Goal: Answer question/provide support

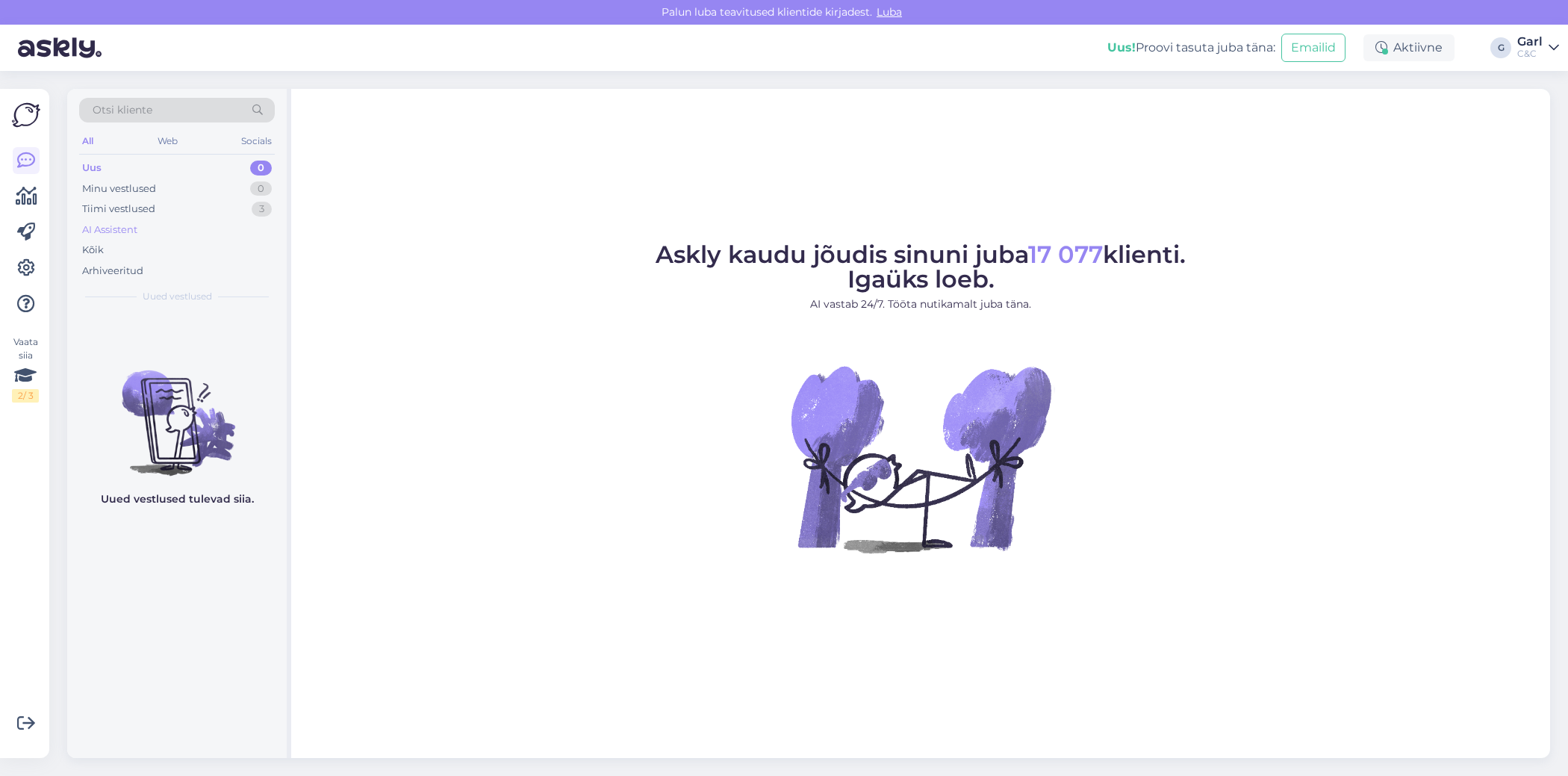
click at [171, 219] on div "AI Assistent" at bounding box center [177, 229] width 196 height 21
click at [172, 212] on div "Tiimi vestlused 3" at bounding box center [177, 208] width 196 height 21
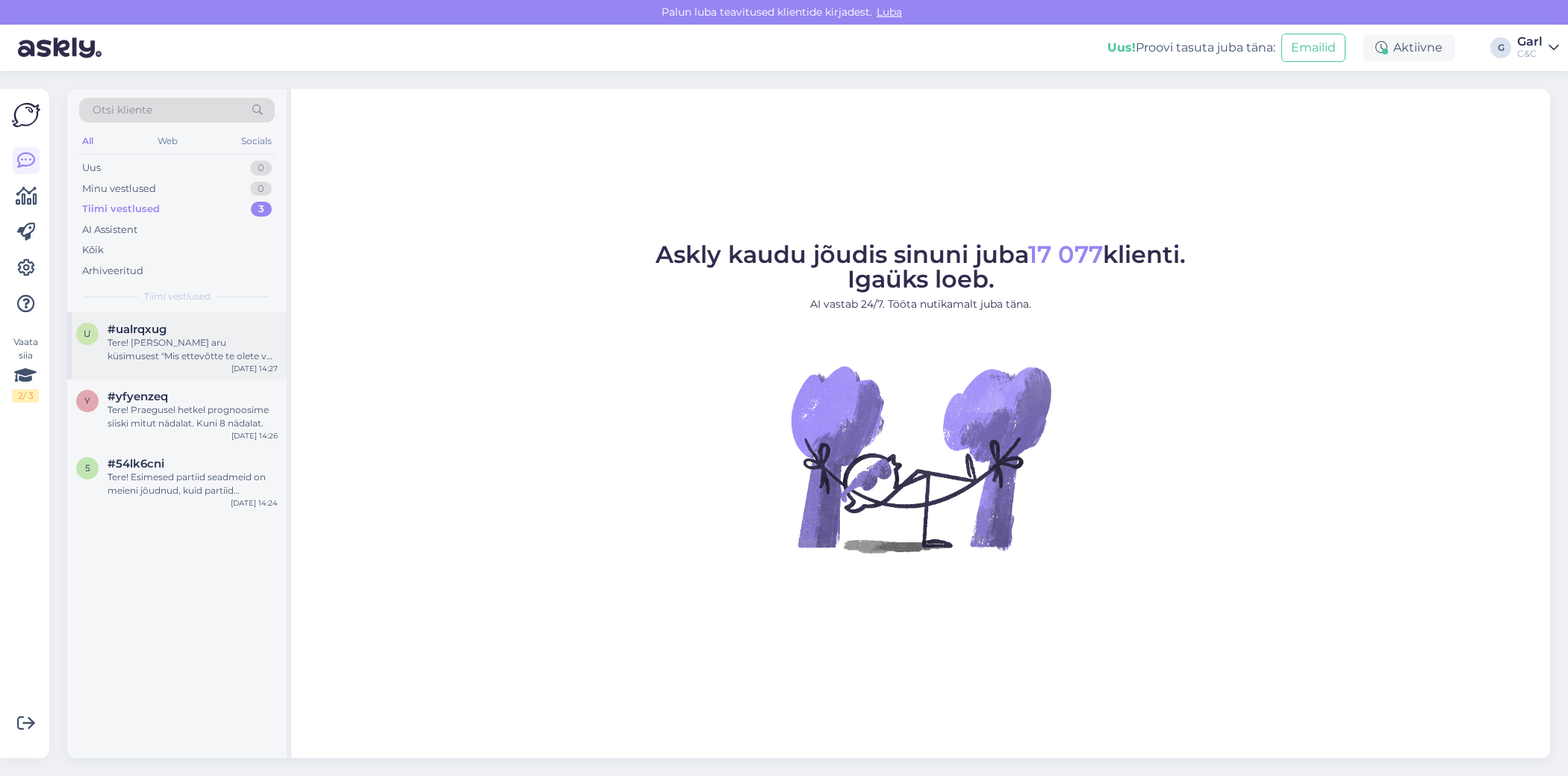
click at [182, 336] on div "Tere! [PERSON_NAME] aru küsimusest "Mis ettevõtte te olete või pood?" et soovit…" at bounding box center [193, 349] width 171 height 27
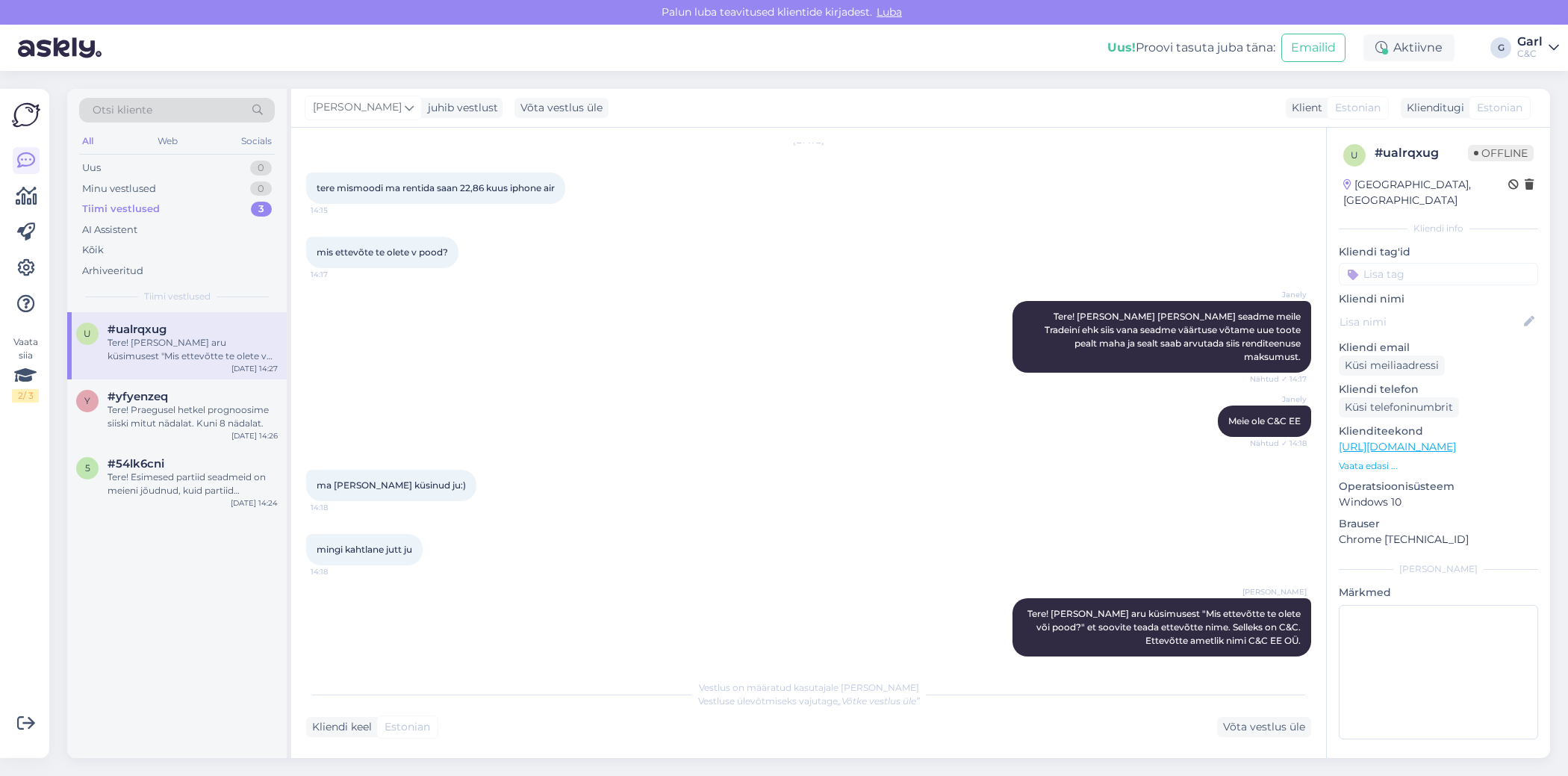
scroll to position [48, 0]
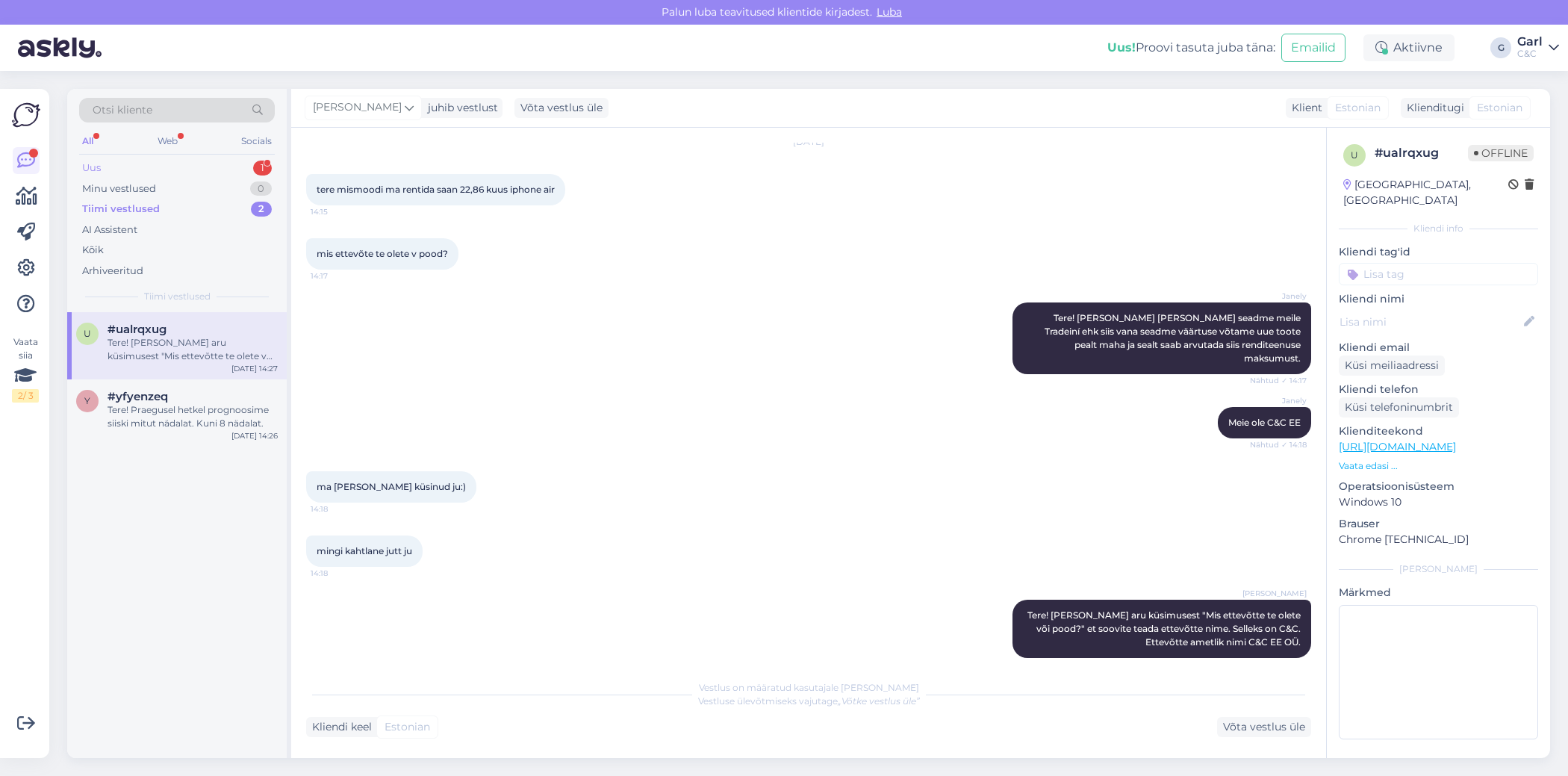
click at [171, 164] on div "Uus 1" at bounding box center [177, 168] width 196 height 21
click at [209, 319] on div "a #aq2eben8 1 tere, kas isic soodustus kehtib ainult poes kohapeal? [DATE] 14:43" at bounding box center [177, 345] width 219 height 67
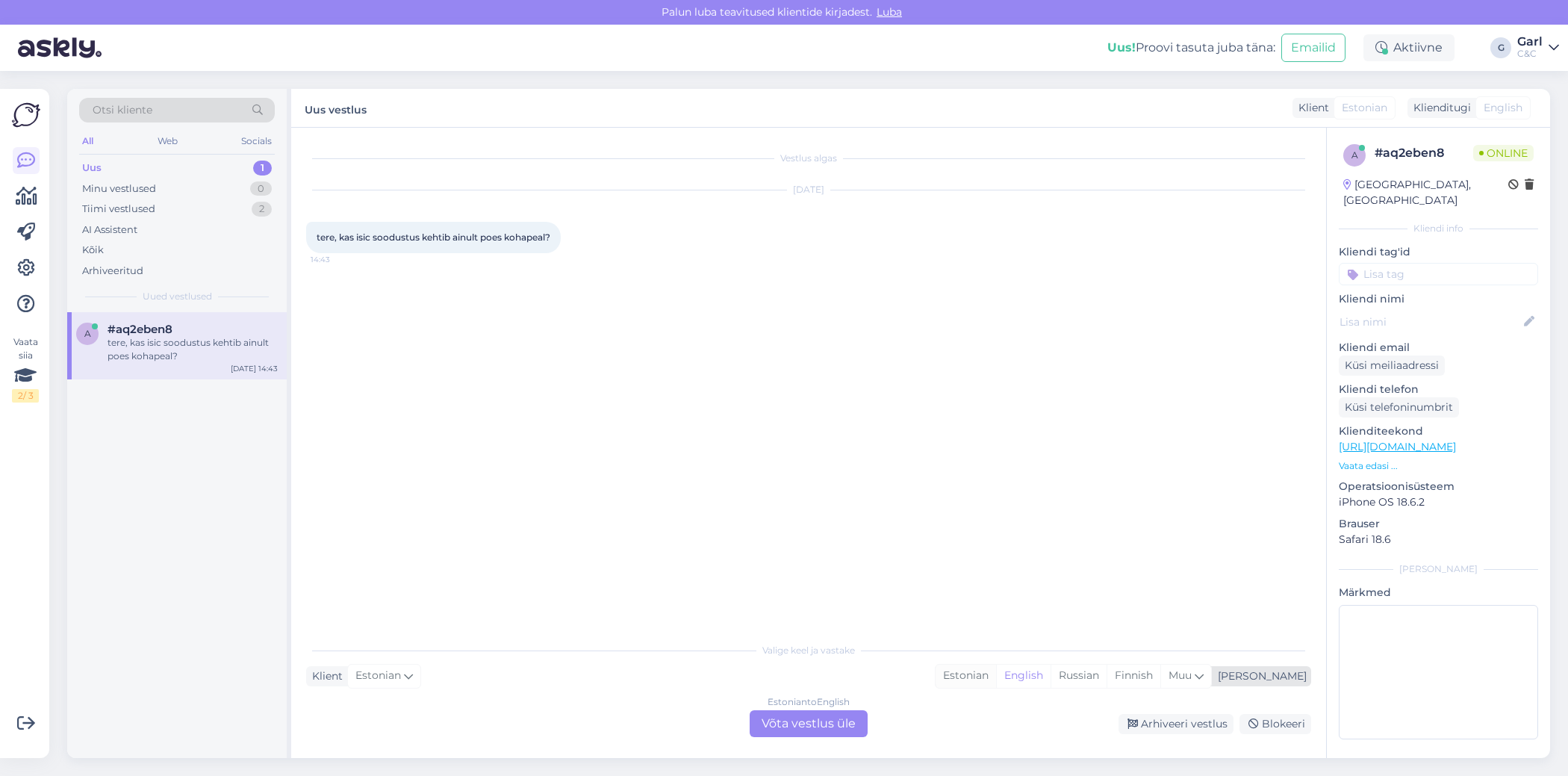
click at [996, 684] on div "Estonian" at bounding box center [966, 675] width 61 height 22
click at [815, 720] on div "Estonian to Estonian Võta vestlus üle" at bounding box center [809, 723] width 118 height 27
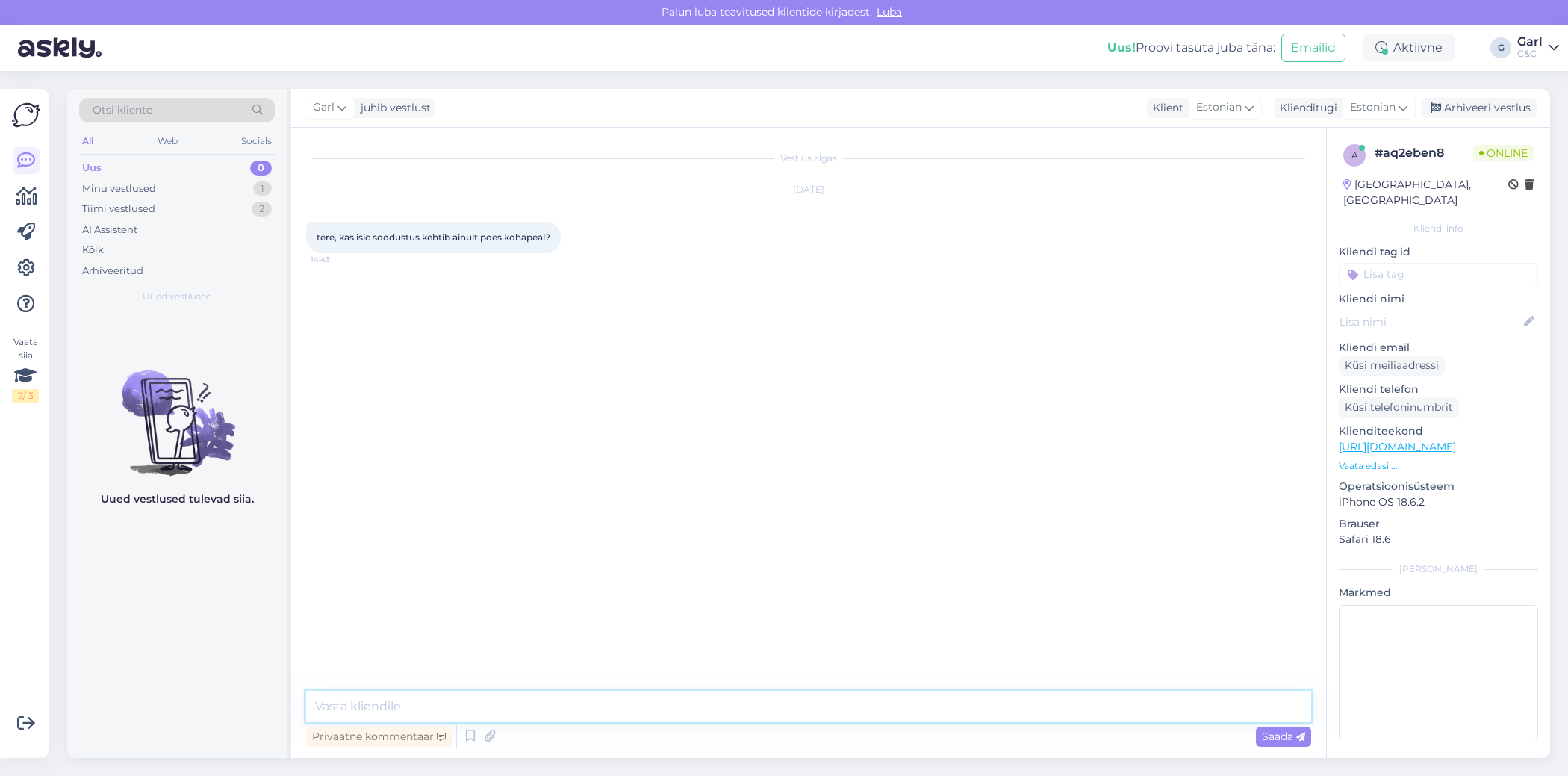
click at [812, 712] on textarea at bounding box center [809, 705] width 1005 height 31
type textarea "Tere! Just nii."
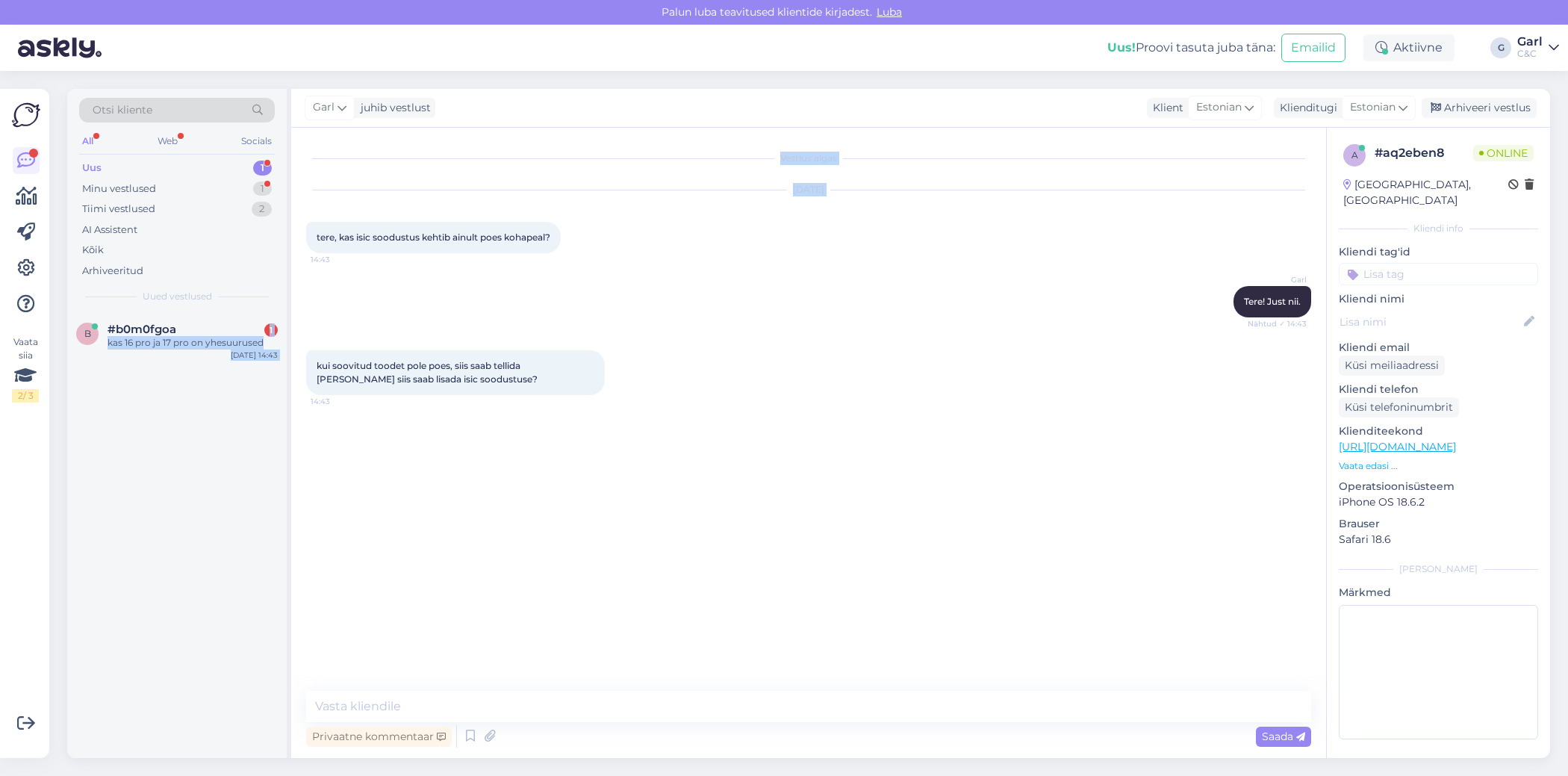
drag, startPoint x: 203, startPoint y: 331, endPoint x: 319, endPoint y: 227, distance: 155.8
click at [319, 227] on div "Otsi kliente All Web Socials Uus 1 Minu vestlused 1 Tiimi vestlused 2 AI Assist…" at bounding box center [808, 423] width 1483 height 669
click at [442, 691] on textarea at bounding box center [809, 705] width 1005 height 31
type textarea "Täpselt nii."
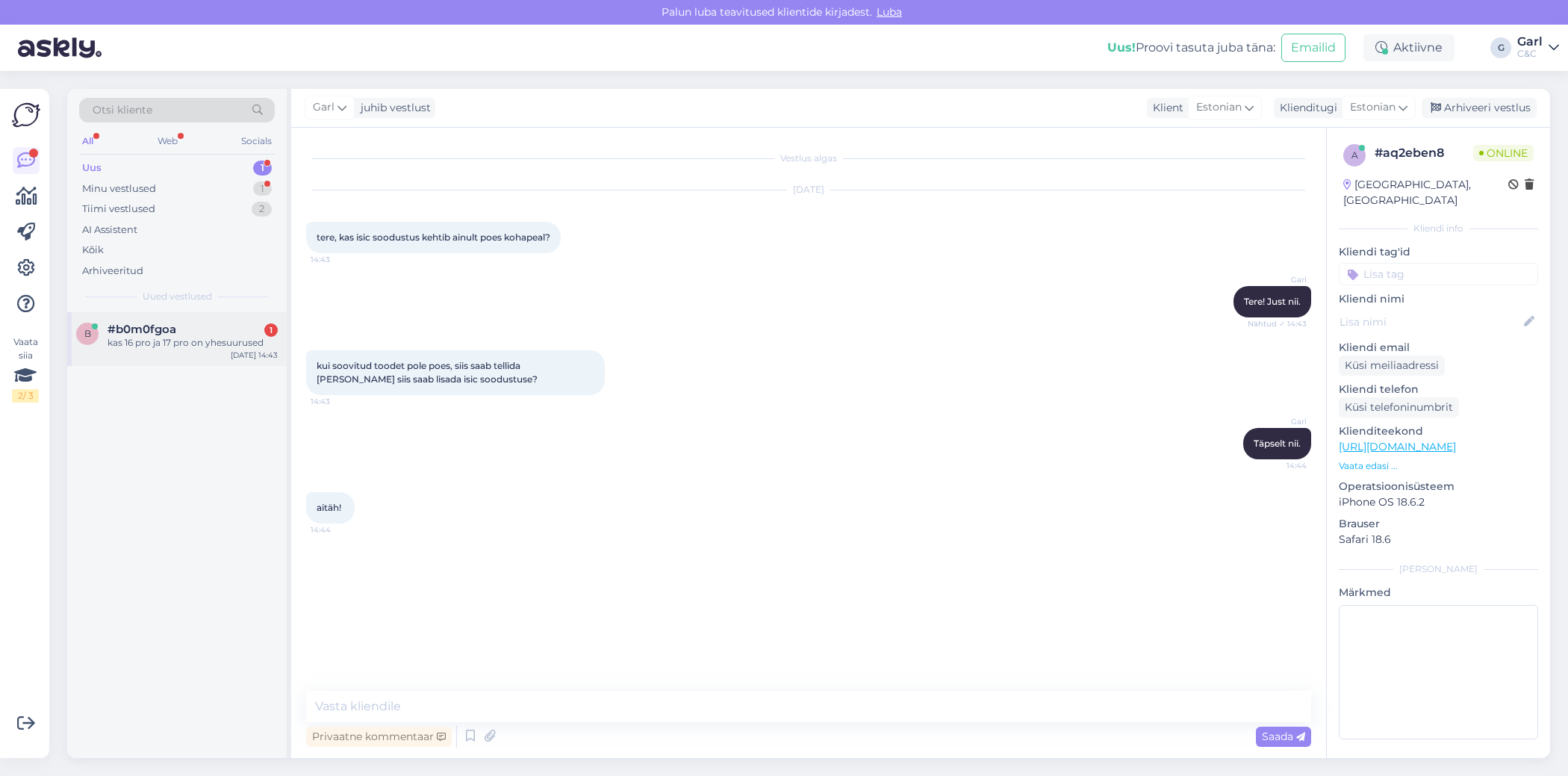
click at [166, 330] on span "#b0m0fgoa" at bounding box center [142, 328] width 69 height 13
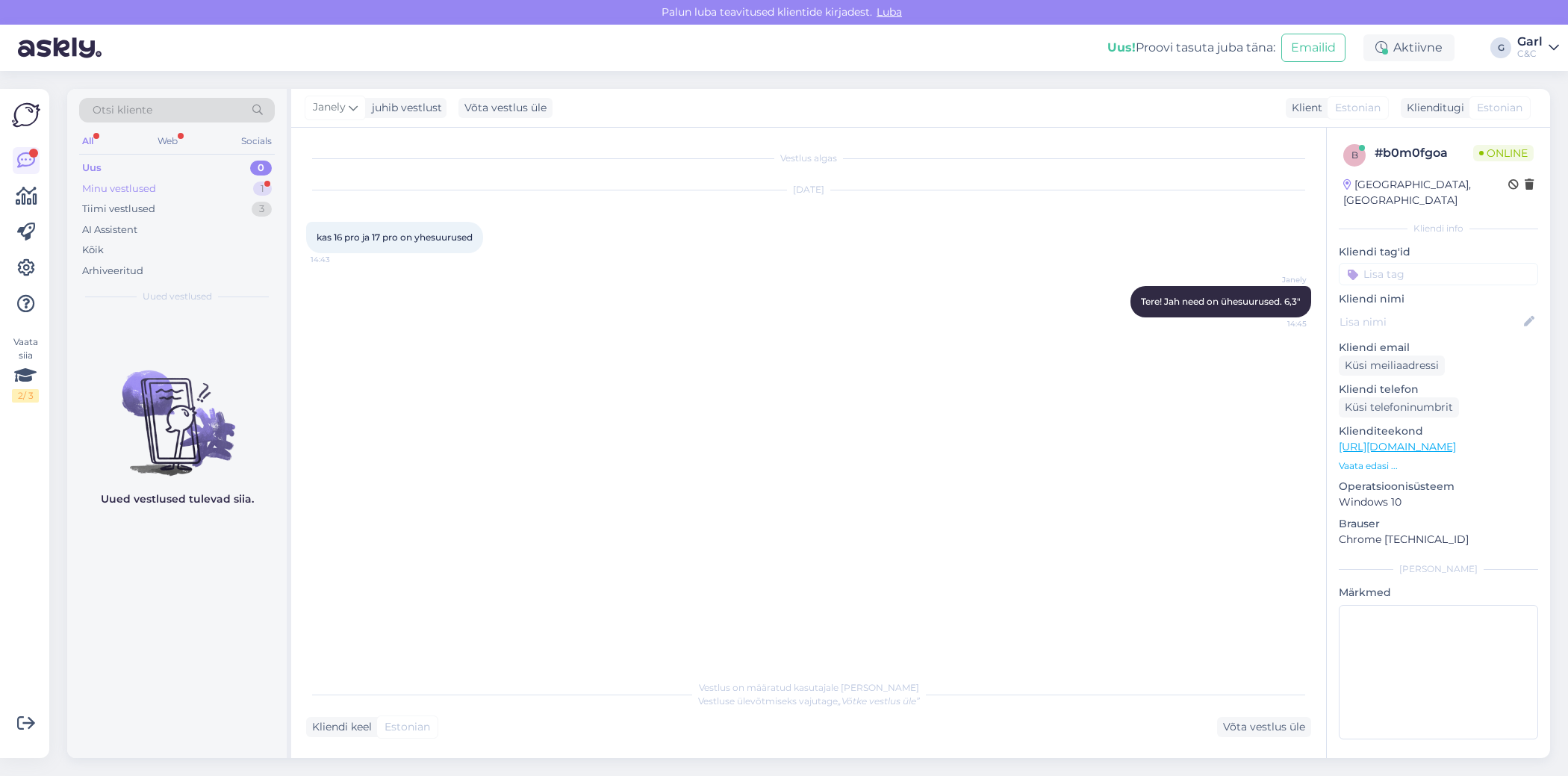
click at [236, 190] on div "Minu vestlused 1" at bounding box center [177, 189] width 196 height 21
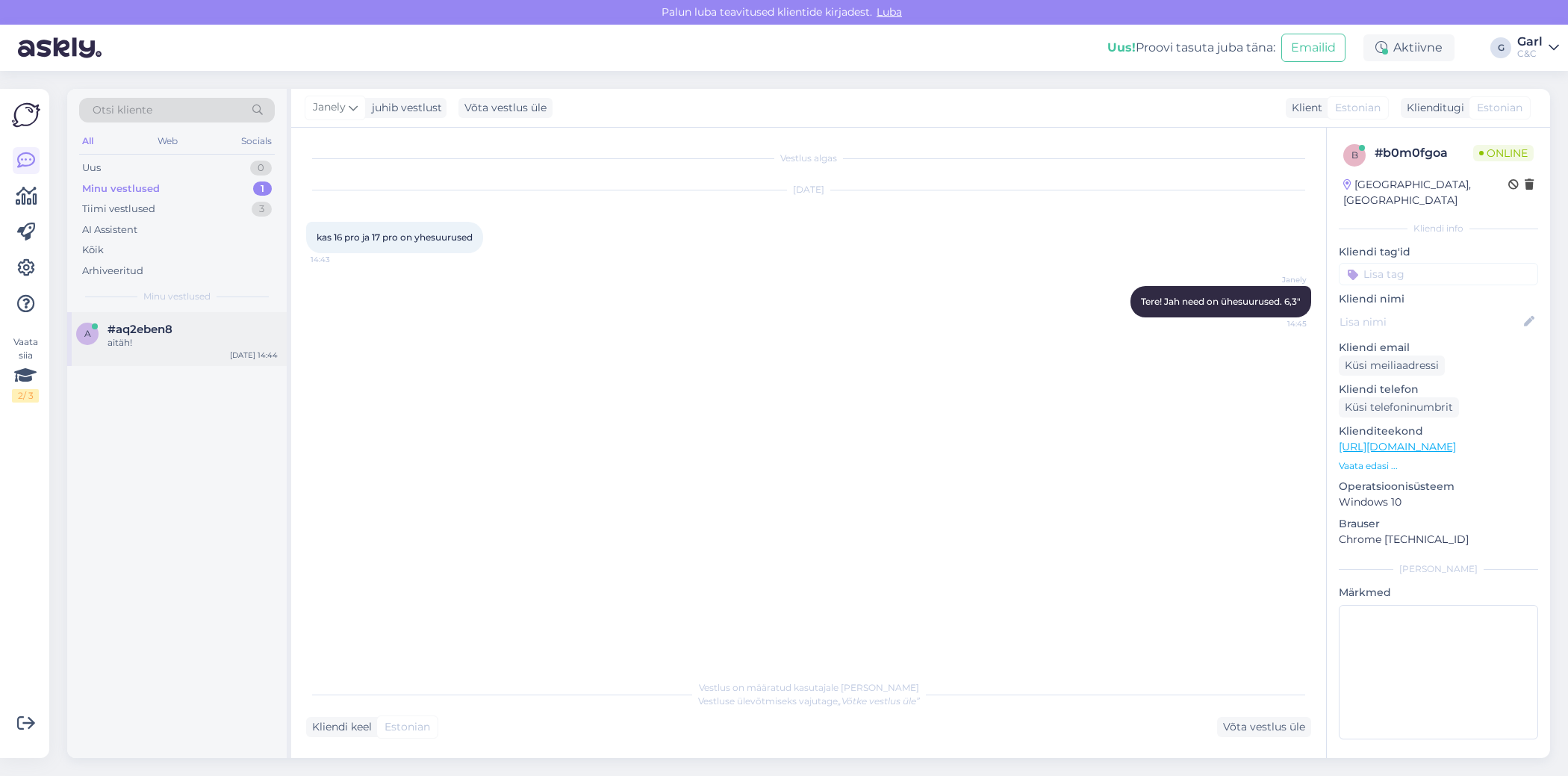
click at [211, 331] on div "#aq2eben8" at bounding box center [193, 328] width 171 height 13
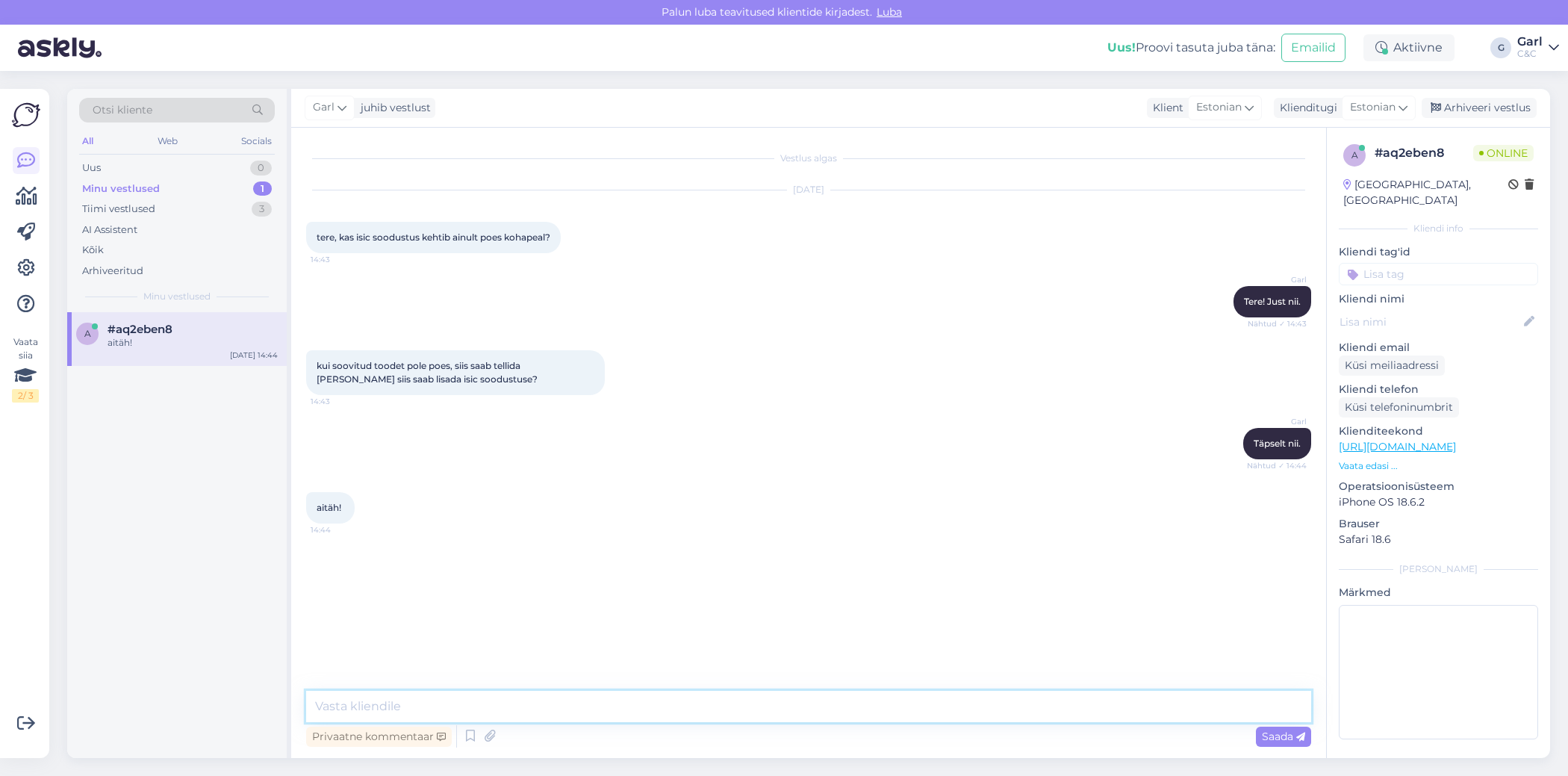
click at [685, 711] on textarea at bounding box center [809, 705] width 1005 height 31
click at [251, 165] on div "Uus 1" at bounding box center [177, 168] width 196 height 21
click at [213, 393] on div "1 #1da0uaqi Tere, mure lapse telefoni ja kellaga, Lapse icloudi konto on alaeal…" at bounding box center [177, 535] width 219 height 446
click at [212, 356] on div "Tere, mure lapse telefoni ja kellaga, Lapse icloudi konto on alaealise oma. Tel…" at bounding box center [193, 349] width 171 height 27
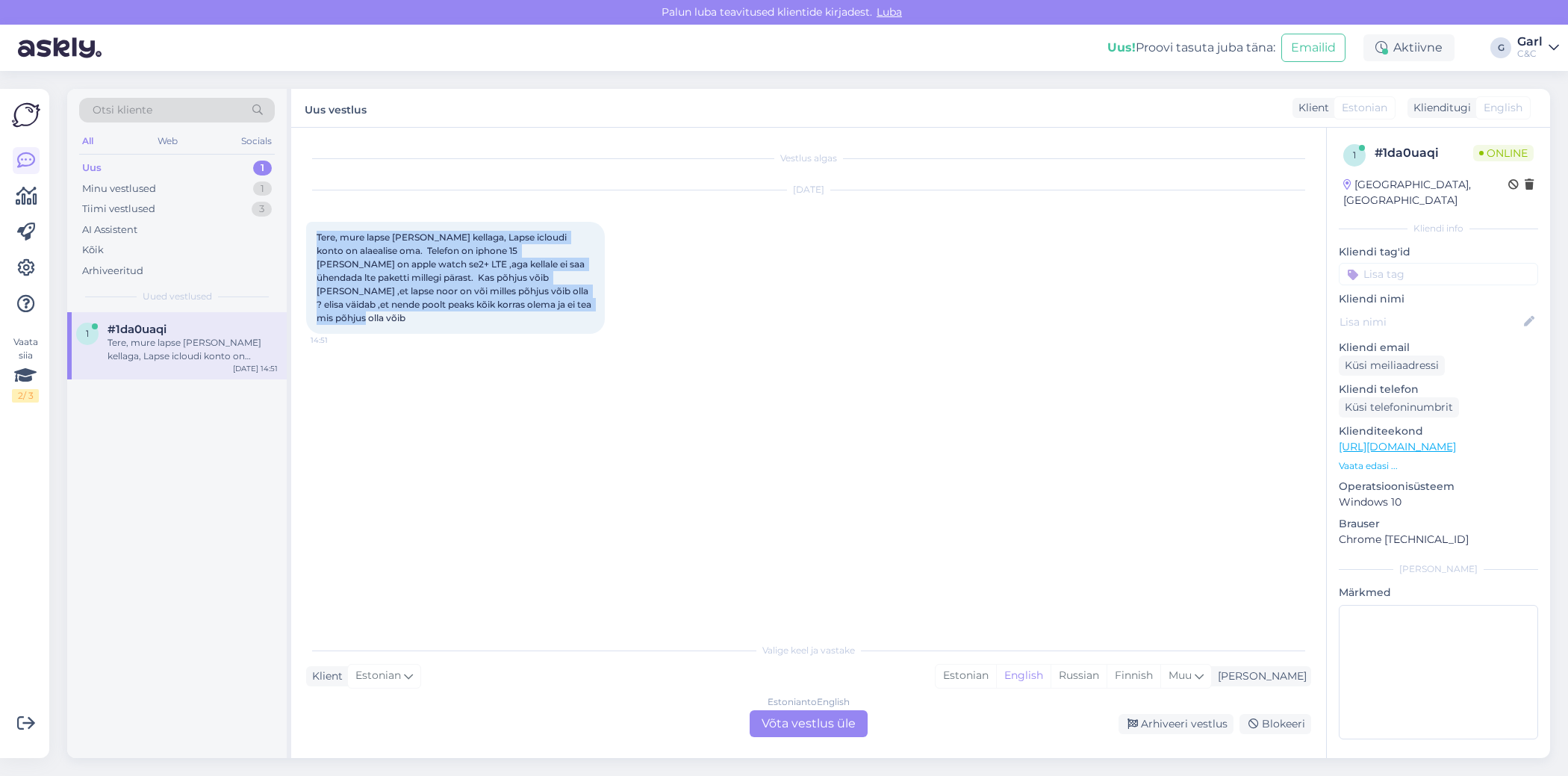
drag, startPoint x: 316, startPoint y: 240, endPoint x: 528, endPoint y: 306, distance: 222.0
click at [529, 307] on div "Tere, mure lapse telefoni ja kellaga, Lapse icloudi konto on alaealise oma. Tel…" at bounding box center [455, 277] width 298 height 112
copy span "Tere, mure lapse telefoni ja kellaga, Lapse icloudi konto on alaealise oma. Tel…"
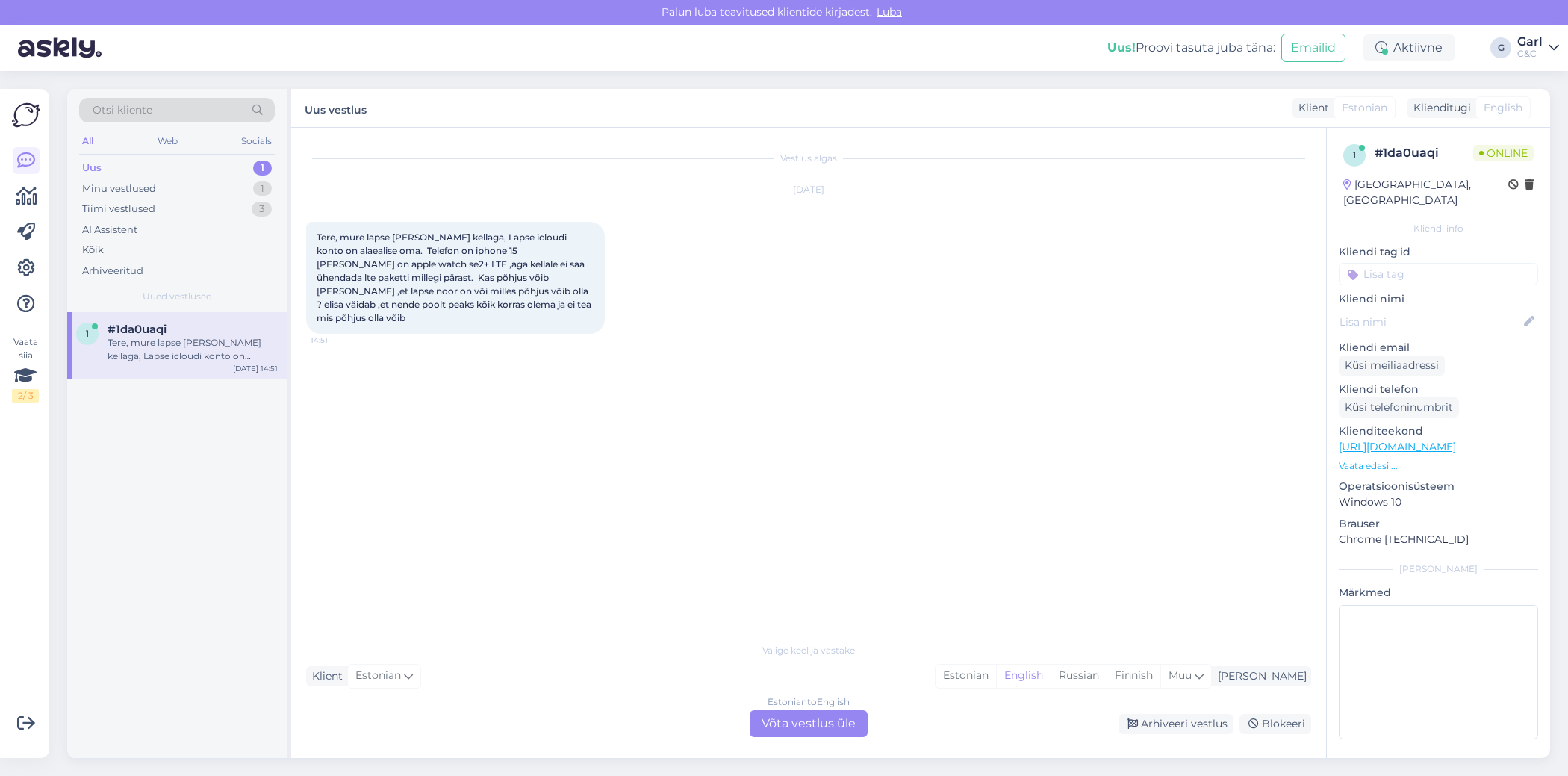
click at [234, 444] on div "1 #1da0uaqi Tere, mure lapse telefoni ja kellaga, Lapse icloudi konto on alaeal…" at bounding box center [177, 535] width 219 height 446
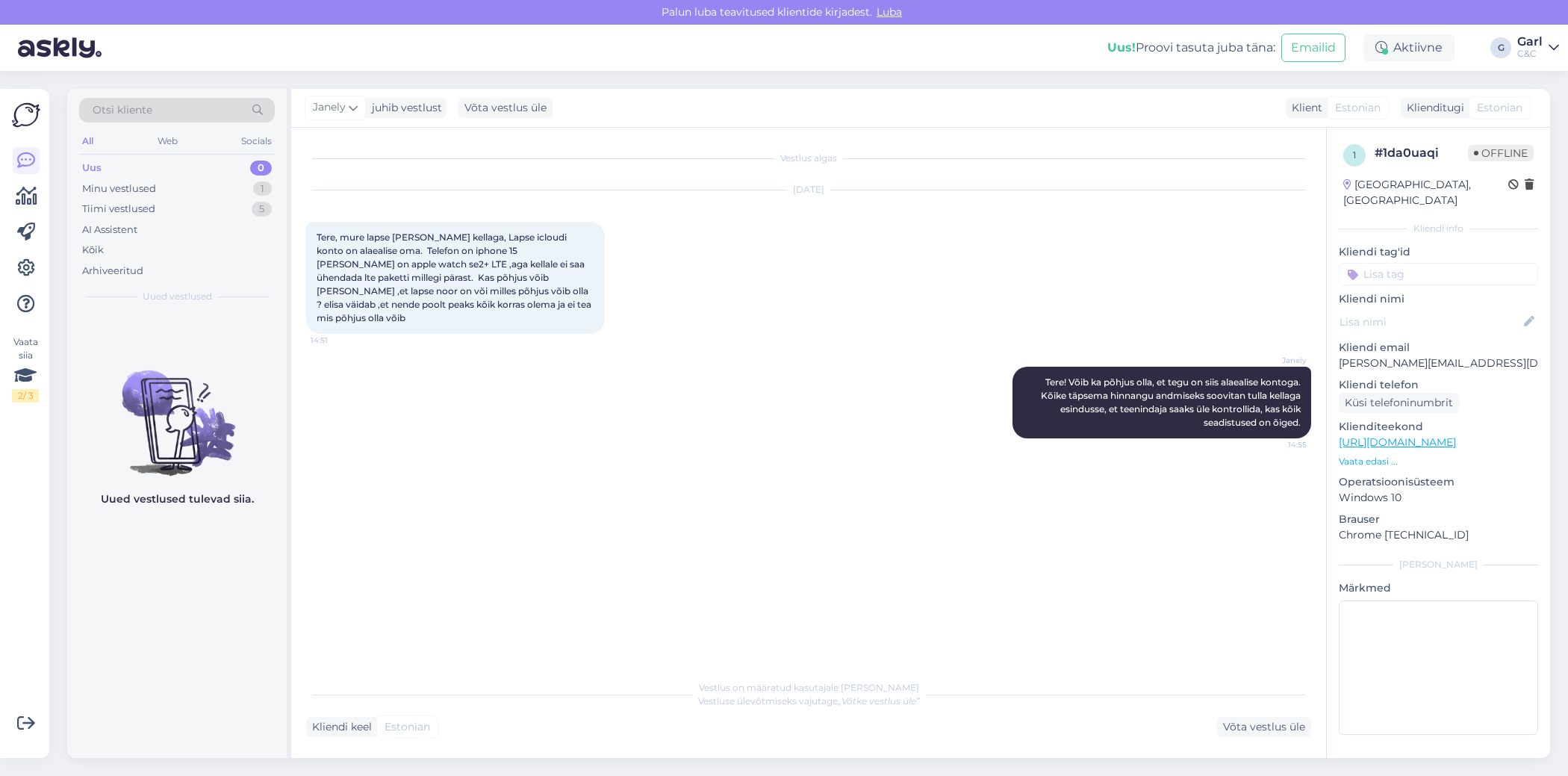
click at [860, 525] on div "Vestlus algas Sep 25 2025 Tere, mure lapse telefoni ja kellaga, Lapse icloudi k…" at bounding box center [815, 400] width 1018 height 516
click at [248, 204] on div "Tiimi vestlused 6" at bounding box center [177, 208] width 196 height 21
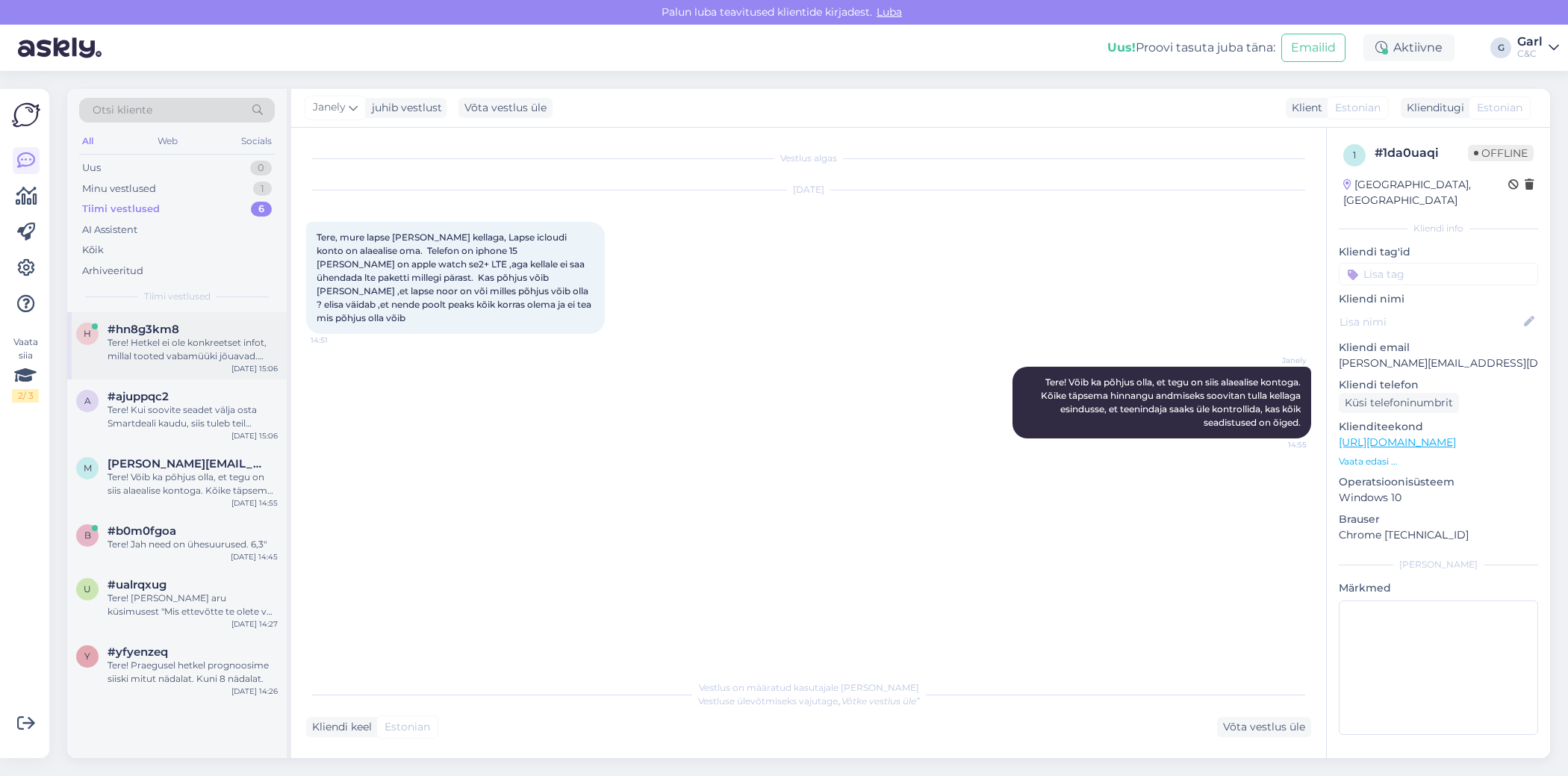
click at [205, 327] on div "#hn8g3km8" at bounding box center [193, 328] width 171 height 13
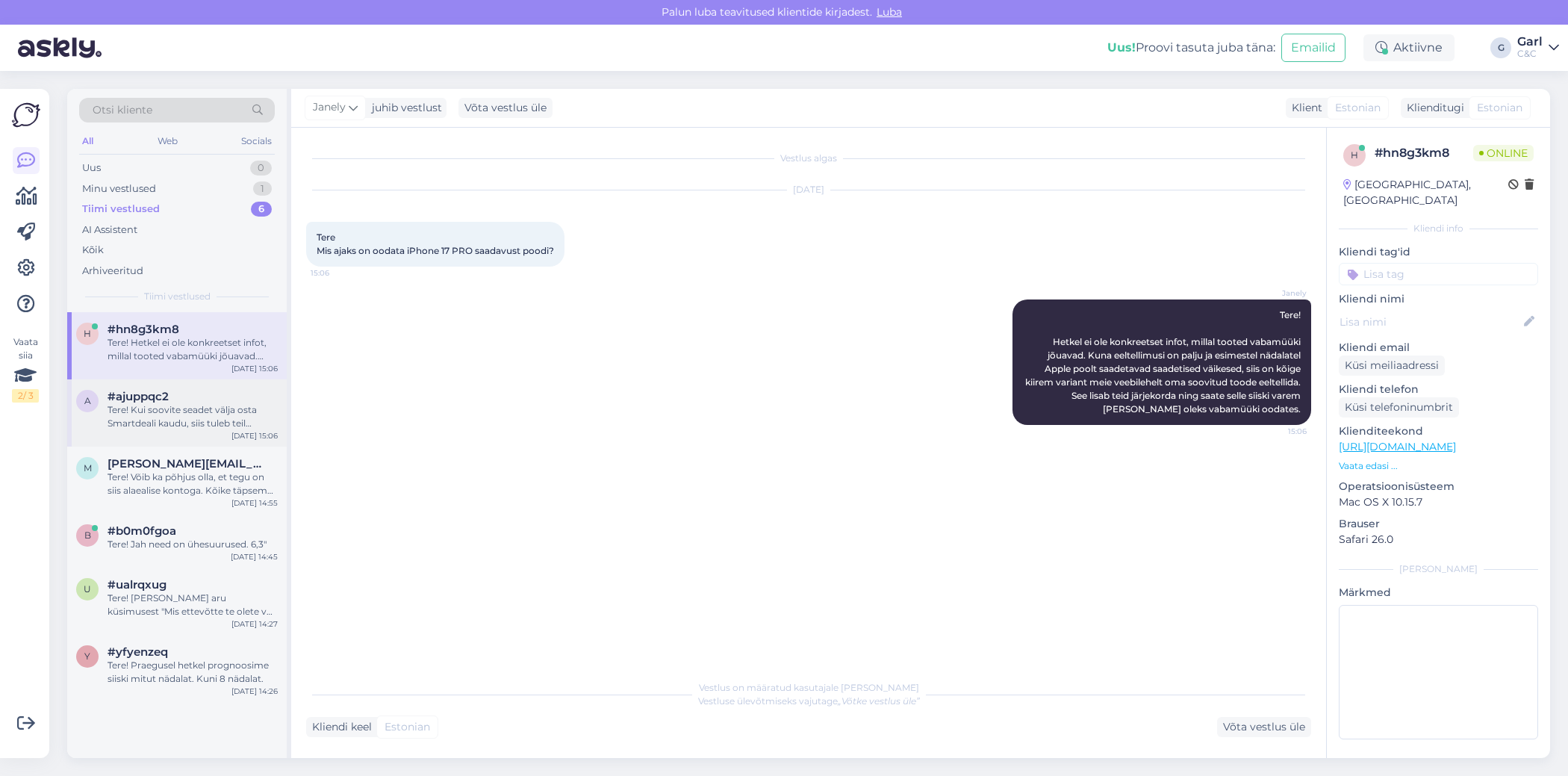
click at [177, 396] on div "#ajuppqc2" at bounding box center [193, 396] width 171 height 13
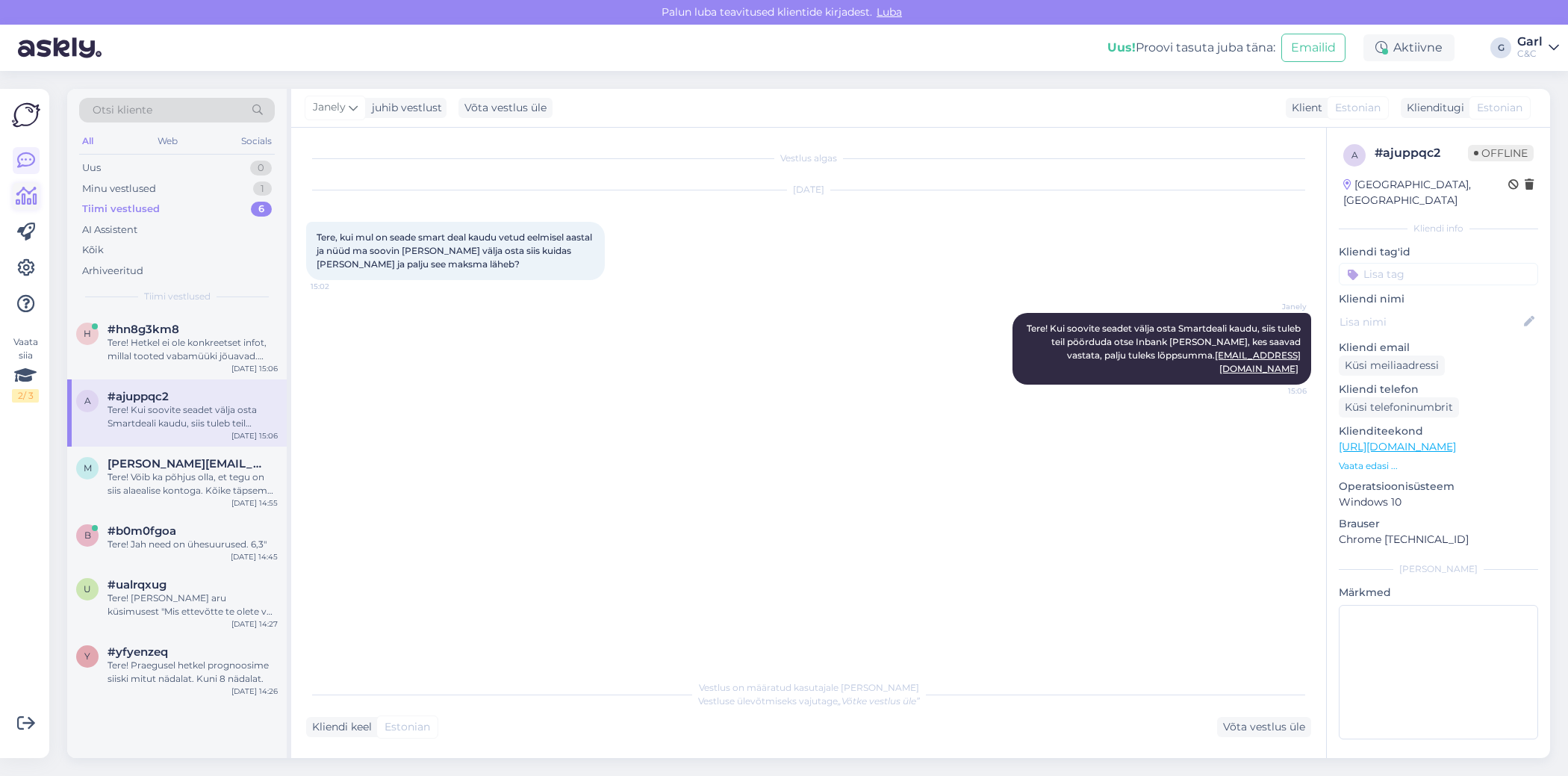
click at [34, 195] on icon at bounding box center [27, 196] width 22 height 18
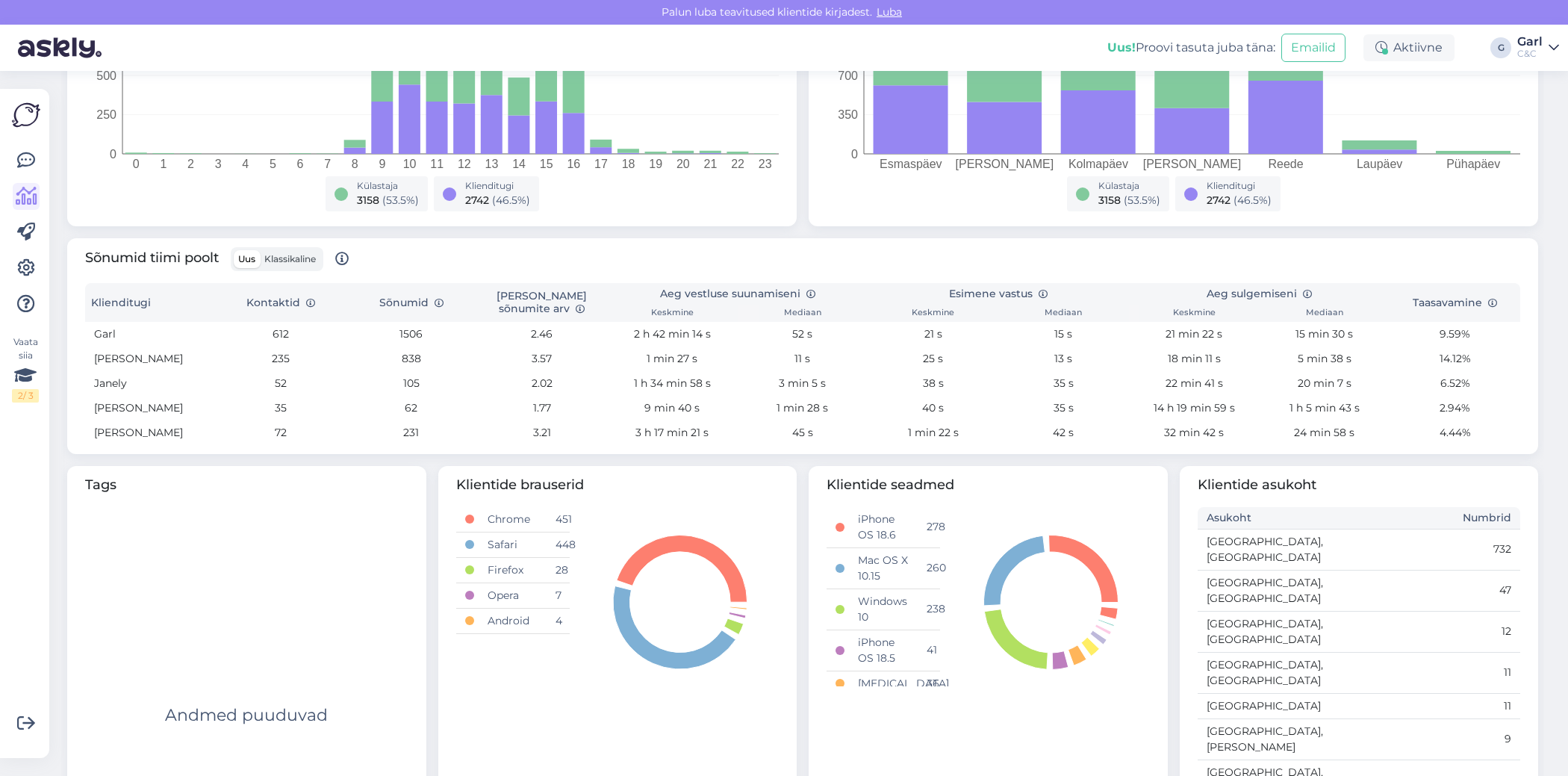
scroll to position [343, 0]
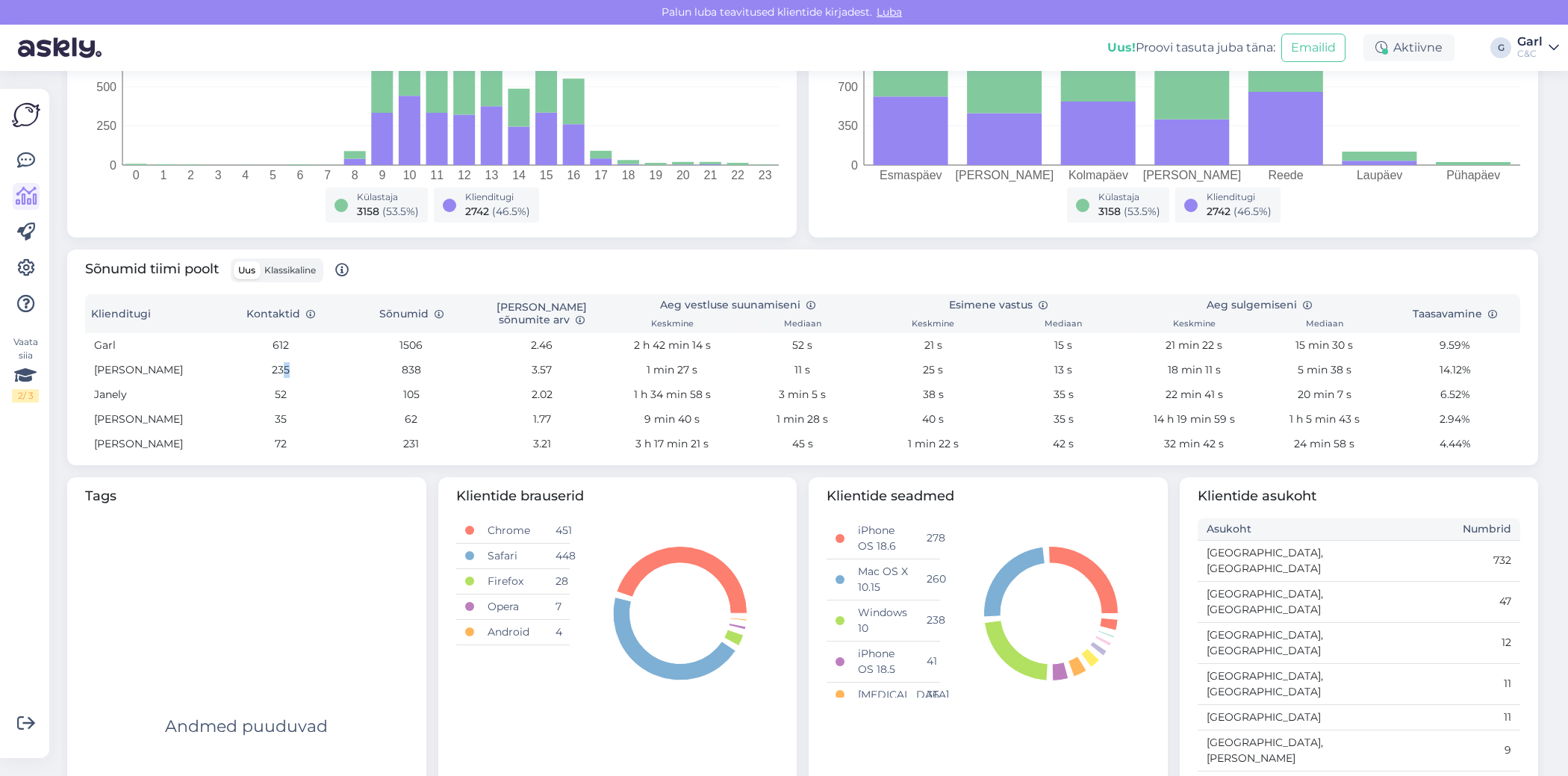
drag, startPoint x: 316, startPoint y: 367, endPoint x: 282, endPoint y: 367, distance: 34.0
click at [282, 367] on td "235" at bounding box center [280, 370] width 131 height 25
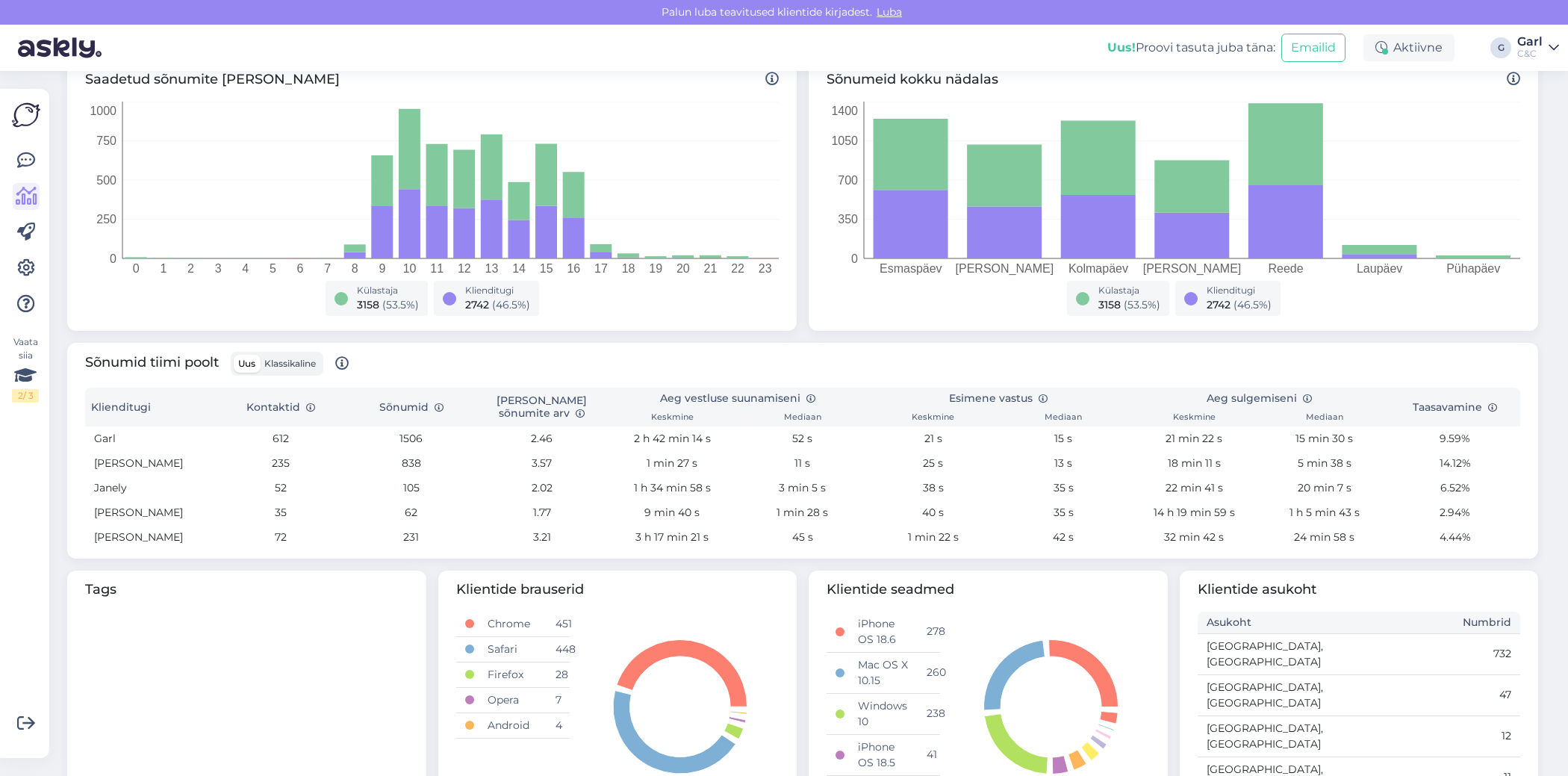
scroll to position [0, 0]
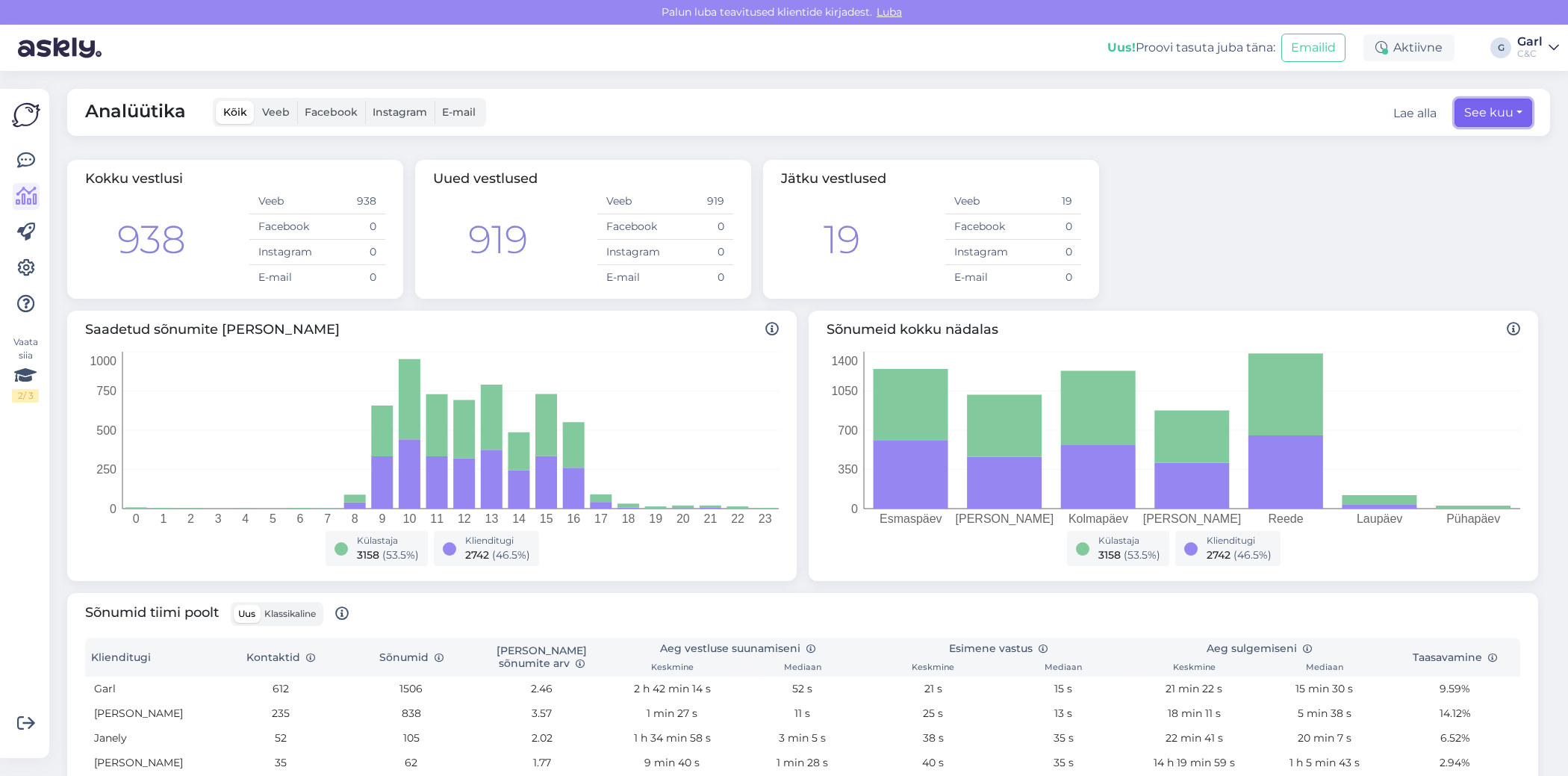
click at [1522, 124] on button "See kuu" at bounding box center [1493, 113] width 78 height 28
select select "8"
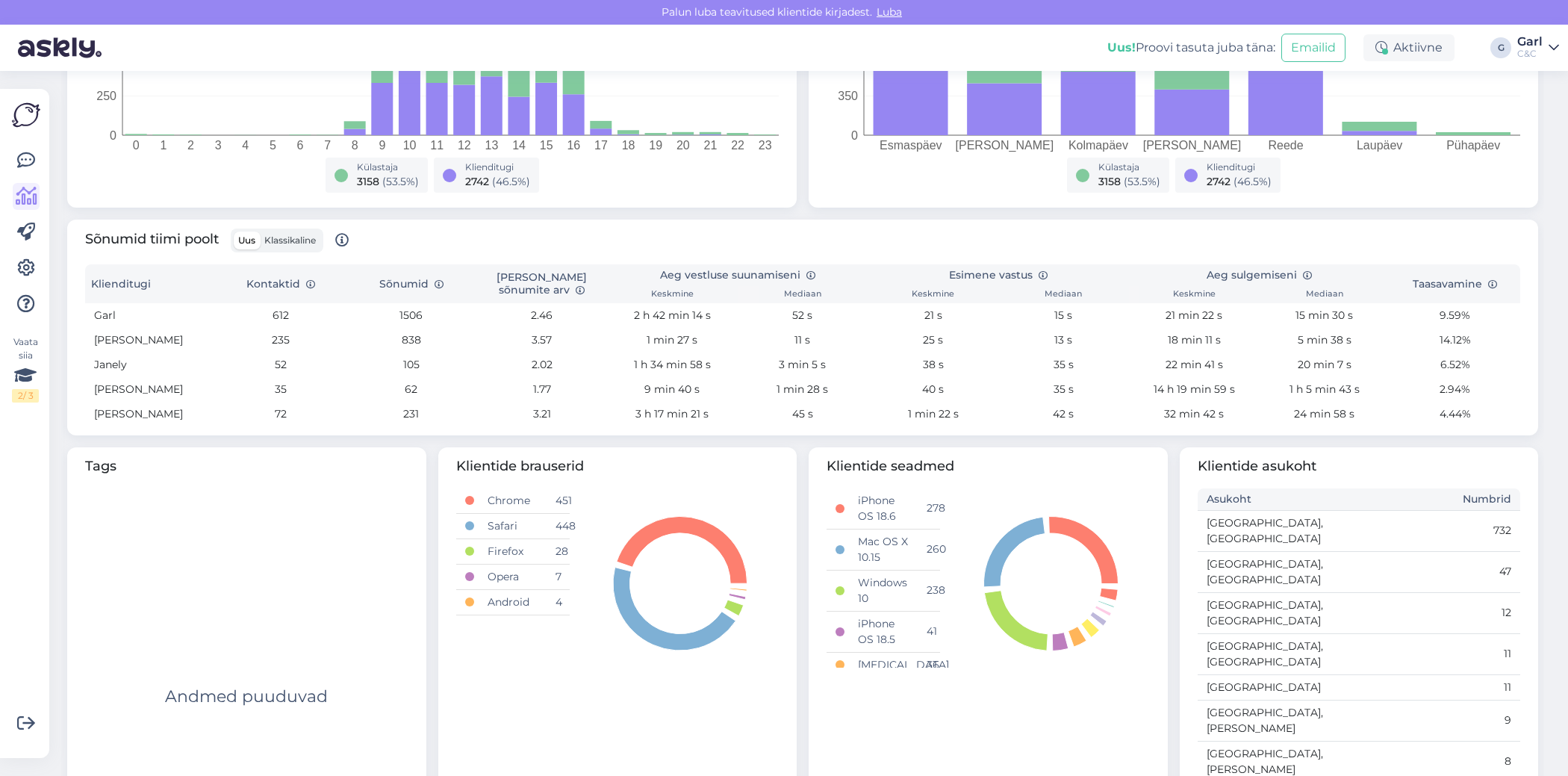
scroll to position [390, 0]
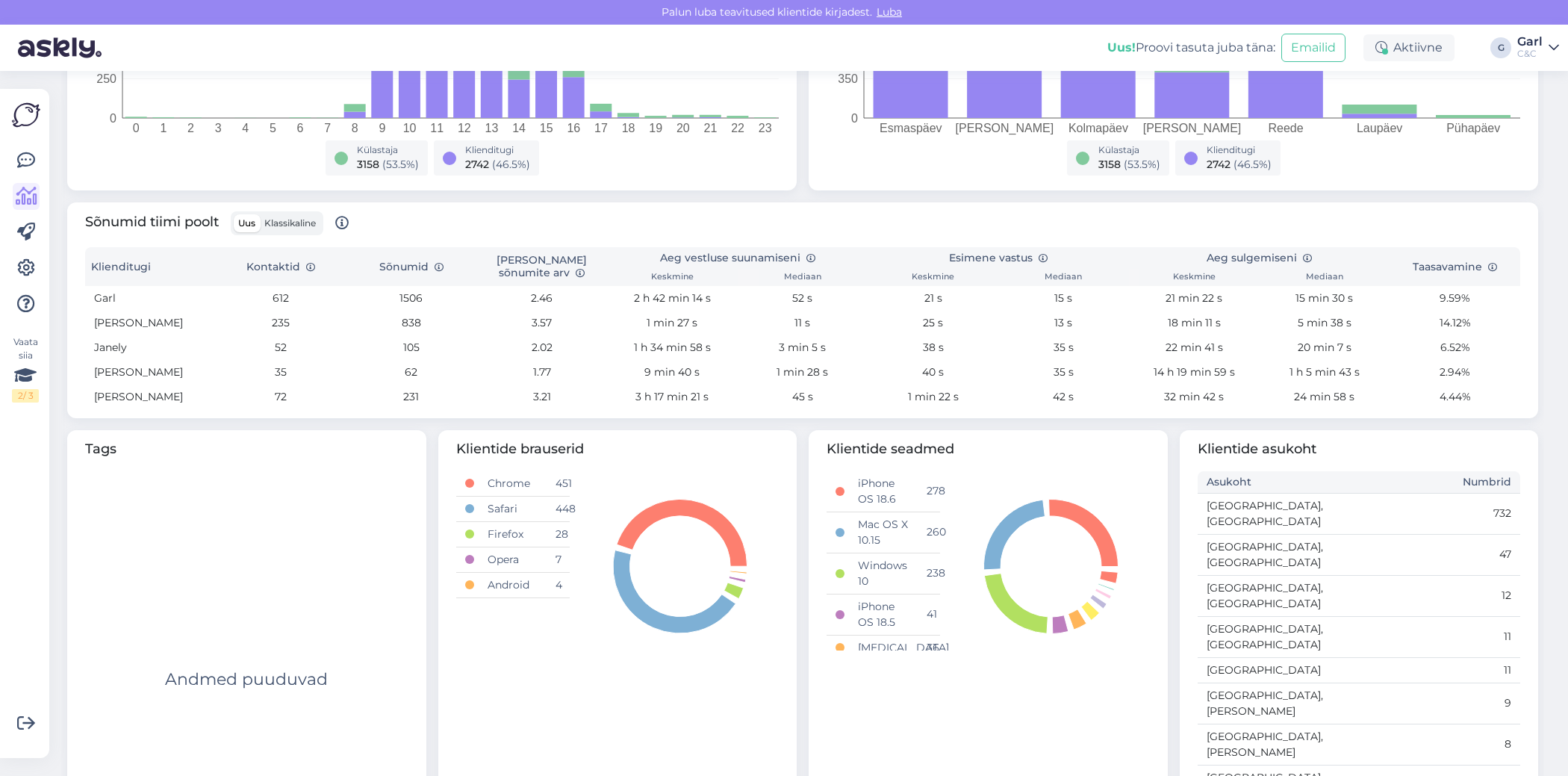
click at [474, 352] on td "105" at bounding box center [411, 347] width 131 height 25
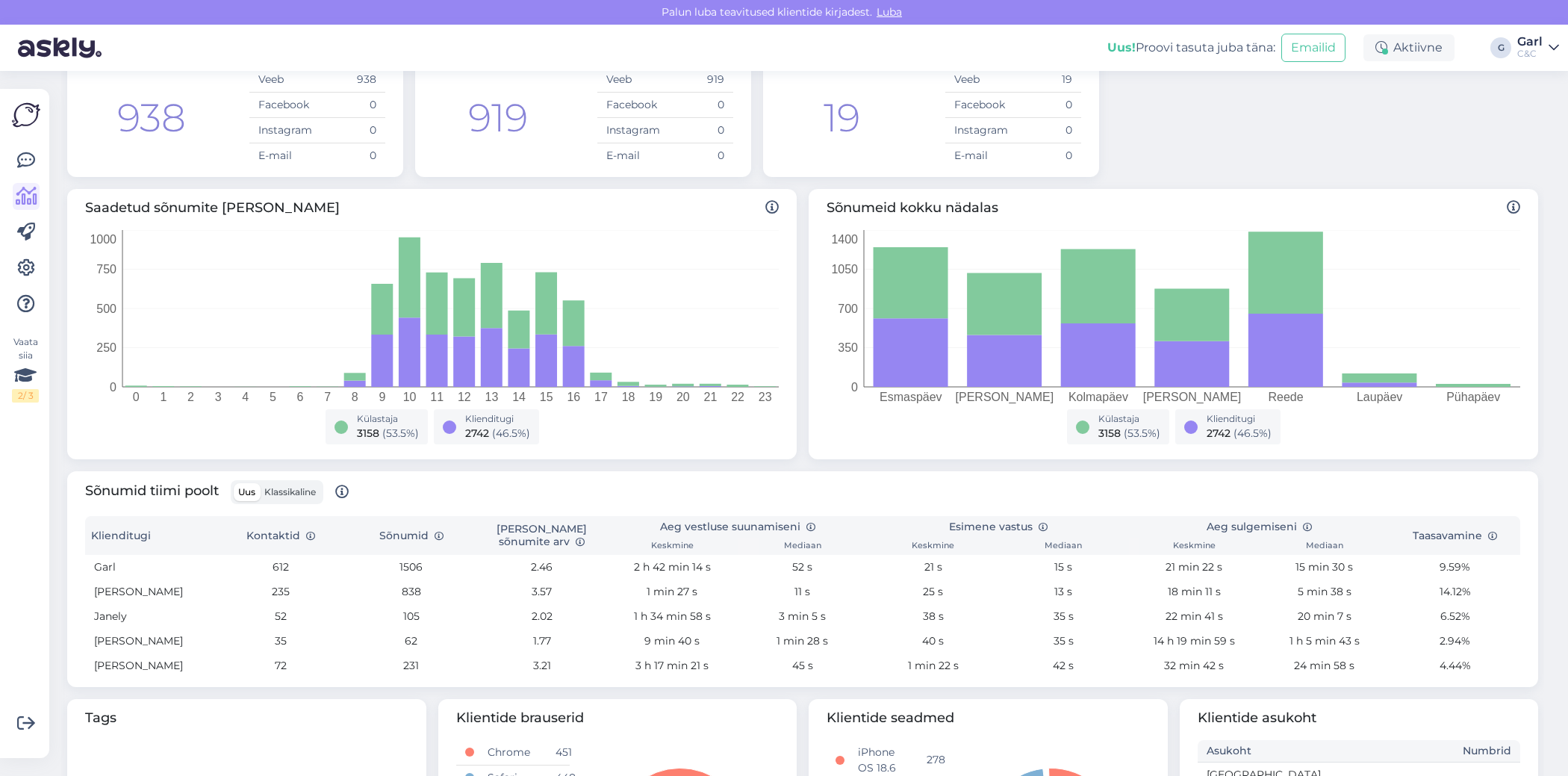
scroll to position [0, 0]
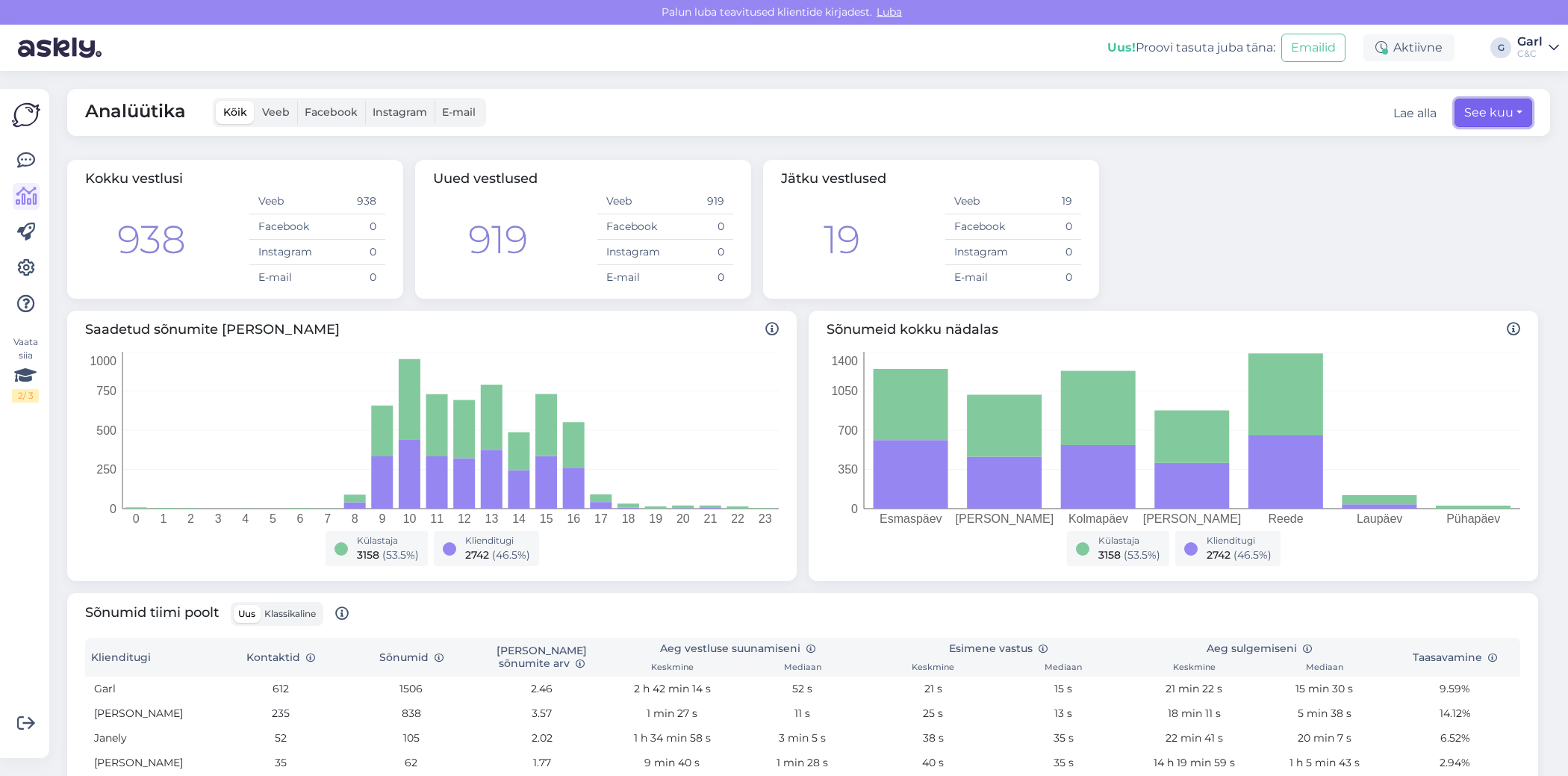
click at [1511, 113] on button "See kuu" at bounding box center [1493, 113] width 78 height 28
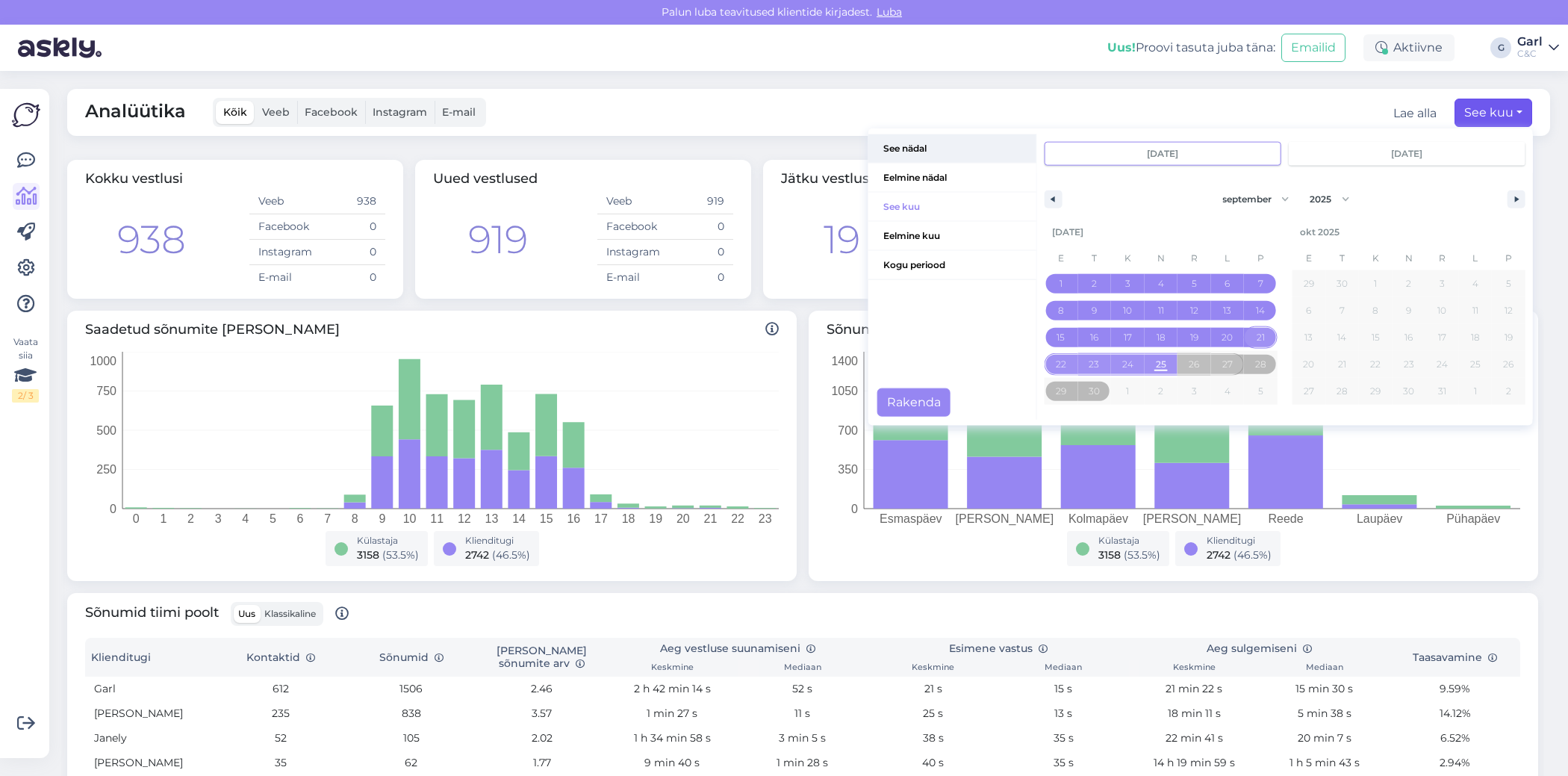
click at [919, 142] on span "See nädal" at bounding box center [953, 149] width 168 height 28
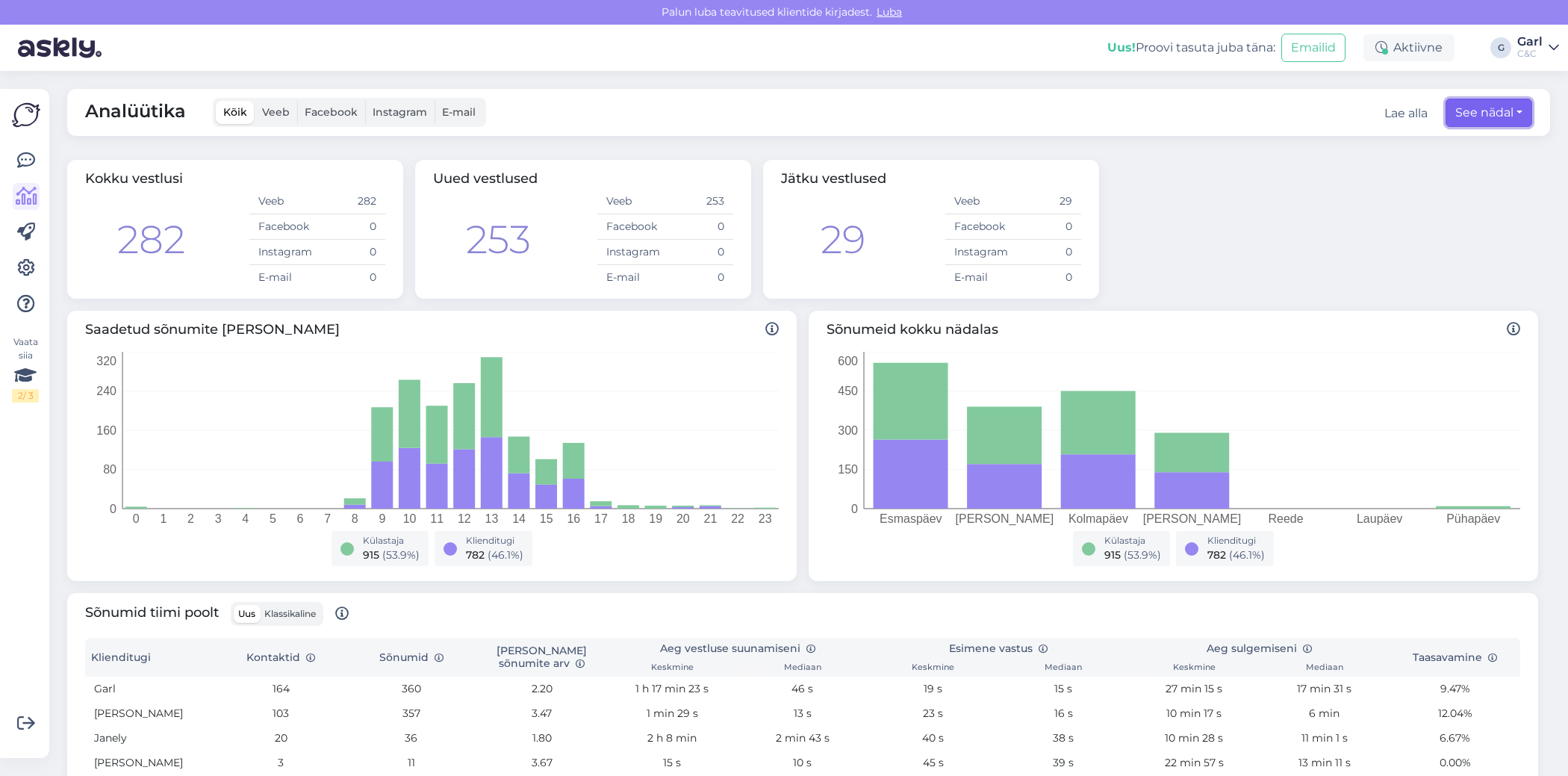
click at [1485, 114] on button "See nädal" at bounding box center [1488, 113] width 87 height 28
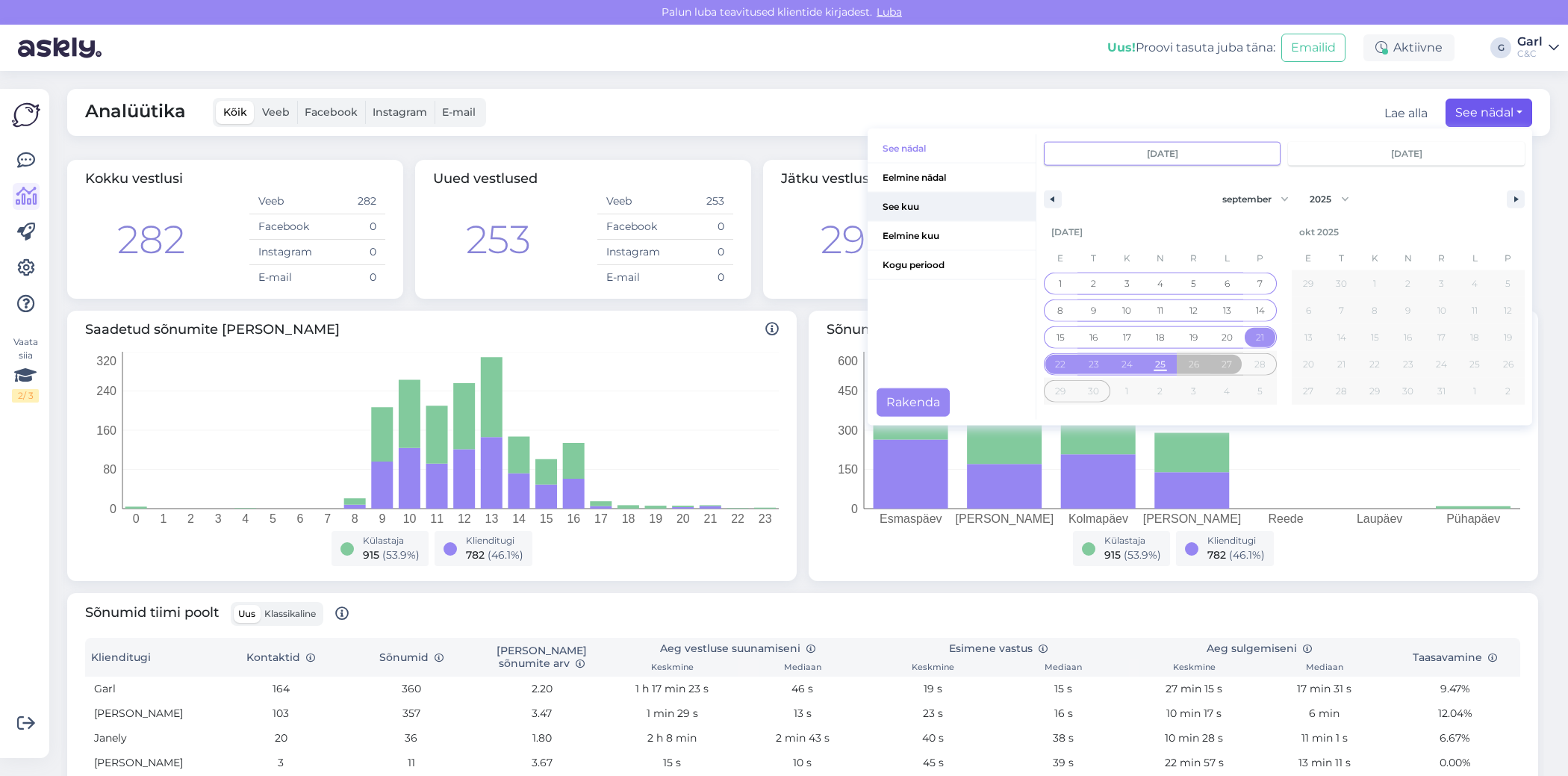
click at [928, 209] on span "See kuu" at bounding box center [952, 206] width 168 height 28
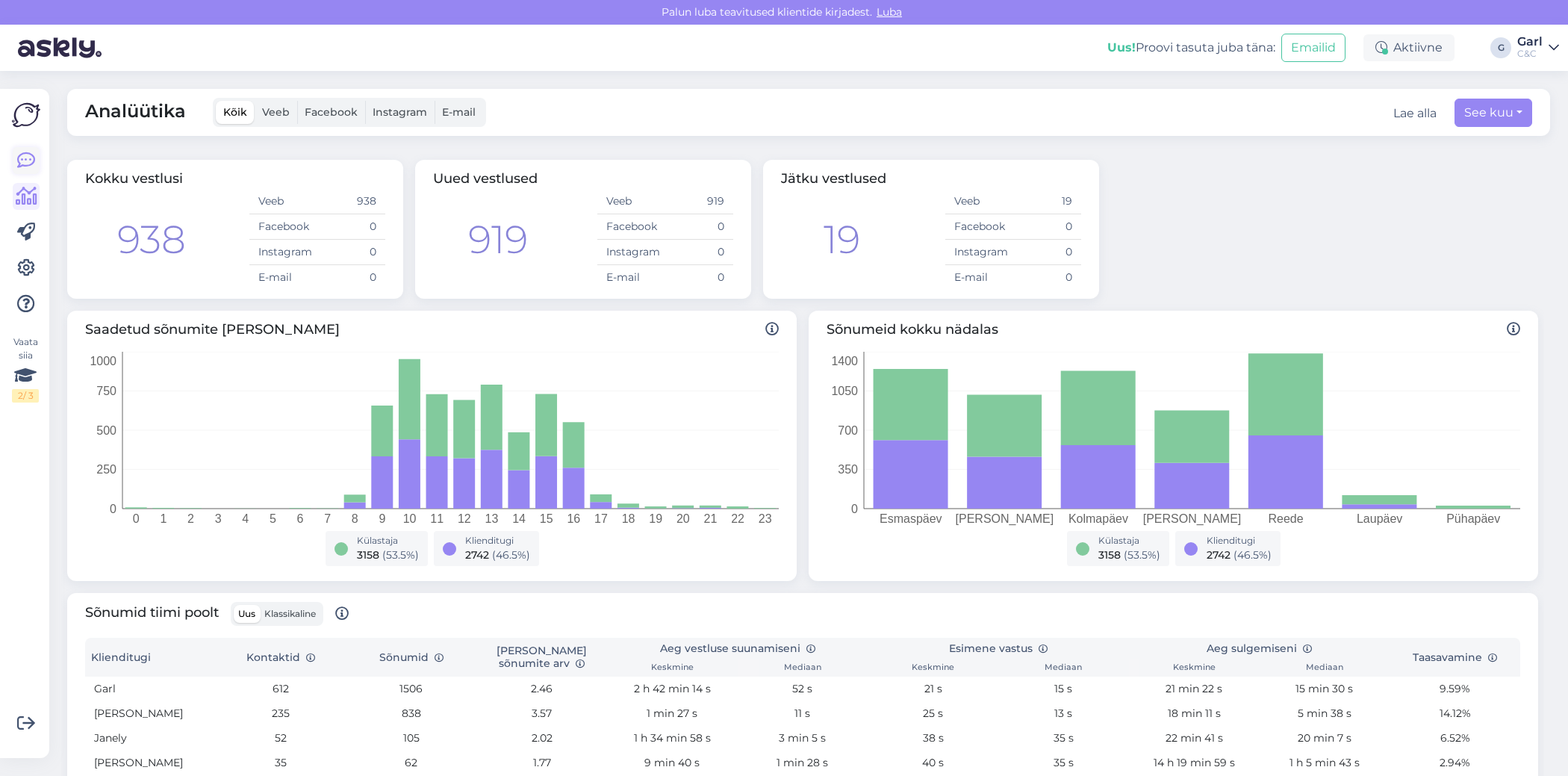
click at [24, 163] on icon at bounding box center [26, 161] width 18 height 18
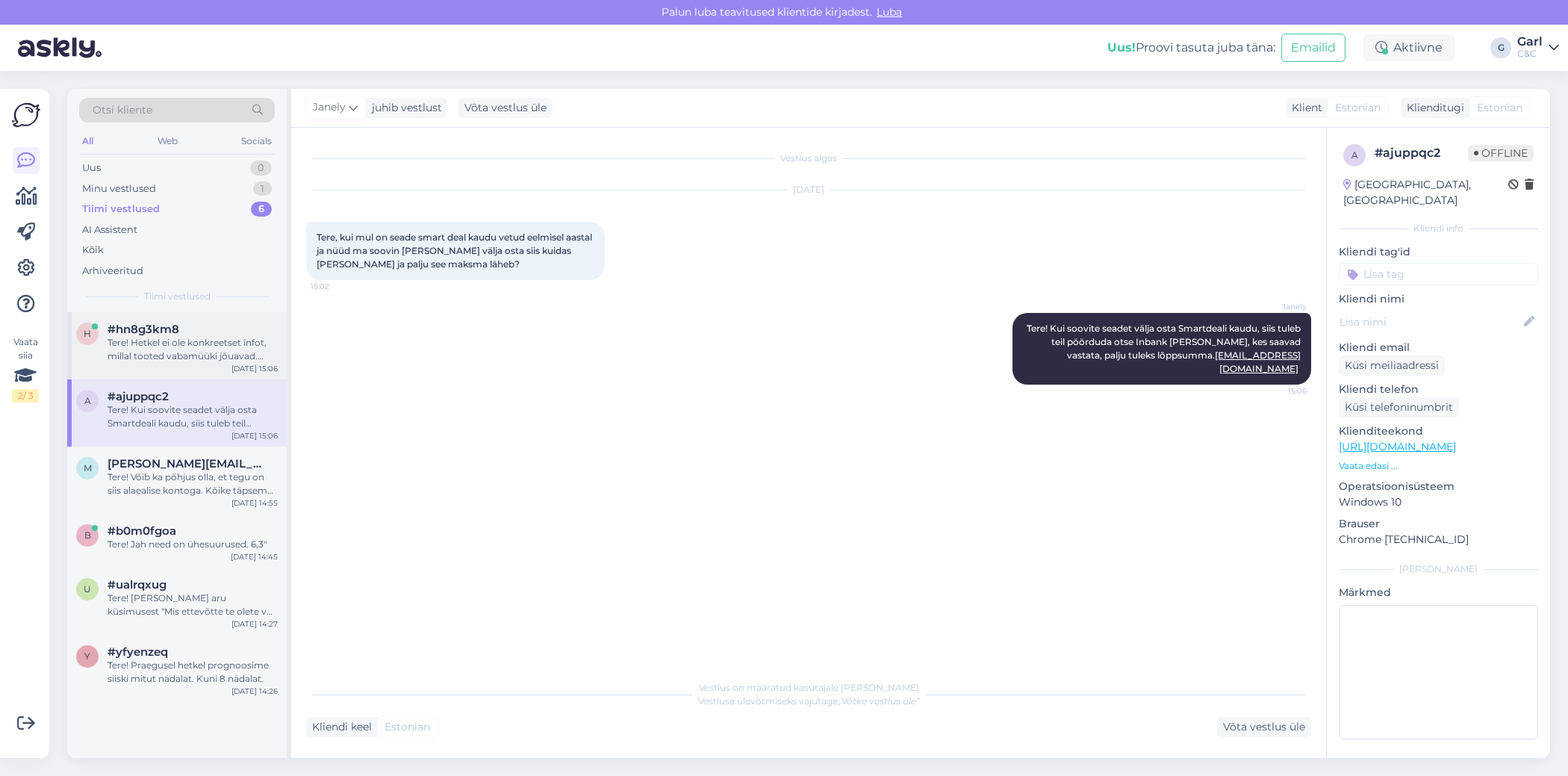
click at [186, 336] on div "Tere! Hetkel ei ole konkreetset infot, millal tooted vabamüüki jõuavad. Kuna ee…" at bounding box center [193, 349] width 171 height 27
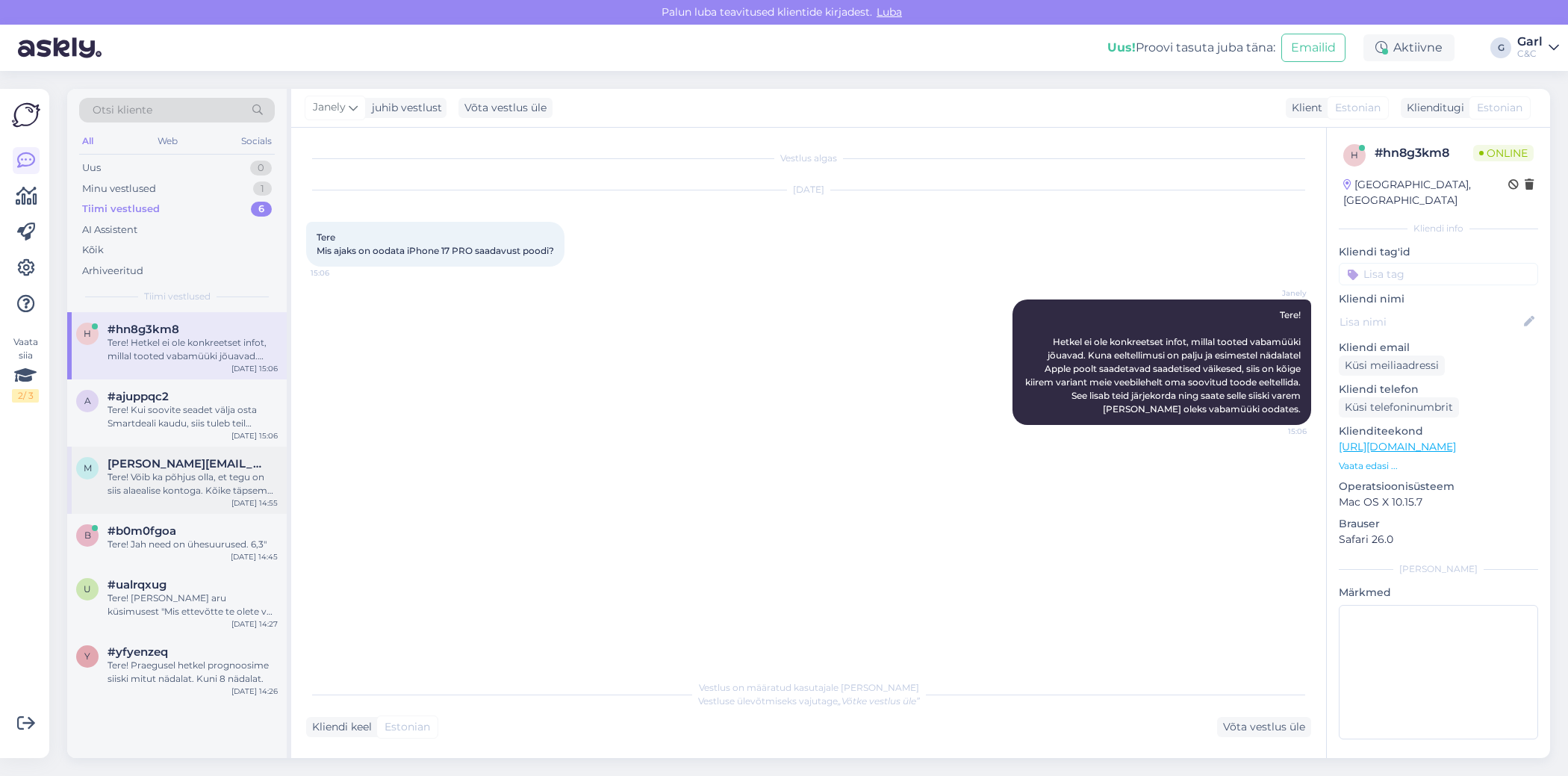
click at [224, 457] on div "[PERSON_NAME][EMAIL_ADDRESS][DOMAIN_NAME]" at bounding box center [193, 463] width 171 height 13
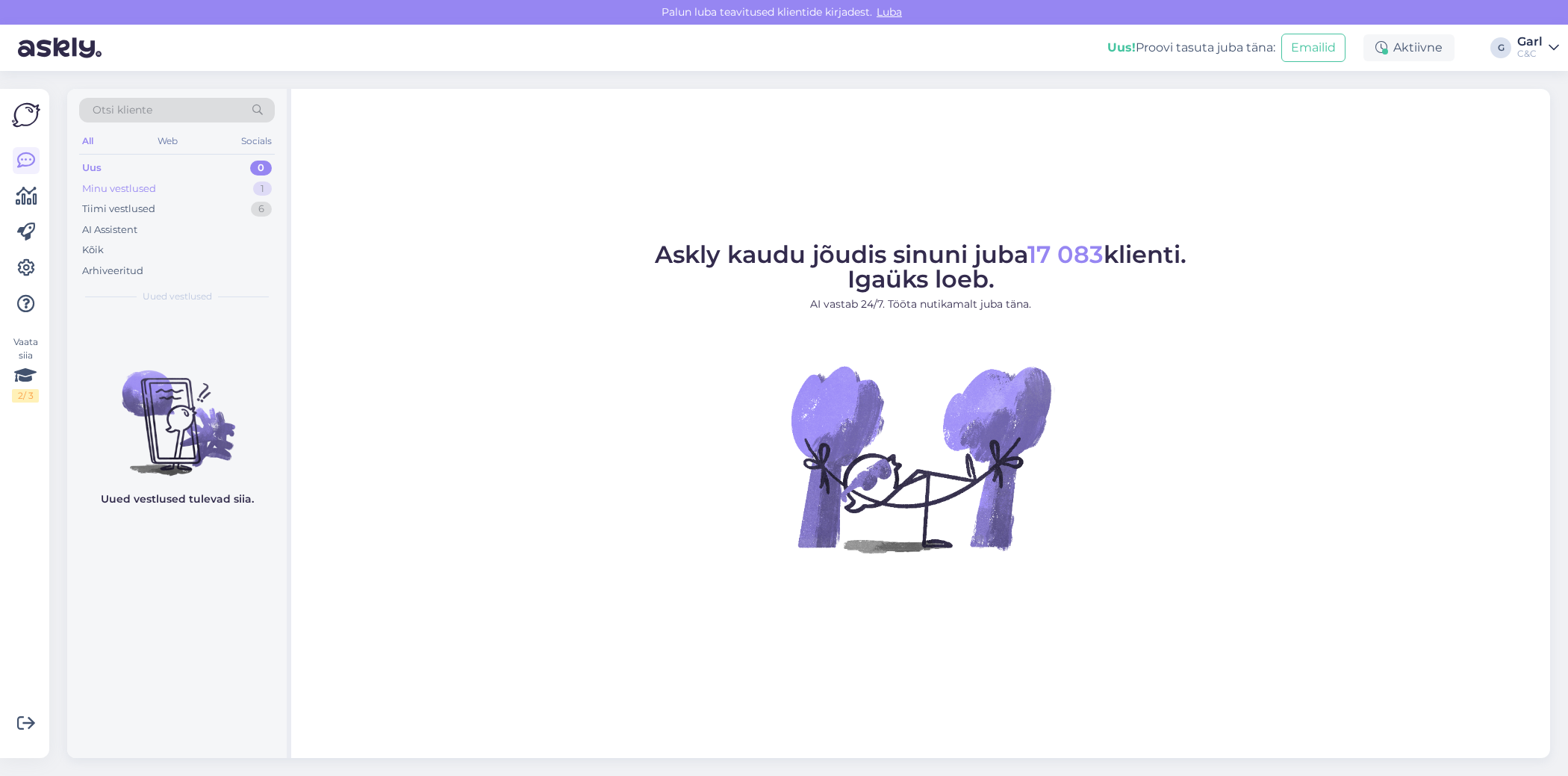
click at [164, 179] on div "Minu vestlused 1" at bounding box center [177, 189] width 196 height 21
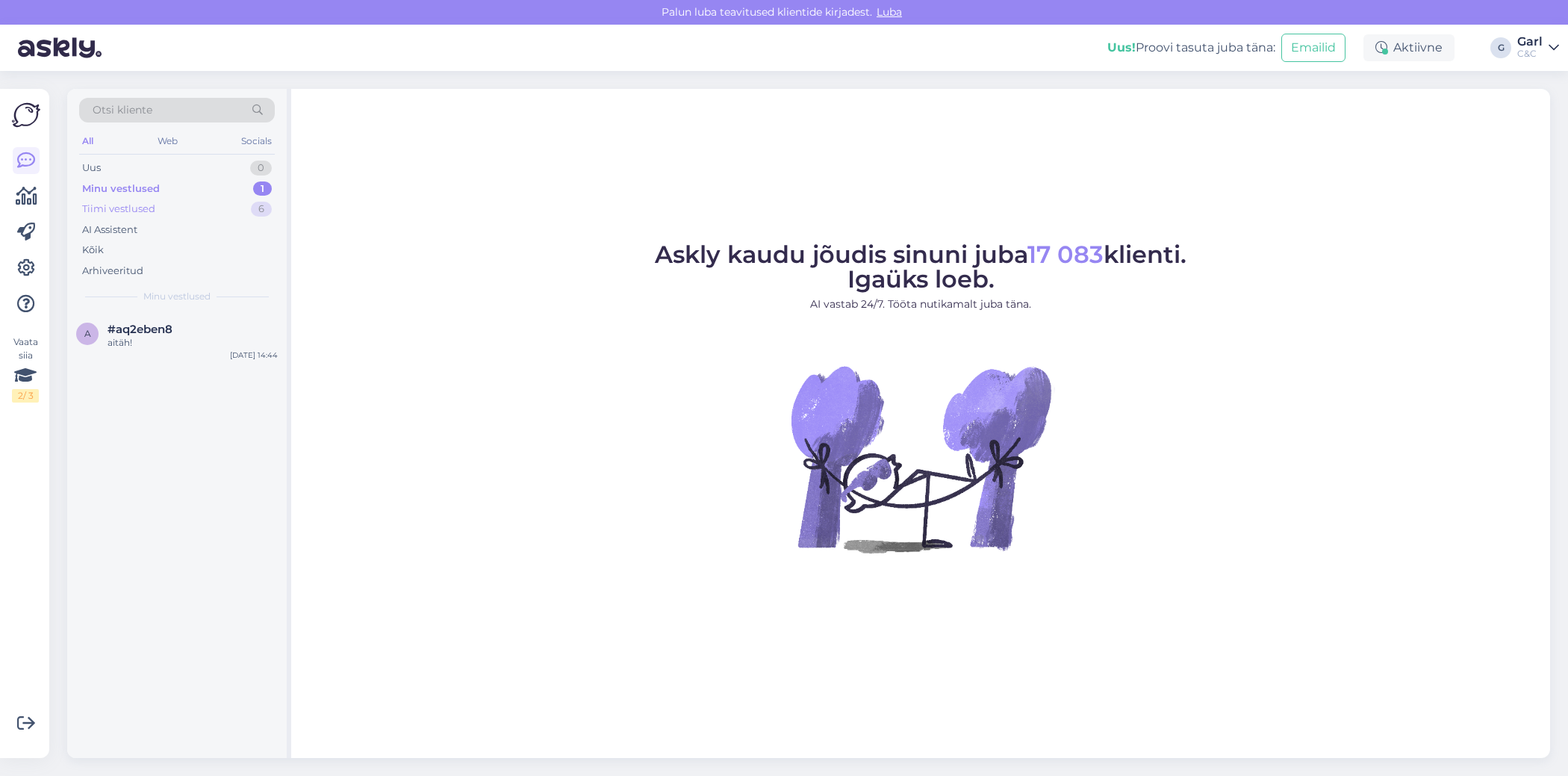
click at [154, 207] on div "Tiimi vestlused 6" at bounding box center [177, 208] width 196 height 21
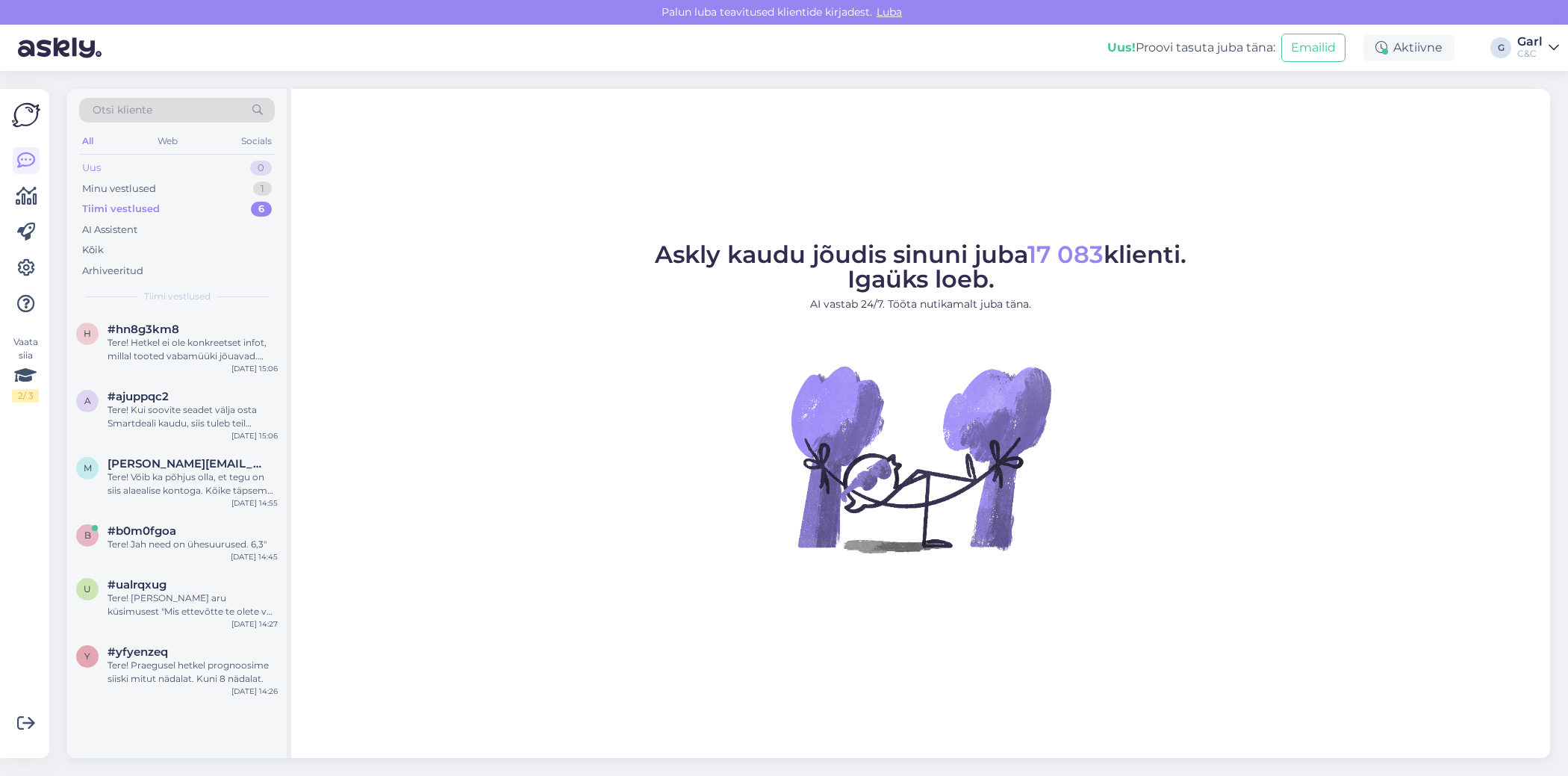
click at [156, 176] on div "Uus 0" at bounding box center [177, 168] width 196 height 21
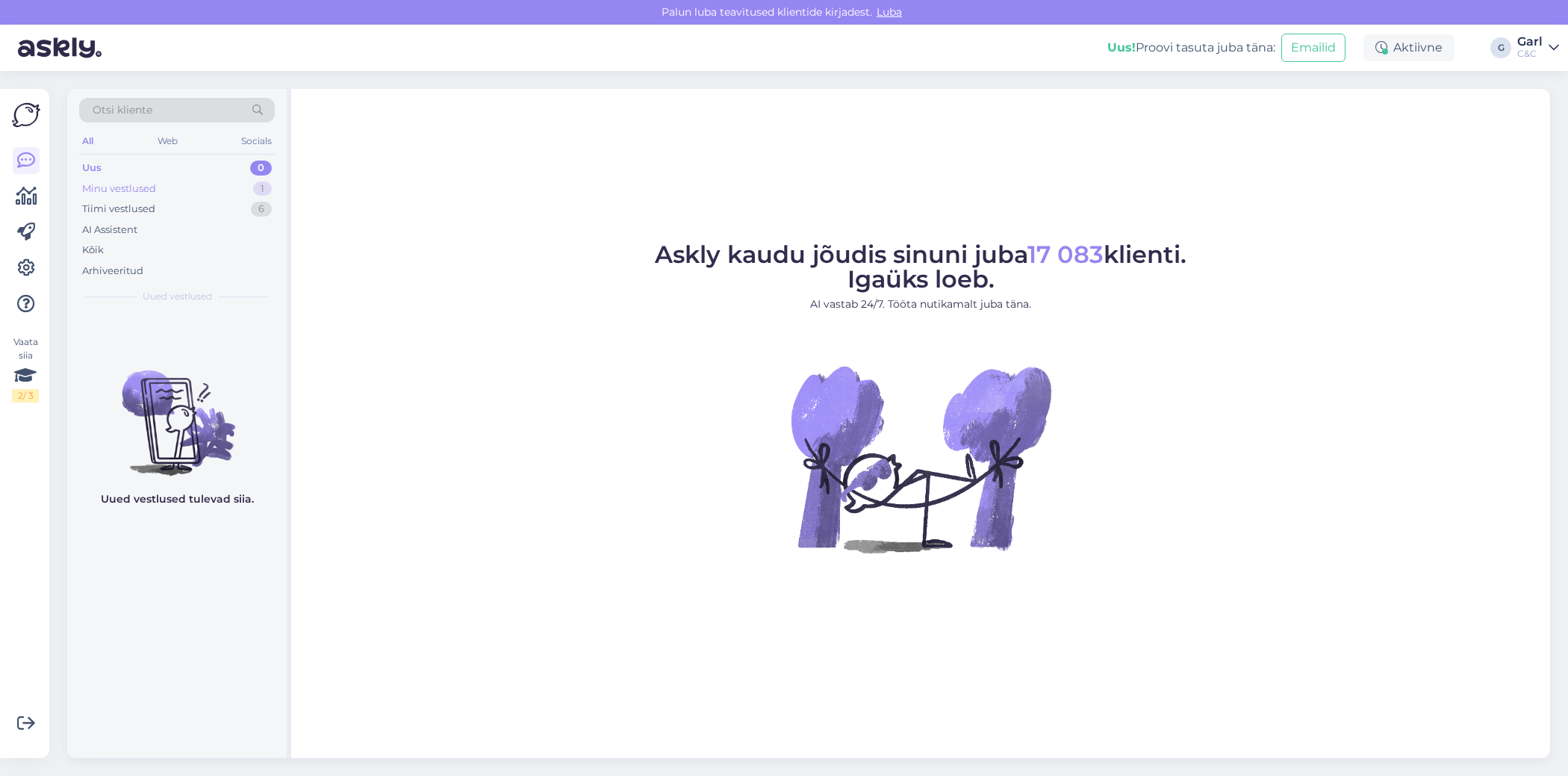
click at [153, 186] on div "Minu vestlused" at bounding box center [119, 189] width 74 height 15
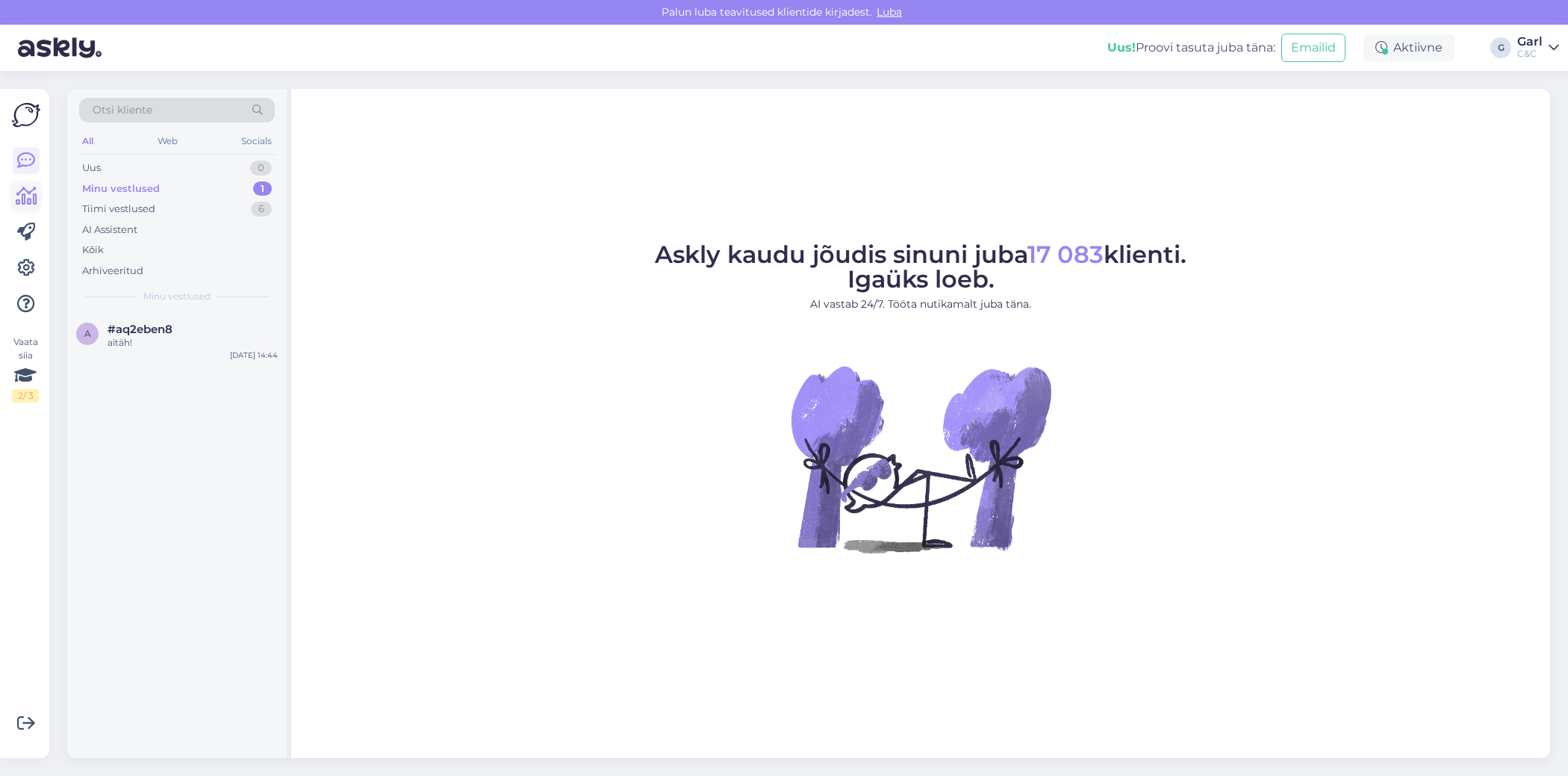
click at [19, 183] on link at bounding box center [26, 195] width 27 height 27
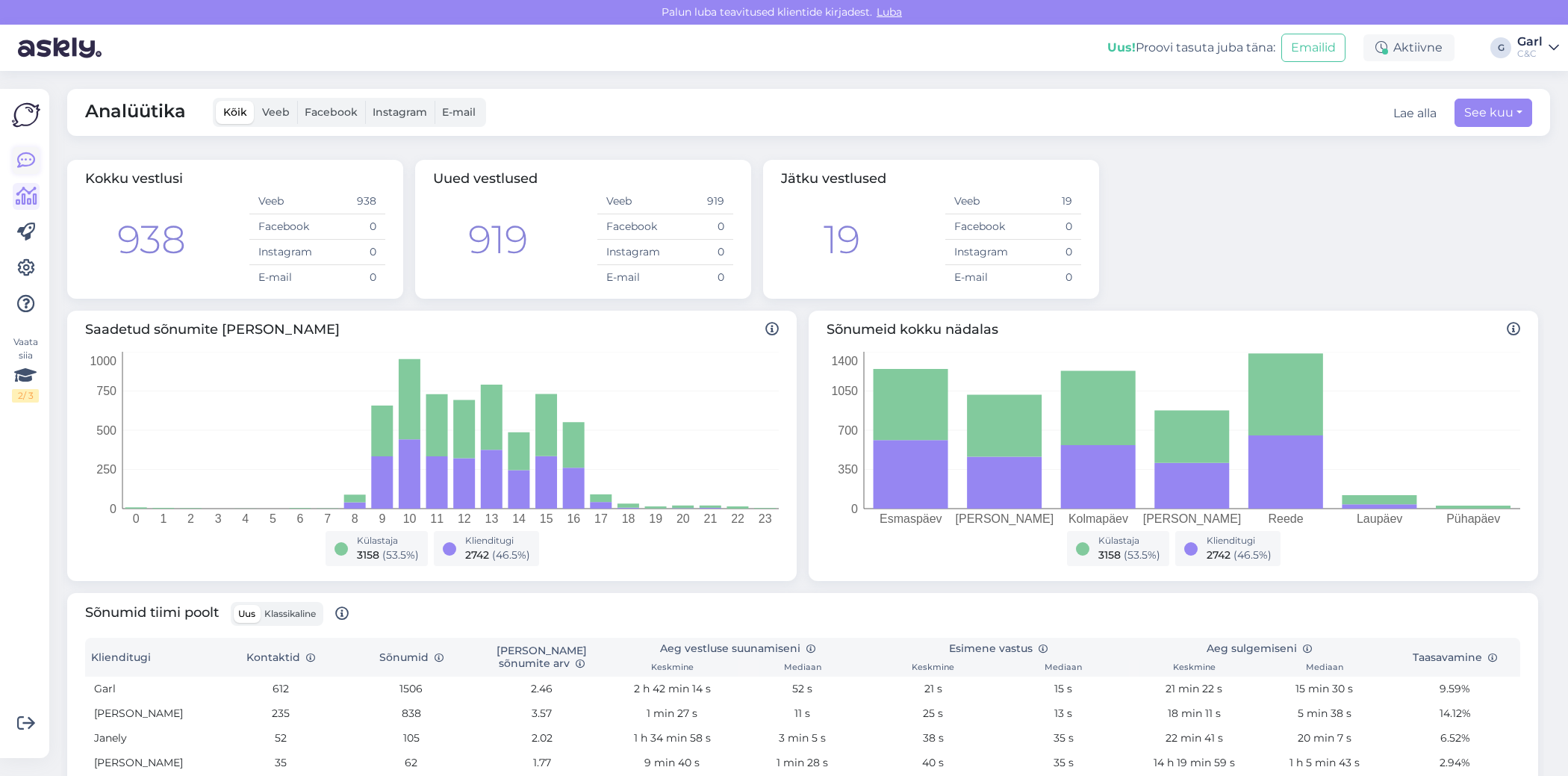
click at [29, 170] on icon at bounding box center [26, 161] width 18 height 18
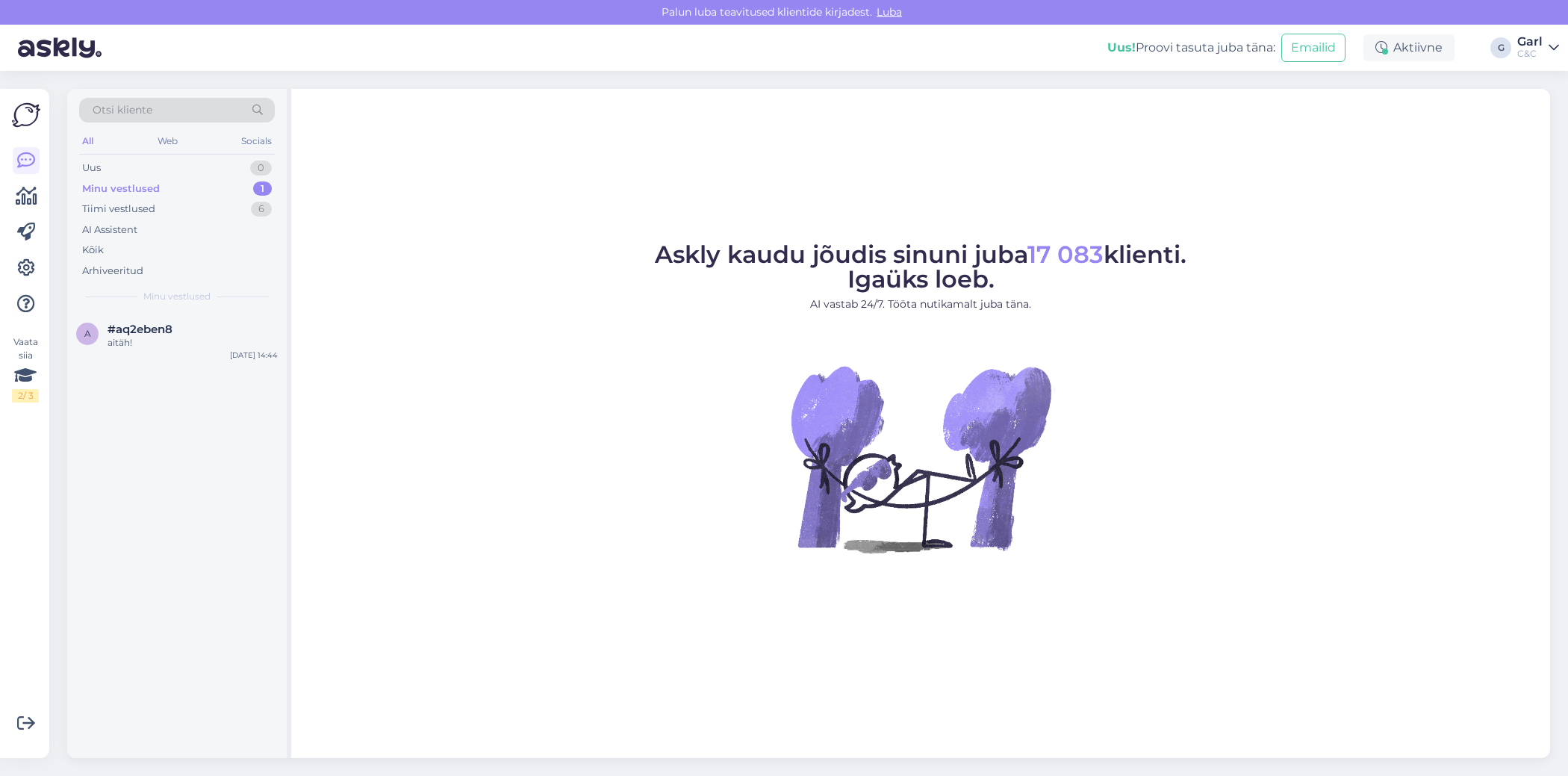
click at [230, 188] on div "Minu vestlused 1" at bounding box center [177, 189] width 196 height 21
click at [223, 203] on div "Tiimi vestlused 6" at bounding box center [177, 208] width 196 height 21
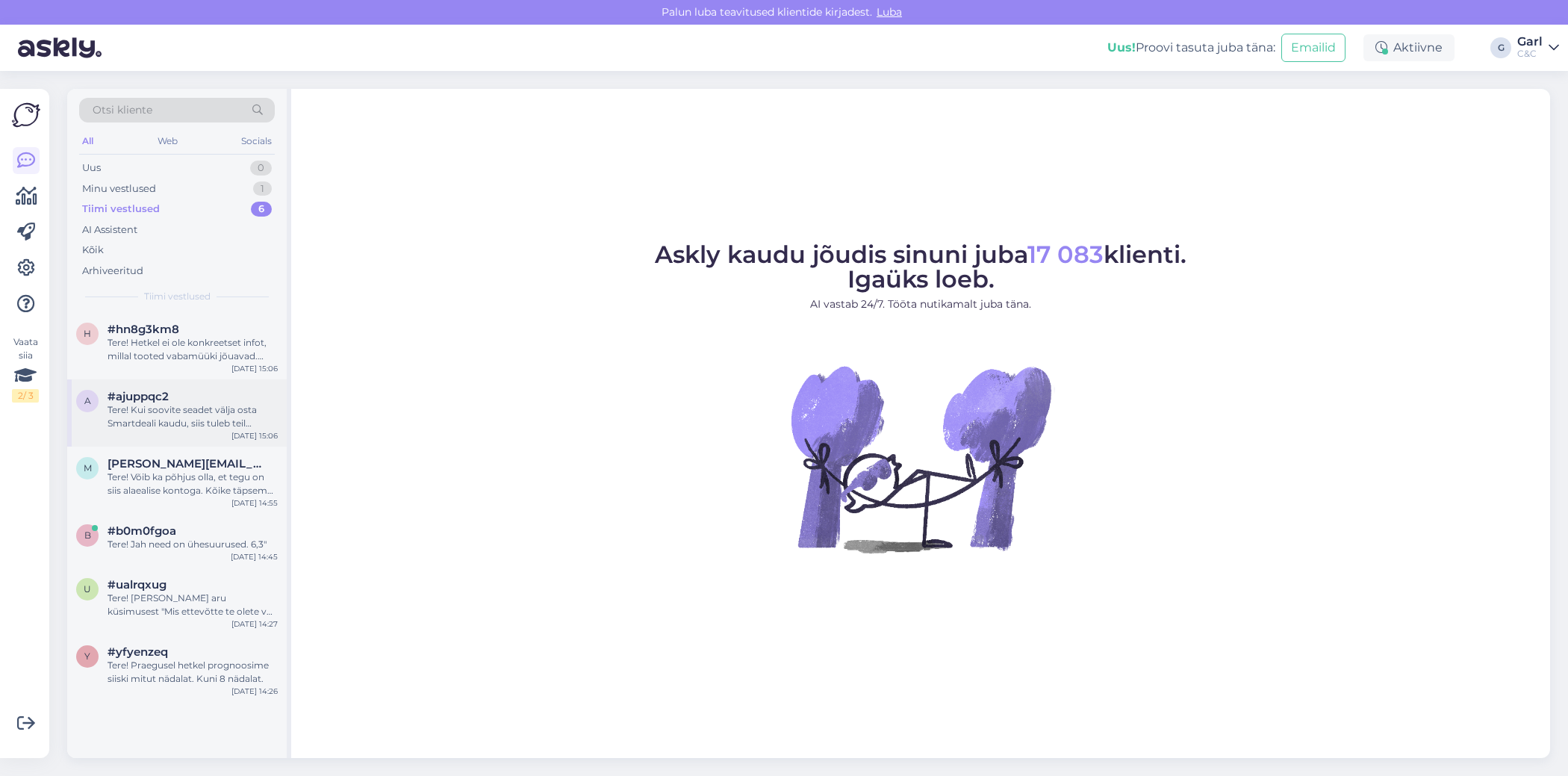
click at [204, 395] on div "#ajuppqc2" at bounding box center [193, 396] width 171 height 13
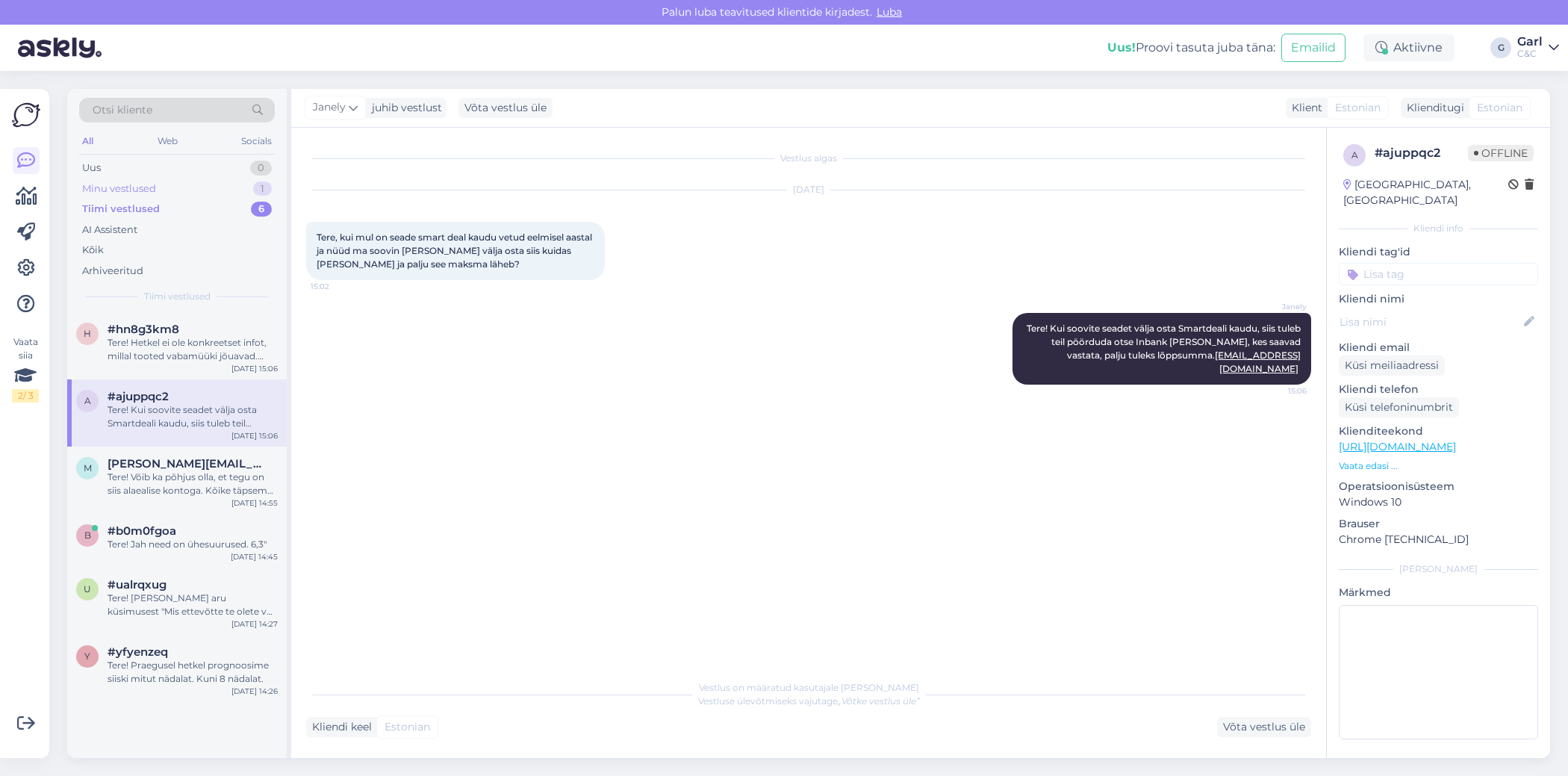
click at [224, 193] on div "Minu vestlused 1" at bounding box center [177, 189] width 196 height 21
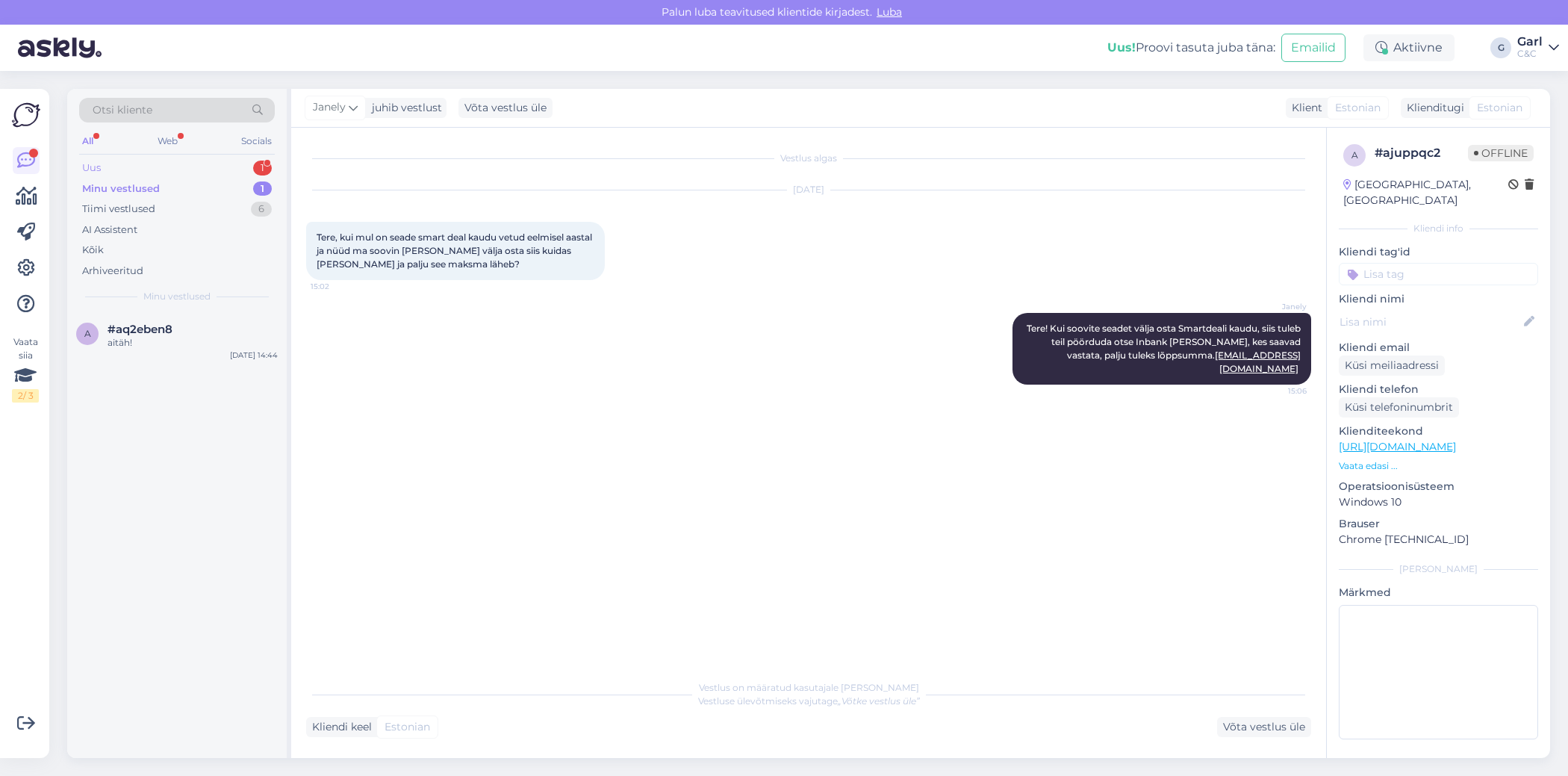
click at [230, 172] on div "Uus 1" at bounding box center [177, 168] width 196 height 21
click at [191, 356] on div "Я не поняла. Мой телефон айфон 12 про мах G6TDV58E0D52 стоит 1.00€" at bounding box center [193, 349] width 171 height 27
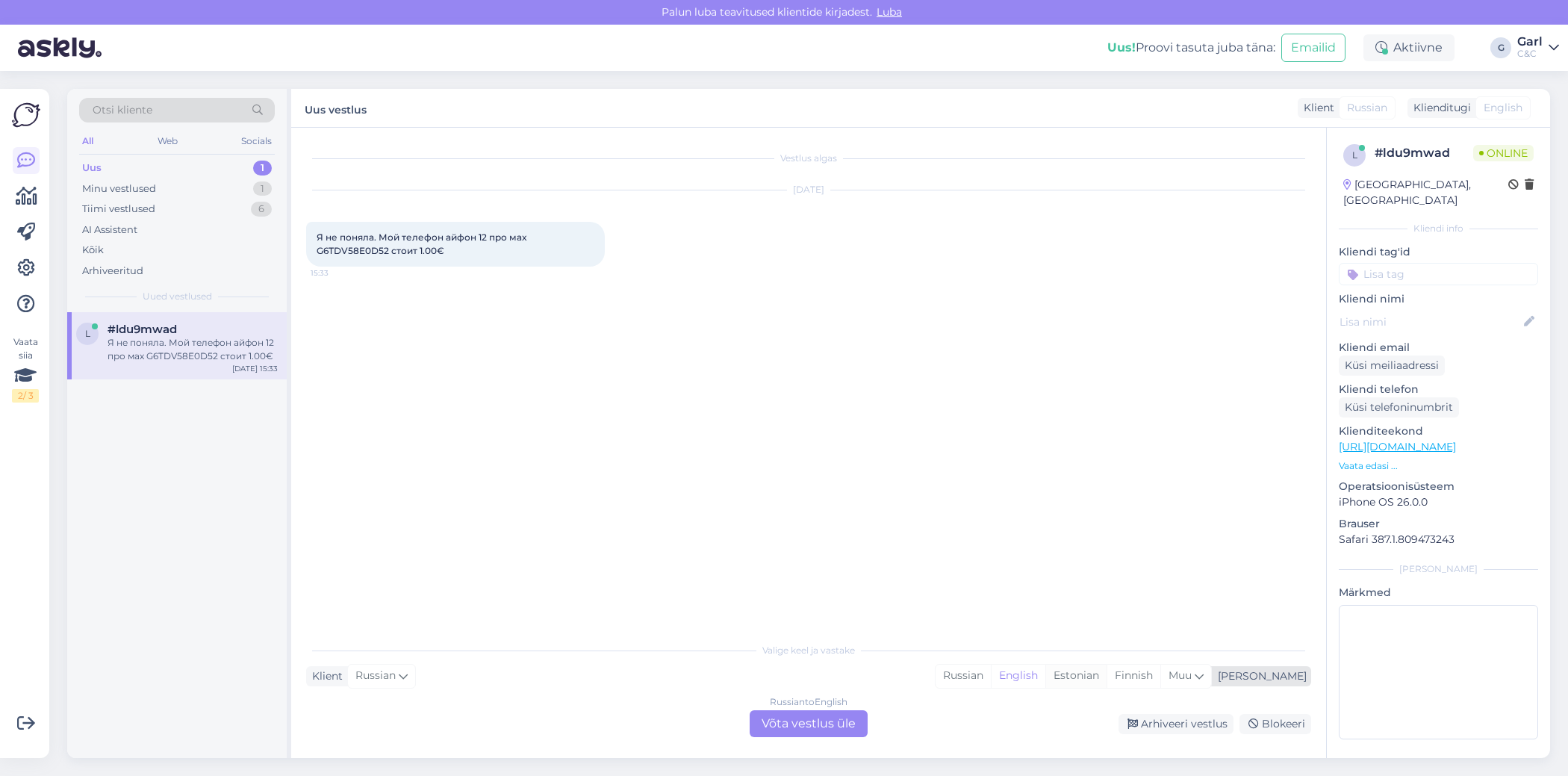
click at [1106, 673] on div "Estonian" at bounding box center [1075, 675] width 61 height 22
click at [843, 726] on div "Russian to Estonian Võta vestlus üle" at bounding box center [809, 723] width 118 height 27
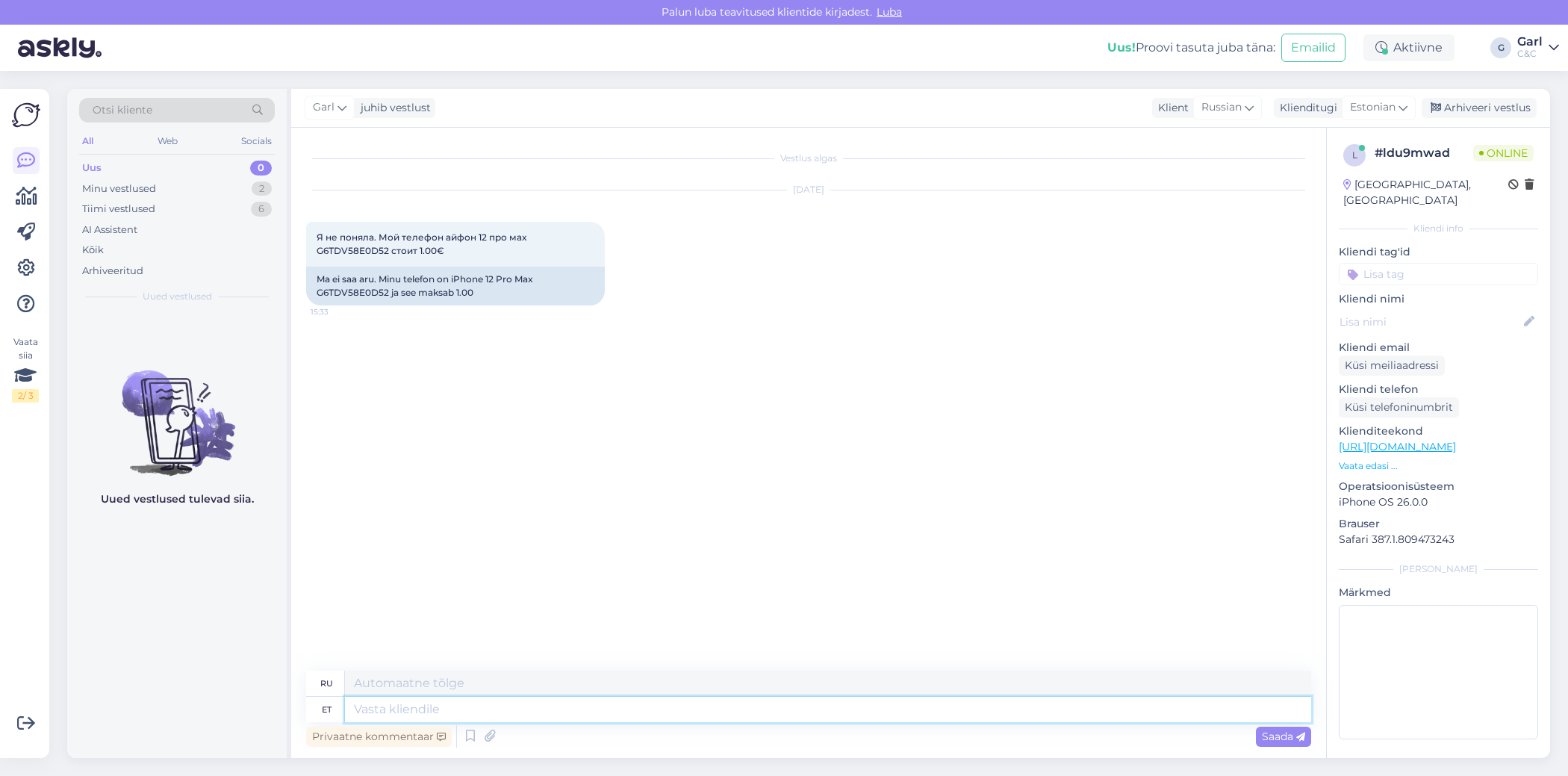
click at [786, 712] on textarea at bounding box center [828, 708] width 967 height 25
click at [776, 714] on textarea at bounding box center [828, 708] width 967 height 25
type textarea "Tere!"
type textarea "Привет!"
type textarea "Tere! Palun vee"
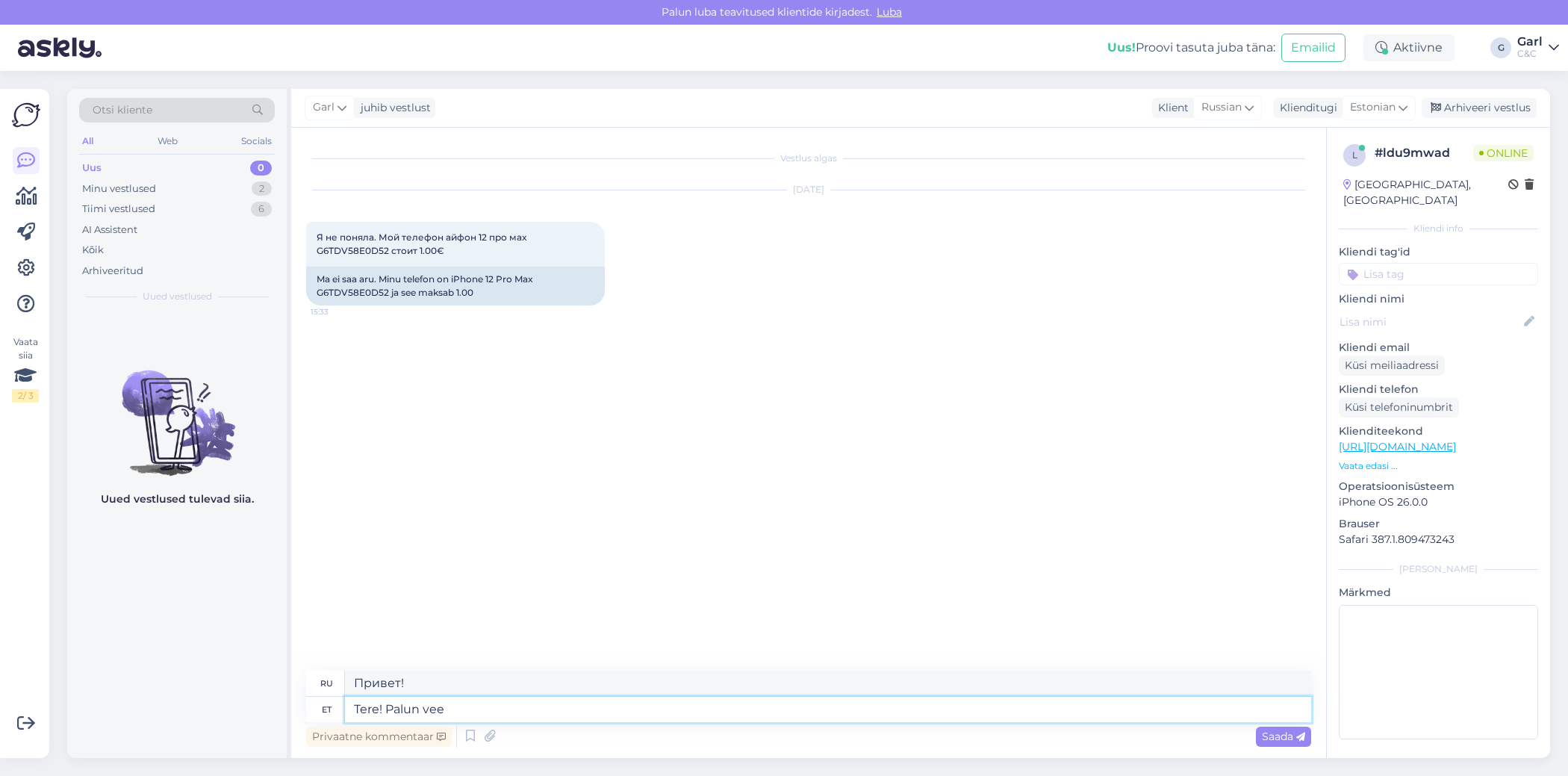
type textarea "Здравствуйте! Пожалуйста."
type textarea "Tere! Palun veenduge, et o"
type textarea "Здравствуйте! Пожалуйста, убедитесь, что"
type textarea "Tere! Palun veenduge, et oleksite va"
type textarea "Здравствуйте! Пожалуйста, убедитесь, что вы"
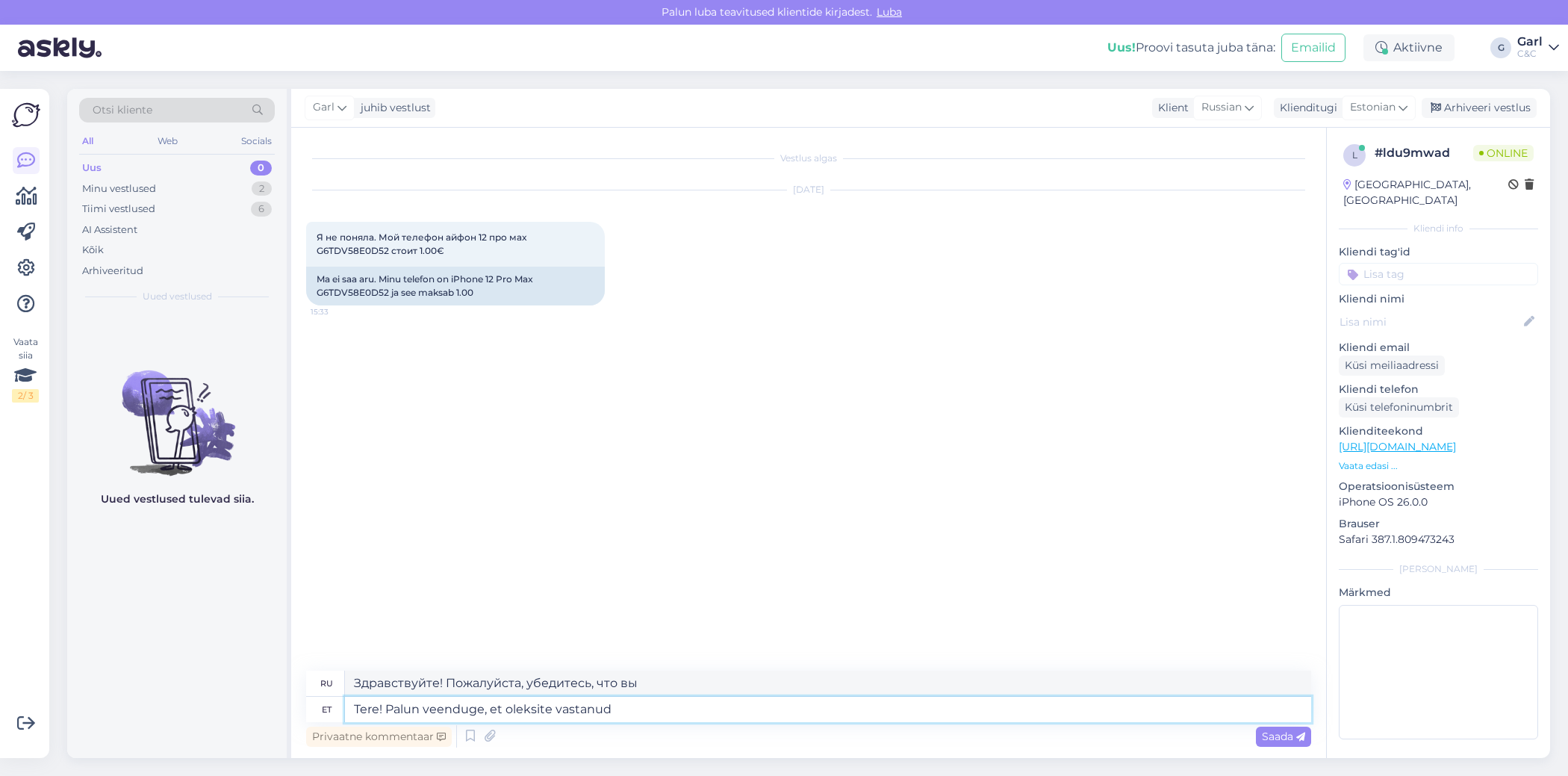
type textarea "Tere! Palun veenduge, et oleksite vastanud ""
type textarea "Здравствуйте! Пожалуйста, убедитесь, что вы ответили."
type textarea "Tere! Palun veenduge, et oleksite vastanud "Find M"
type textarea "Здравствуйте! Пожалуйста, убедитесь, что вы ответили на вопрос «Найти"
type textarea "Tere! Palun veenduge, et oleksite vastanud "Find My""
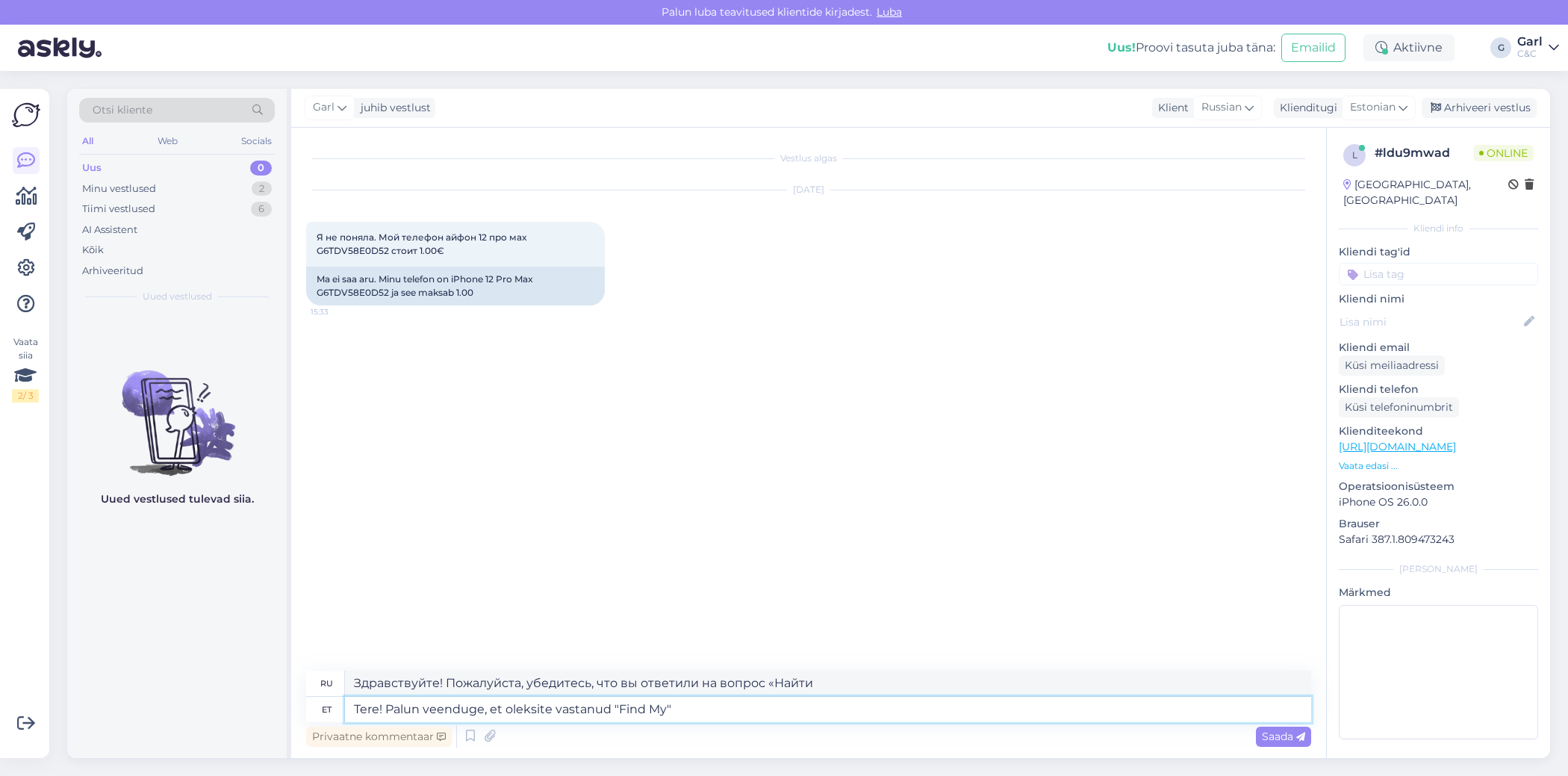
type textarea "Здравствуйте! Пожалуйста, убедитесь, что вы ответили на вопрос «Найти меня»."
type textarea "Tere! Palun veenduge, et oleksite vastanud "Find My" küsimusele korrektselt."
type textarea "Здравствуйте! Убедитесь, что вы правильно ответили на вопрос «Найти меня»."
click at [674, 710] on textarea "Tere! Palun veenduge, et oleksite vastanud "Find My" küsimusele korrektselt." at bounding box center [828, 708] width 967 height 25
type textarea "Tere! Palun veenduge, et oleksite vastanud "Find My" ehkküsimusele korrektselt."
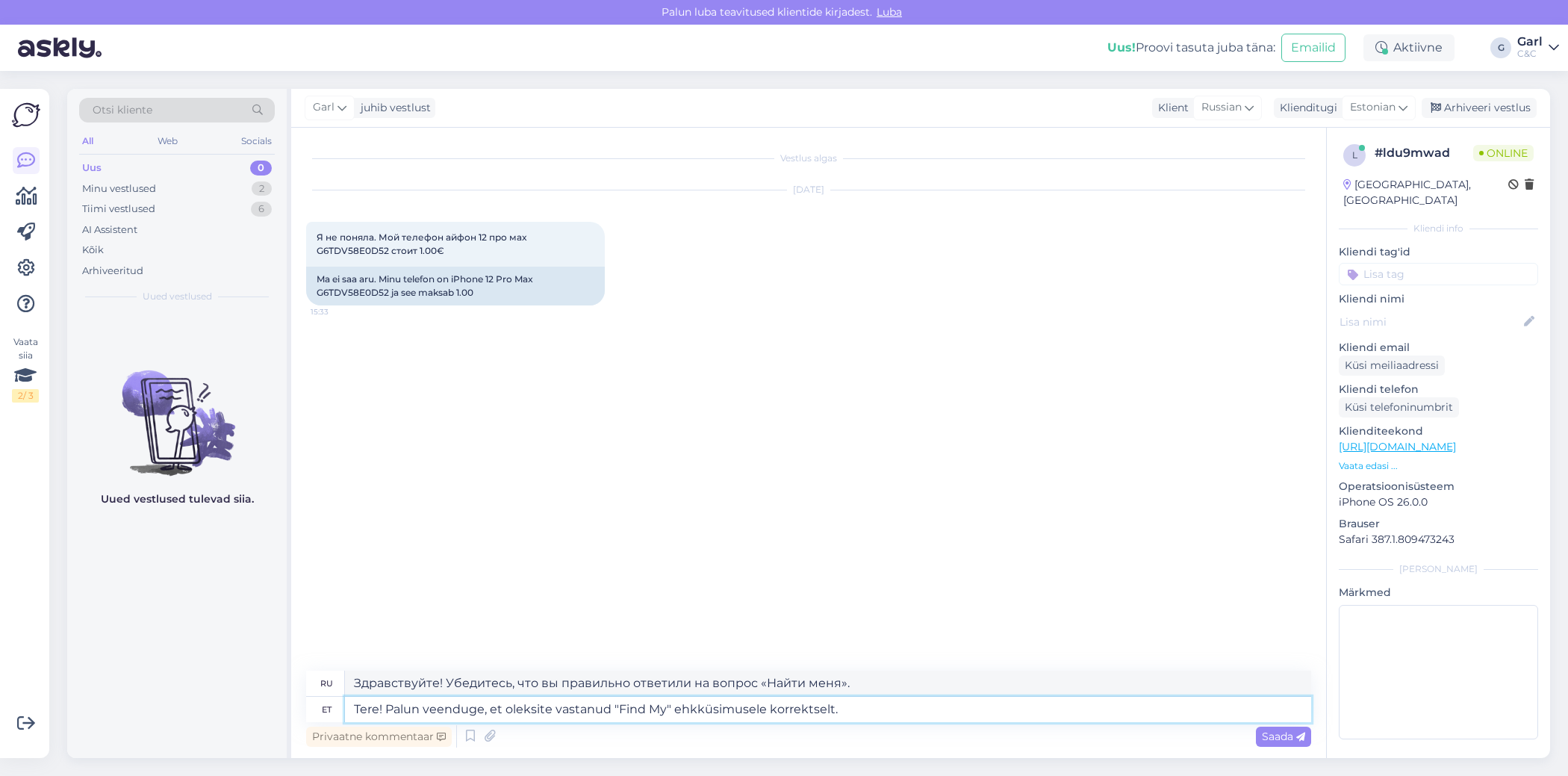
type textarea "Здравствуйте! Убедитесь, что вы правильно ответили на контрольный вопрос «Найти…"
type textarea "Tere! Palun veenduge, et oleksite vastanud "Find My" ehk viküsimusele korrektse…"
type textarea "Здравствуйте! Убедитесь, что вы правильно ответили на вопрос «Найти меня»."
type textarea "Tere! Palun veenduge, et oleksite vastanud "Find My" ehk viiküsimusele korrekts…"
type textarea "Здравствуйте! Убедитесь, что вы правильно ответили на задание «Найди меня»."
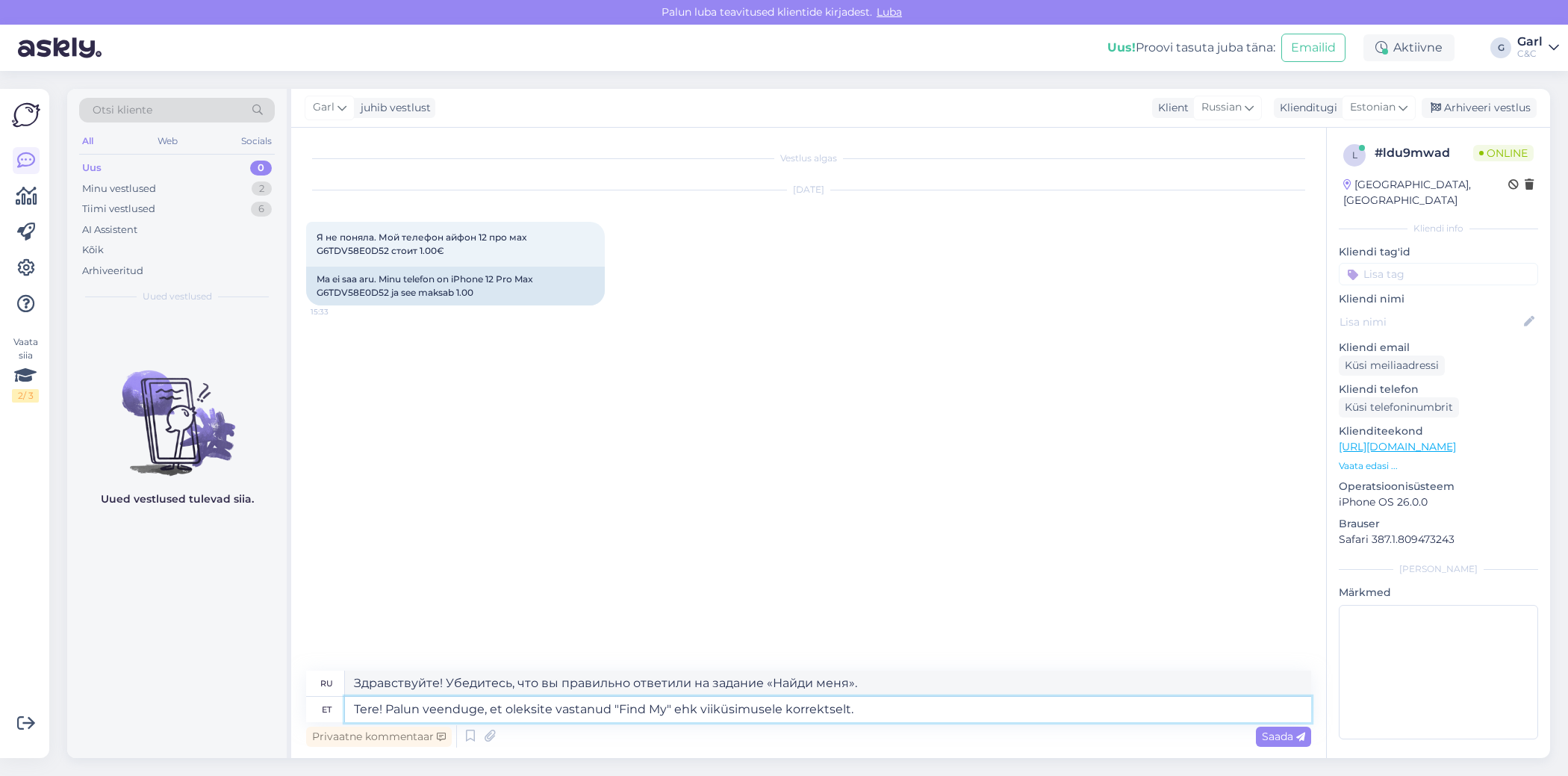
type textarea "Tere! Palun veenduge, et oleksite vastanud "Find My" ehk viimküsimusele korrekt…"
type textarea "Здравствуйте! Убедитесь, что вы правильно ответили на один или пять вопросов из…"
type textarea "Tere! Palun veenduge, et oleksite vastanud "Find My" ehk viimasküsimusele korre…"
type textarea "Здравствуйте! Убедитесь, что вы правильно ответили на вопрос «Найти меня» или н…"
click at [992, 714] on textarea "Tere! Palun veenduge, et oleksite vastanud "Find My" ehk viimasele küsimusele k…" at bounding box center [828, 708] width 967 height 25
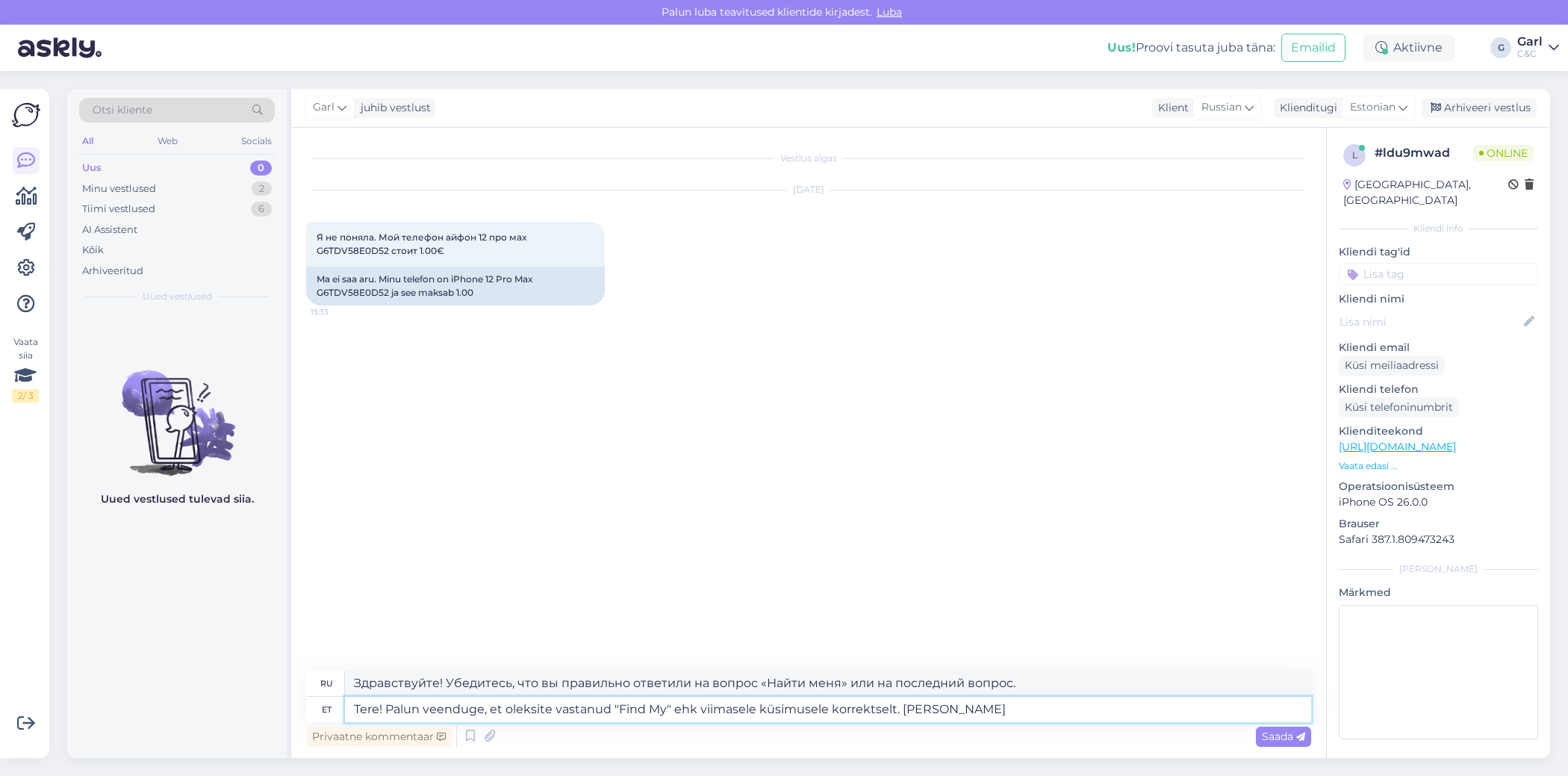
type textarea "Tere! Palun veenduge, et oleksite vastanud "Find My" ehk viimasele küsimusele k…"
type textarea "Здравствуйте! Убедитесь, что вы правильно ответили на вопрос «Найти меня» или н…"
type textarea "Tere! Palun veenduge, et oleksite vastanud "Find My" ehk viimasele küsimusele k…"
type textarea "Здравствуйте! Убедитесь, что вы правильно ответили на вопрос «Найти меня» или н…"
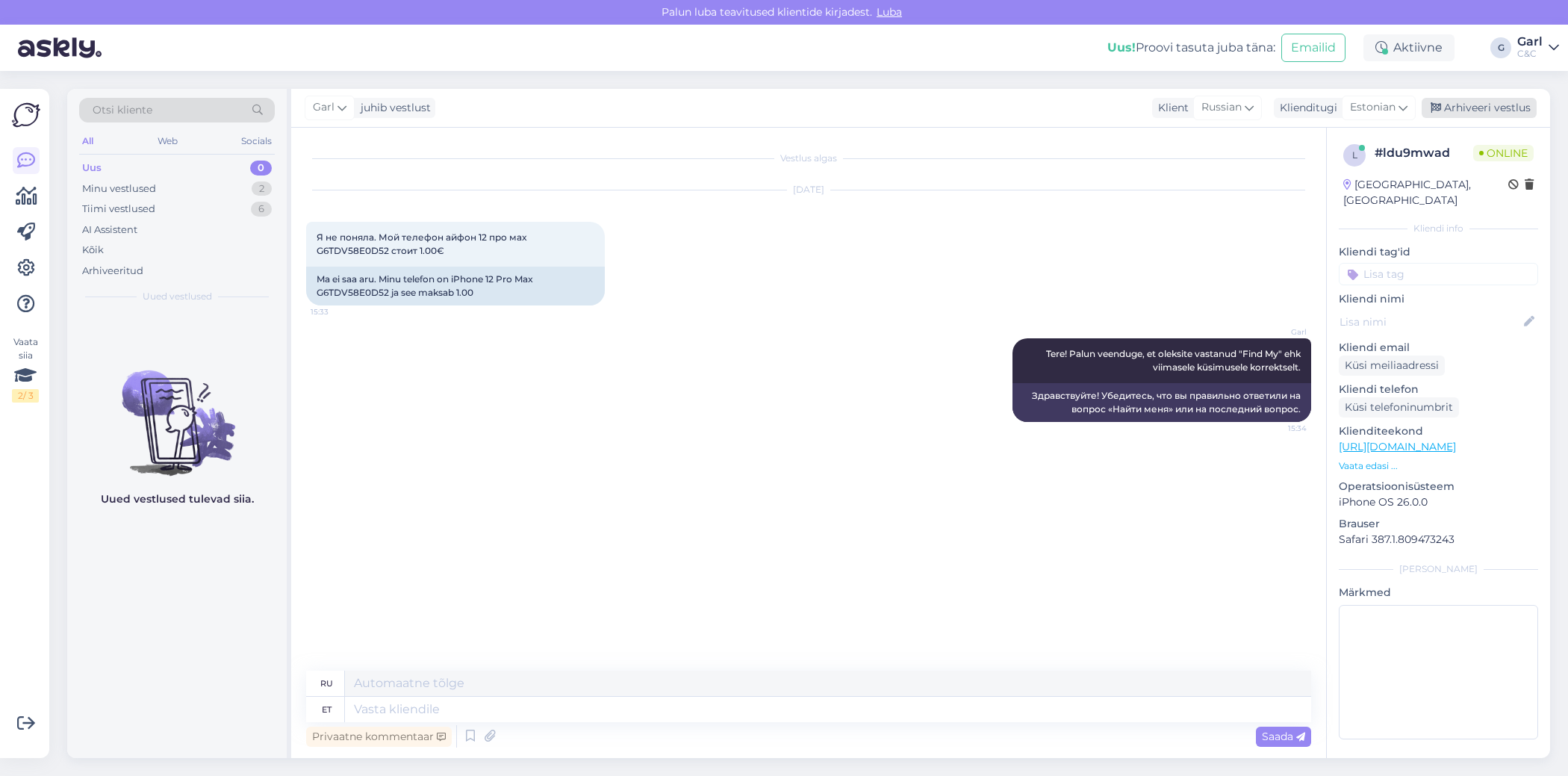
click at [1520, 103] on div "Arhiveeri vestlus" at bounding box center [1478, 108] width 115 height 20
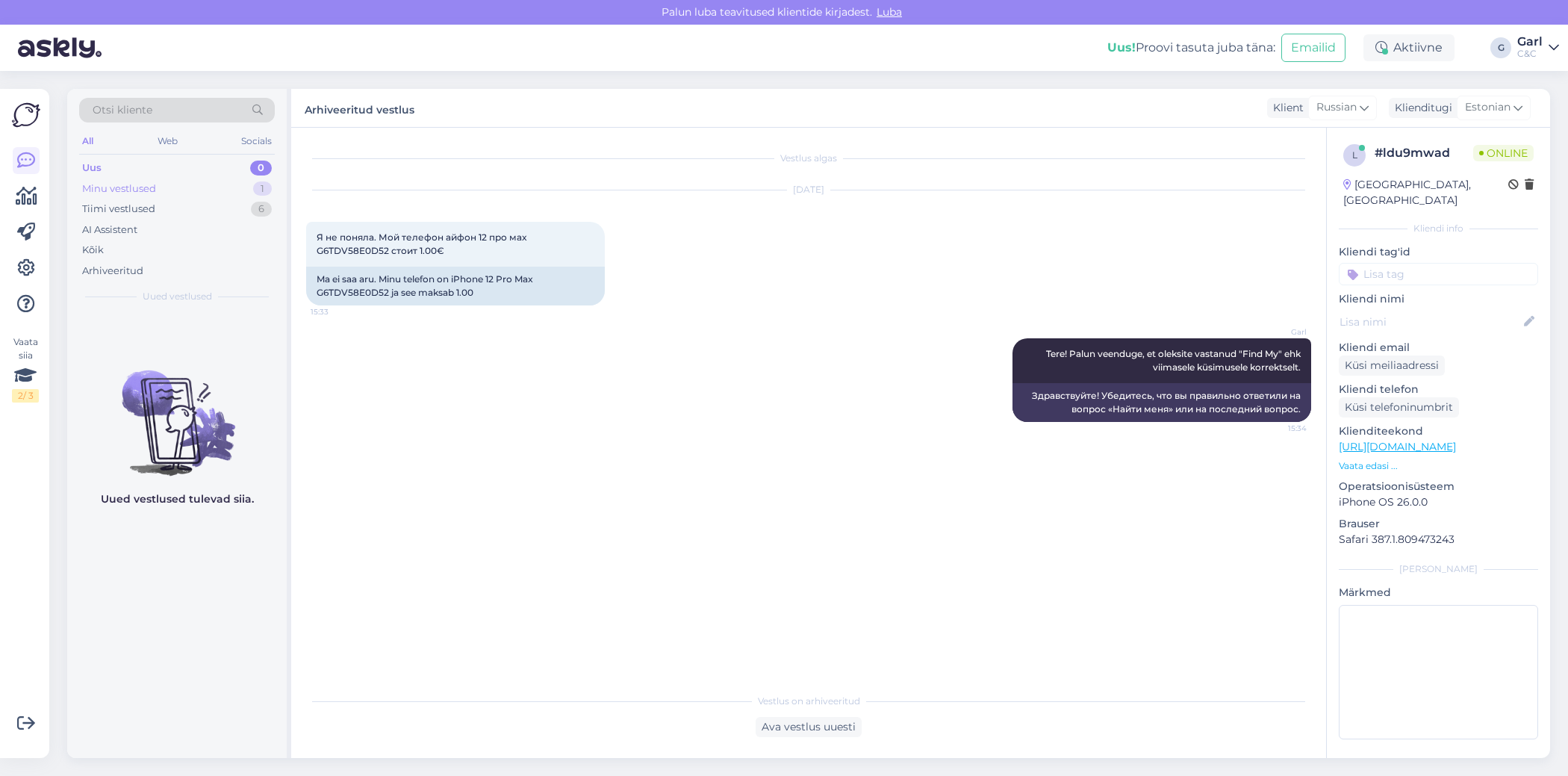
click at [254, 187] on div "1" at bounding box center [262, 189] width 19 height 15
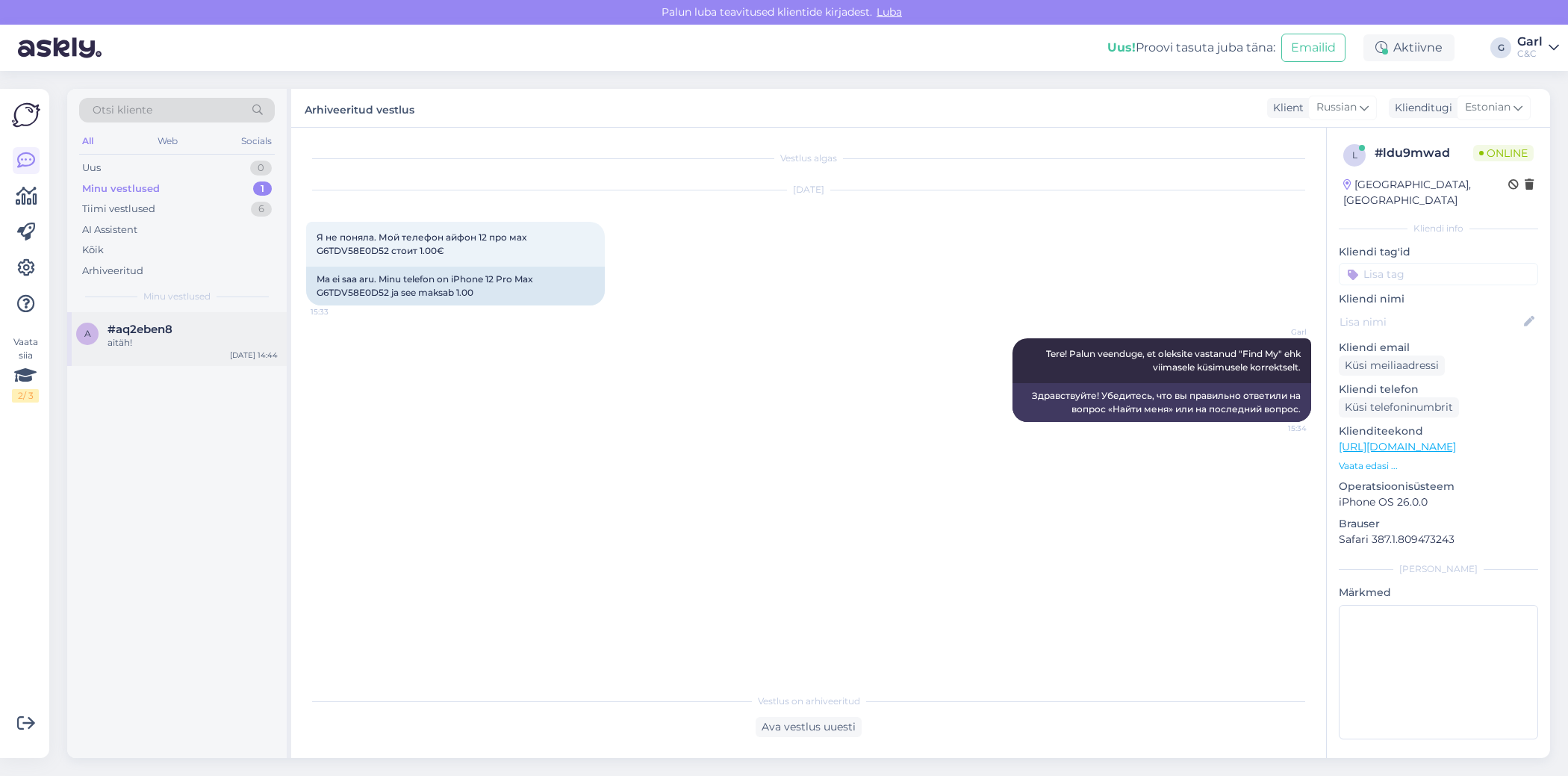
click at [208, 316] on div "a #aq2eben8 aitäh! [DATE] 14:44" at bounding box center [177, 339] width 219 height 54
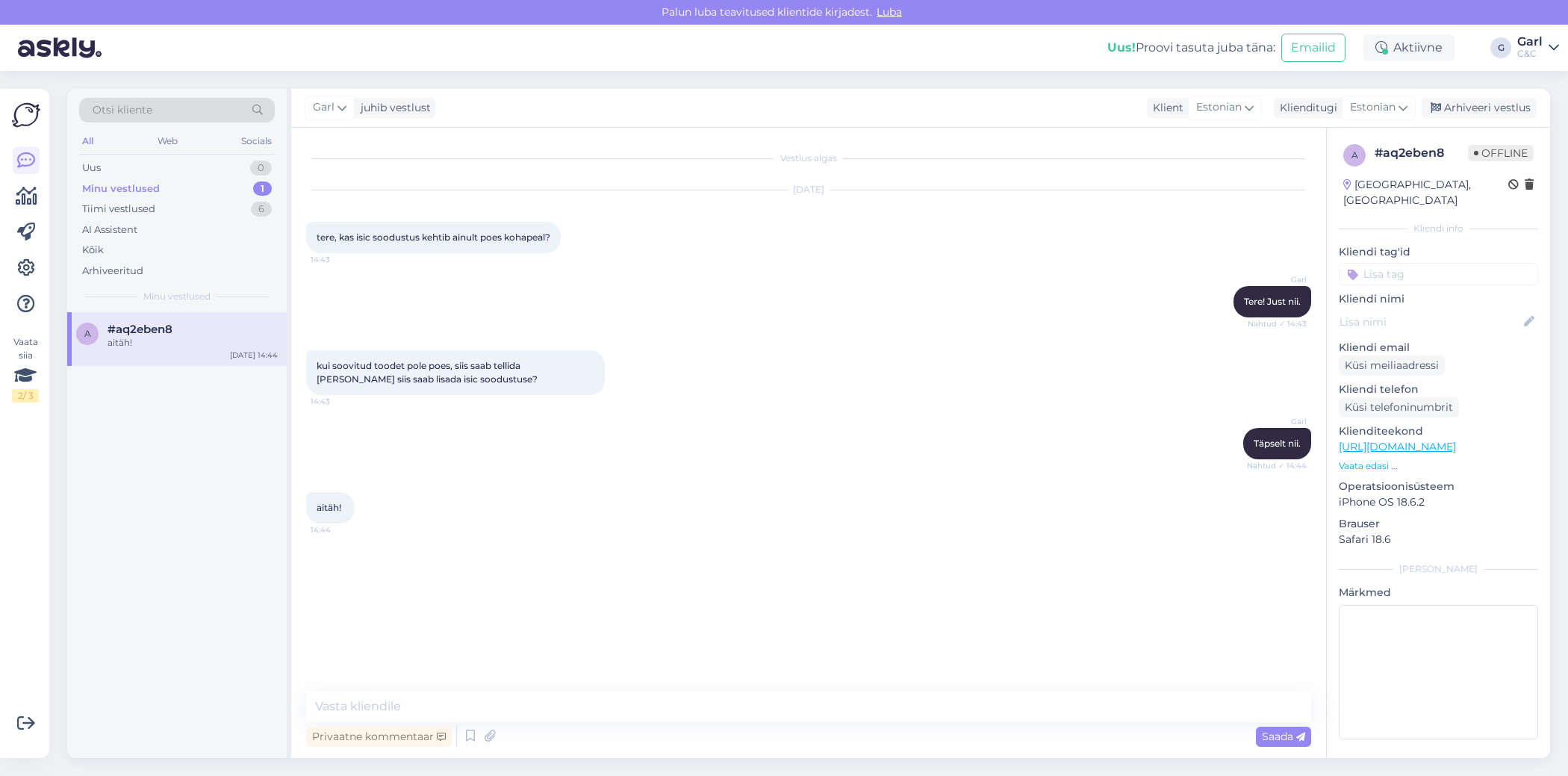
click at [1451, 119] on div "Garl juhib vestlust Klient [DEMOGRAPHIC_DATA] Klienditugi Estonian Arhiveeri ve…" at bounding box center [921, 108] width 1259 height 39
click at [1456, 111] on div "Arhiveeri vestlus" at bounding box center [1478, 108] width 115 height 20
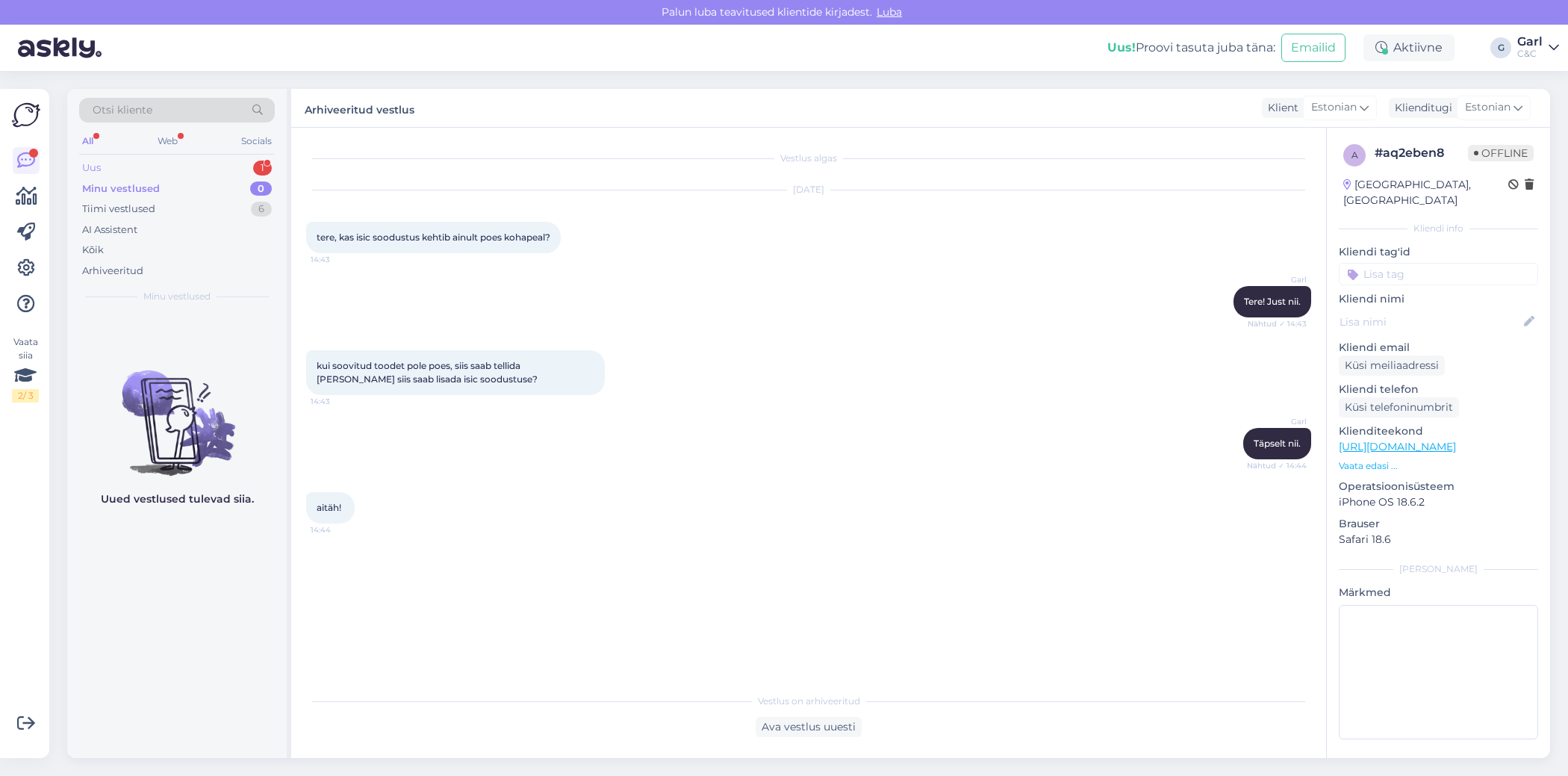
click at [181, 168] on div "Uus 1" at bounding box center [177, 168] width 196 height 21
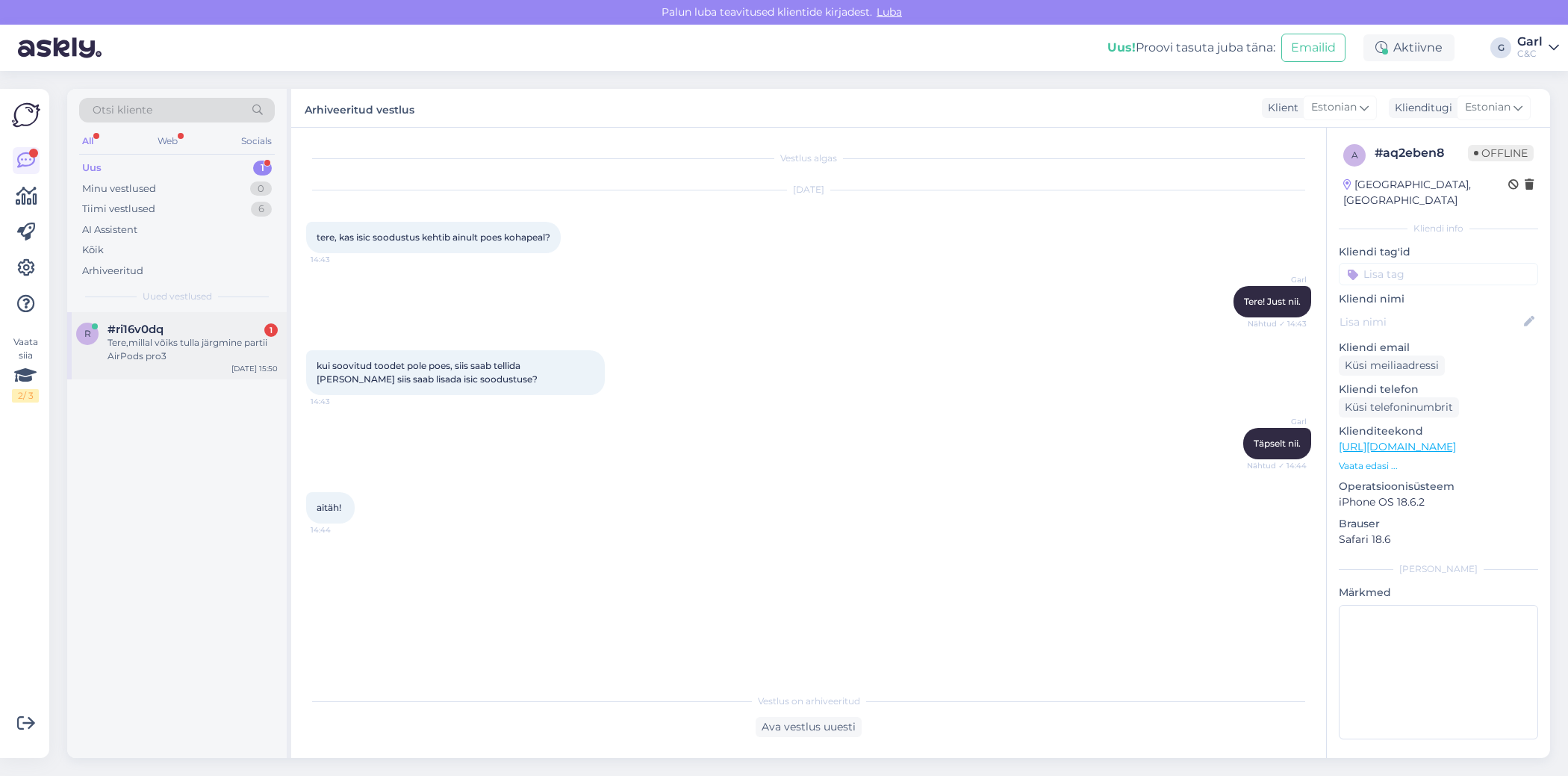
click at [220, 363] on div "r #ri16v0dq 1 Tere,millal võiks tulla järgmine partii AirPods pro3 [DATE] 15:50" at bounding box center [177, 345] width 219 height 67
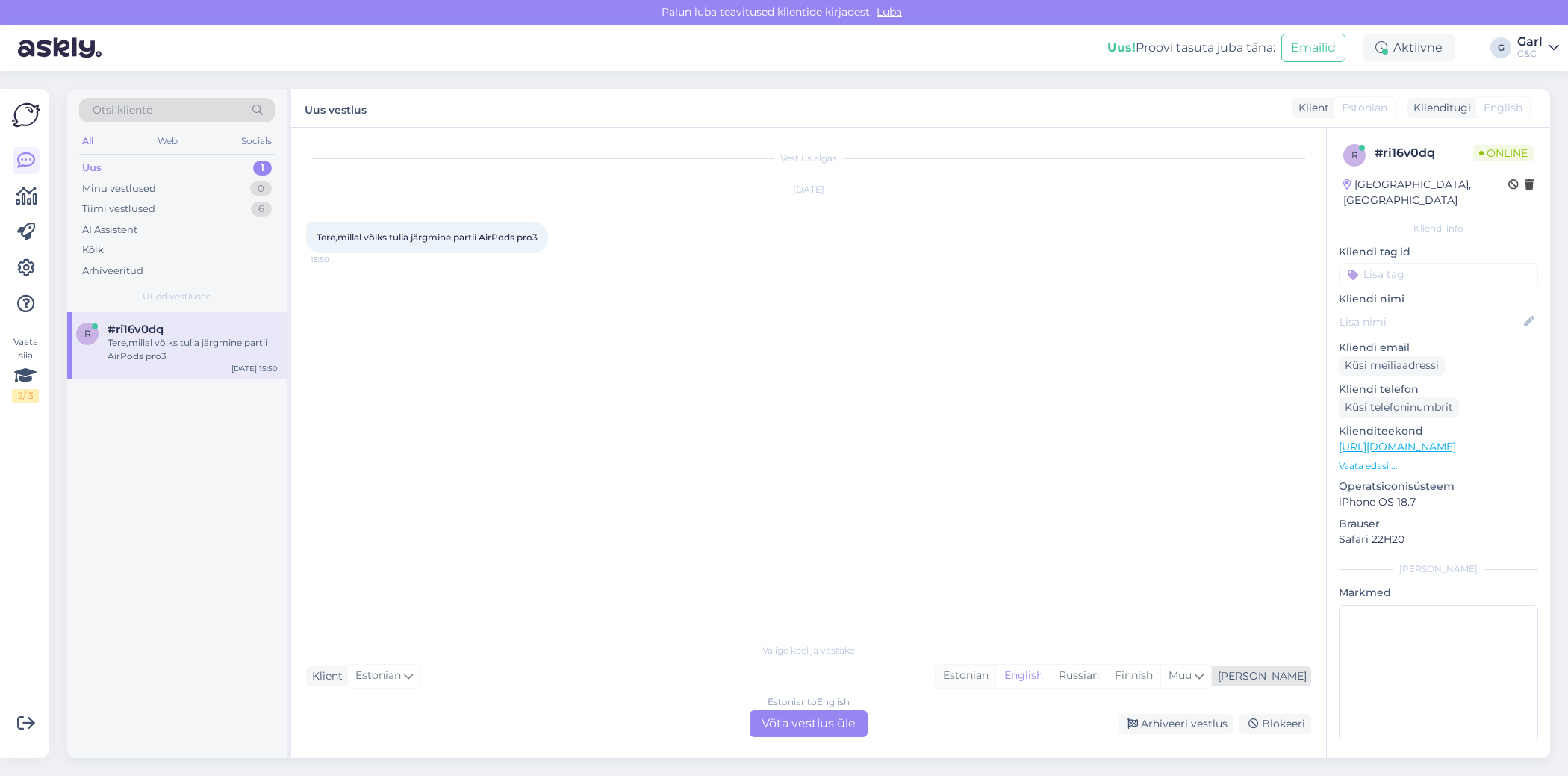
click at [996, 669] on div "Estonian" at bounding box center [966, 675] width 61 height 22
click at [843, 718] on div "Estonian to Estonian Võta vestlus üle" at bounding box center [809, 723] width 118 height 27
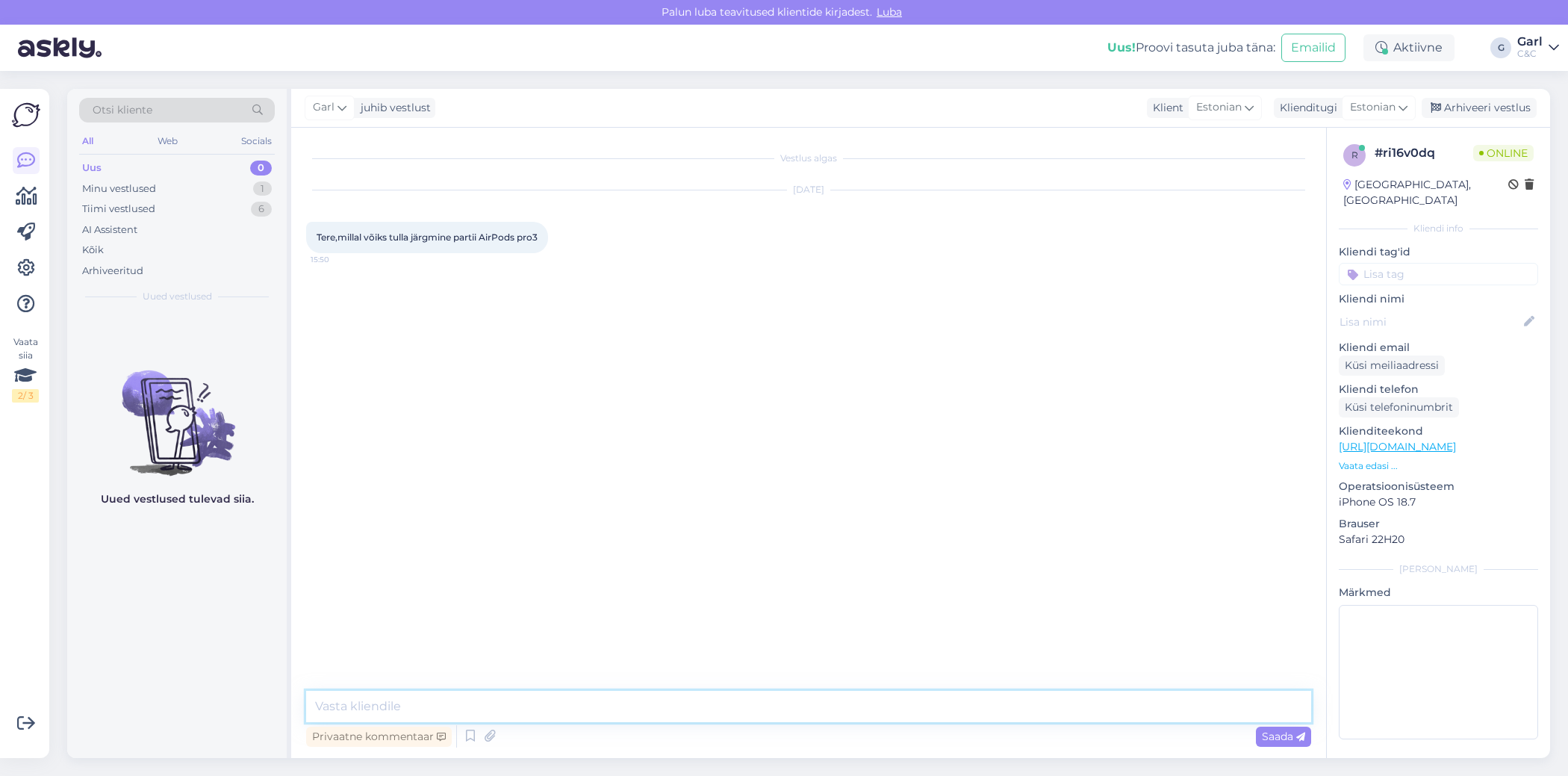
click at [837, 698] on textarea at bounding box center [809, 705] width 1005 height 31
type textarea "Tere! Jääme vastuse võlgu paraku, sest me ei näe ette, mis saadetise sisu on. L…"
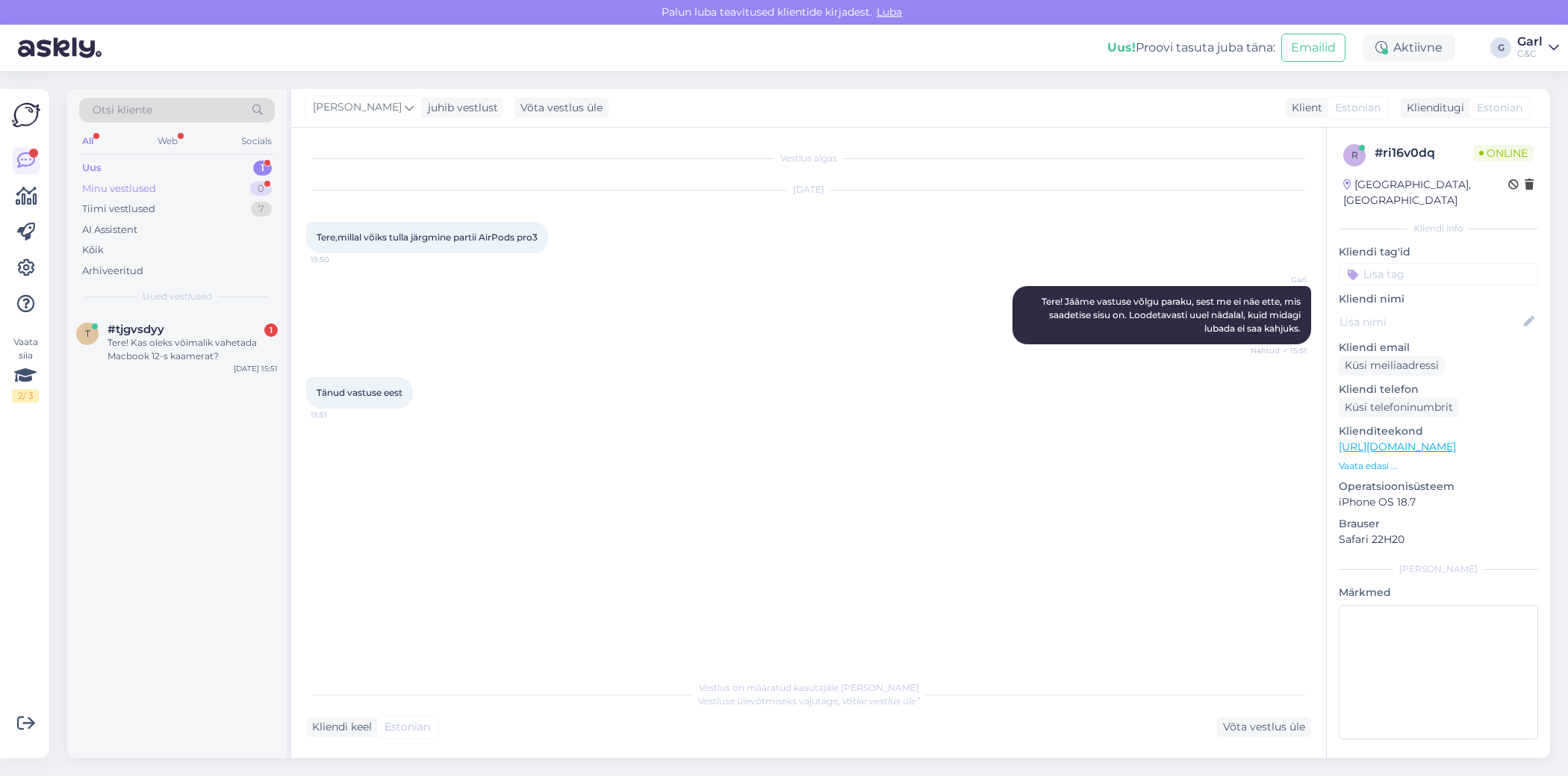
click at [194, 193] on div "Minu vestlused 0" at bounding box center [177, 189] width 196 height 21
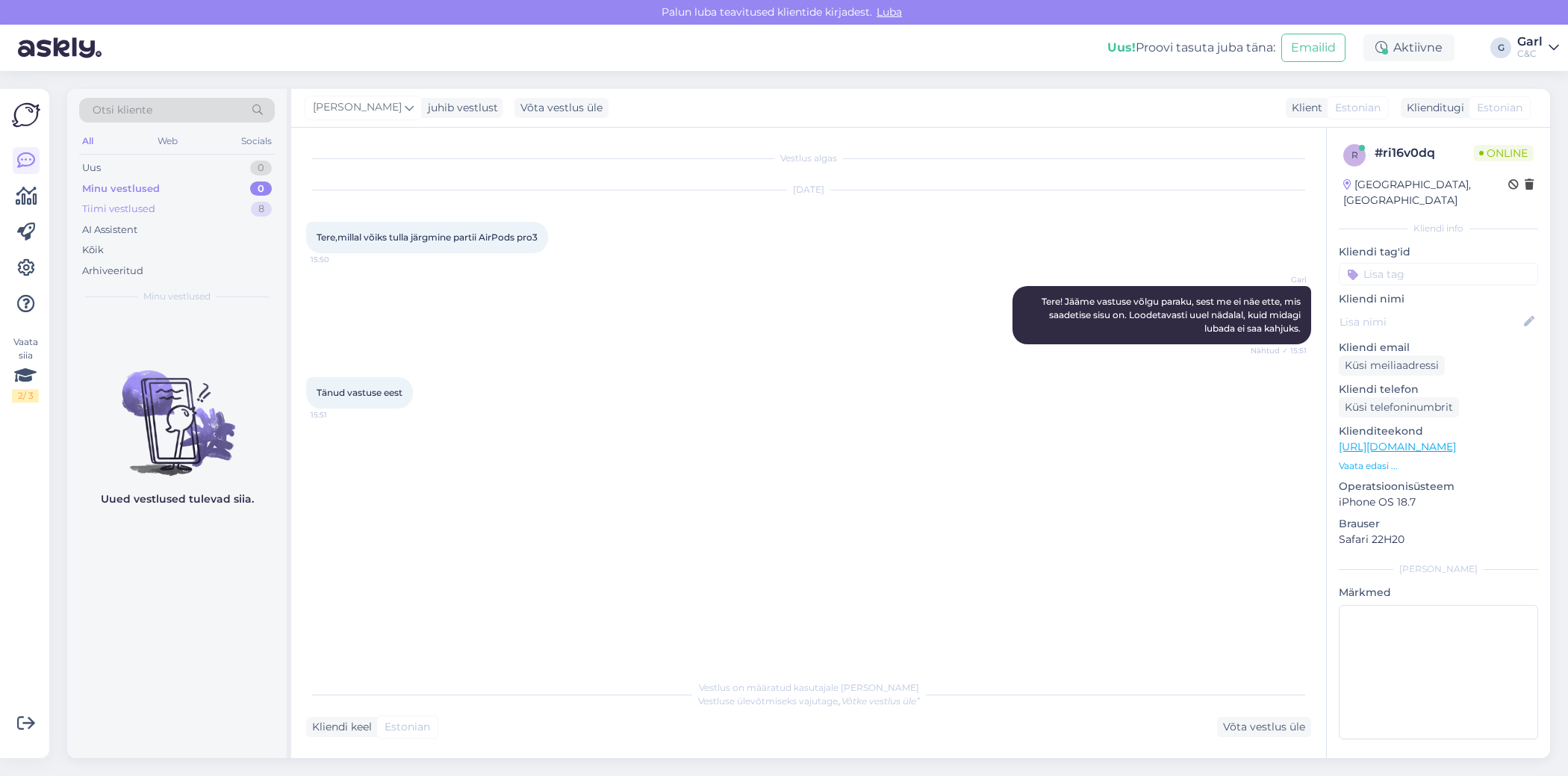
click at [195, 203] on div "Tiimi vestlused 8" at bounding box center [177, 208] width 196 height 21
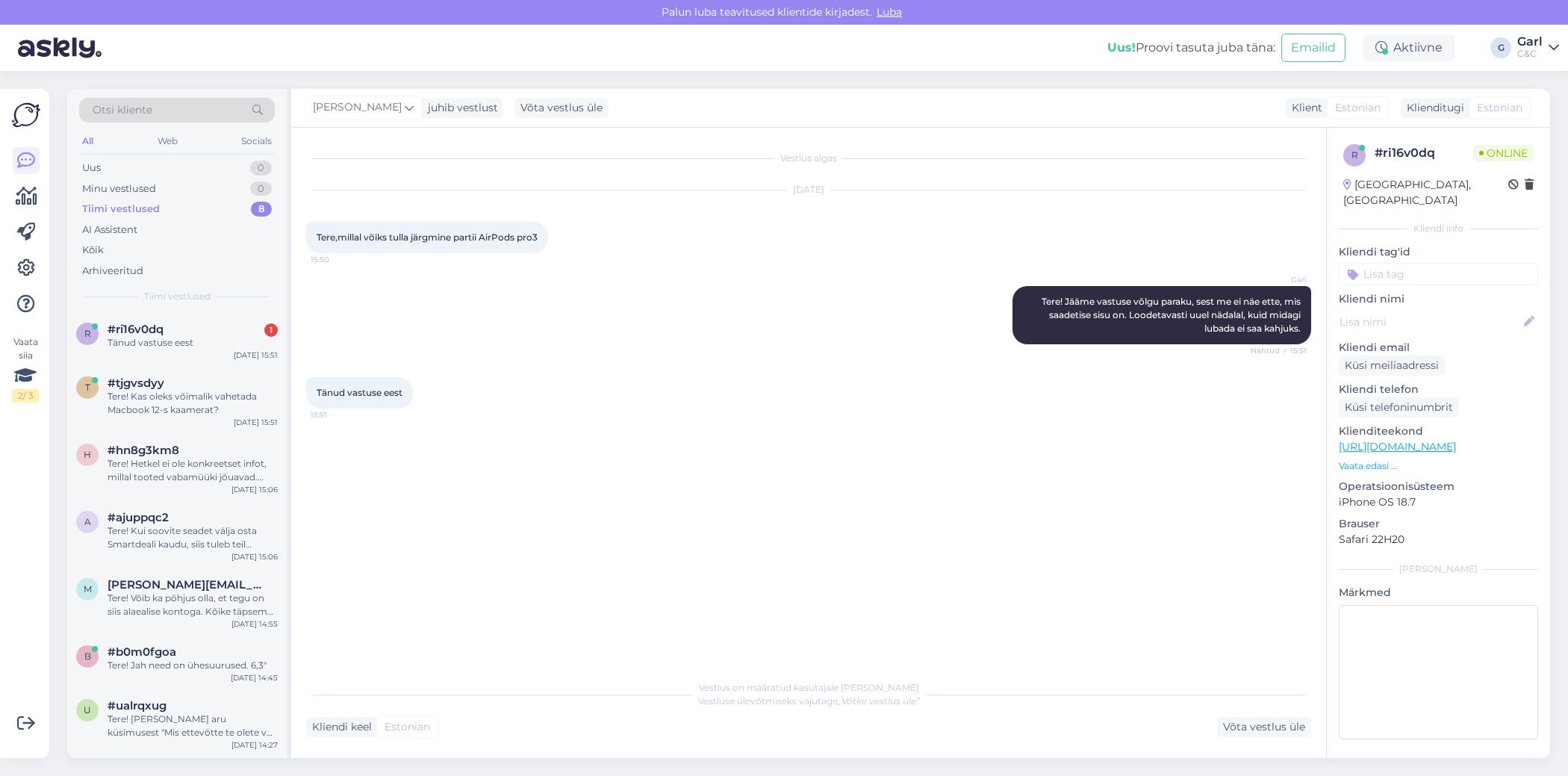
click at [227, 310] on div "Otsi kliente All Web Socials Uus 0 Minu vestlused 0 Tiimi vestlused 8 AI Assist…" at bounding box center [177, 200] width 219 height 223
click at [1237, 723] on div "Võta vestlus üle" at bounding box center [1264, 727] width 94 height 20
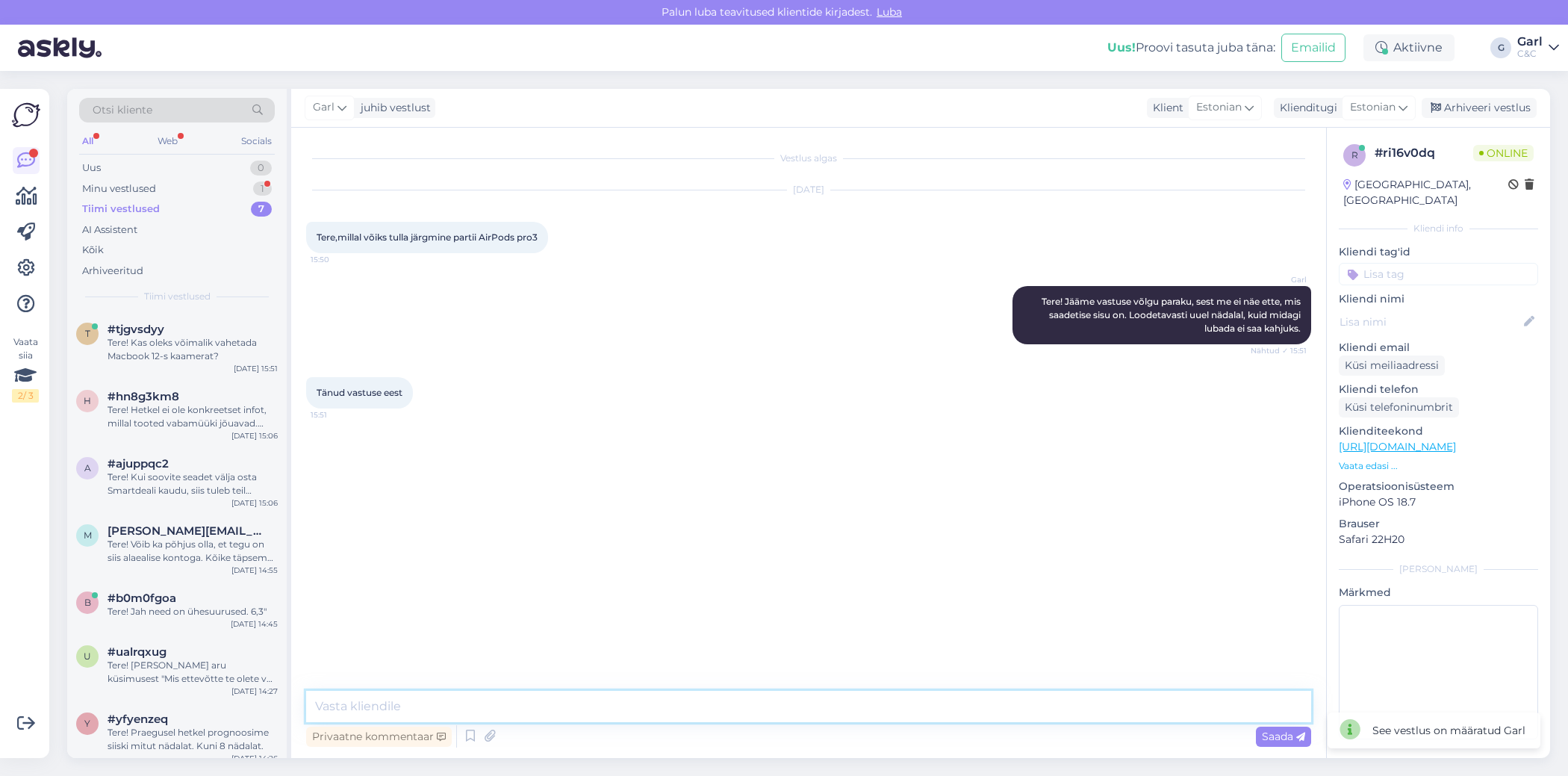
click at [954, 706] on textarea at bounding box center [809, 705] width 1005 height 31
type textarea "[PERSON_NAME], võtke heaks!"
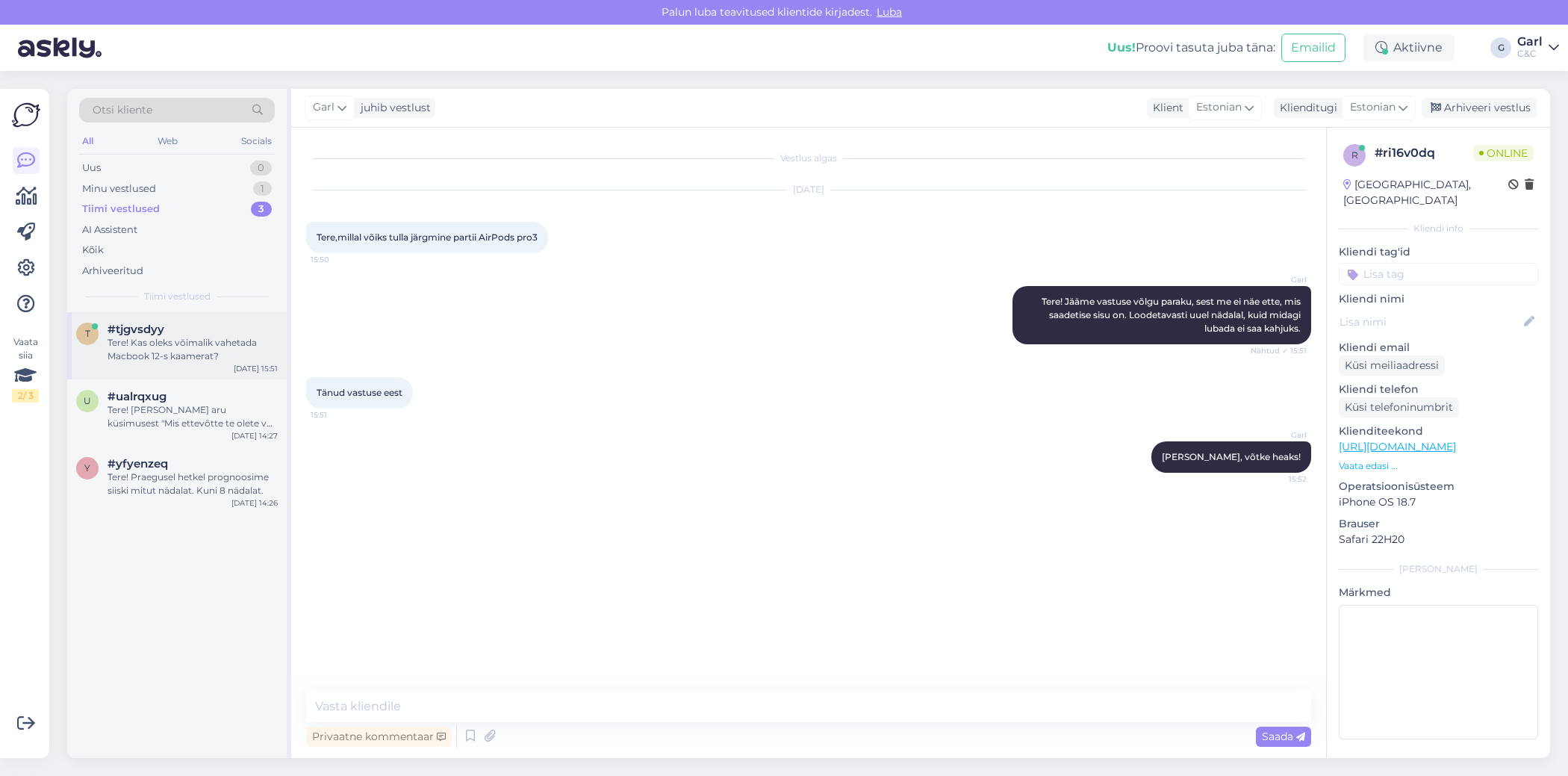
click at [205, 327] on div "#tjgvsdyy" at bounding box center [193, 328] width 171 height 13
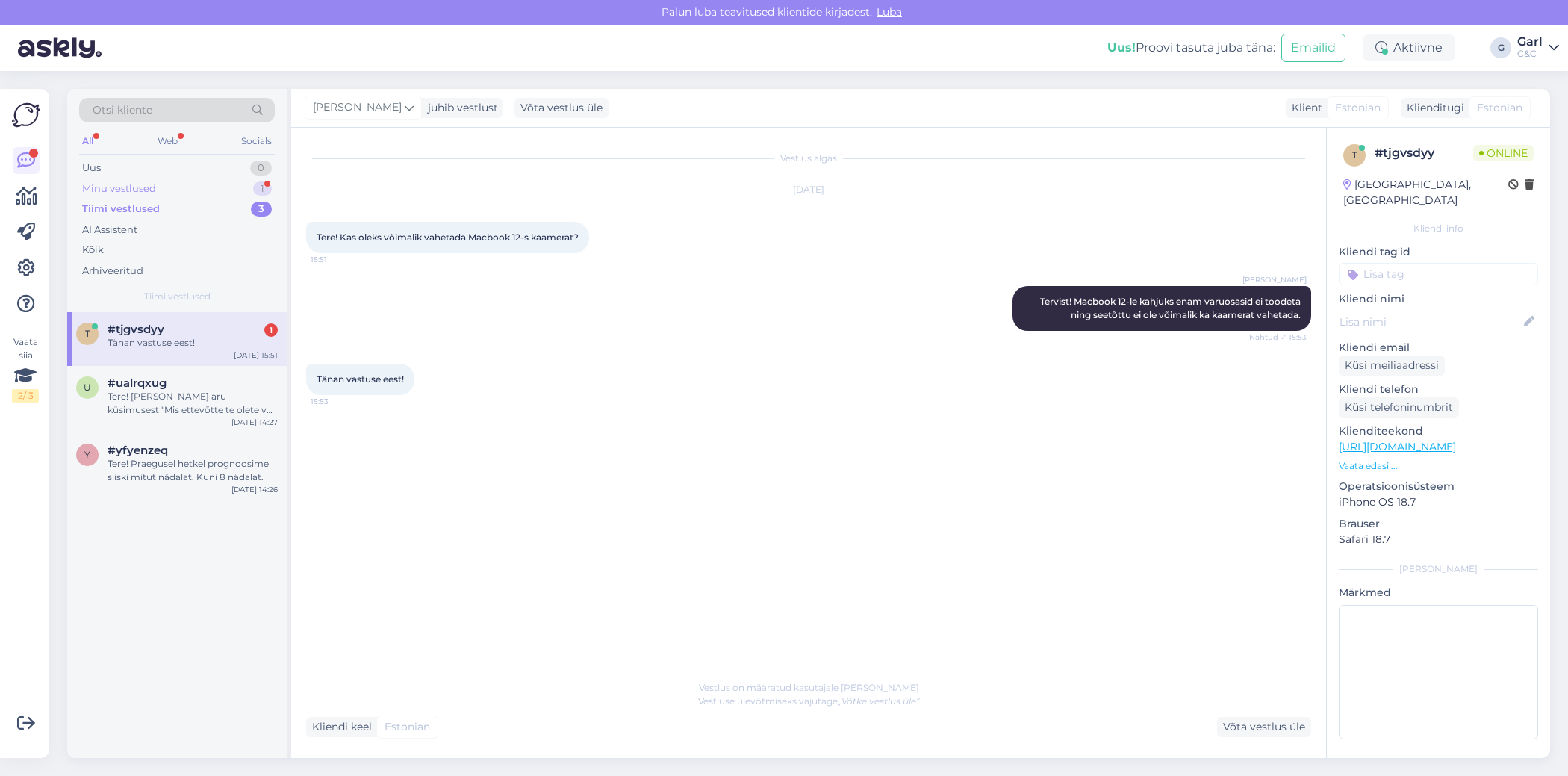
click at [236, 183] on div "Minu vestlused 1" at bounding box center [177, 189] width 196 height 21
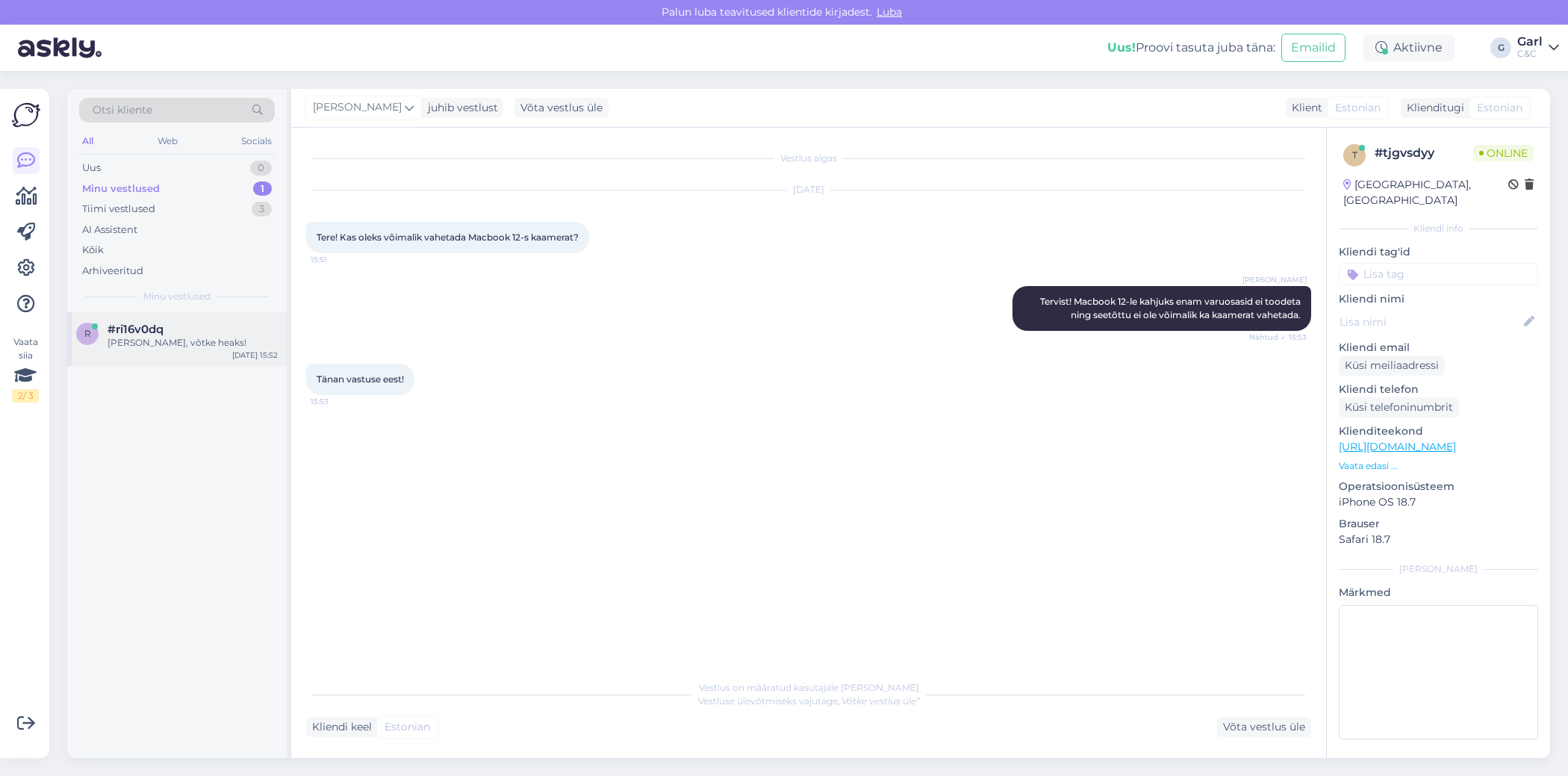
click at [224, 329] on div "#ri16v0dq" at bounding box center [193, 328] width 171 height 13
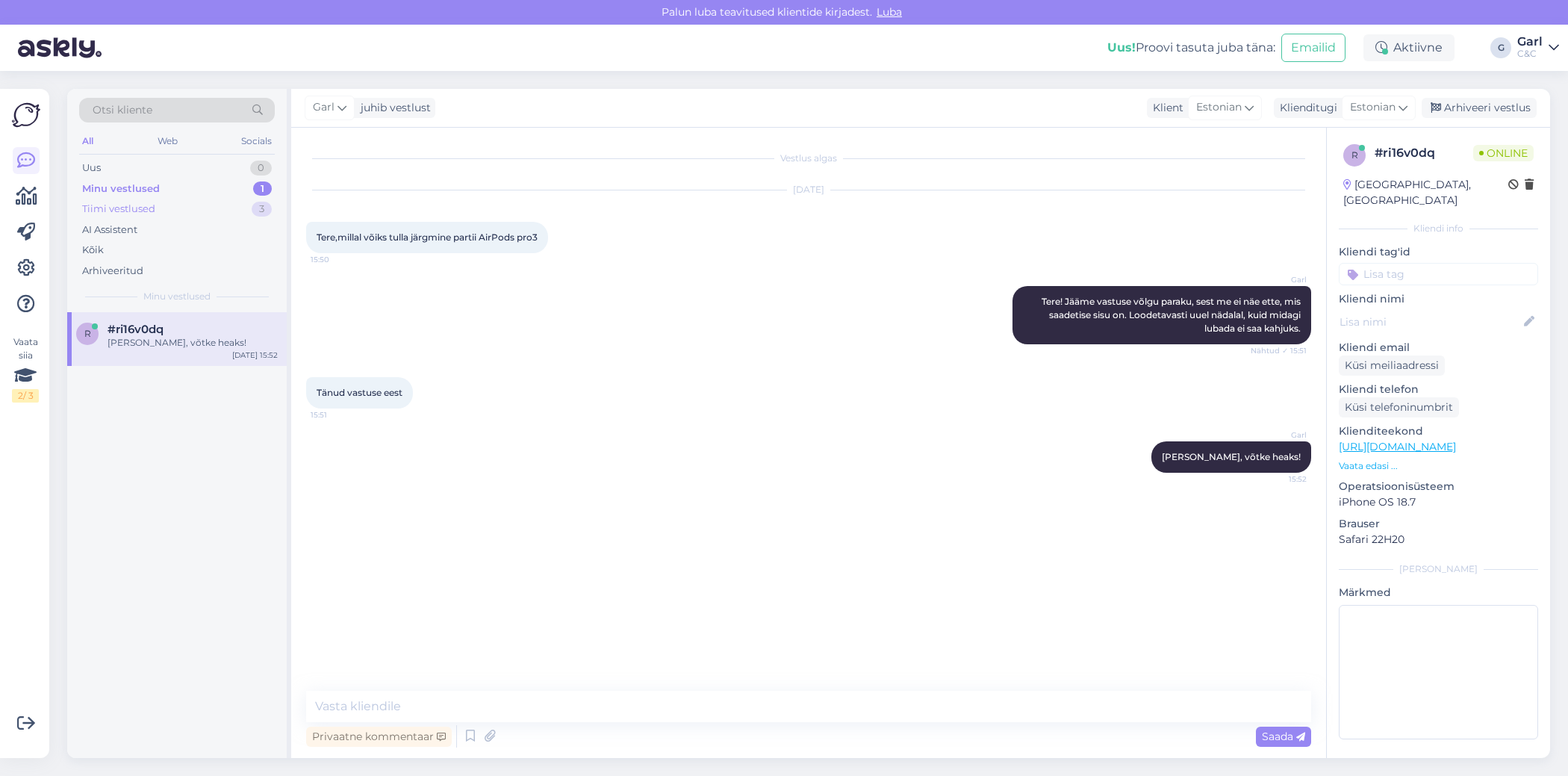
click at [247, 206] on div "Tiimi vestlused 3" at bounding box center [177, 208] width 196 height 21
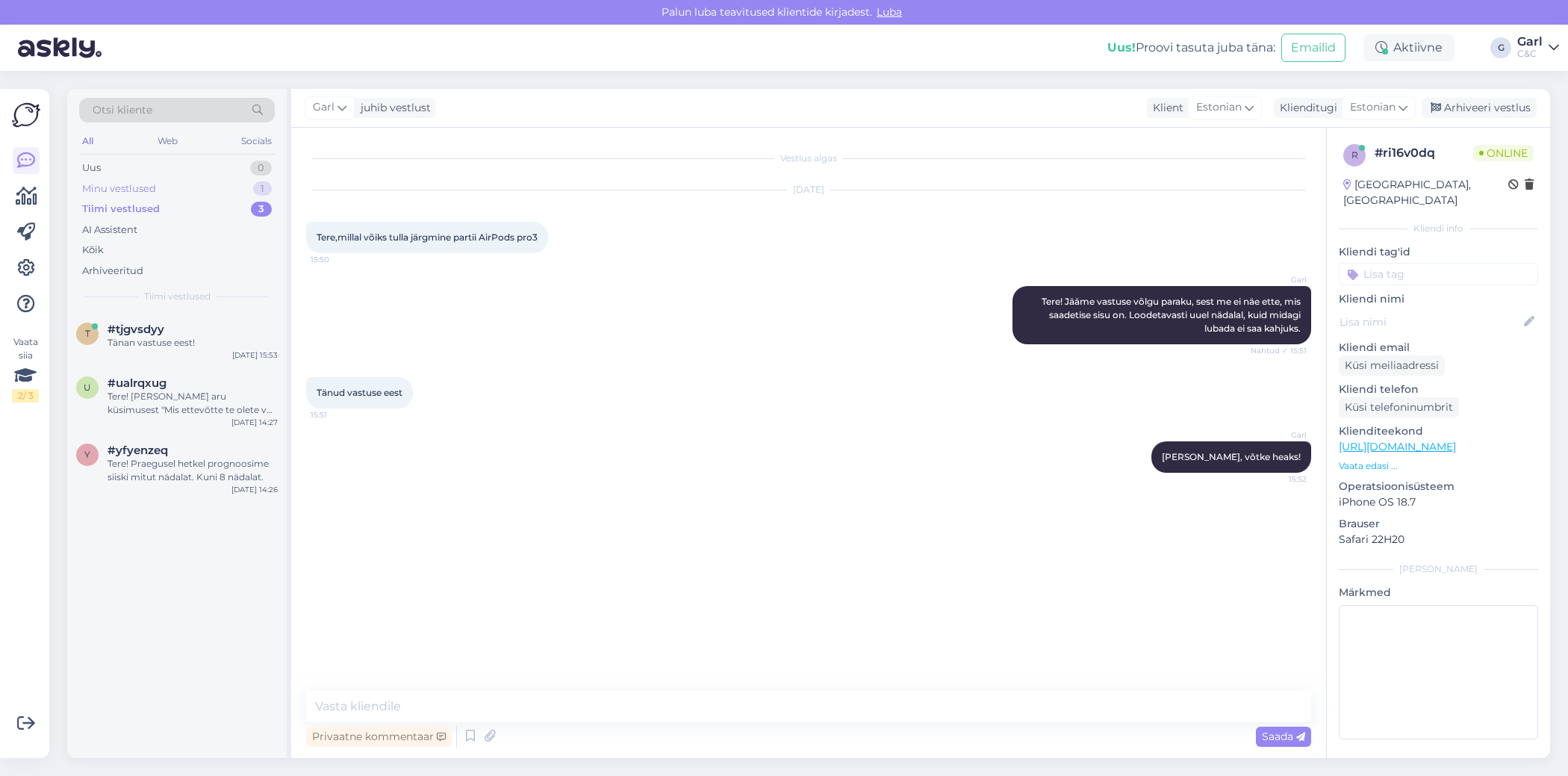
click at [246, 194] on div "Minu vestlused 1" at bounding box center [177, 189] width 196 height 21
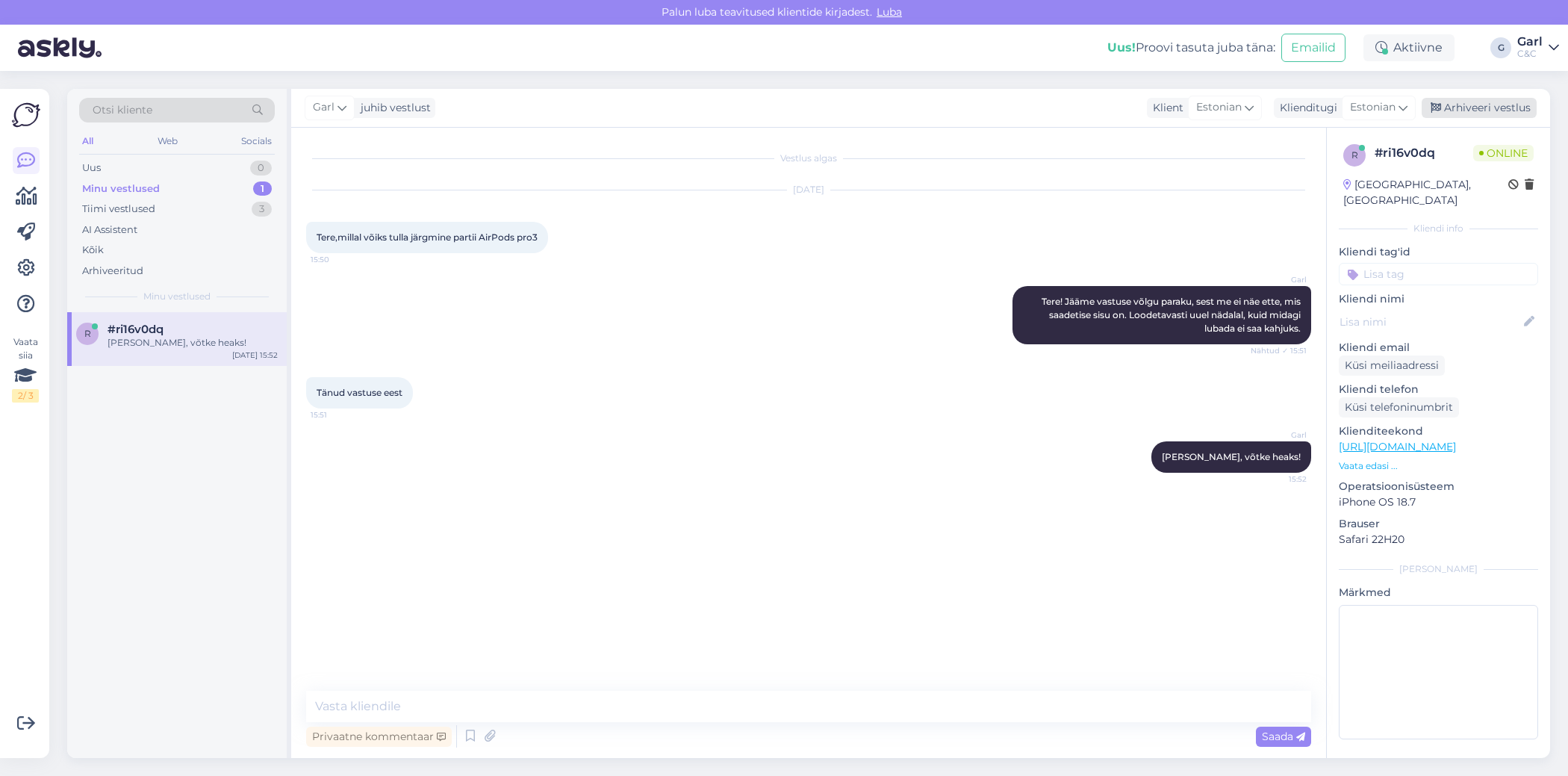
click at [1482, 108] on div "Arhiveeri vestlus" at bounding box center [1478, 108] width 115 height 20
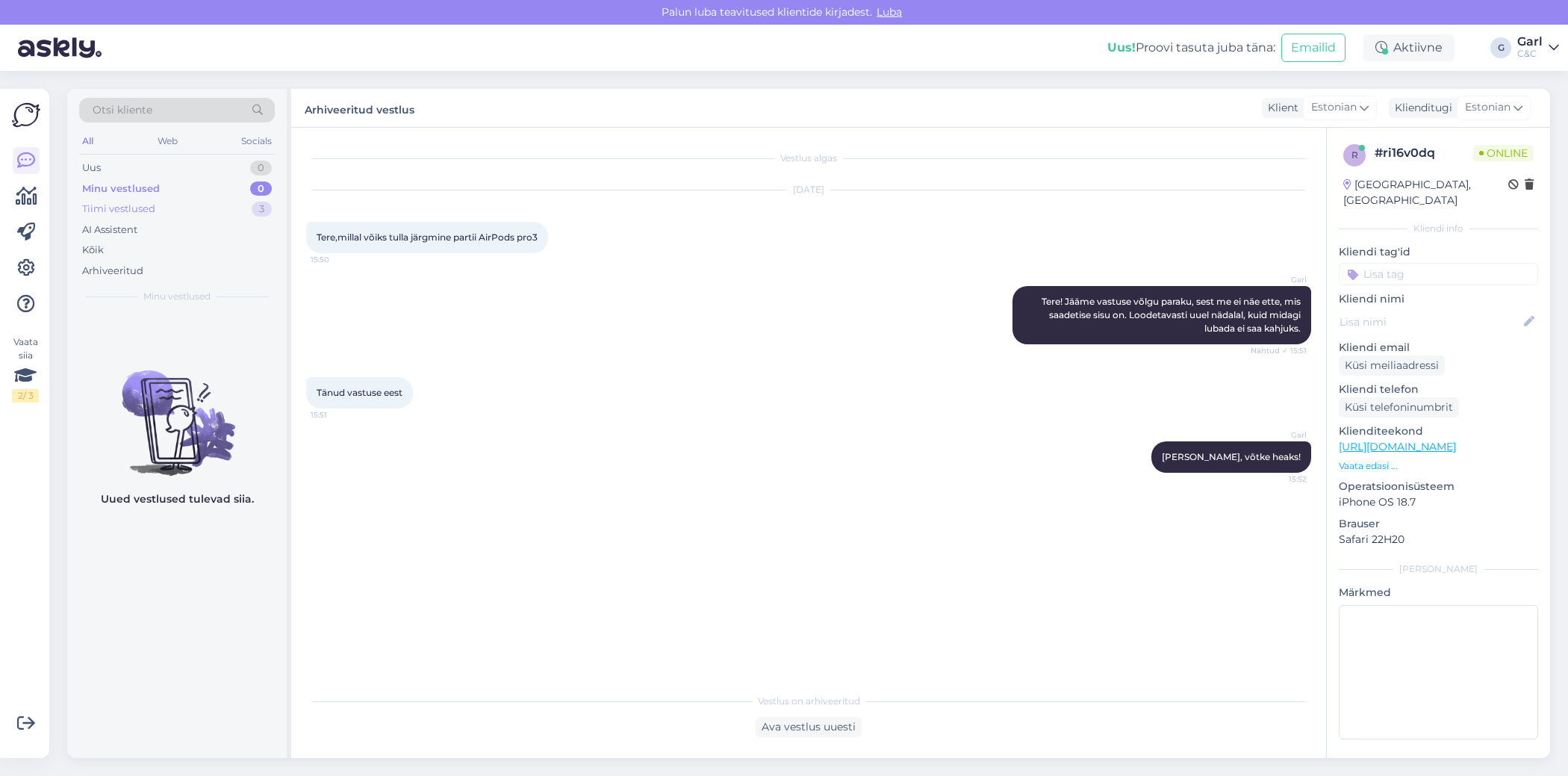
click at [247, 207] on div "Tiimi vestlused 3" at bounding box center [177, 208] width 196 height 21
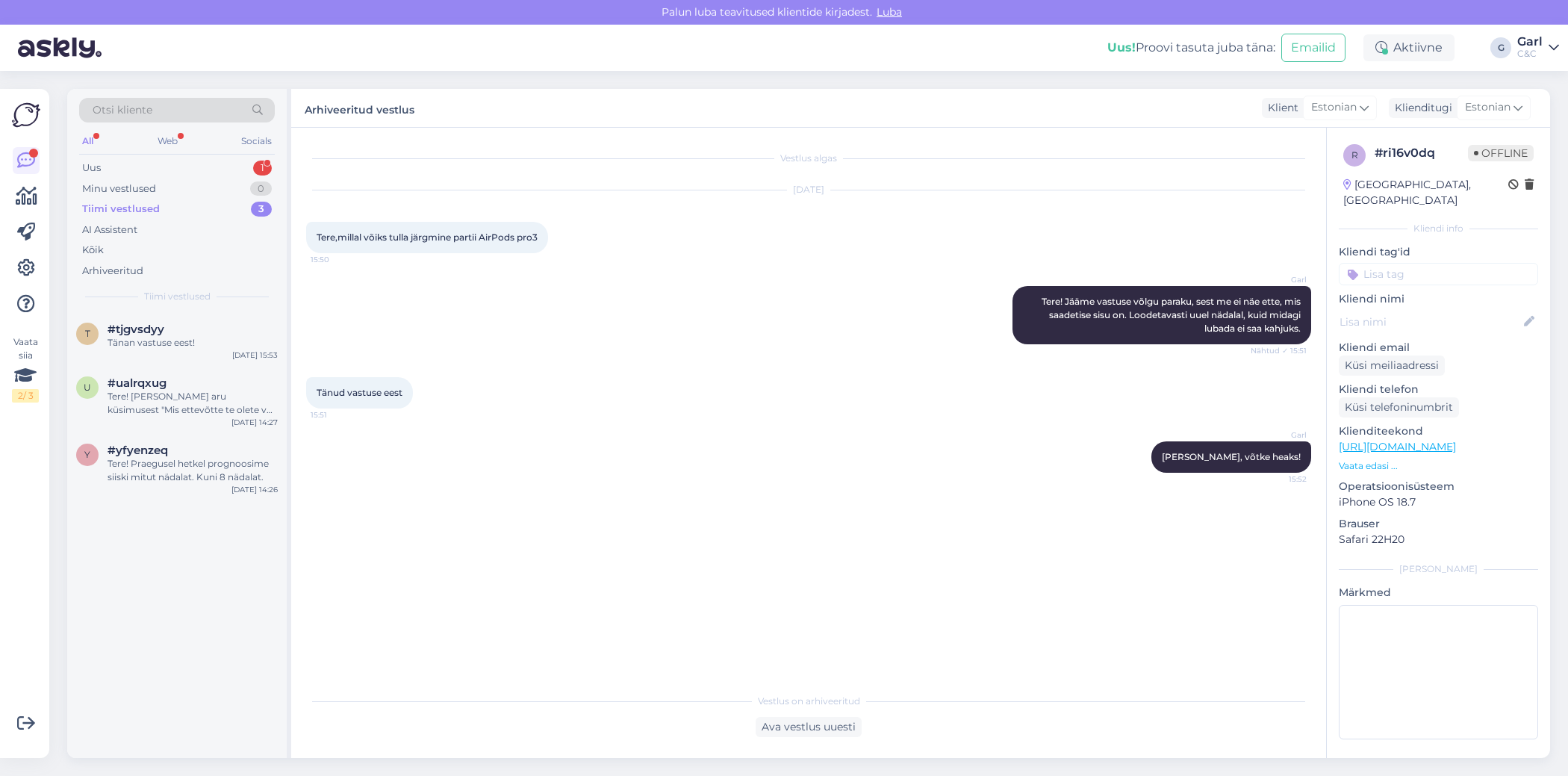
click at [195, 154] on div "Otsi kliente All Web Socials Uus 1 Minu vestlused 0 Tiimi vestlused 3 AI Assist…" at bounding box center [177, 200] width 219 height 223
click at [192, 159] on div "Uus 1" at bounding box center [177, 168] width 196 height 21
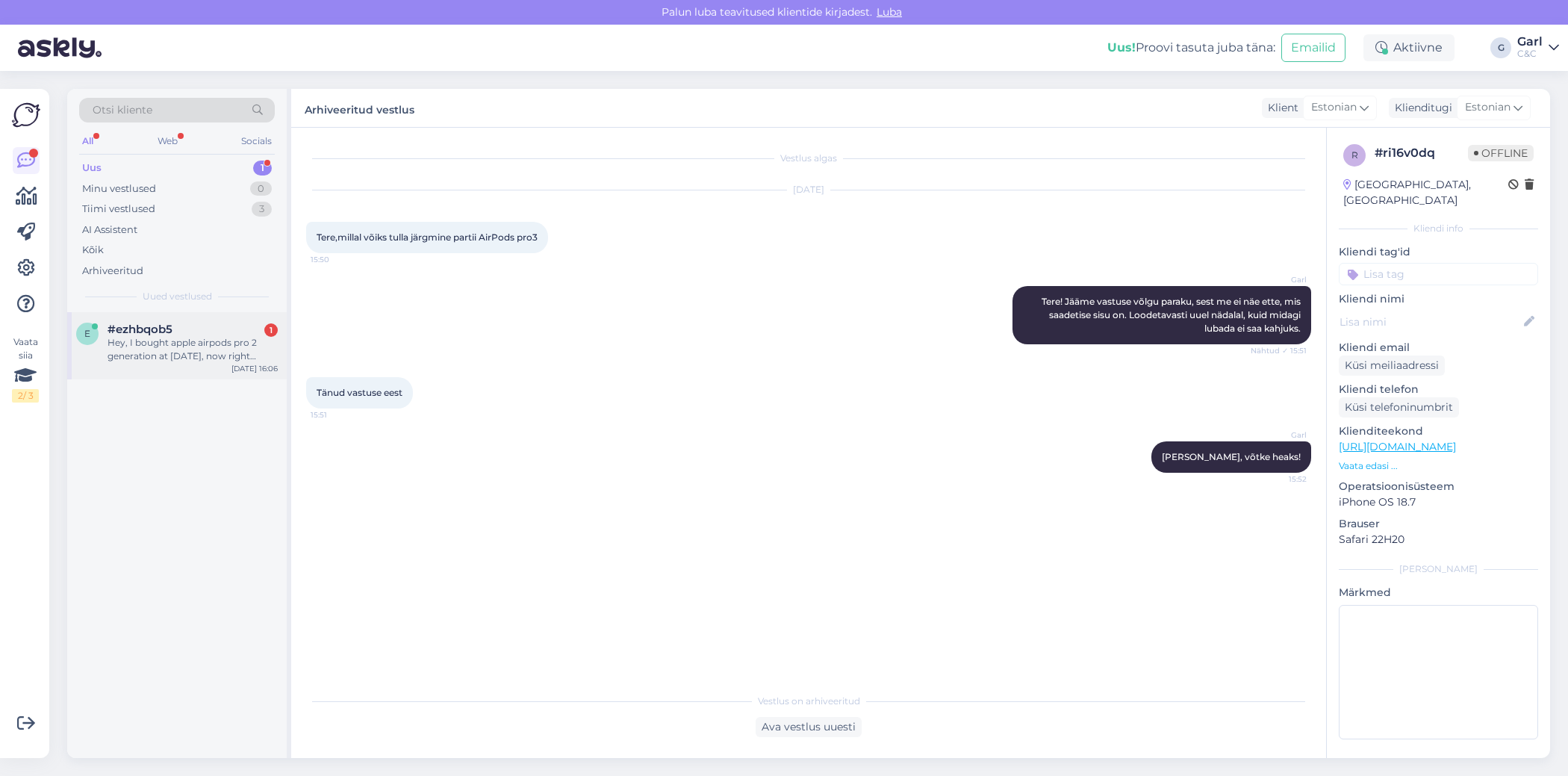
click at [252, 348] on div "Hey, I bought apple airpods pro 2 generation at [DATE], now right airpod plays …" at bounding box center [193, 349] width 171 height 27
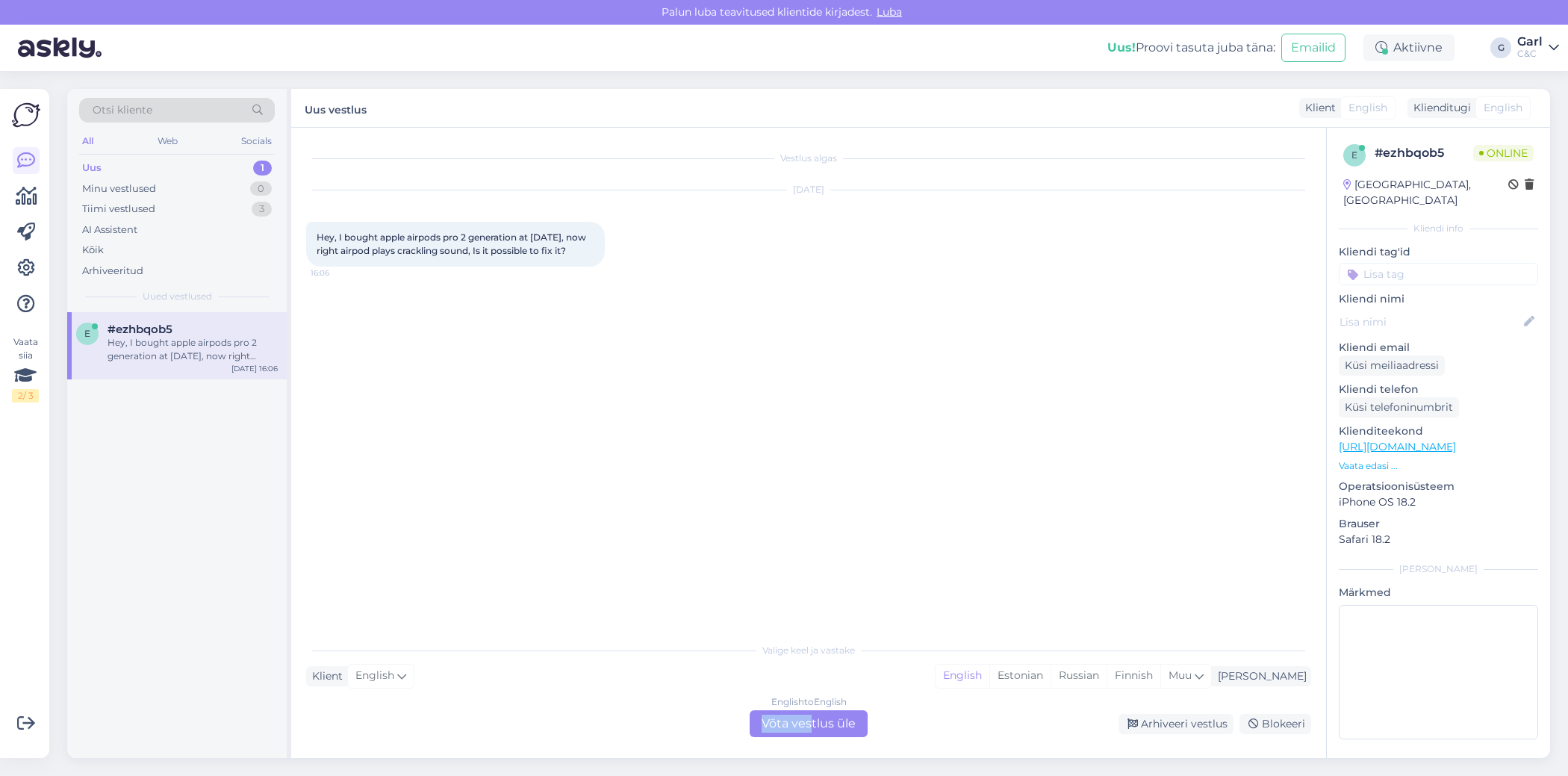
click at [810, 714] on div "English to English Võta vestlus üle" at bounding box center [809, 723] width 118 height 27
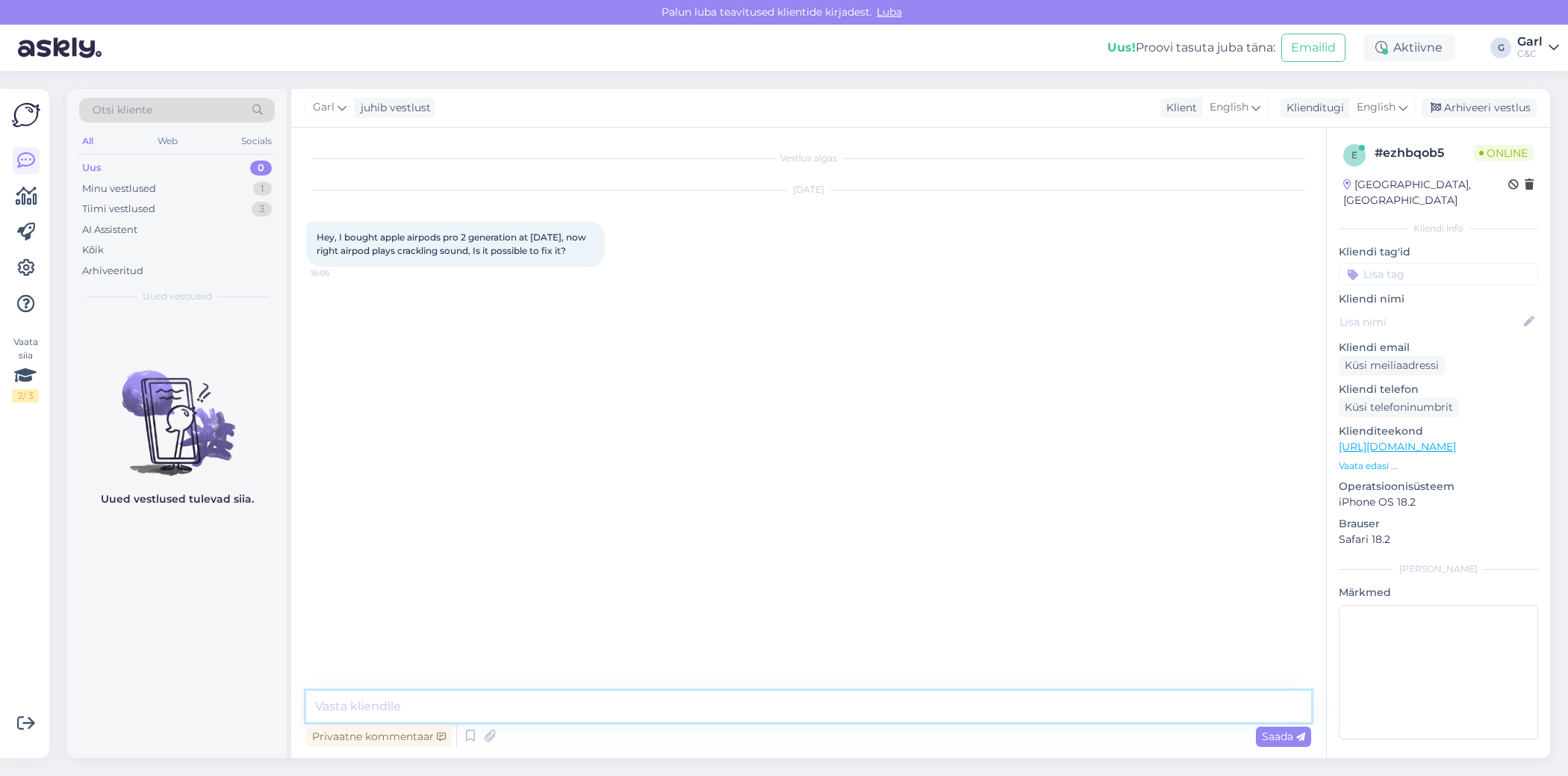
click at [807, 711] on textarea at bounding box center [809, 705] width 1005 height 31
type textarea "Hello! It is possible to fix it through AirPod's replacement."
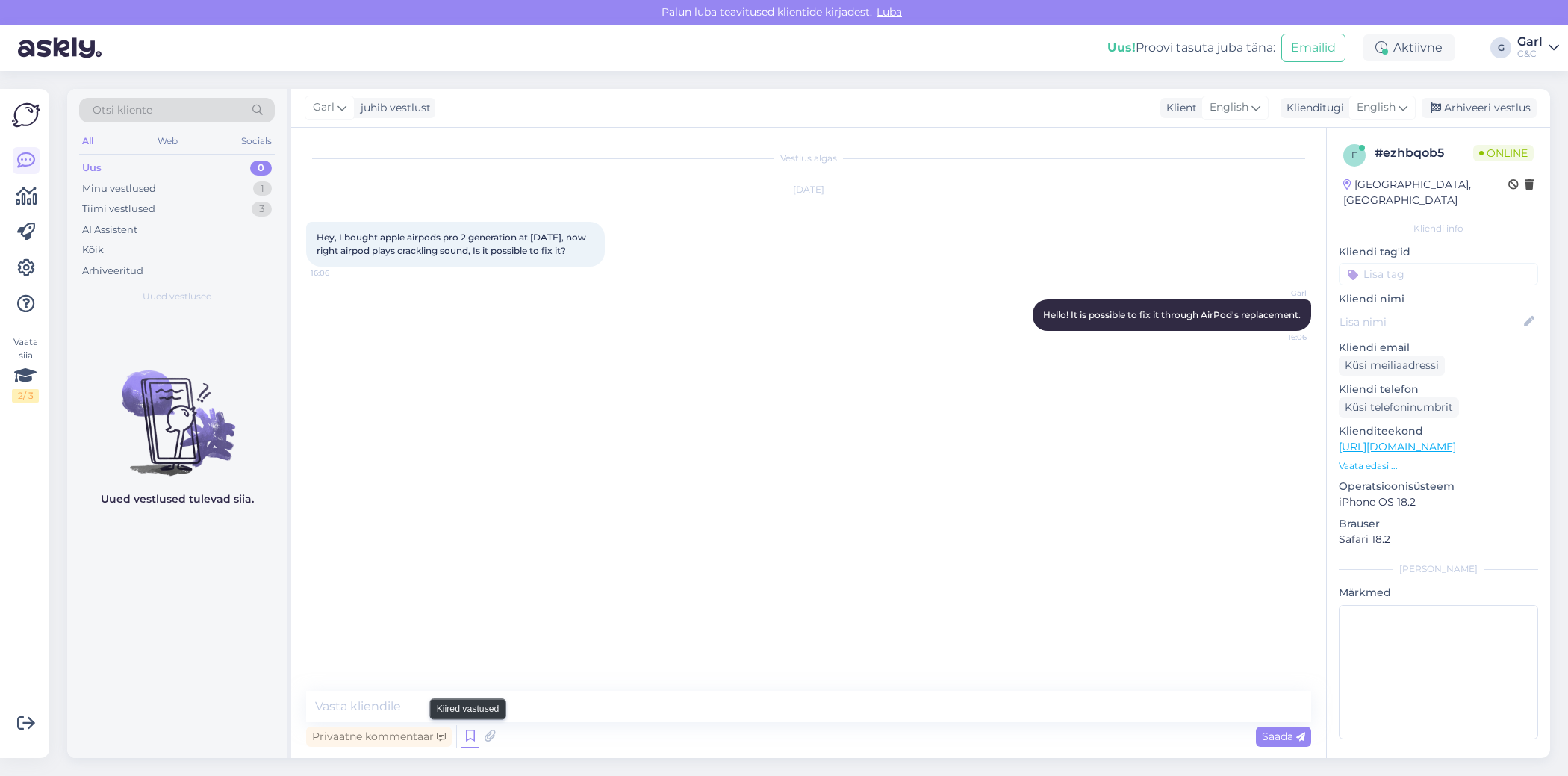
click at [468, 733] on icon at bounding box center [471, 736] width 18 height 22
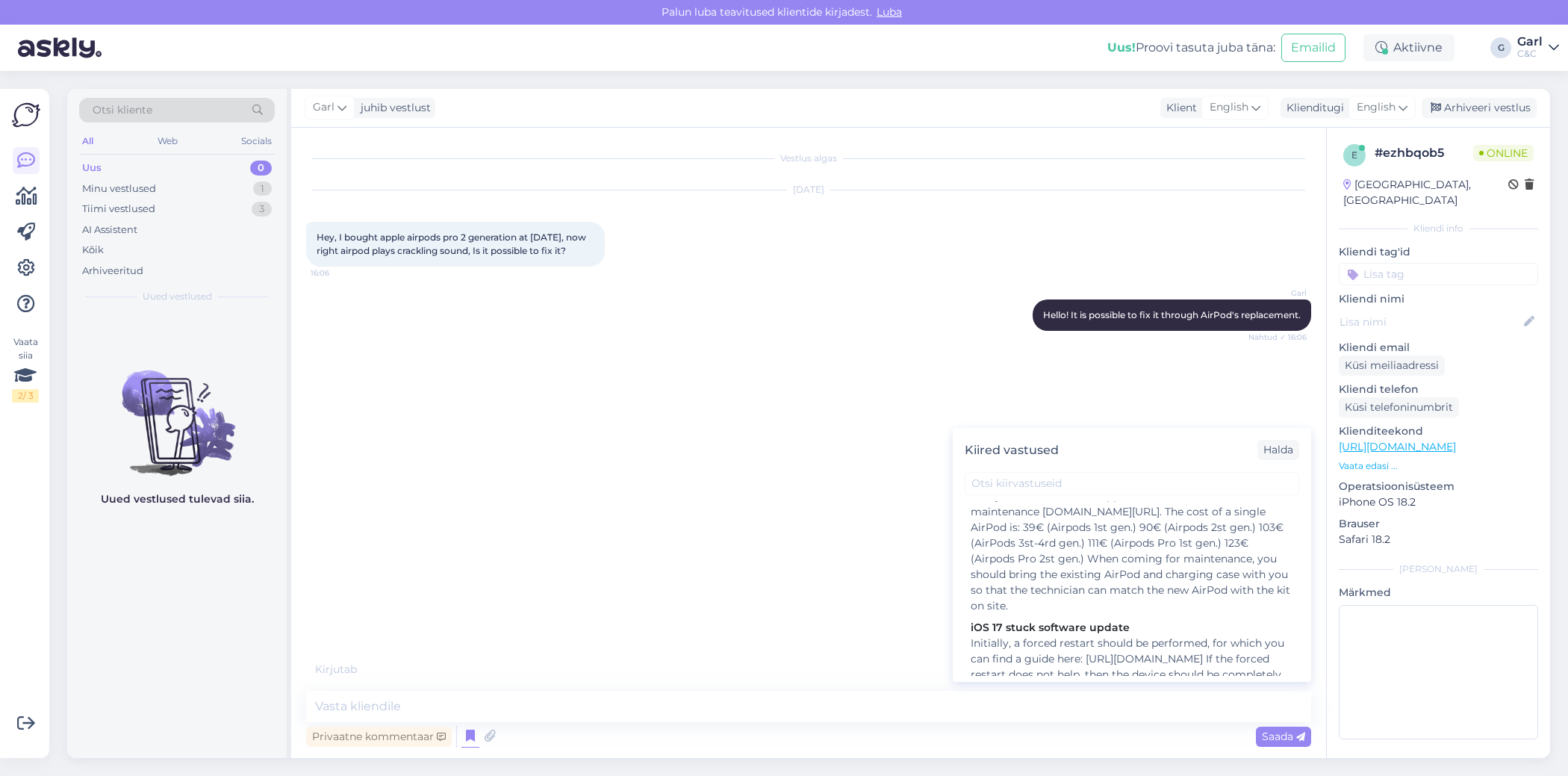
scroll to position [2030, 0]
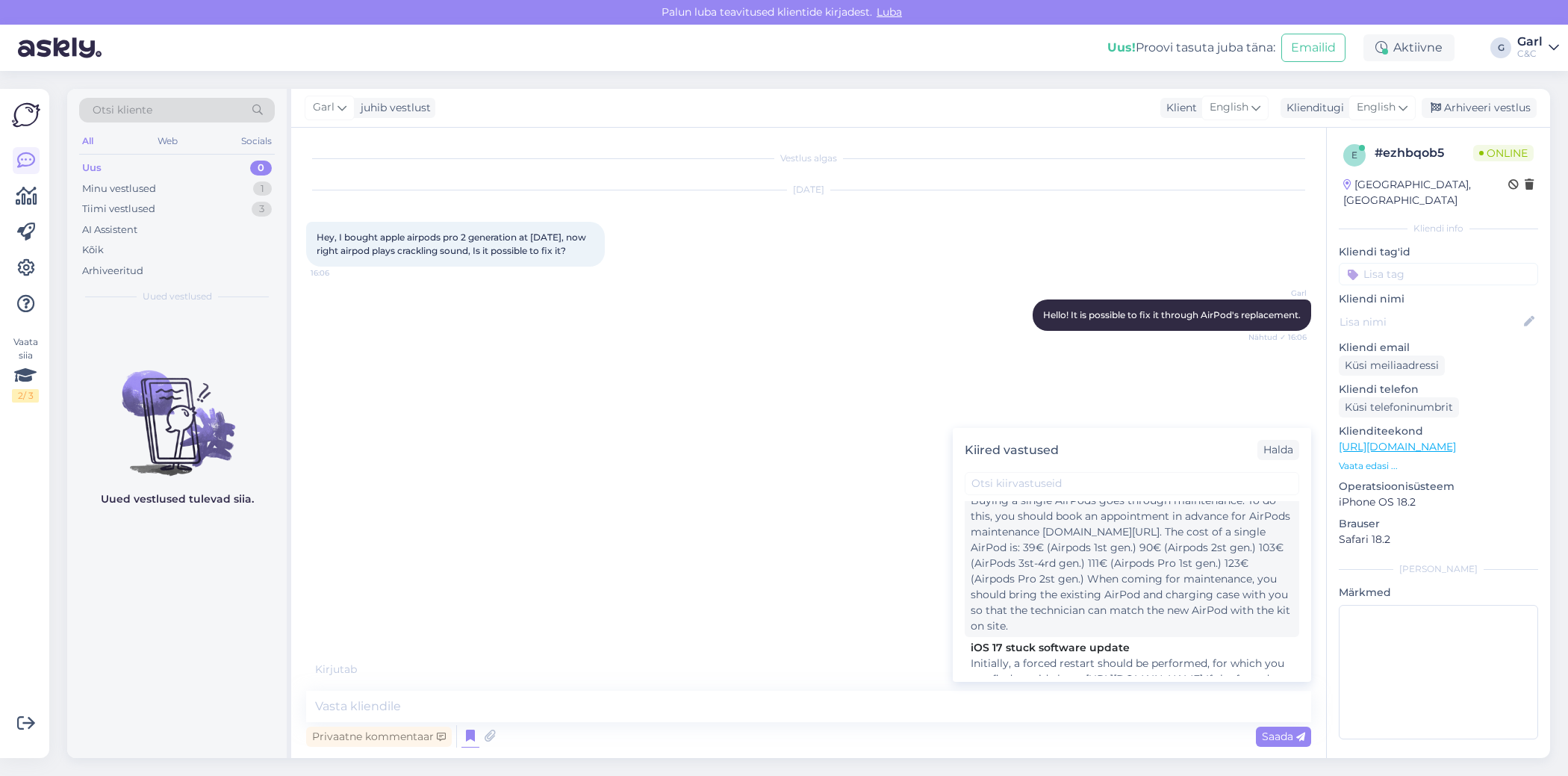
click at [1085, 566] on div "Buying a single AirPods goes through maintenance. To do this, you should book a…" at bounding box center [1131, 563] width 322 height 141
type textarea "Buying a single AirPods goes through maintenance. To do this, you should book a…"
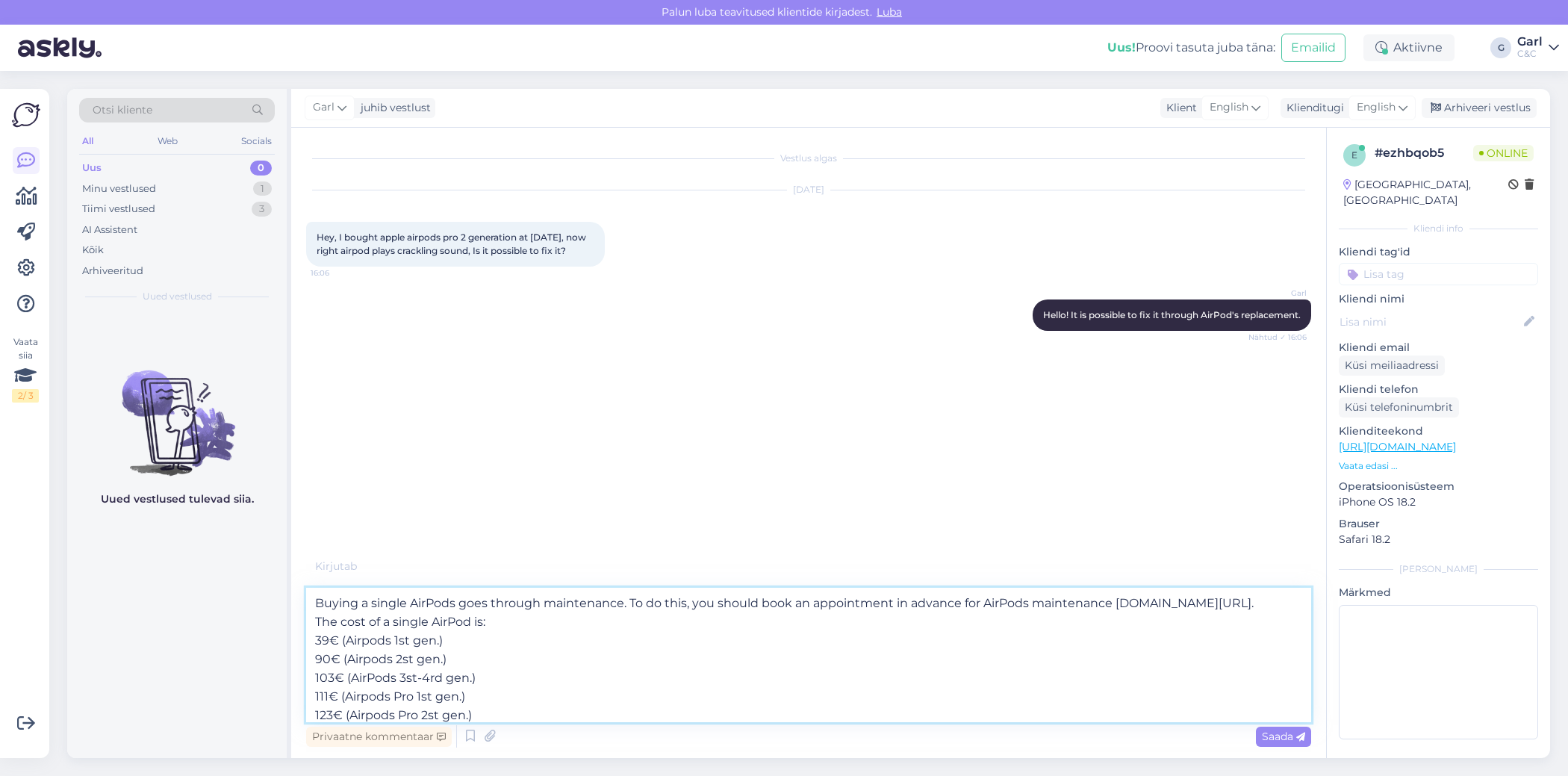
click at [613, 681] on textarea "Buying a single AirPods goes through maintenance. To do this, you should book a…" at bounding box center [809, 654] width 1005 height 135
click at [306, 590] on textarea "Buying a single AirPods goes through maintenance. To do this, you should book a…" at bounding box center [809, 654] width 1005 height 135
click at [551, 669] on textarea "Buying a single AirPods goes through maintenance. To do this, you should book a…" at bounding box center [809, 654] width 1005 height 135
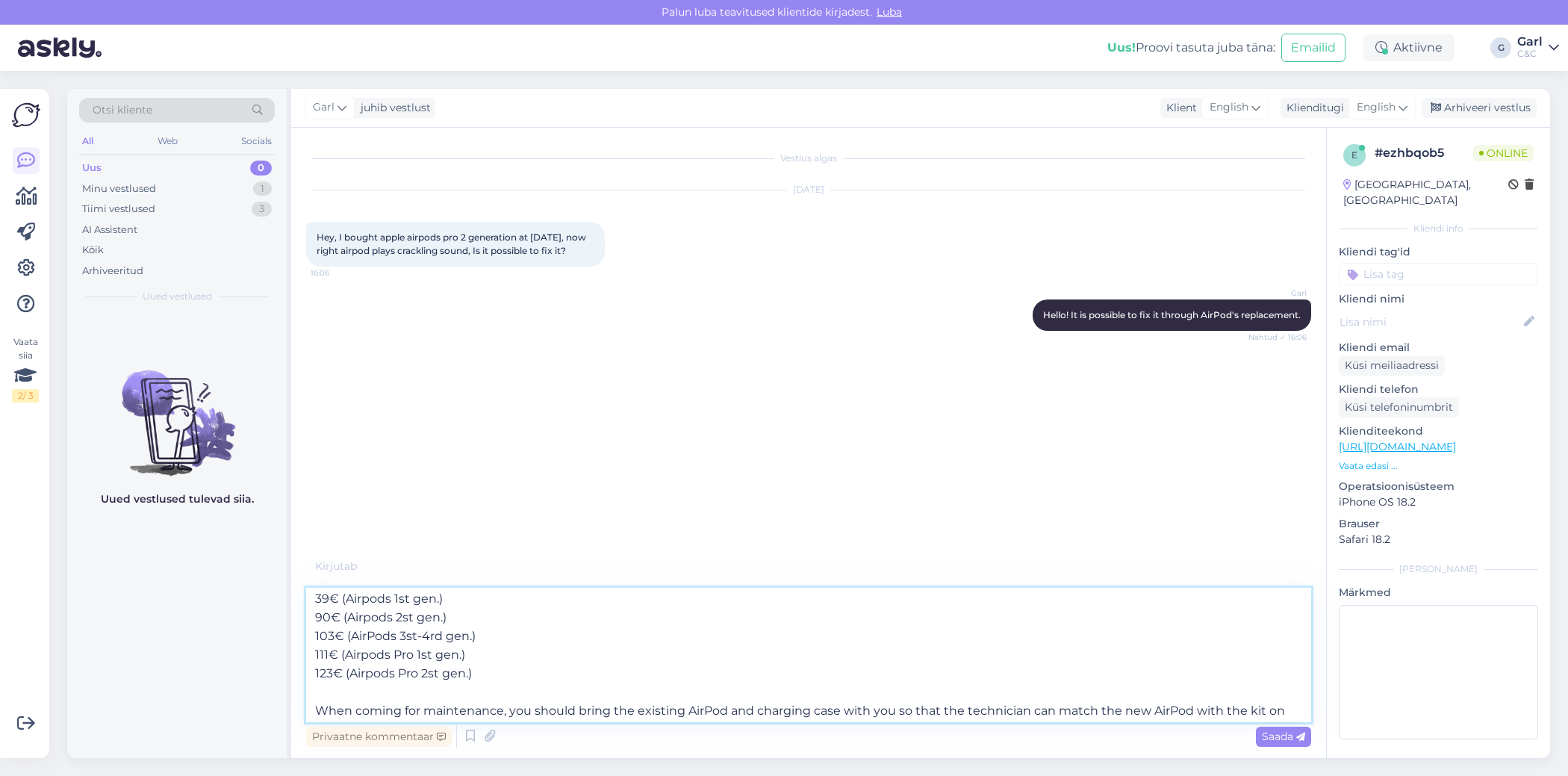
scroll to position [64, 0]
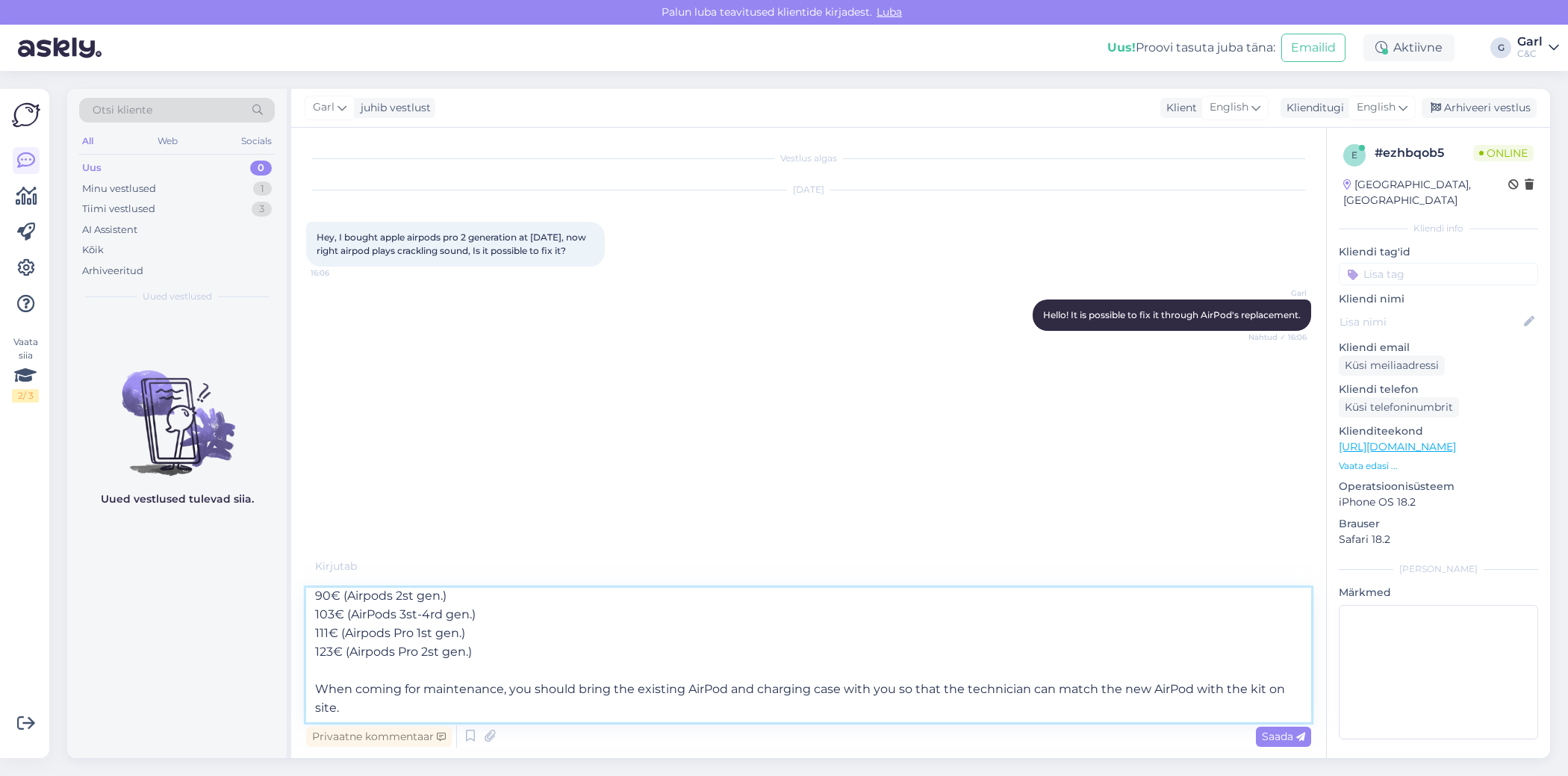
click at [551, 669] on textarea "Buying a single AirPods goes through maintenance. To do this, you should book a…" at bounding box center [809, 654] width 1005 height 135
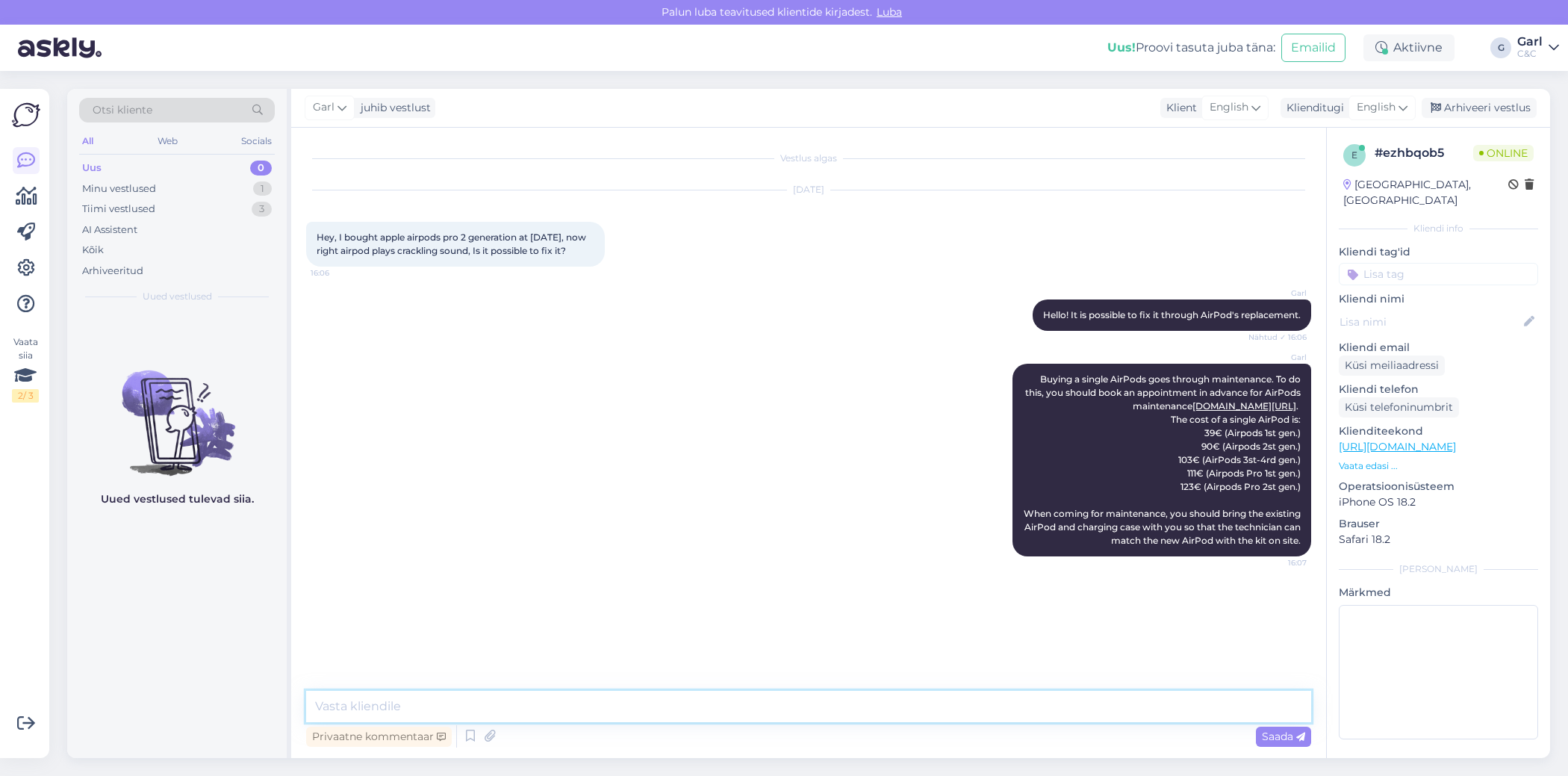
scroll to position [0, 0]
click at [221, 194] on div "Minu vestlused 1" at bounding box center [177, 189] width 196 height 21
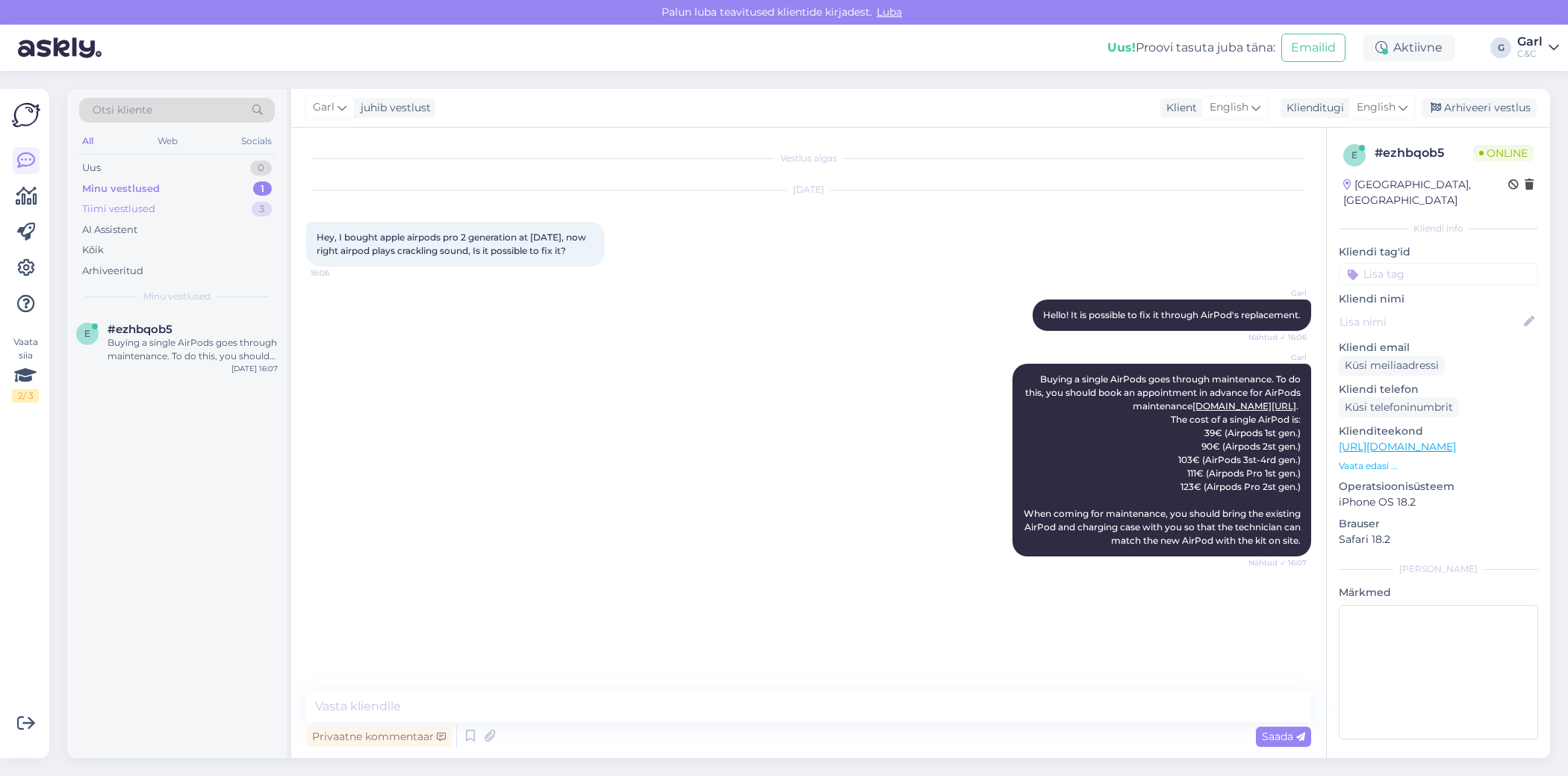
click at [226, 206] on div "Tiimi vestlused 3" at bounding box center [177, 208] width 196 height 21
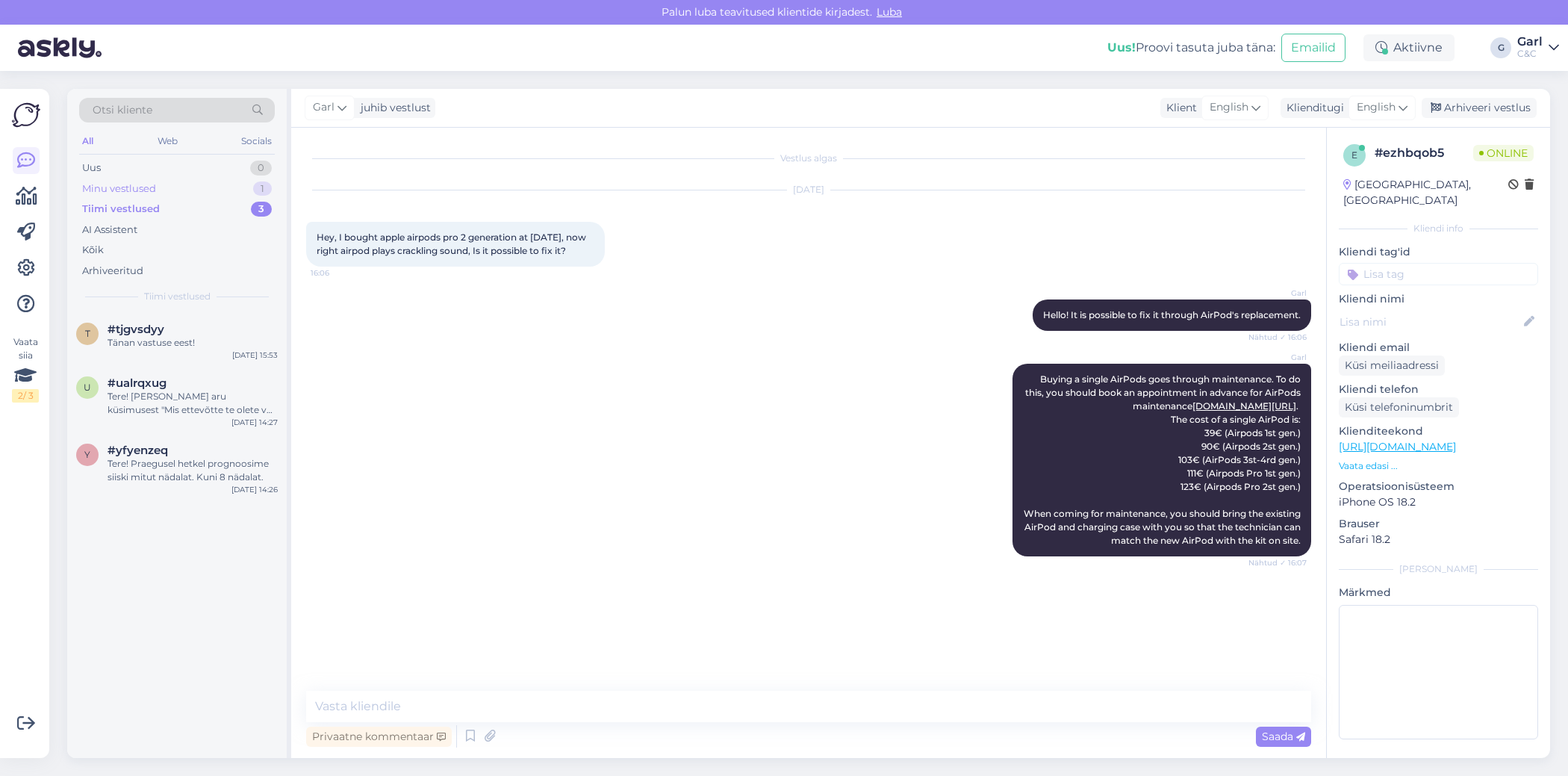
click at [221, 185] on div "Minu vestlused 1" at bounding box center [177, 189] width 196 height 21
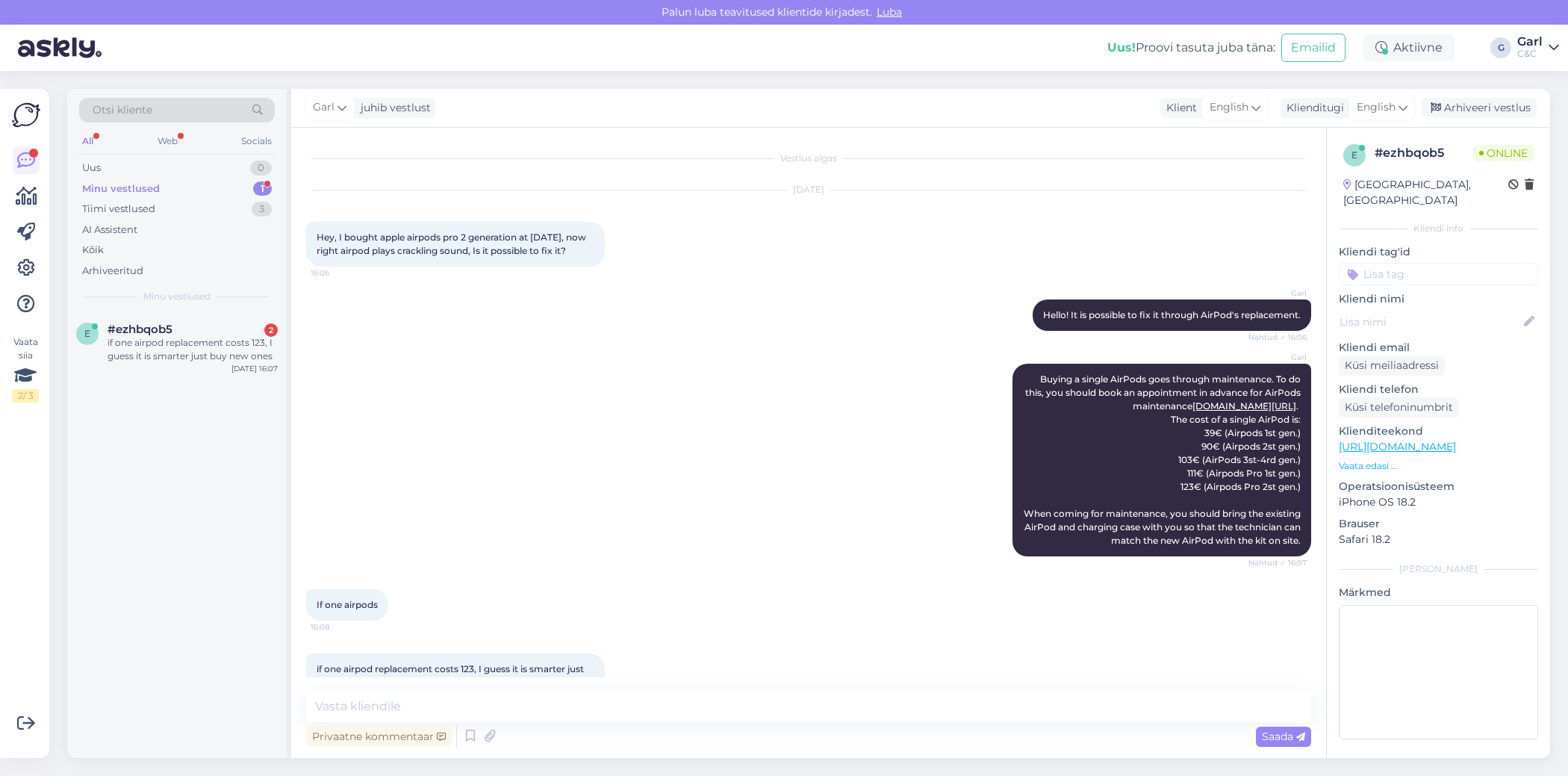
scroll to position [51, 0]
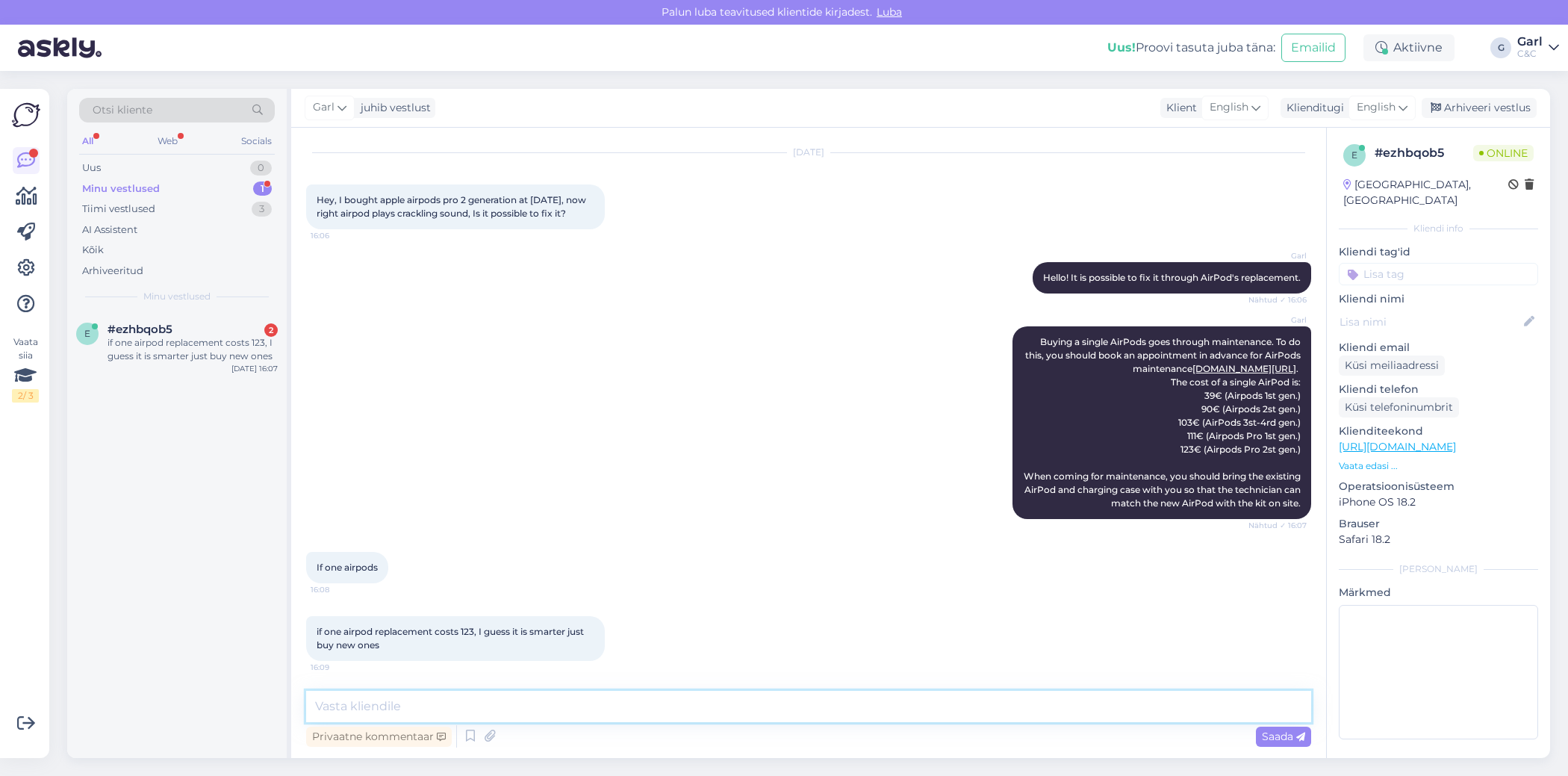
click at [459, 703] on textarea at bounding box center [809, 705] width 1005 height 31
type textarea "Yeah, that's up to you."
type textarea "I think so."
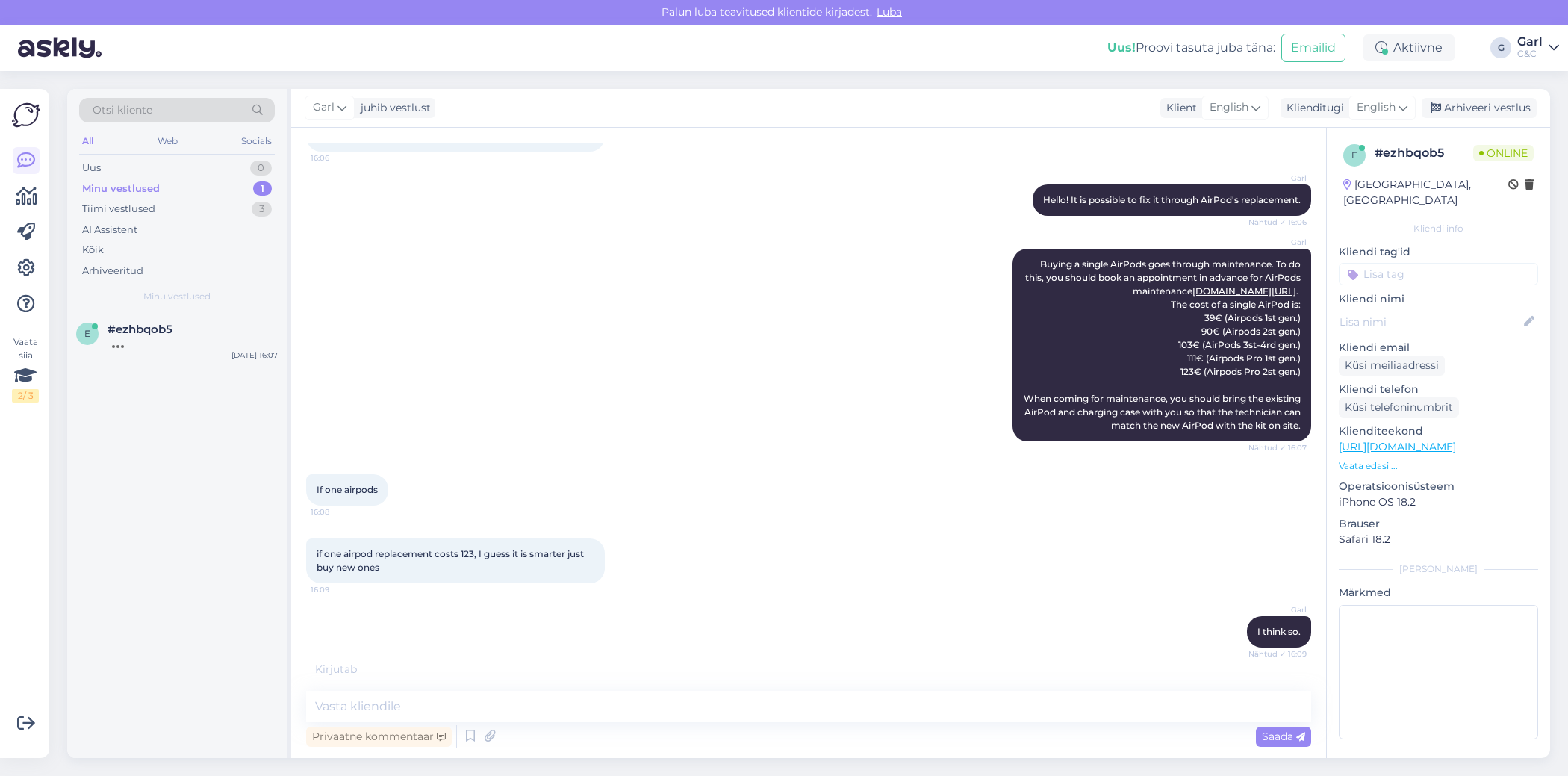
scroll to position [180, 0]
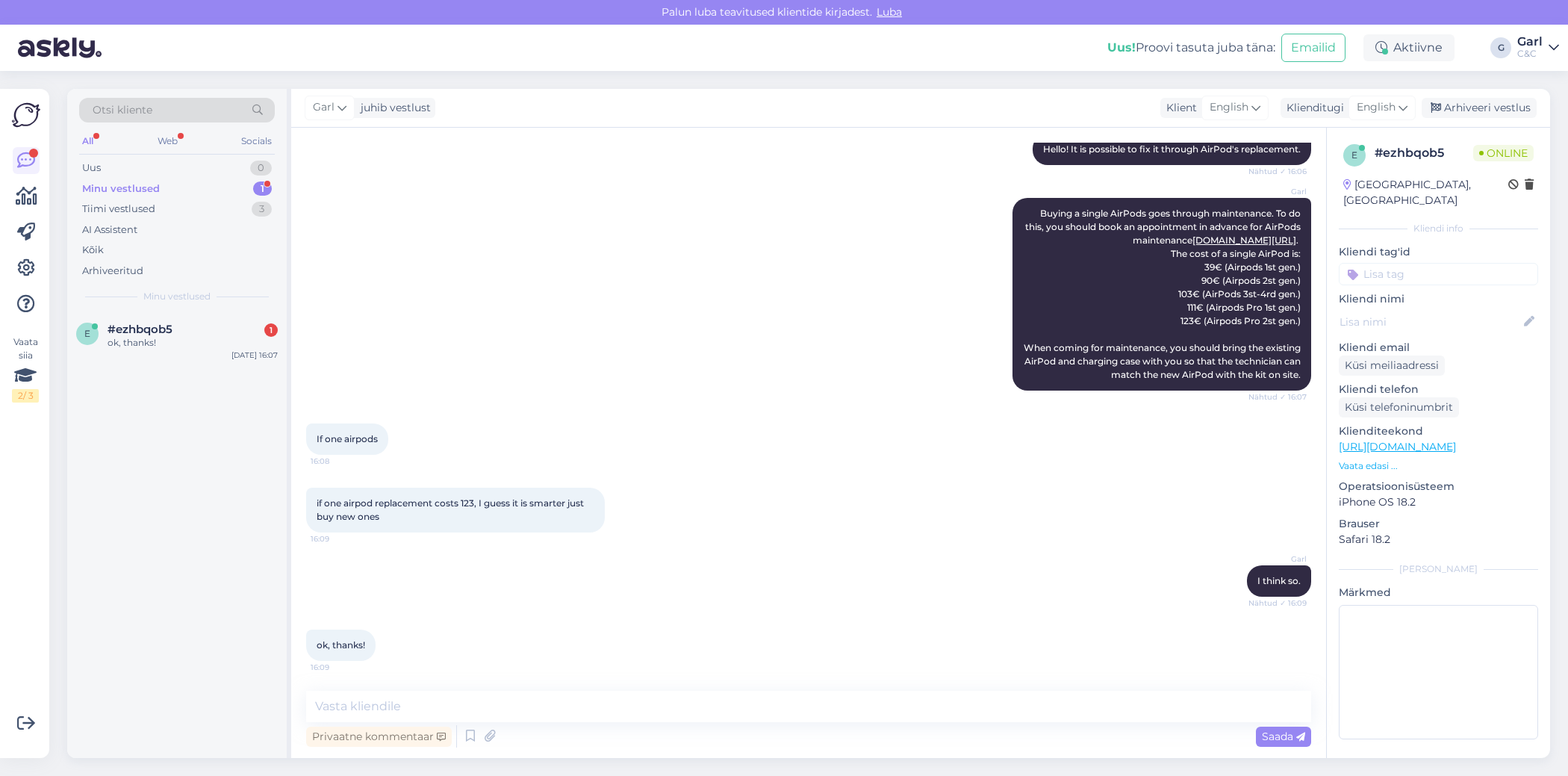
click at [126, 527] on div "e #ezhbqob5 1 ok, thanks! [DATE] 16:07" at bounding box center [177, 535] width 219 height 446
click at [468, 706] on textarea at bounding box center [809, 705] width 1005 height 31
type textarea "You're welcome!"
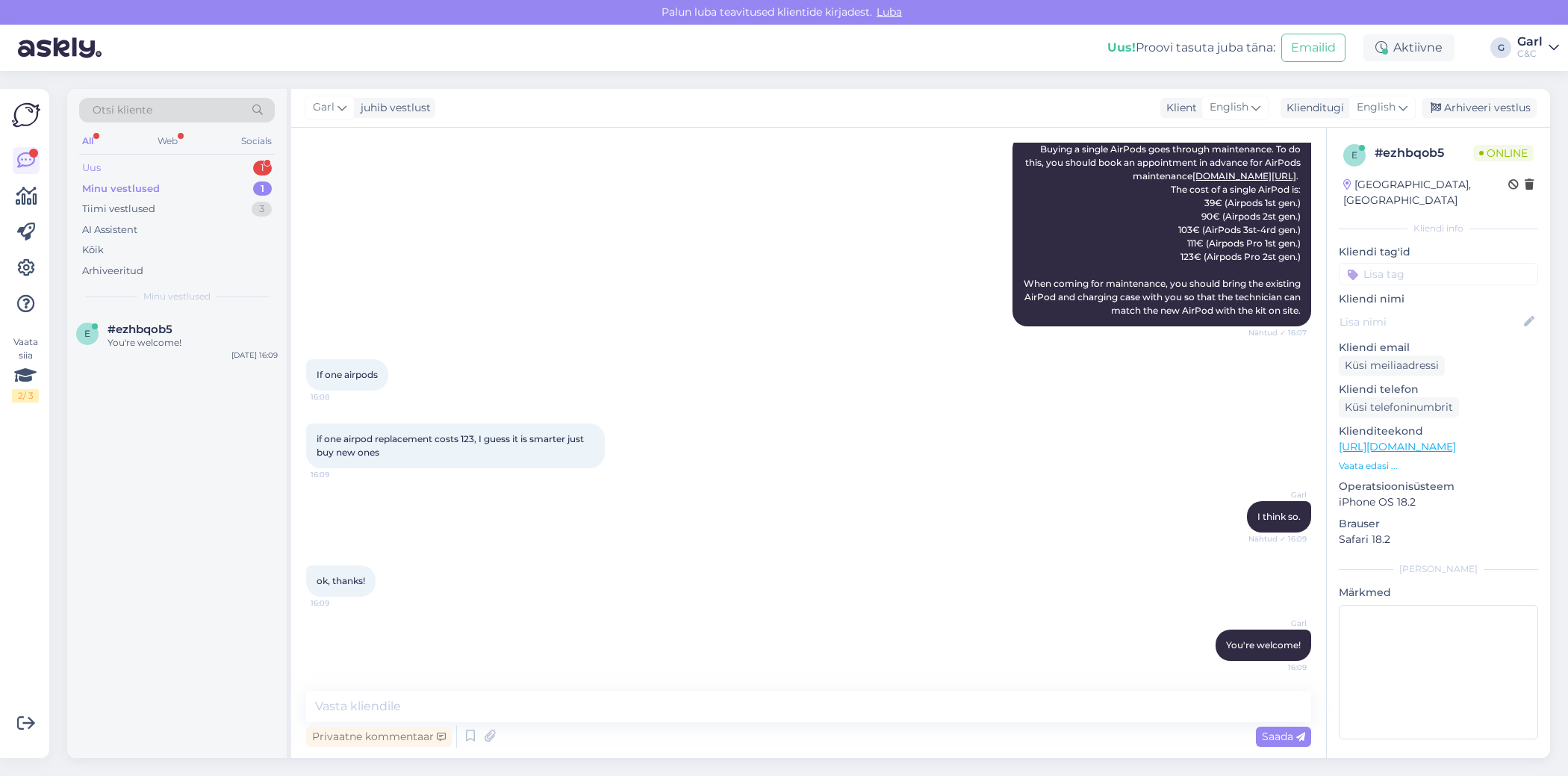
click at [192, 171] on div "Uus 1" at bounding box center [177, 168] width 196 height 21
click at [209, 342] on div "Tere, Soovin osta iphone 17 pro 256 gb tumesinist. Kas oskate öelda, palju teil…" at bounding box center [193, 349] width 171 height 27
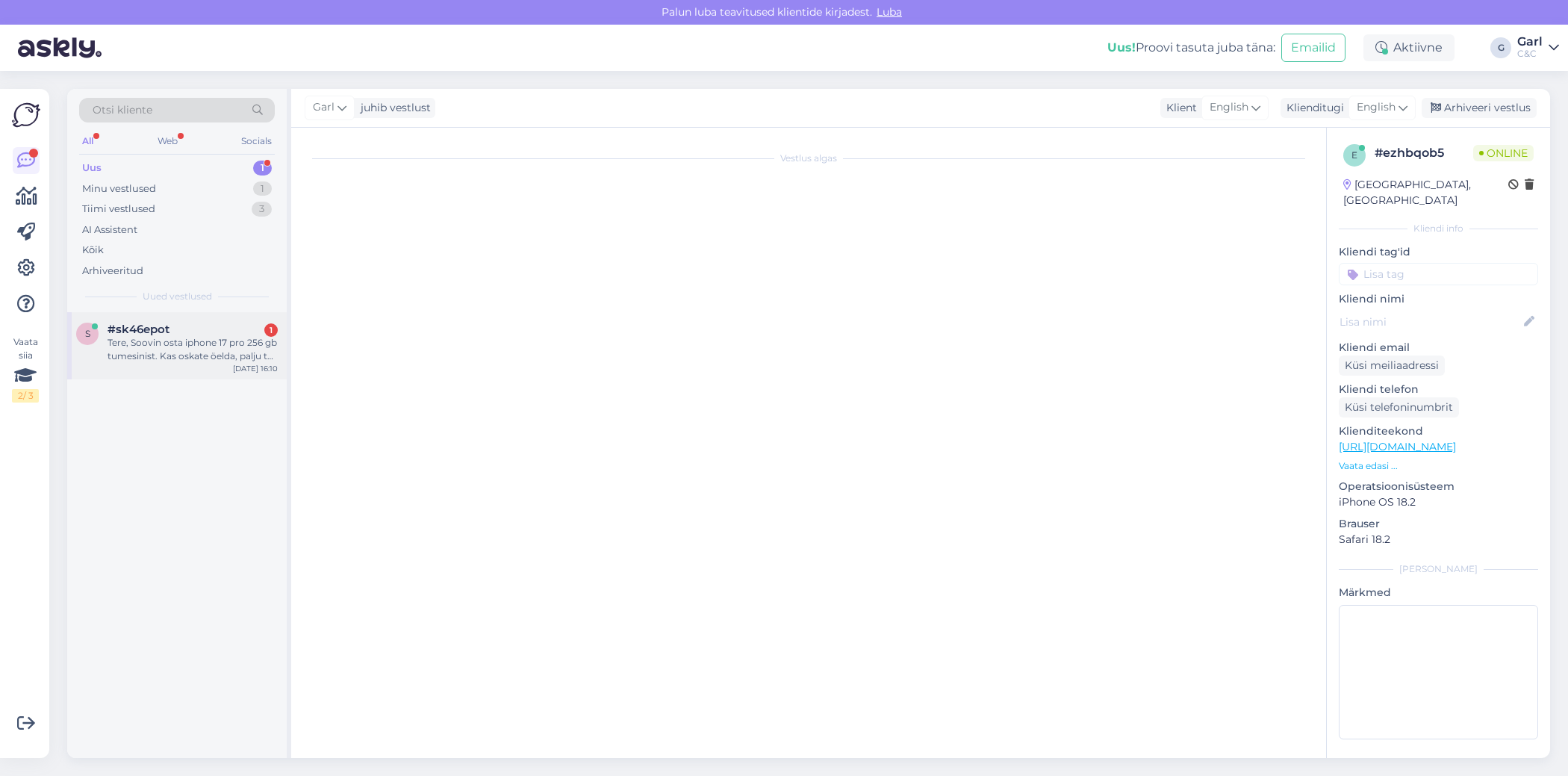
scroll to position [0, 0]
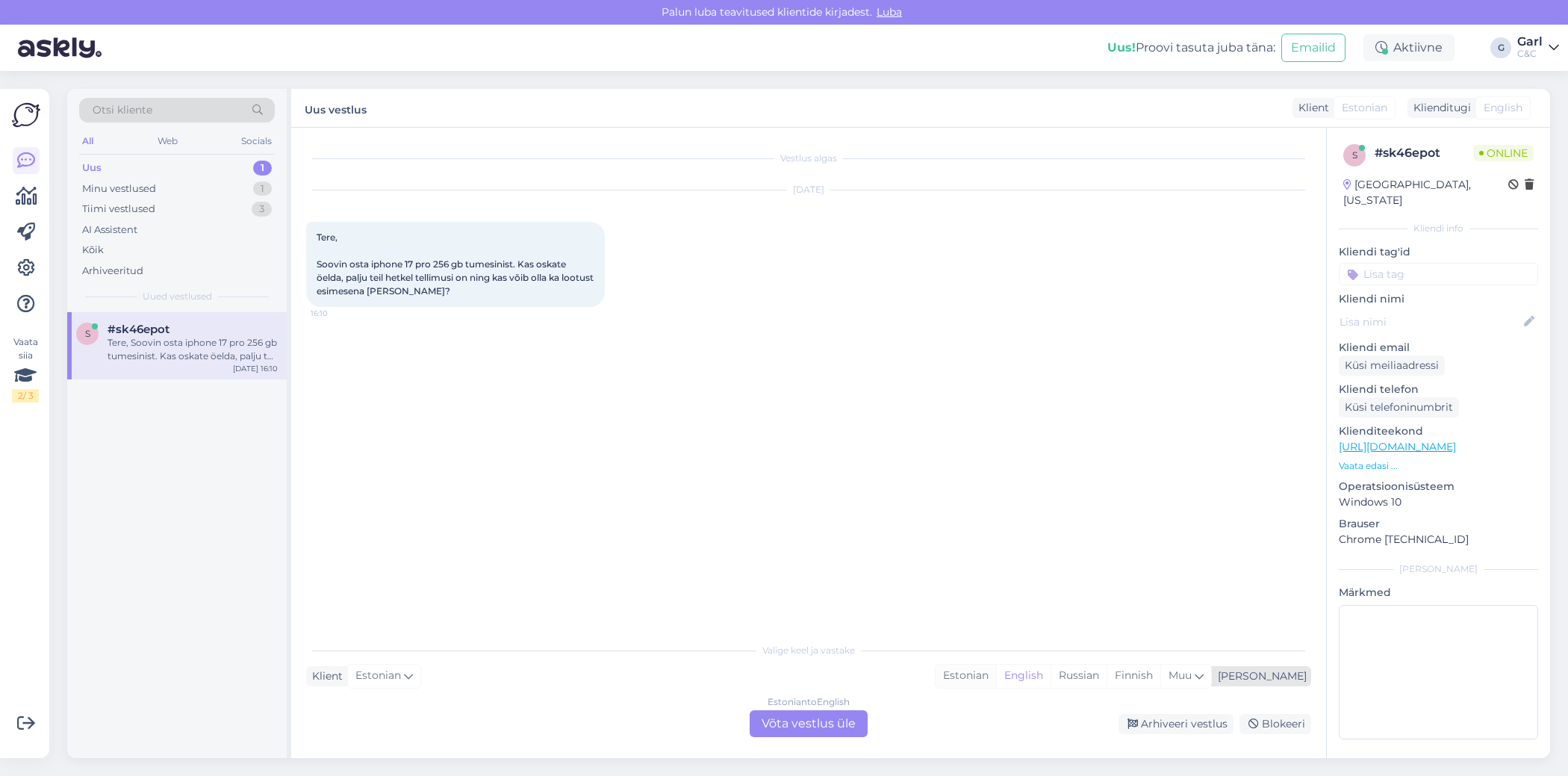
click at [996, 673] on div "Estonian" at bounding box center [966, 675] width 61 height 22
click at [844, 710] on div "Estonian to Estonian Võta vestlus üle" at bounding box center [809, 723] width 118 height 27
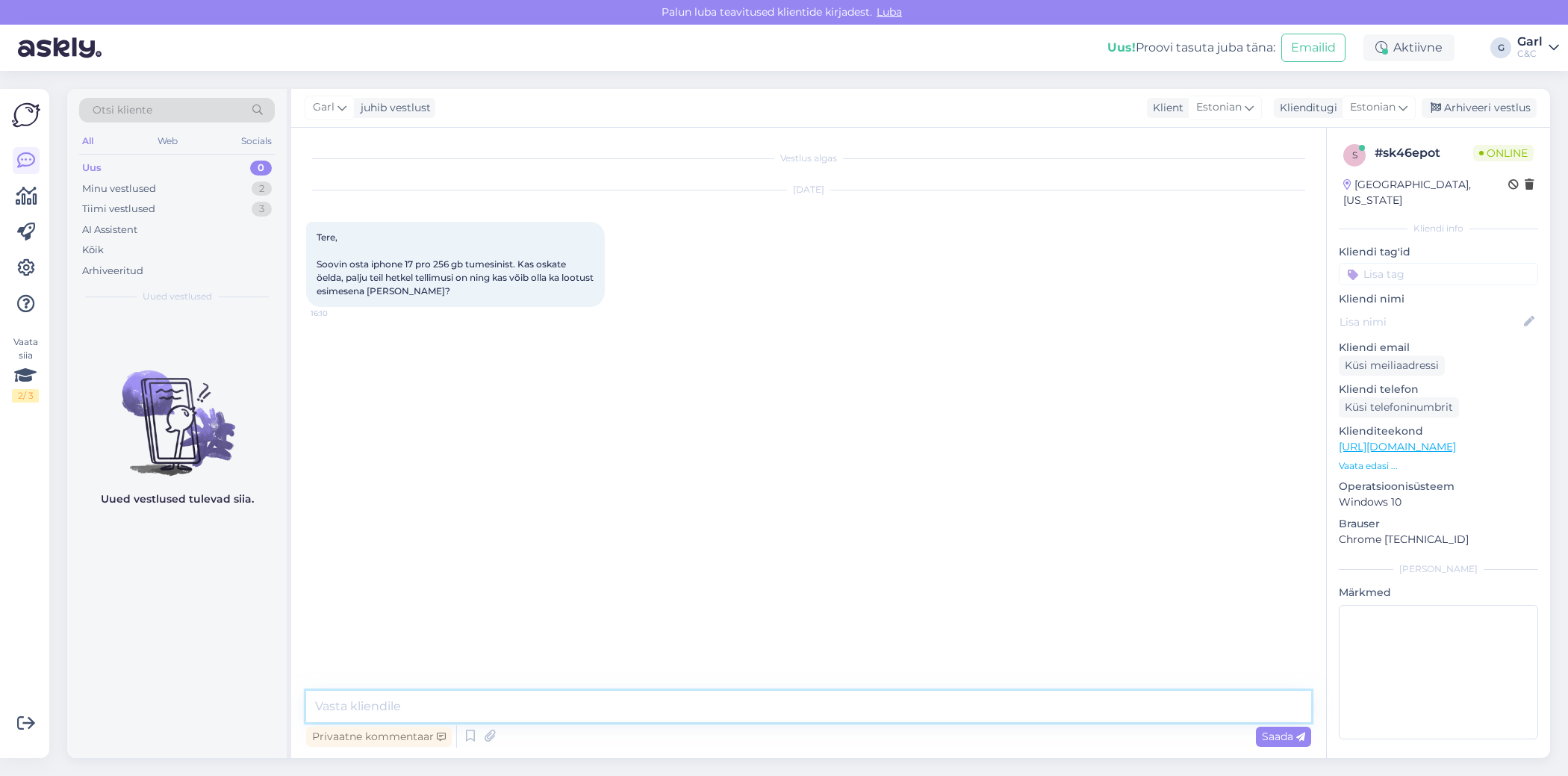
click at [832, 700] on textarea at bounding box center [809, 705] width 1005 height 31
type textarea "Tere! Eeltellimusi on väga palju. Hetkel eeldatav tarneaeg on vähemalt 4-8 näda…"
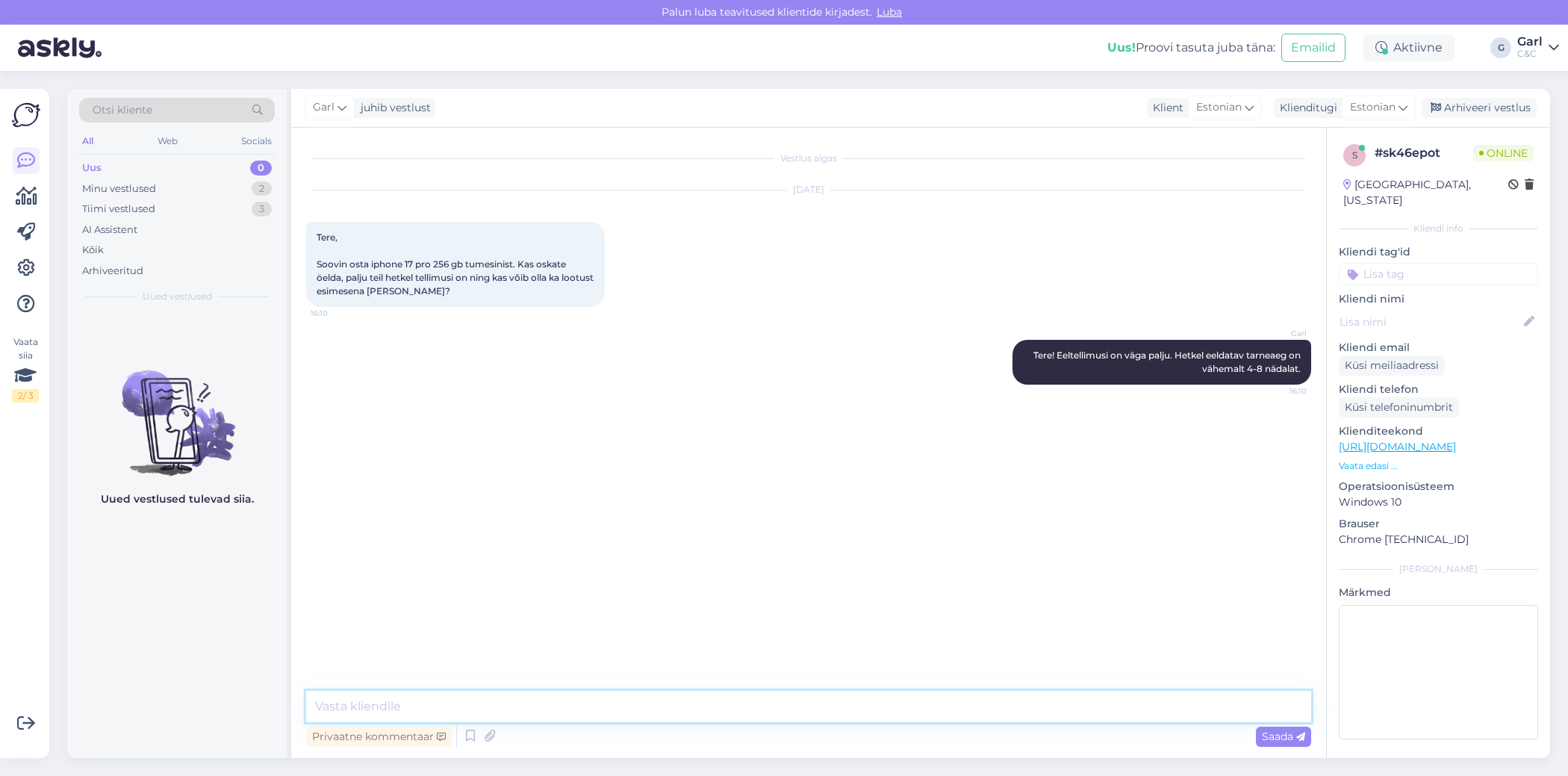
click at [775, 697] on textarea at bounding box center [809, 705] width 1005 height 31
click at [764, 706] on textarea at bounding box center [809, 705] width 1005 height 31
type textarea "[PERSON_NAME], võtke heaks!"
click at [248, 184] on div "Minu vestlused 2" at bounding box center [177, 189] width 196 height 21
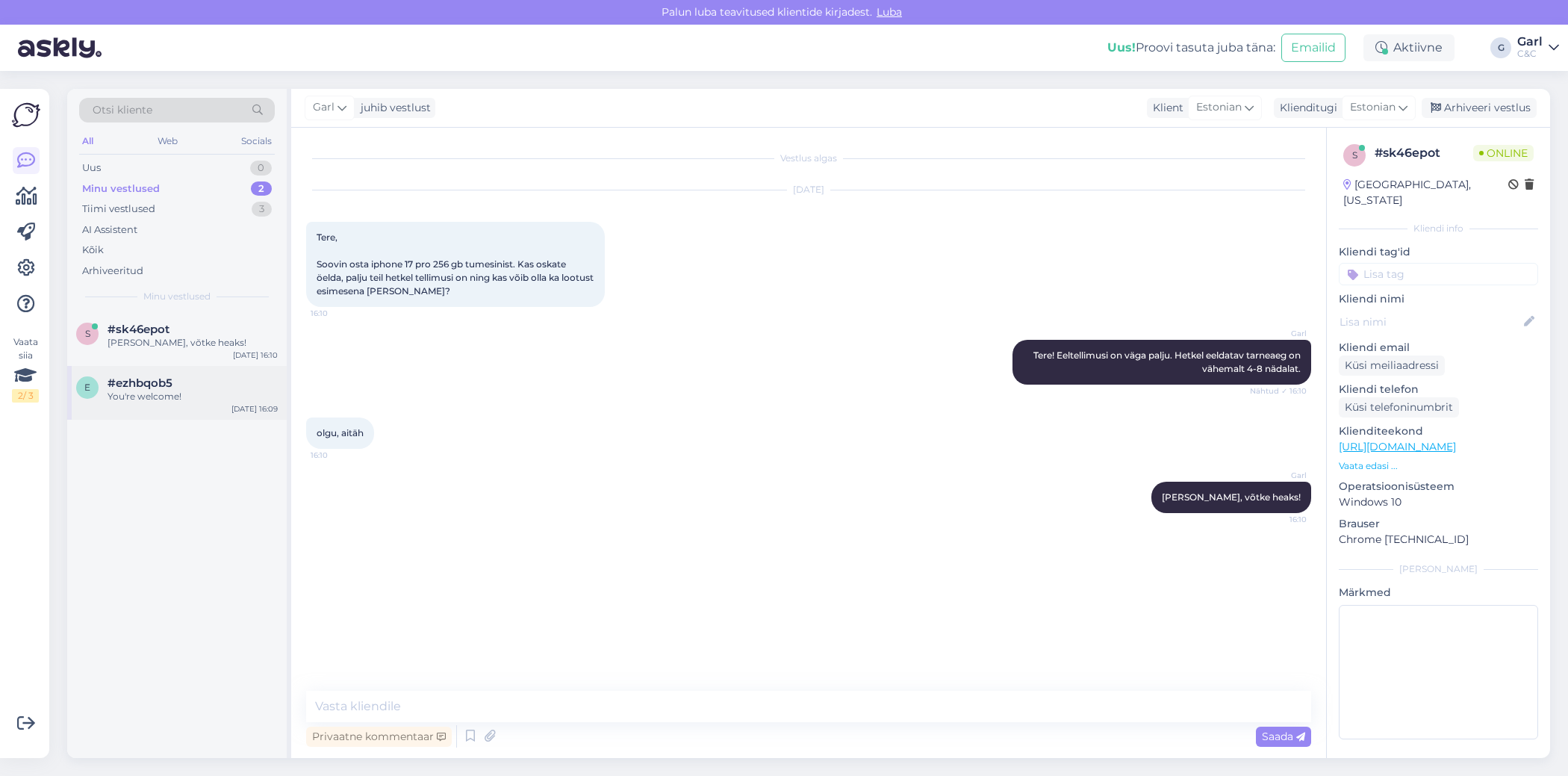
click at [200, 394] on div "You're welcome!" at bounding box center [193, 396] width 171 height 13
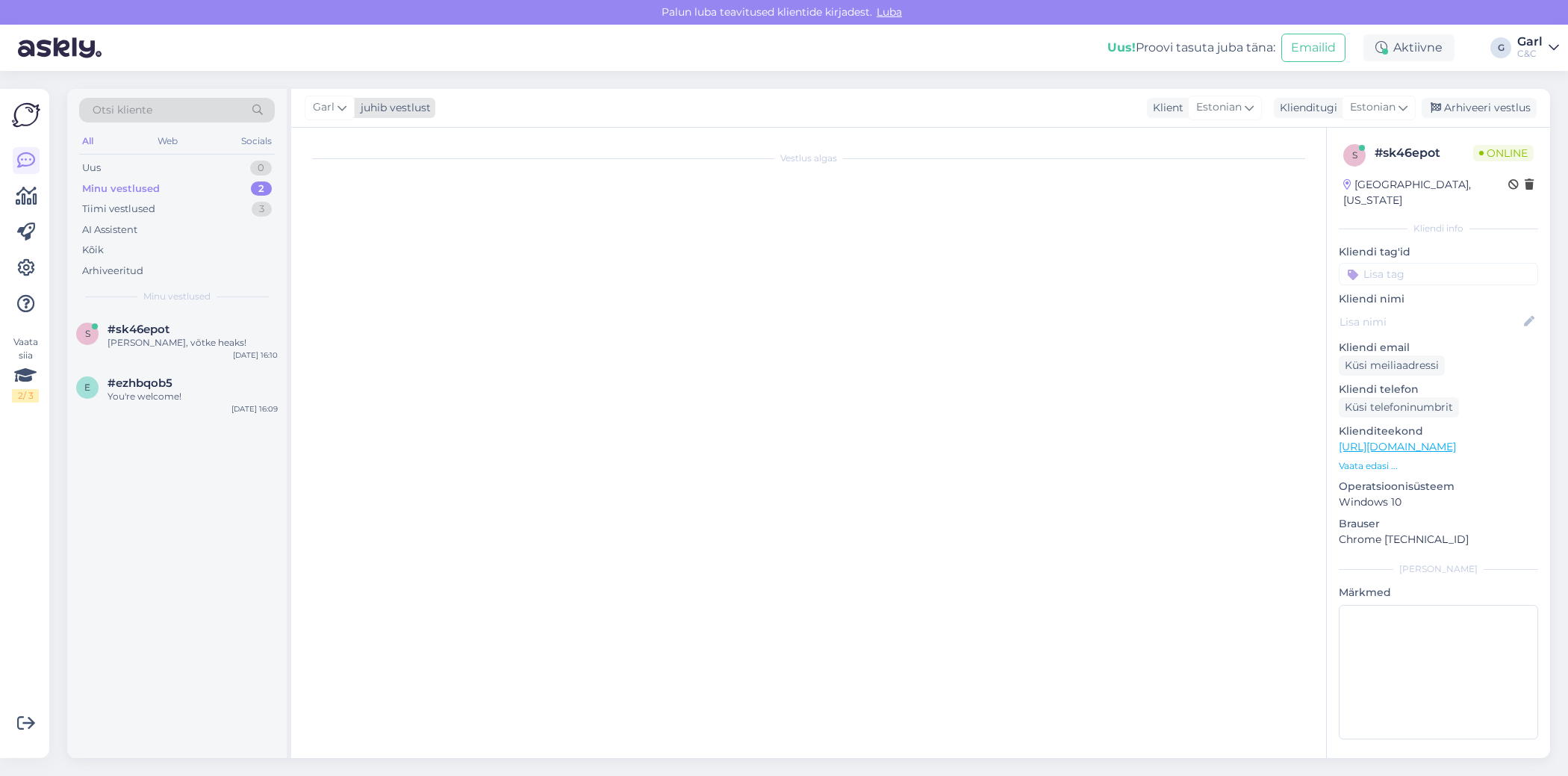
scroll to position [243, 0]
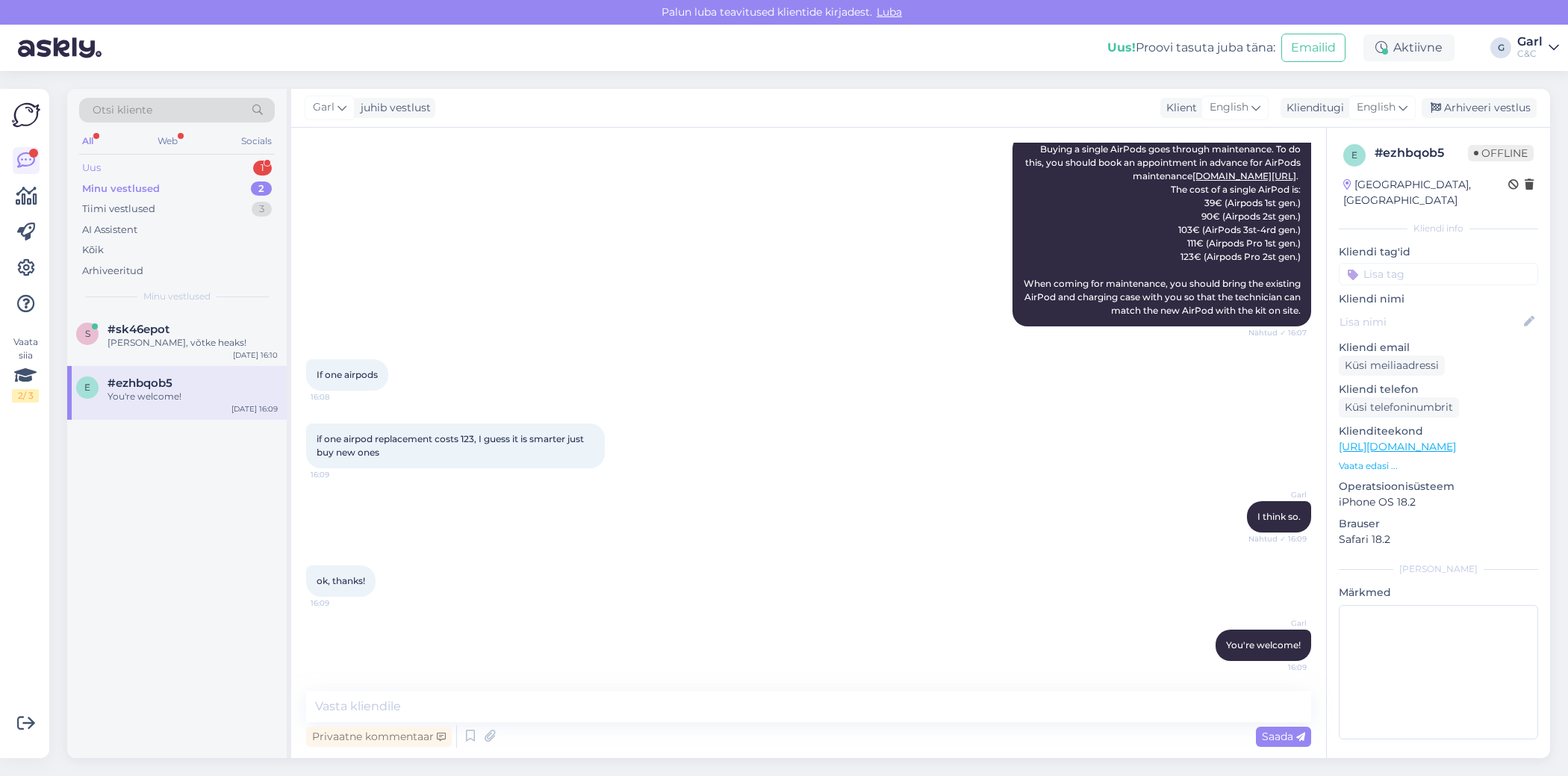
click at [228, 165] on div "Uus 1" at bounding box center [177, 168] width 196 height 21
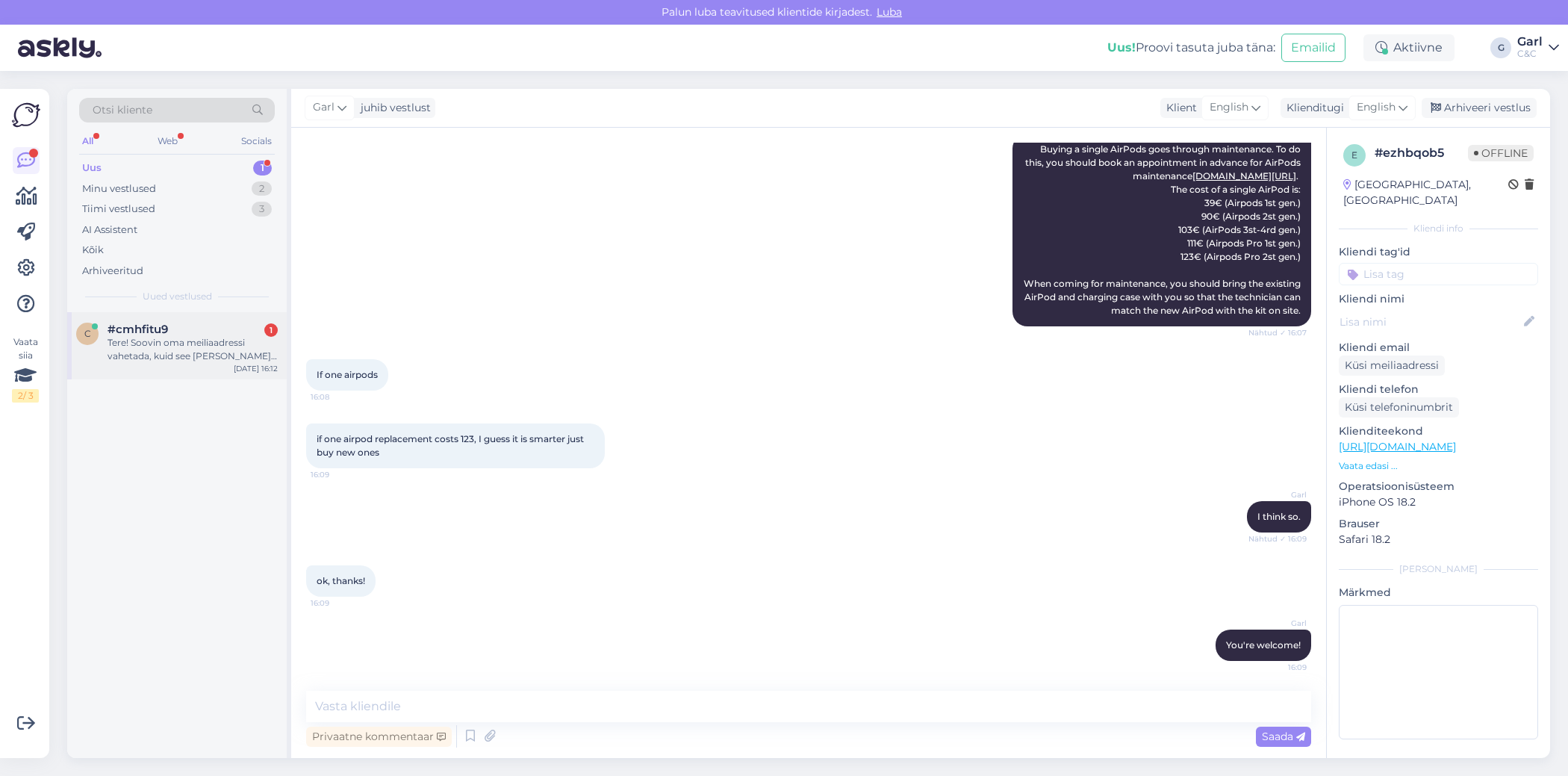
click at [161, 329] on span "#cmhfitu9" at bounding box center [138, 328] width 61 height 13
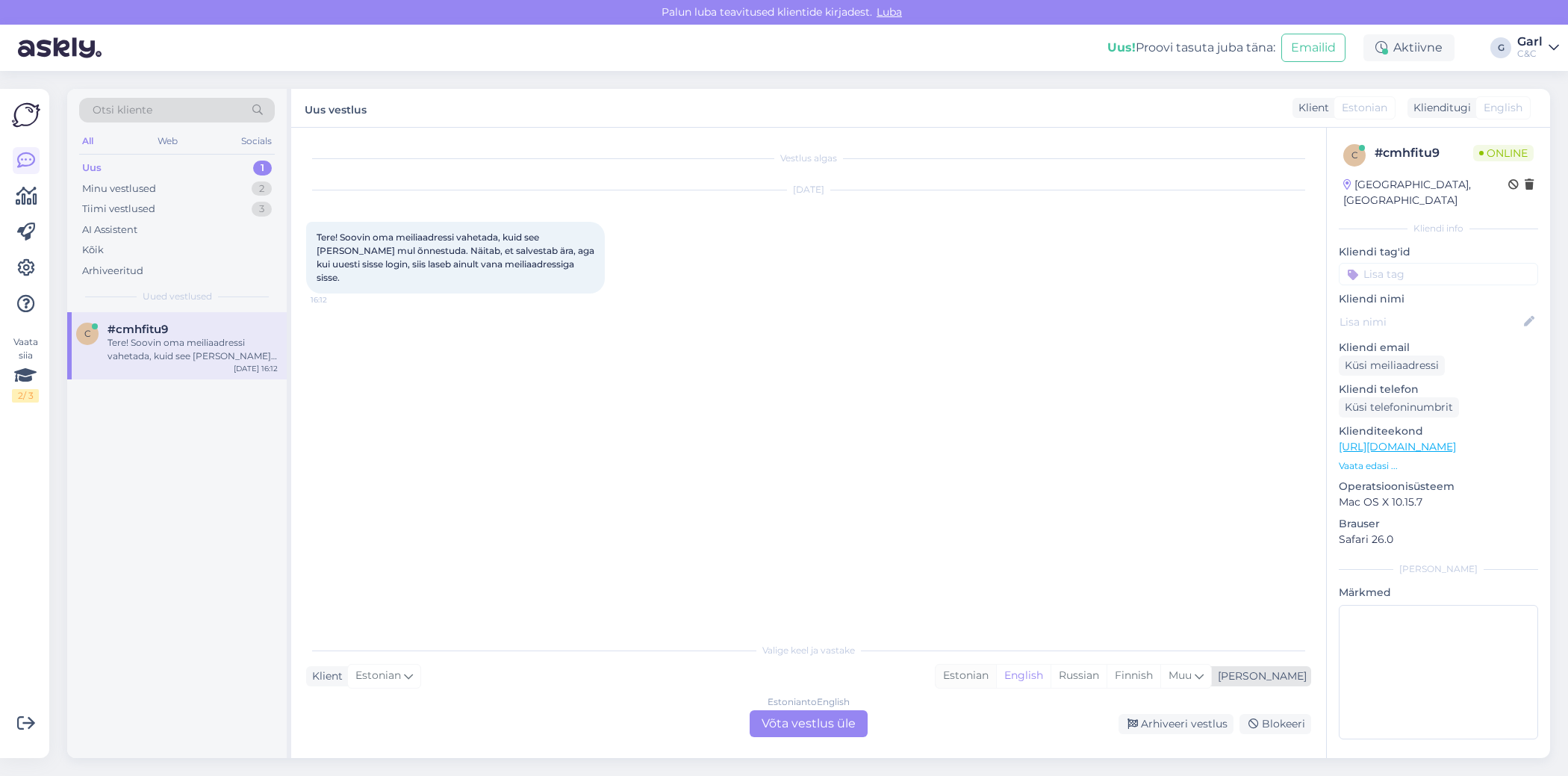
click at [996, 680] on div "Estonian" at bounding box center [966, 675] width 61 height 22
click at [833, 719] on div "Estonian to Estonian Võta vestlus üle" at bounding box center [809, 723] width 118 height 27
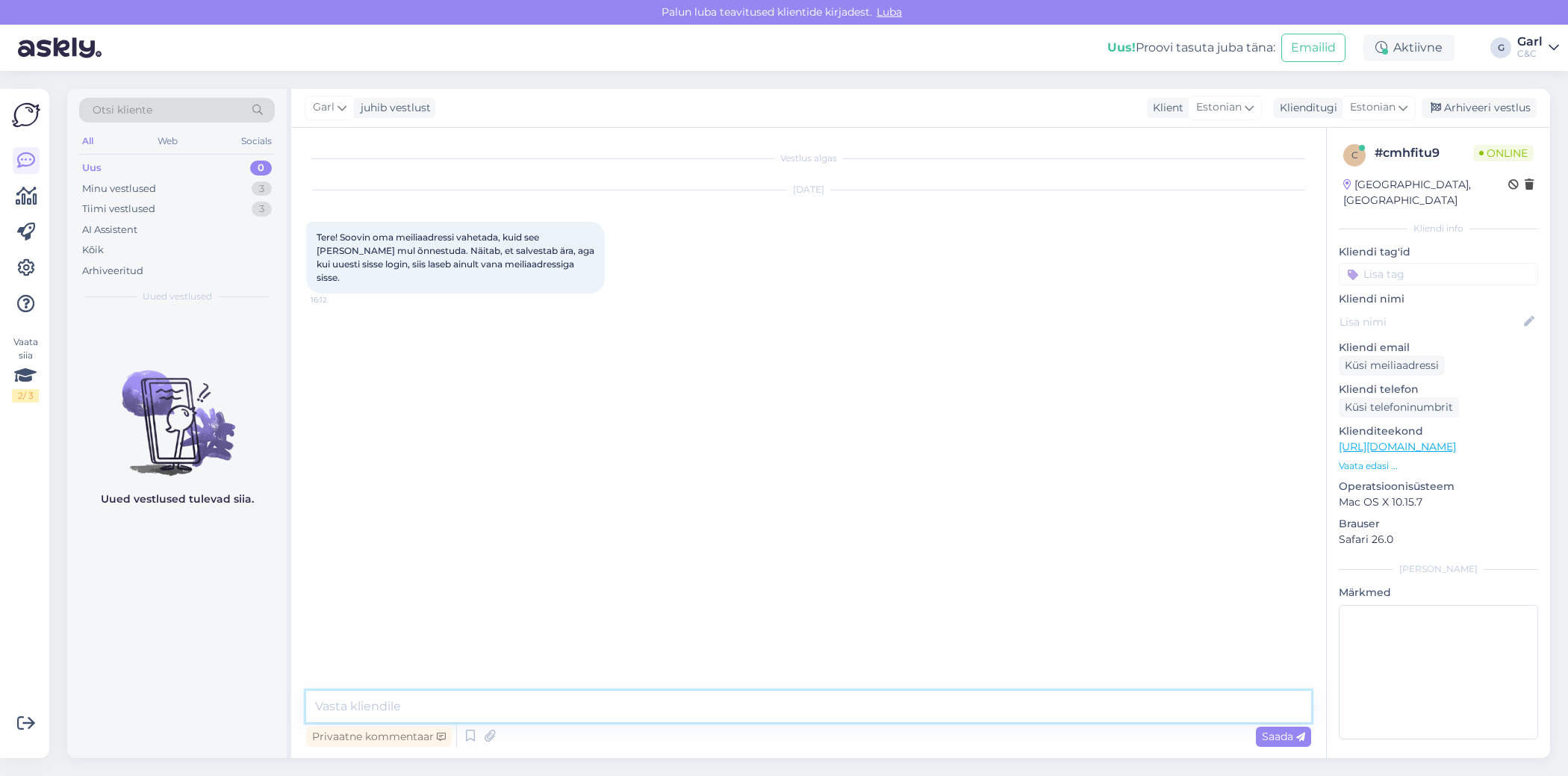
click at [808, 711] on textarea at bounding box center [809, 705] width 1005 height 31
type textarea "Tere! Kuidas preagune e-mail aadress on? [PERSON_NAME] info edasi veebiosakonna…"
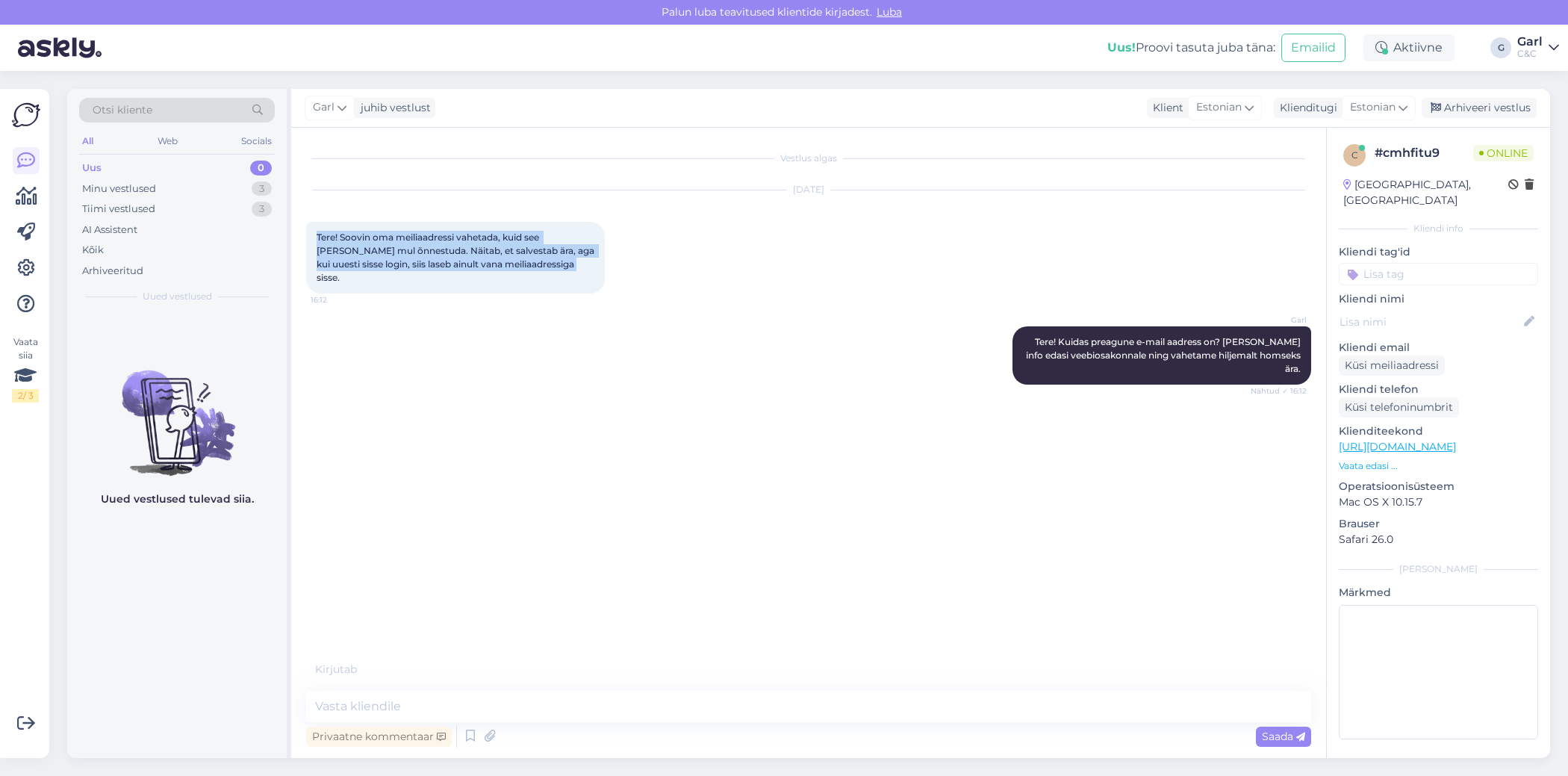
drag, startPoint x: 318, startPoint y: 237, endPoint x: 572, endPoint y: 275, distance: 256.8
click at [572, 275] on div "Tere! Soovin oma meiliaadressi vahetada, kuid see [PERSON_NAME] mul õnnestuda. …" at bounding box center [455, 257] width 298 height 72
copy span "Tere! Soovin oma meiliaadressi vahetada, kuid see [PERSON_NAME] mul õnnestuda. …"
click at [723, 735] on div "Privaatne kommentaar Saada" at bounding box center [809, 736] width 1005 height 28
click at [709, 714] on textarea at bounding box center [809, 705] width 1005 height 31
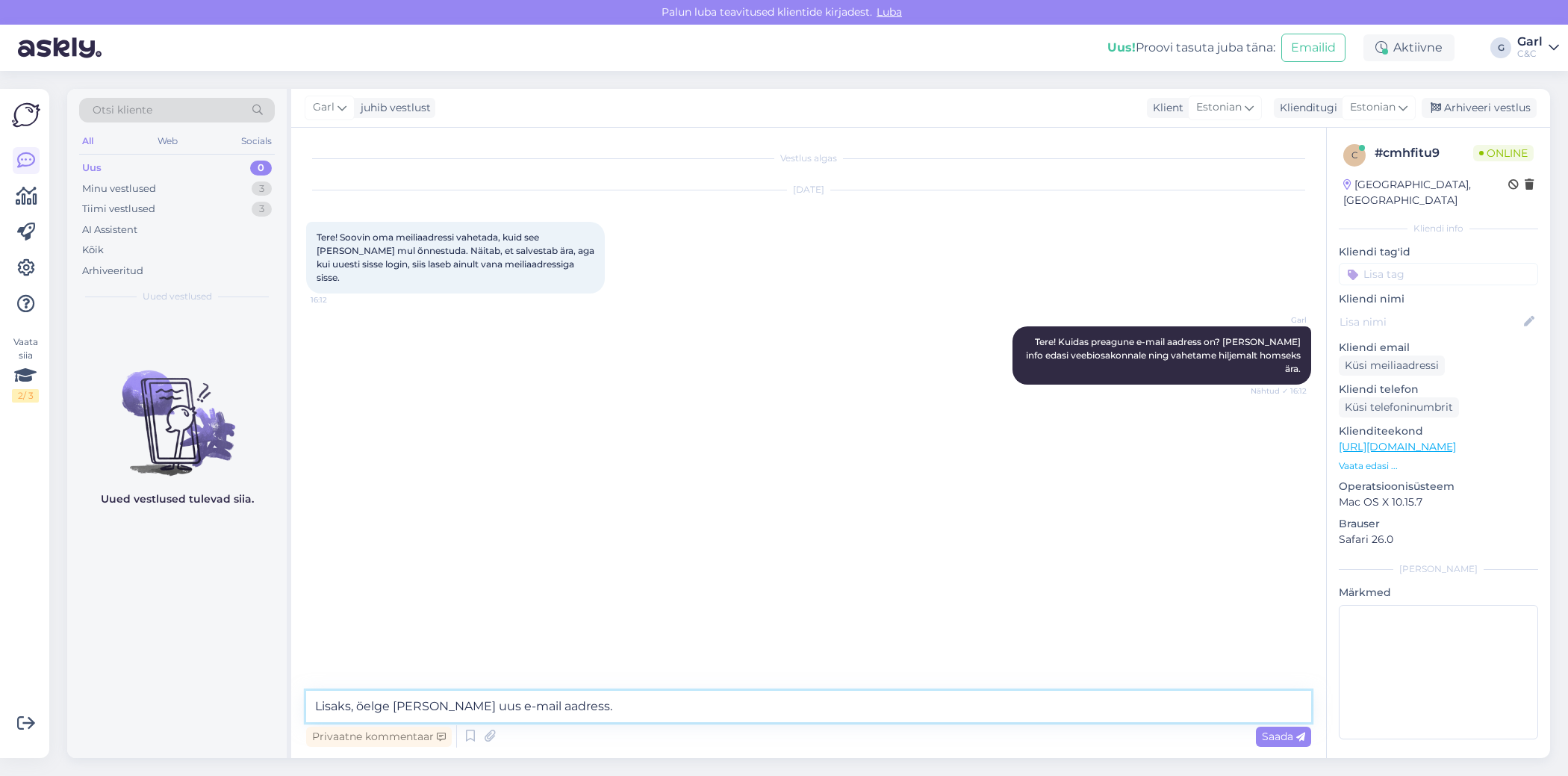
type textarea "Lisaks, öelge [PERSON_NAME] uus e-mail aadress."
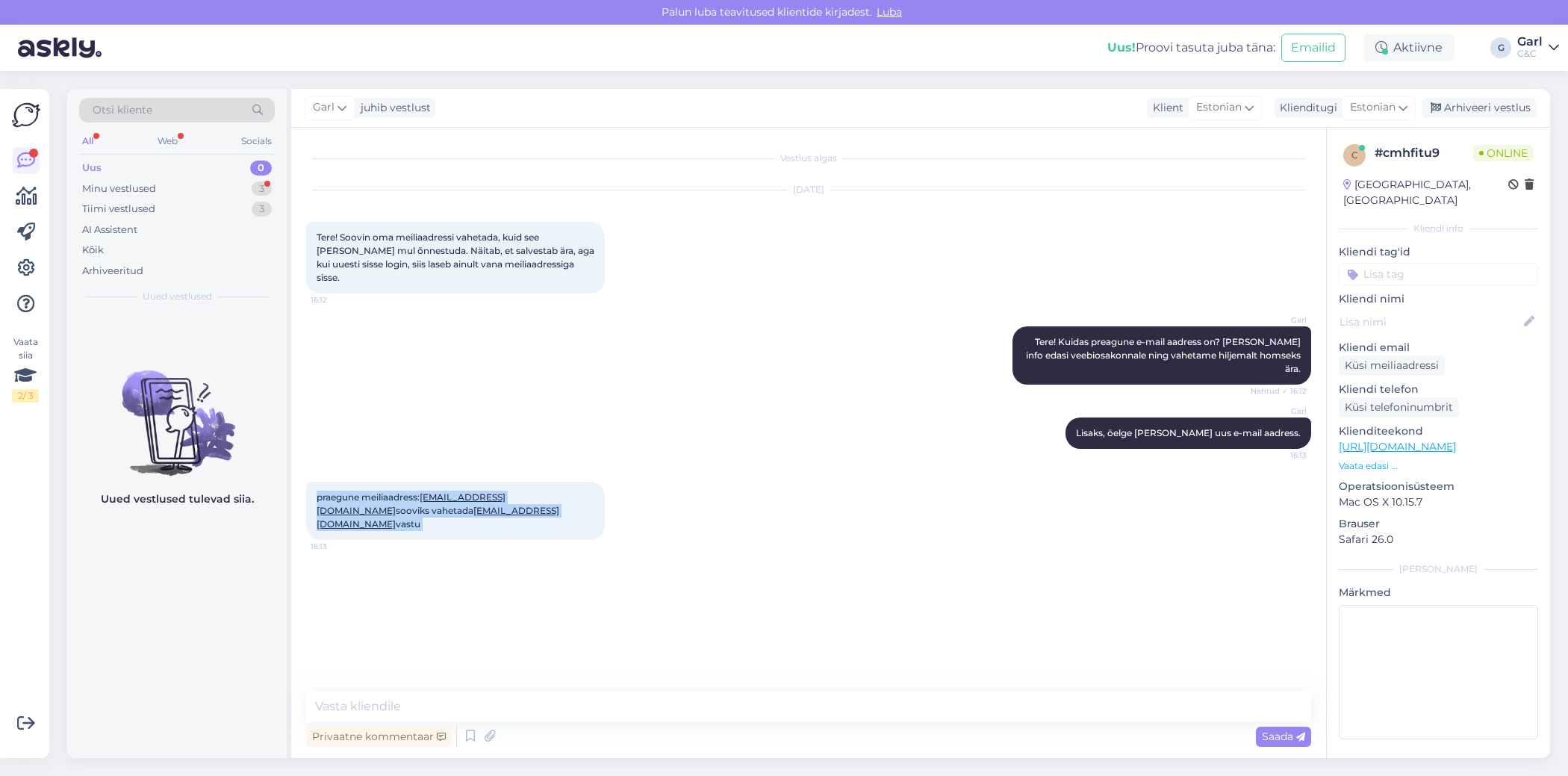
drag, startPoint x: 313, startPoint y: 471, endPoint x: 550, endPoint y: 474, distance: 237.0
click at [551, 482] on div "praegune meiliaadress: [EMAIL_ADDRESS][DOMAIN_NAME] sooviks vahetada [EMAIL_ADD…" at bounding box center [455, 511] width 298 height 58
copy span "praegune meiliaadress: [EMAIL_ADDRESS][DOMAIN_NAME]"
drag, startPoint x: 316, startPoint y: 486, endPoint x: 552, endPoint y: 486, distance: 236.0
click at [552, 486] on div "praegune meiliaadress: [EMAIL_ADDRESS][DOMAIN_NAME] sooviks vahetada [EMAIL_ADD…" at bounding box center [455, 511] width 298 height 58
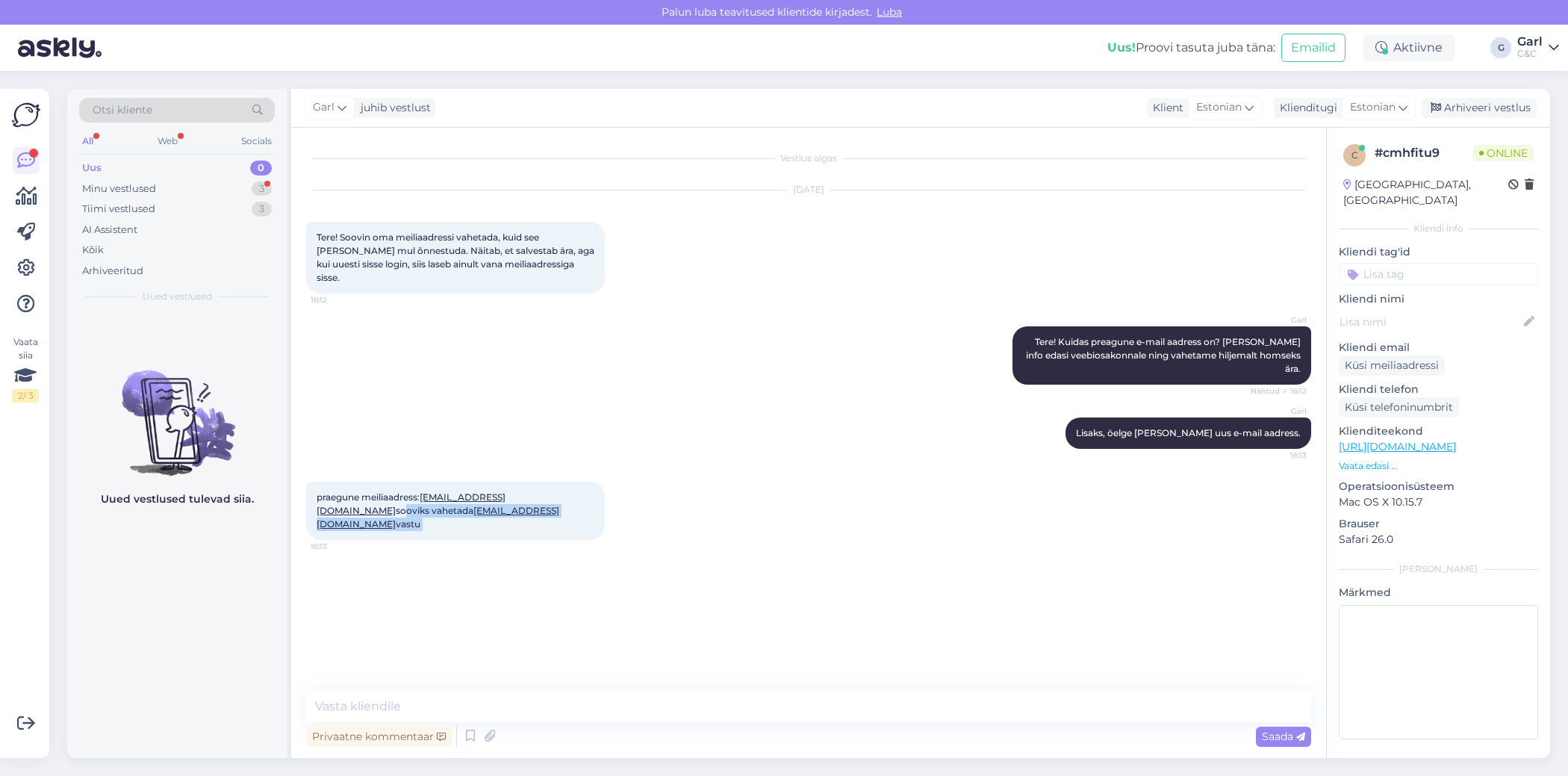
copy div "sooviks vahetada [EMAIL_ADDRESS][DOMAIN_NAME] vastu 16:13"
click at [203, 180] on div "Minu vestlused 3" at bounding box center [177, 189] width 196 height 21
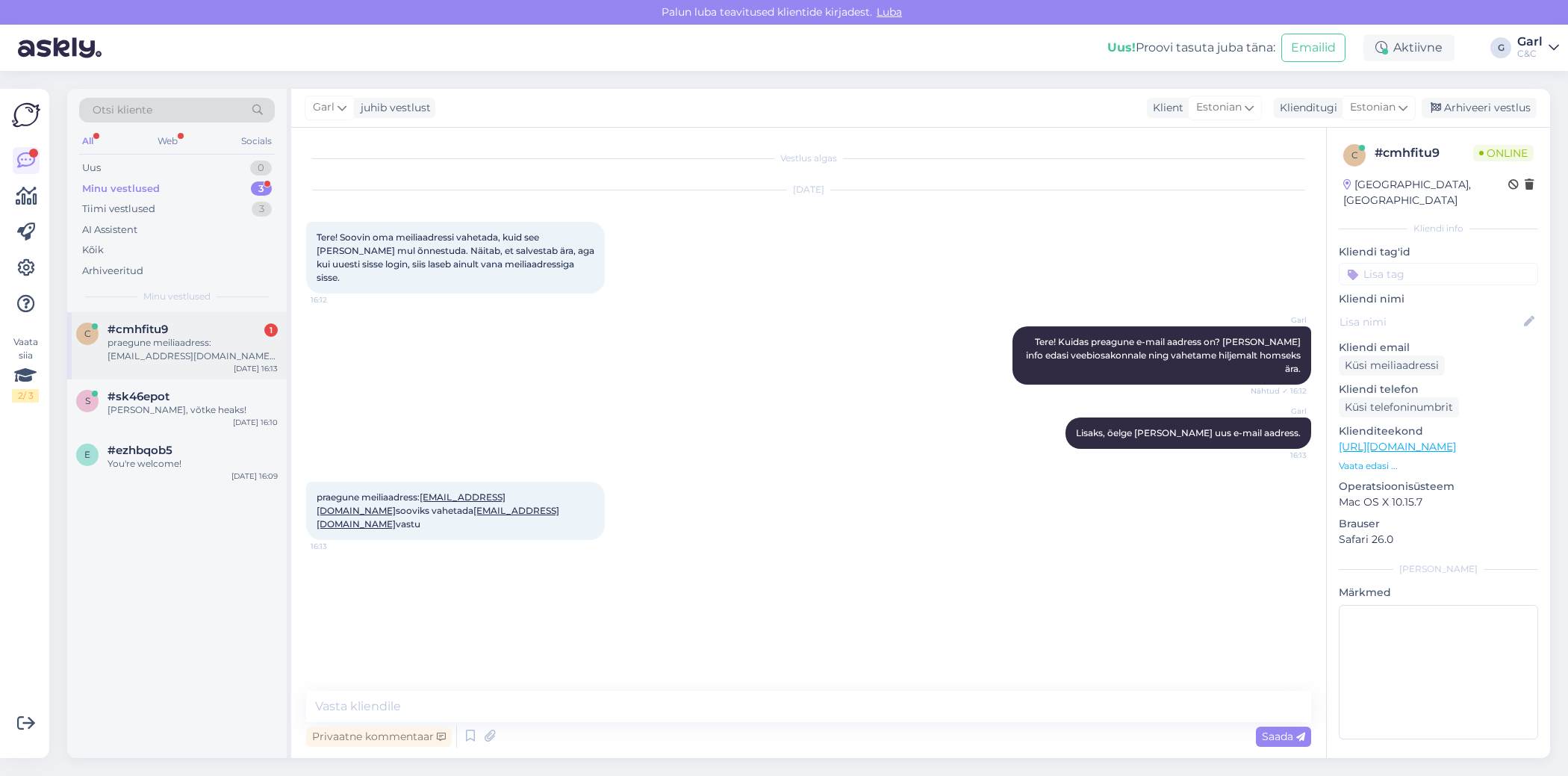
click at [192, 319] on div "c #cmhfitu9 1 praegune meiliaadress: [EMAIL_ADDRESS][DOMAIN_NAME] sooviks vahet…" at bounding box center [177, 345] width 219 height 67
click at [576, 697] on textarea at bounding box center [809, 705] width 1005 height 31
type textarea "Info edasi antud."
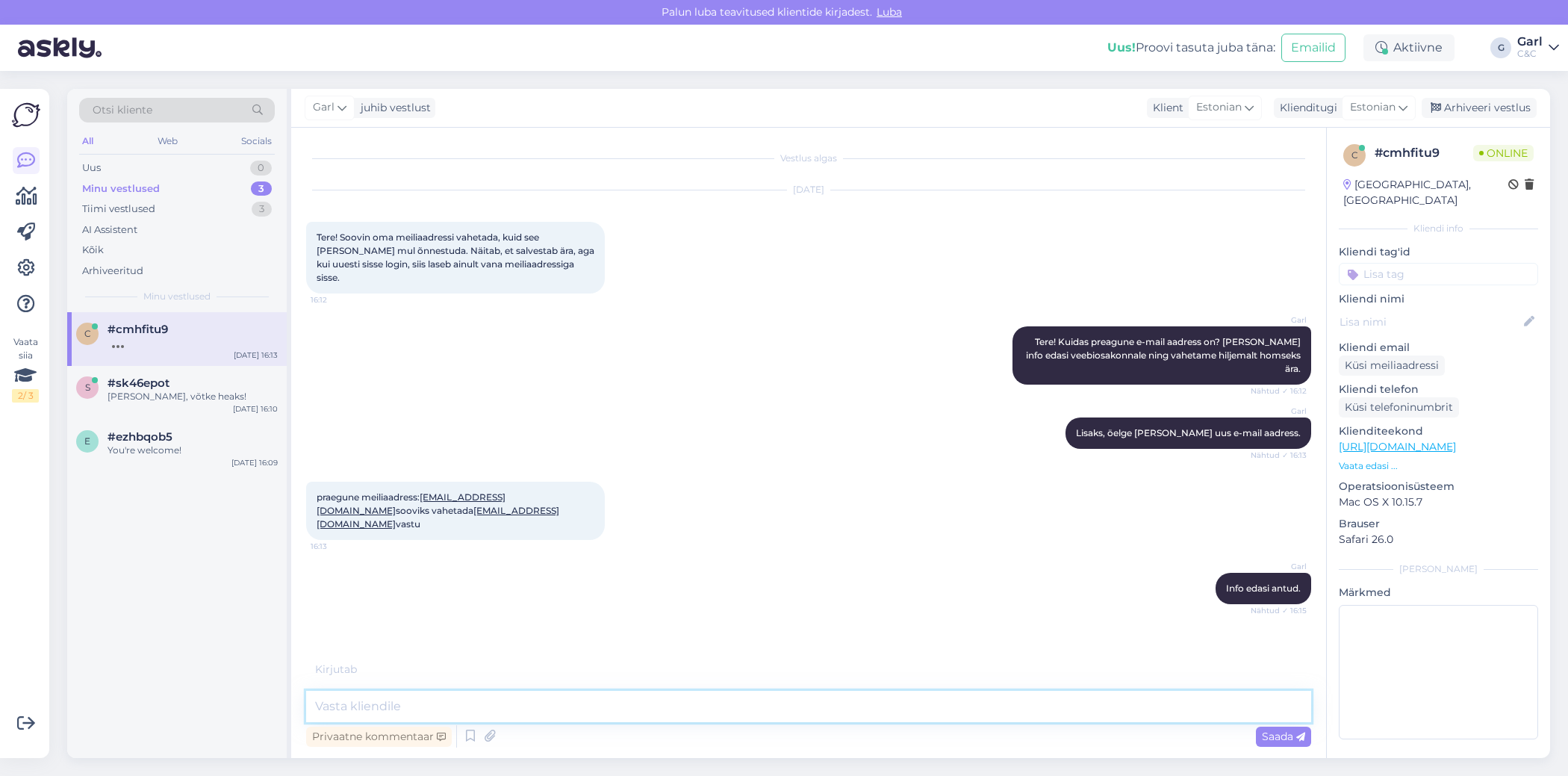
click at [642, 698] on textarea at bounding box center [809, 705] width 1005 height 31
type textarea "Aadress juba vahetatud. :)"
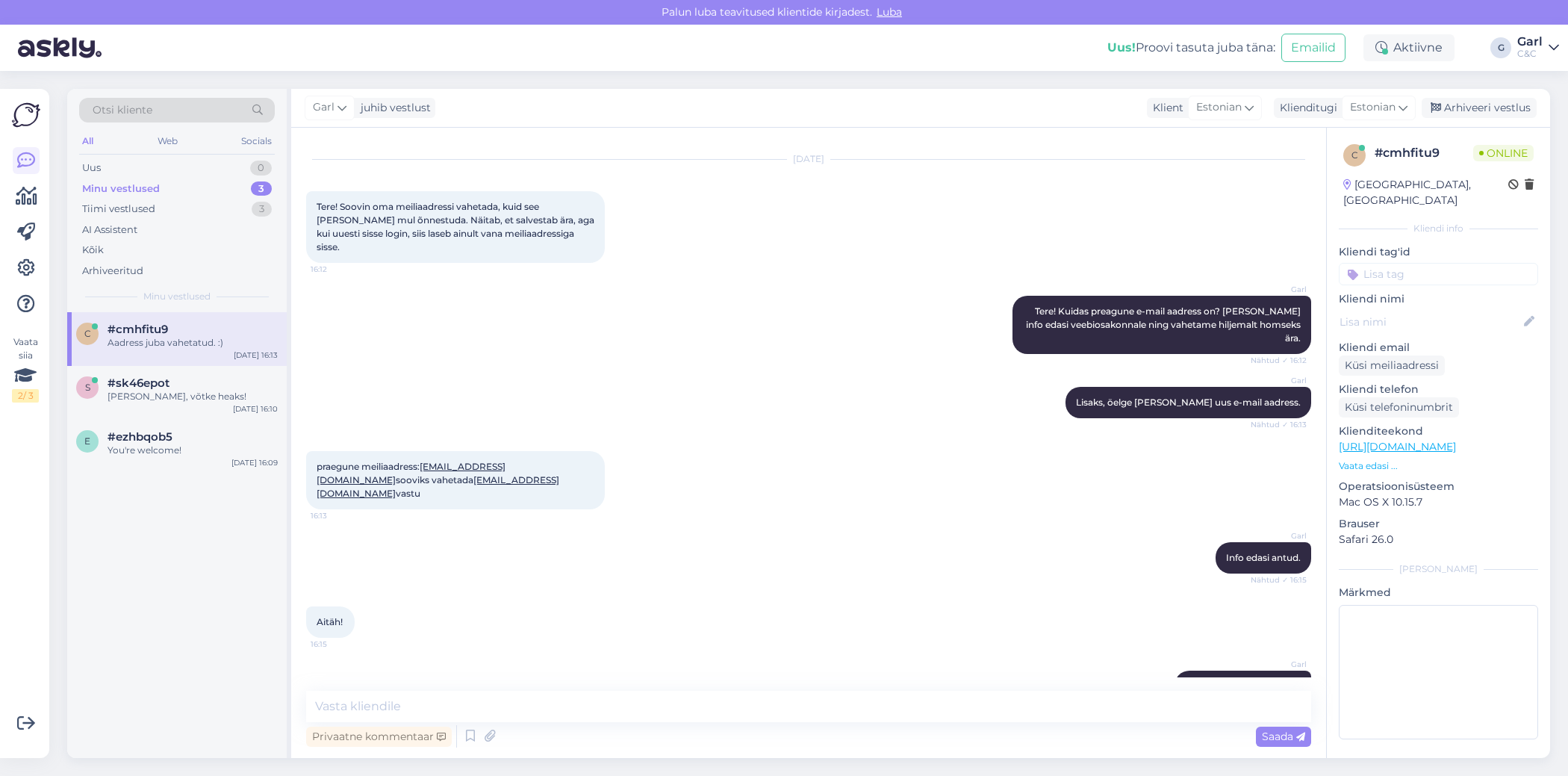
click at [752, 689] on div "Vestlus algas [DATE] Tere! Soovin oma meiliaadressi vahetada, kuid see [PERSON_…" at bounding box center [808, 443] width 1034 height 630
click at [737, 705] on textarea at bounding box center [809, 705] width 1005 height 31
click at [729, 706] on textarea at bounding box center [809, 705] width 1005 height 31
click at [182, 561] on div "c #cmhfitu9 [DATE] 16:13 s #sk46epot [PERSON_NAME], võtke heaks! [DATE] 16:10 e…" at bounding box center [177, 535] width 219 height 446
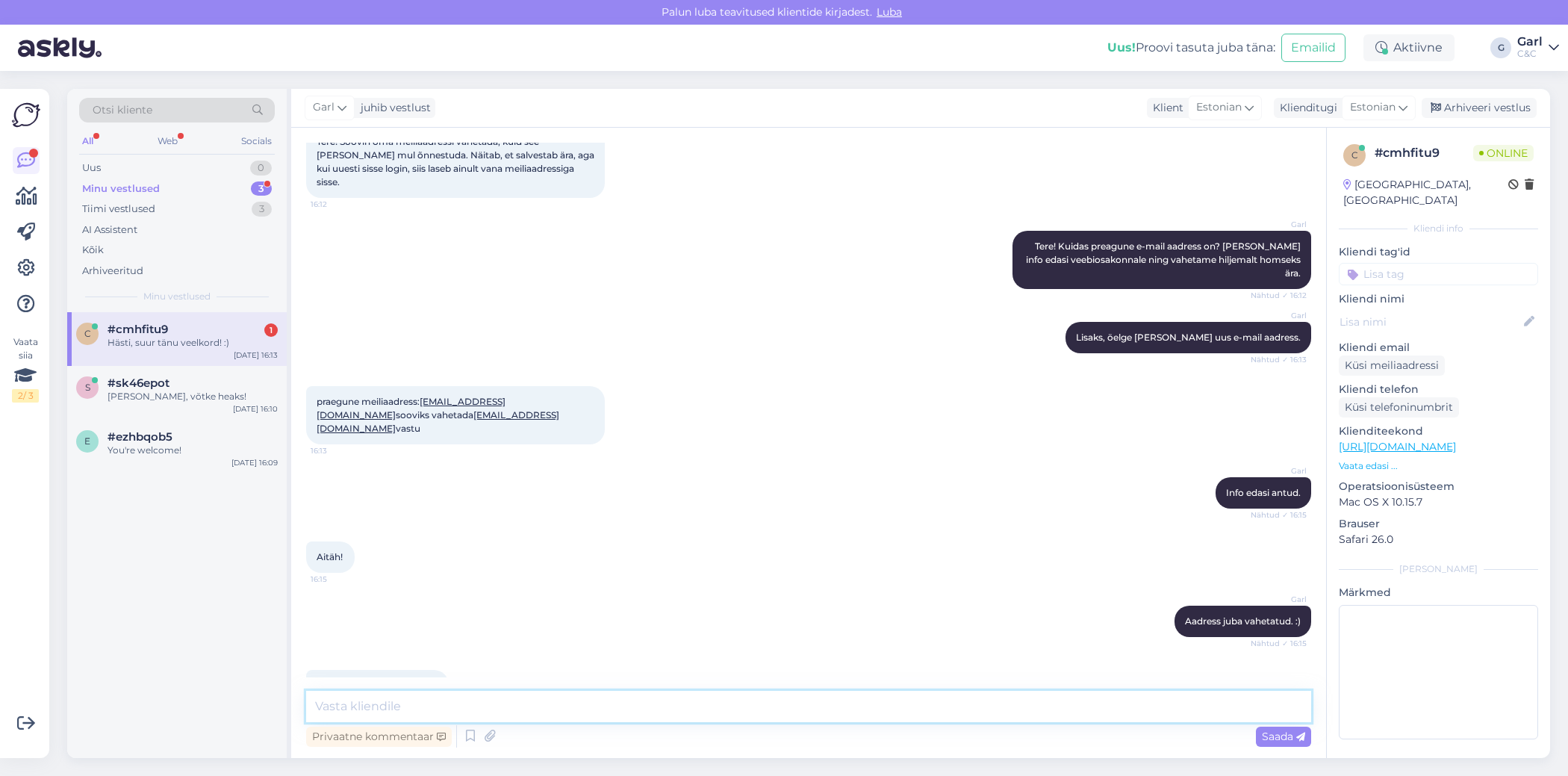
click at [388, 700] on textarea at bounding box center [809, 705] width 1005 height 31
type textarea "[PERSON_NAME], võtke heaks! ;)"
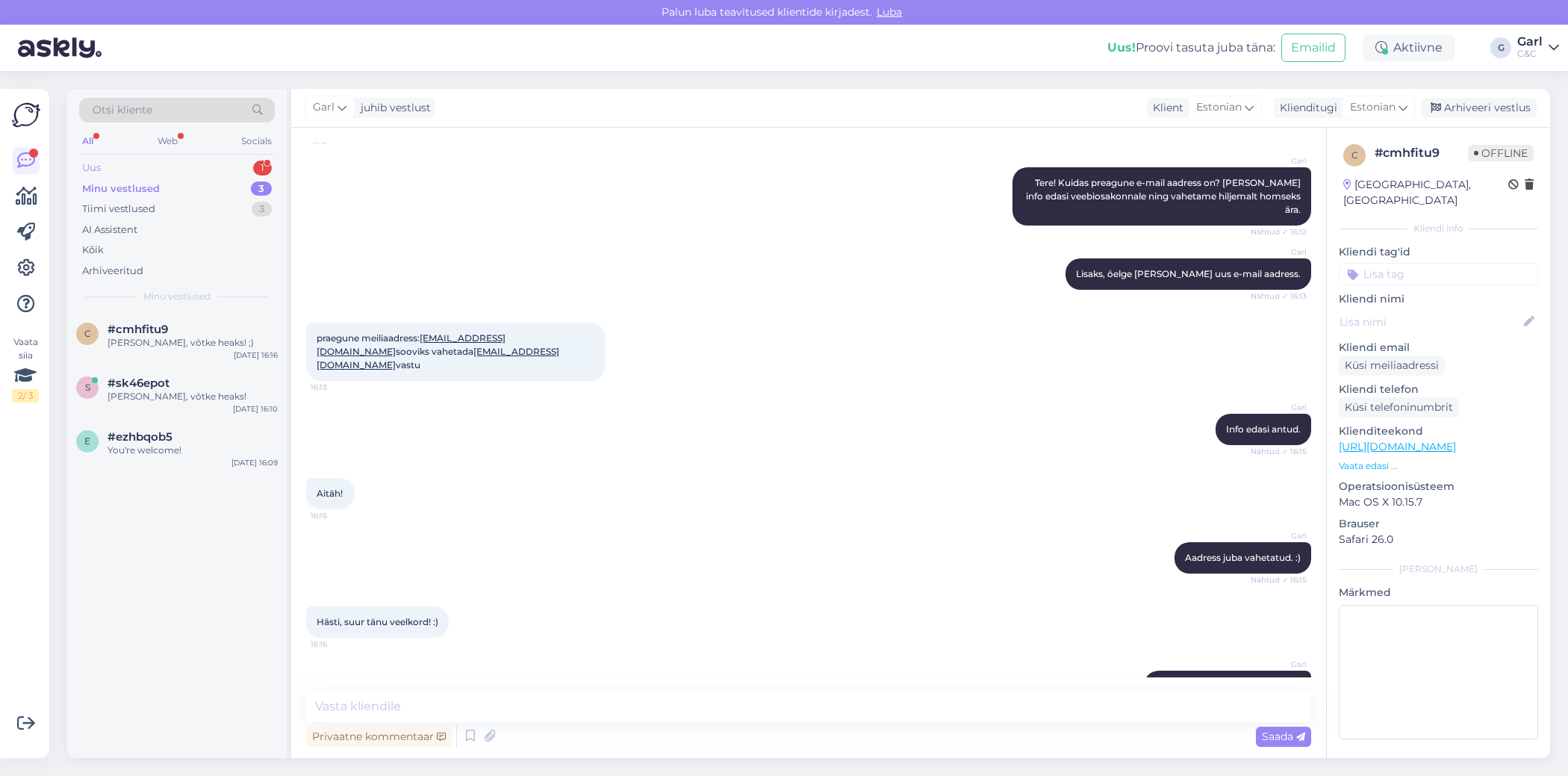
click at [216, 160] on div "Uus 1" at bounding box center [177, 168] width 196 height 21
click at [197, 322] on div "#3nzlubkl 1" at bounding box center [193, 328] width 171 height 13
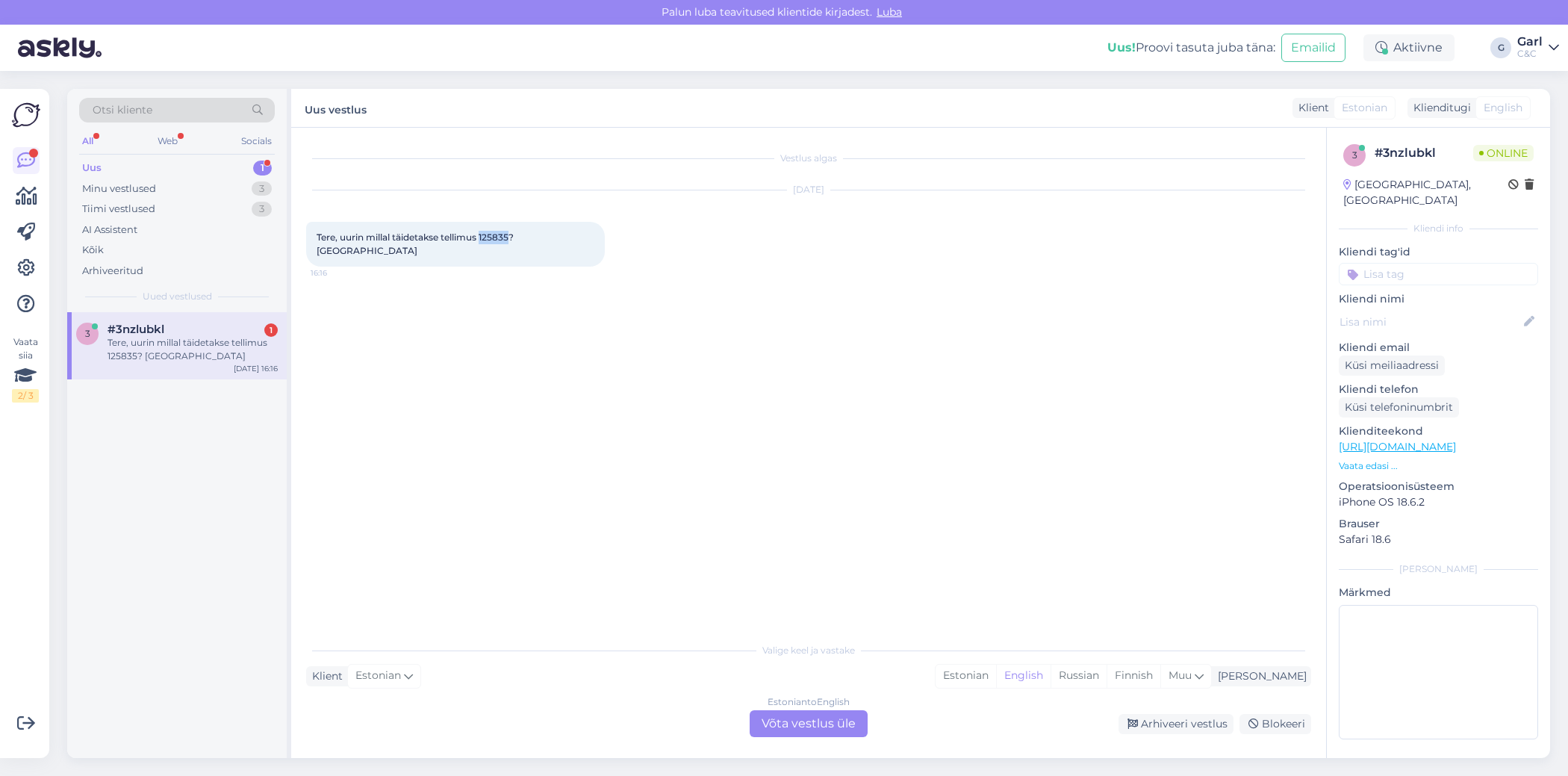
drag, startPoint x: 483, startPoint y: 235, endPoint x: 512, endPoint y: 234, distance: 29.0
click at [512, 234] on span "Tere, uurin millal täidetakse tellimus 125835? [GEOGRAPHIC_DATA]" at bounding box center [416, 243] width 199 height 25
copy span "125835"
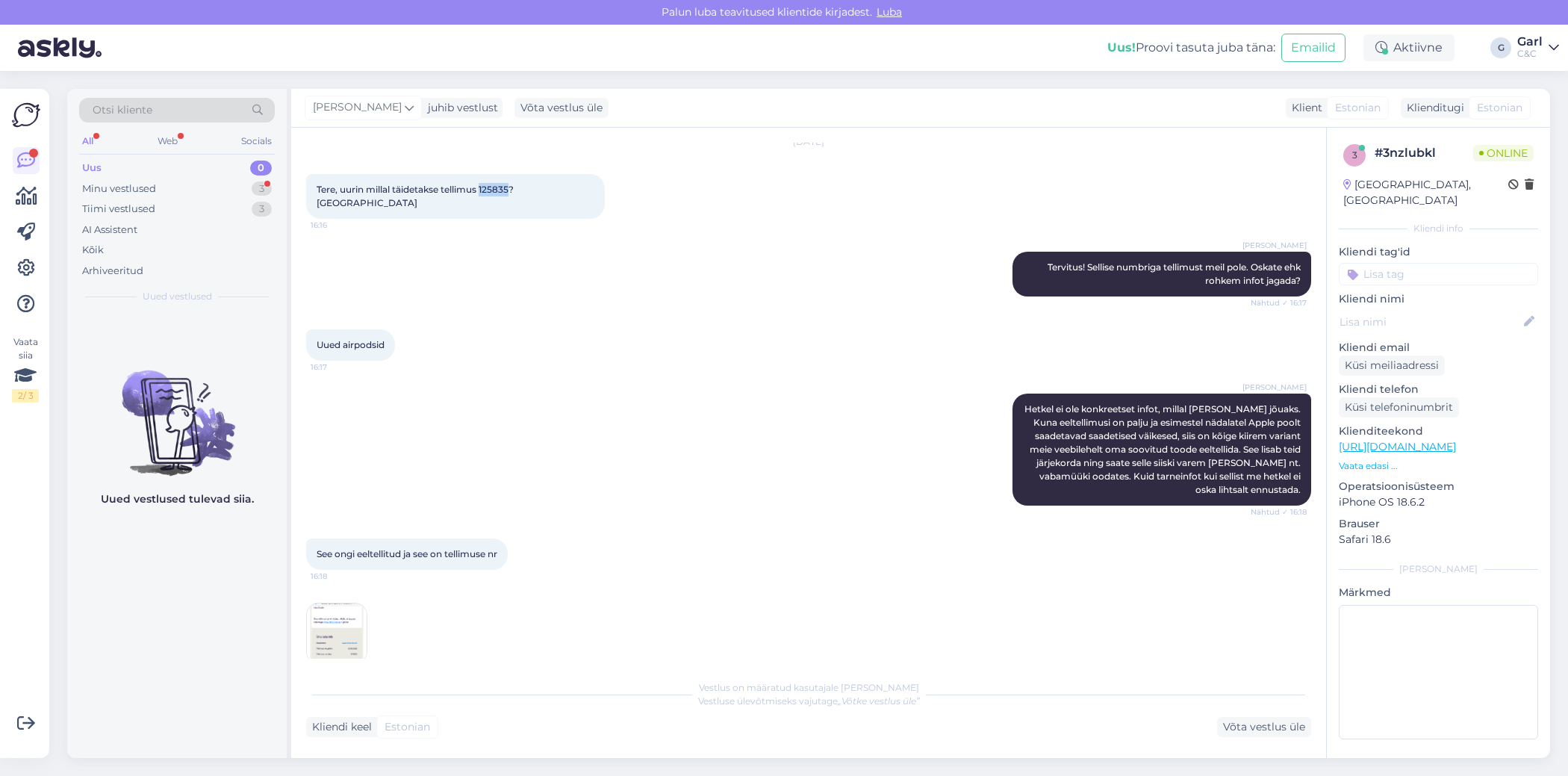
scroll to position [55, 0]
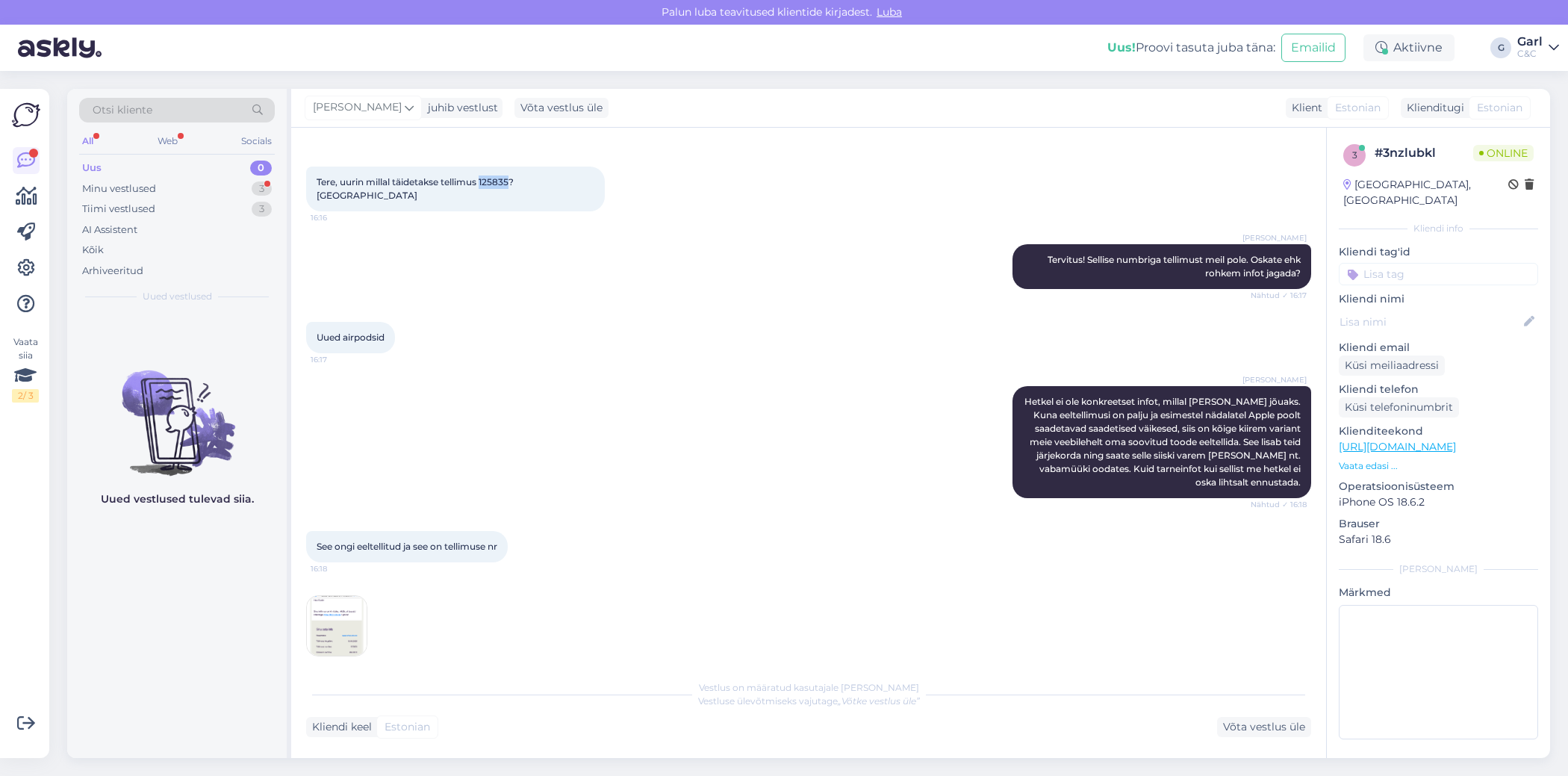
click at [361, 609] on img at bounding box center [337, 625] width 60 height 60
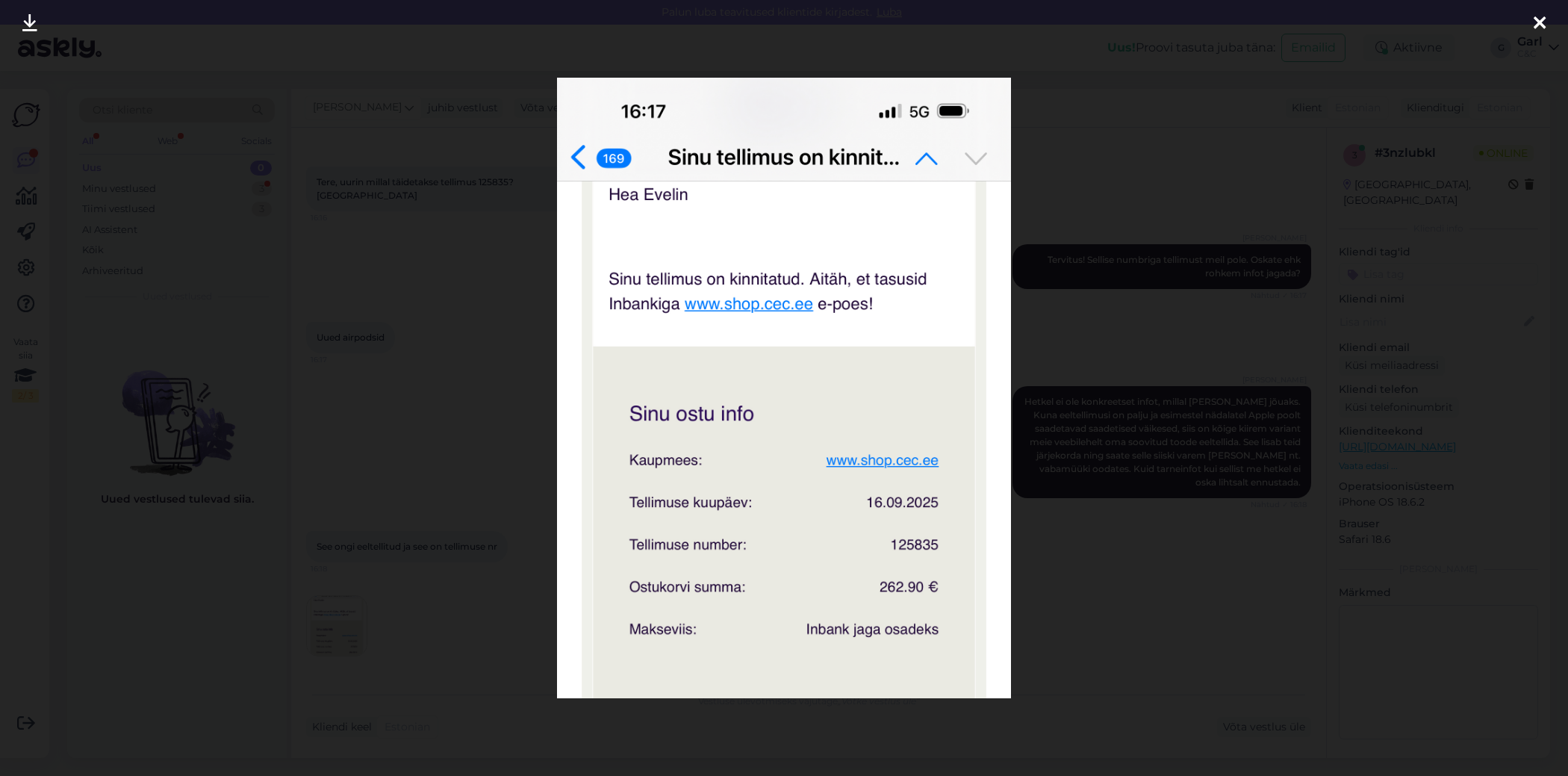
click at [395, 493] on div at bounding box center [784, 388] width 1568 height 776
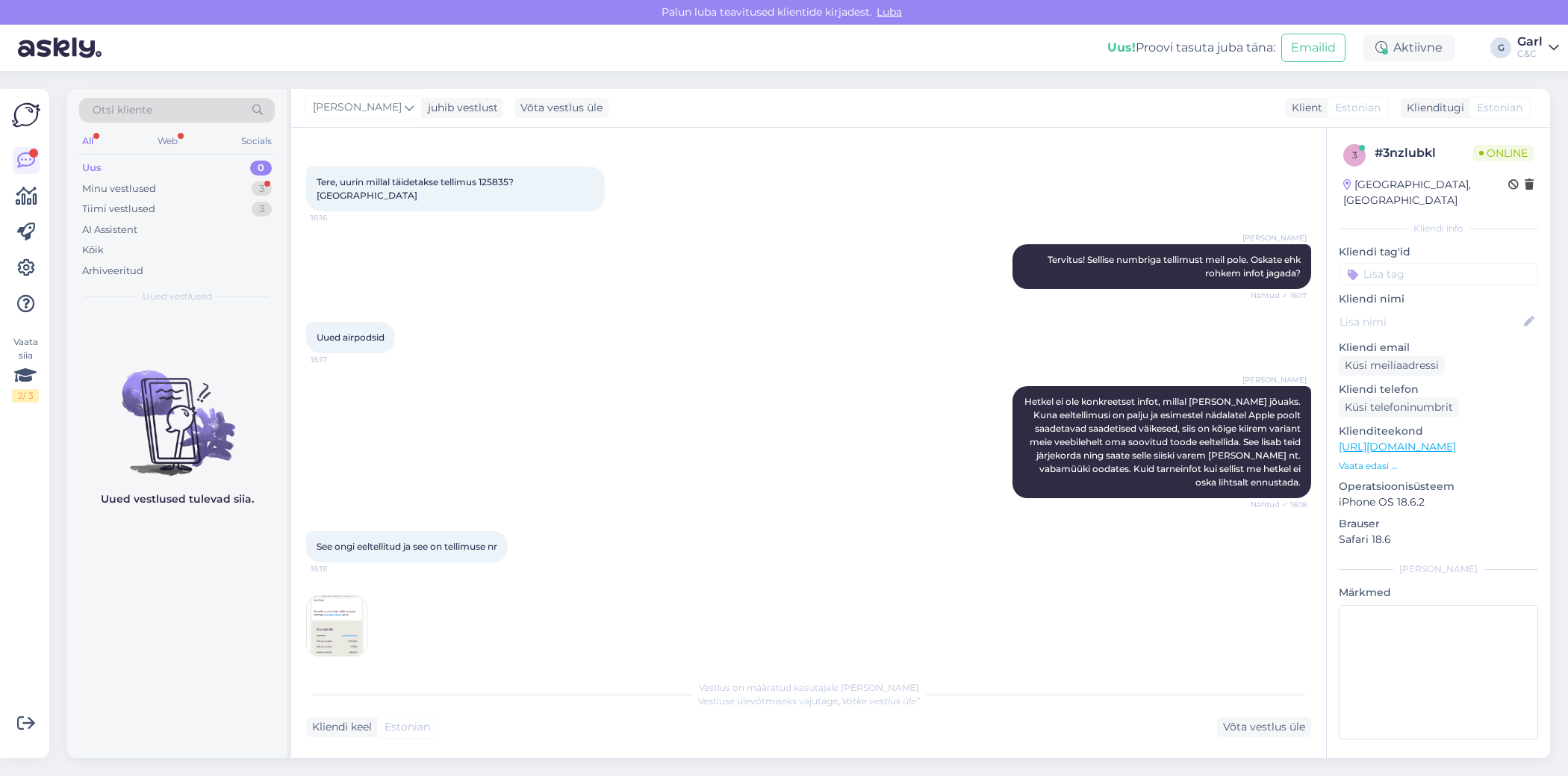
click at [334, 640] on img at bounding box center [337, 625] width 60 height 60
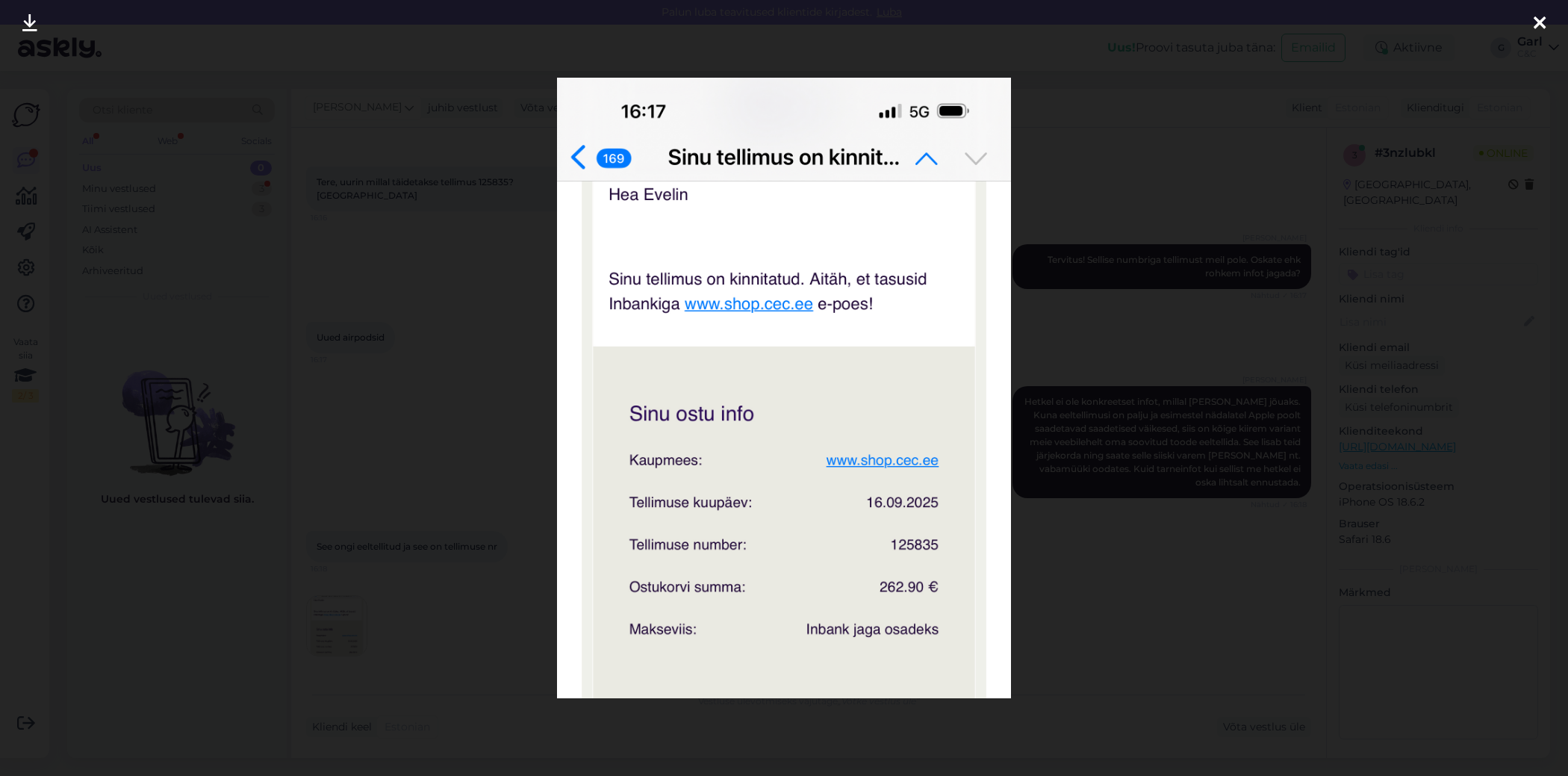
click at [415, 474] on div at bounding box center [784, 388] width 1568 height 776
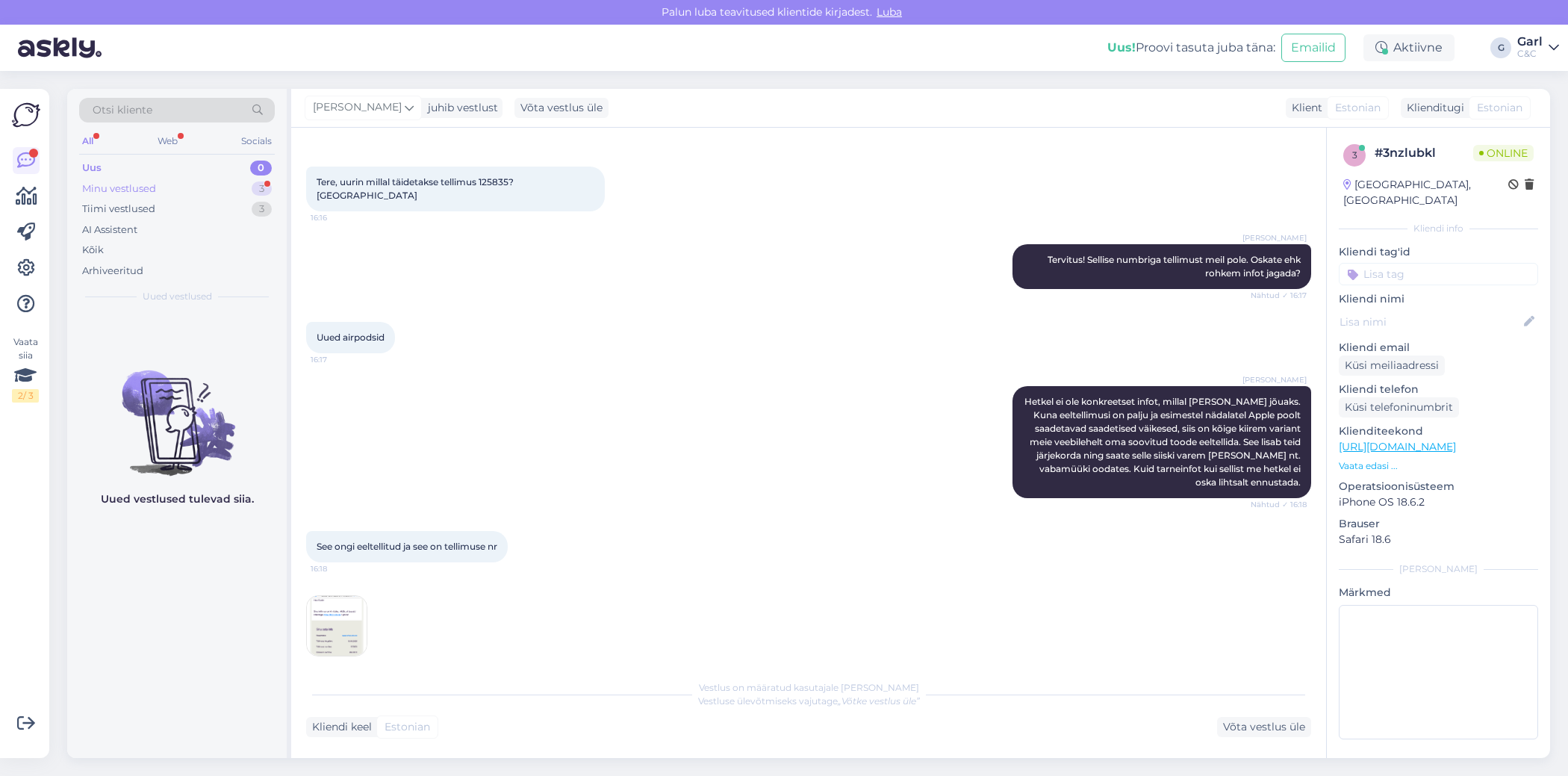
click at [214, 179] on div "Minu vestlused 3" at bounding box center [177, 189] width 196 height 21
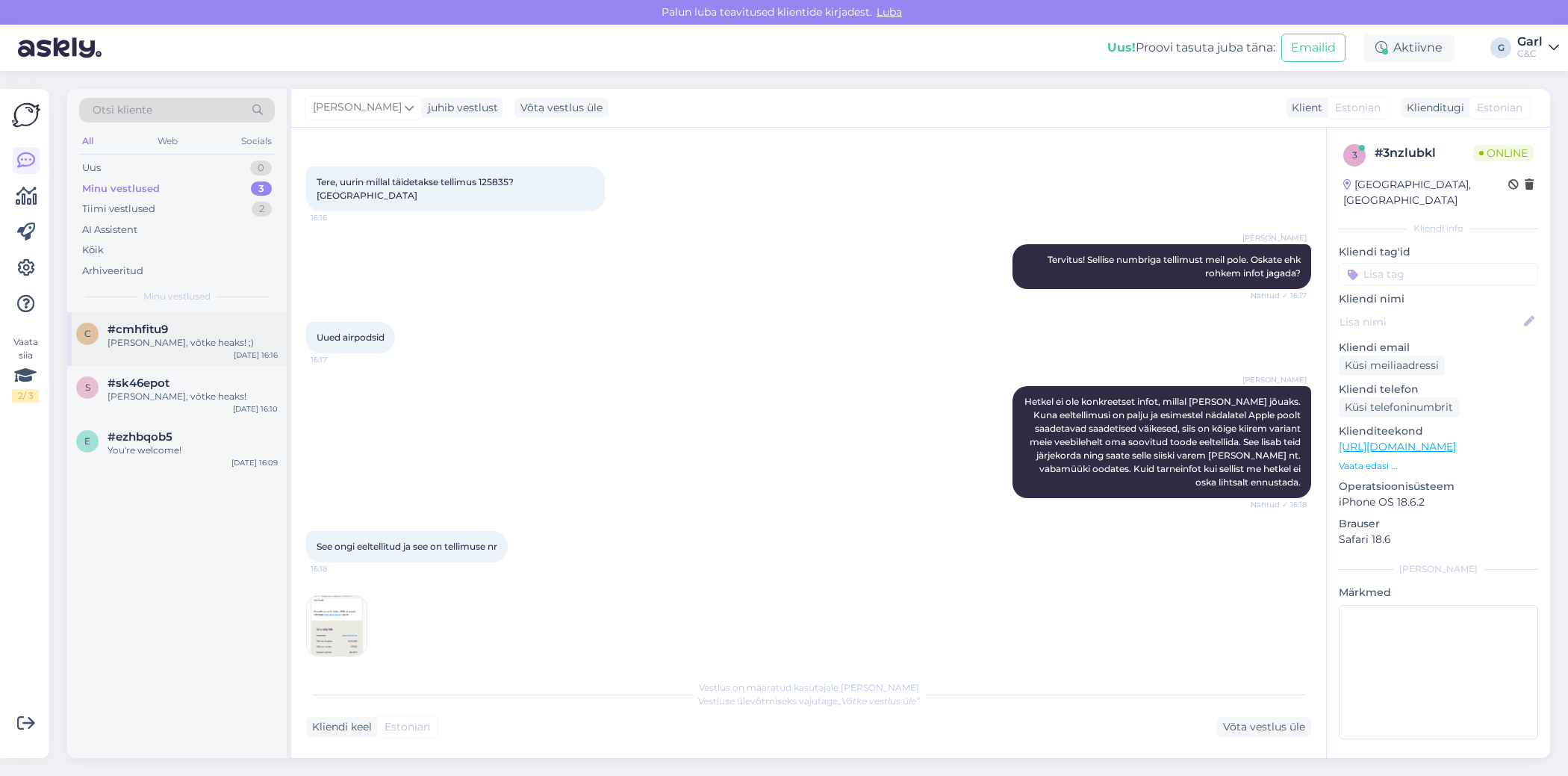
click at [233, 339] on div "[PERSON_NAME], võtke heaks! ;)" at bounding box center [193, 342] width 171 height 13
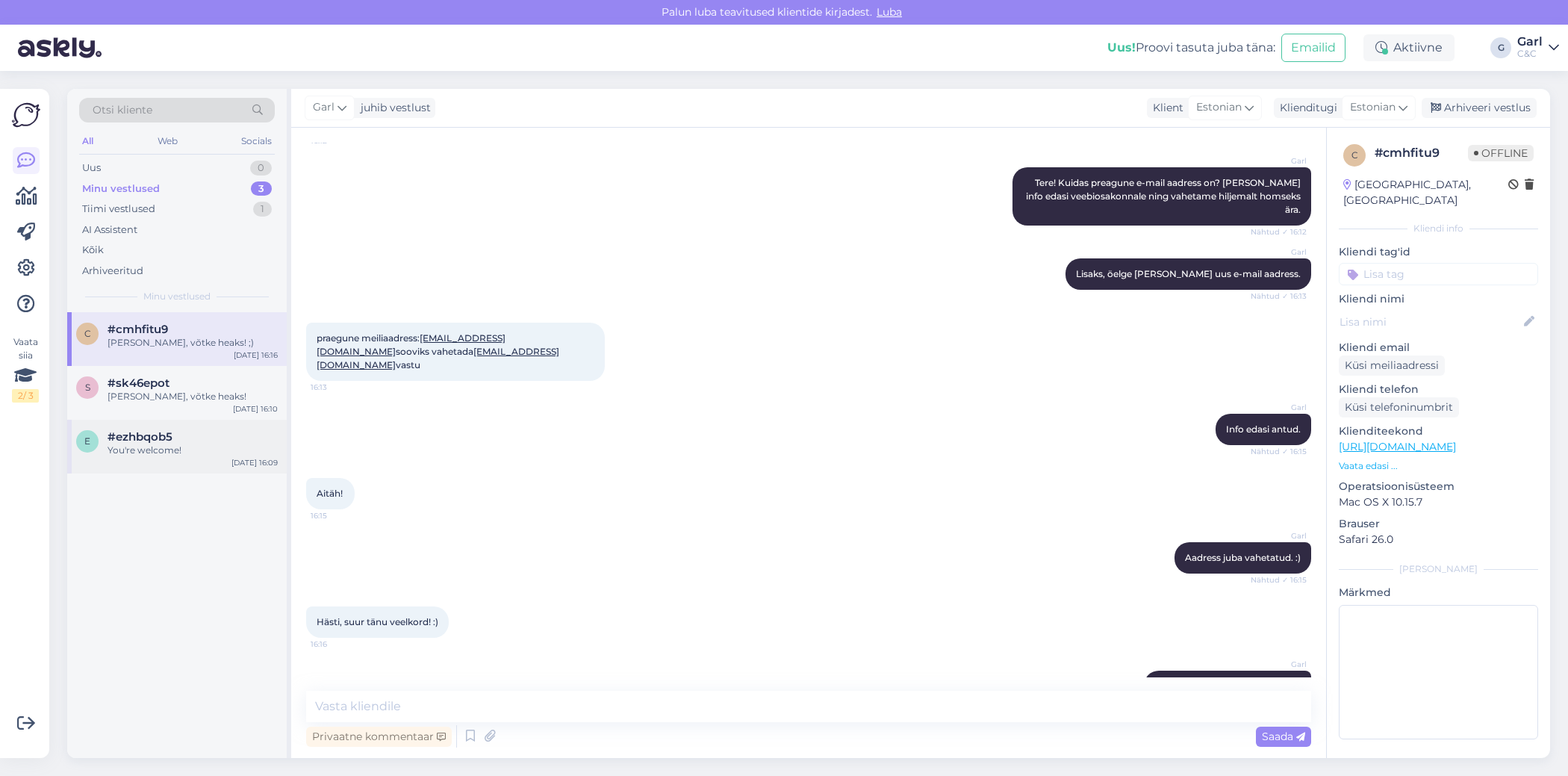
click at [220, 453] on div "You're welcome!" at bounding box center [193, 450] width 171 height 13
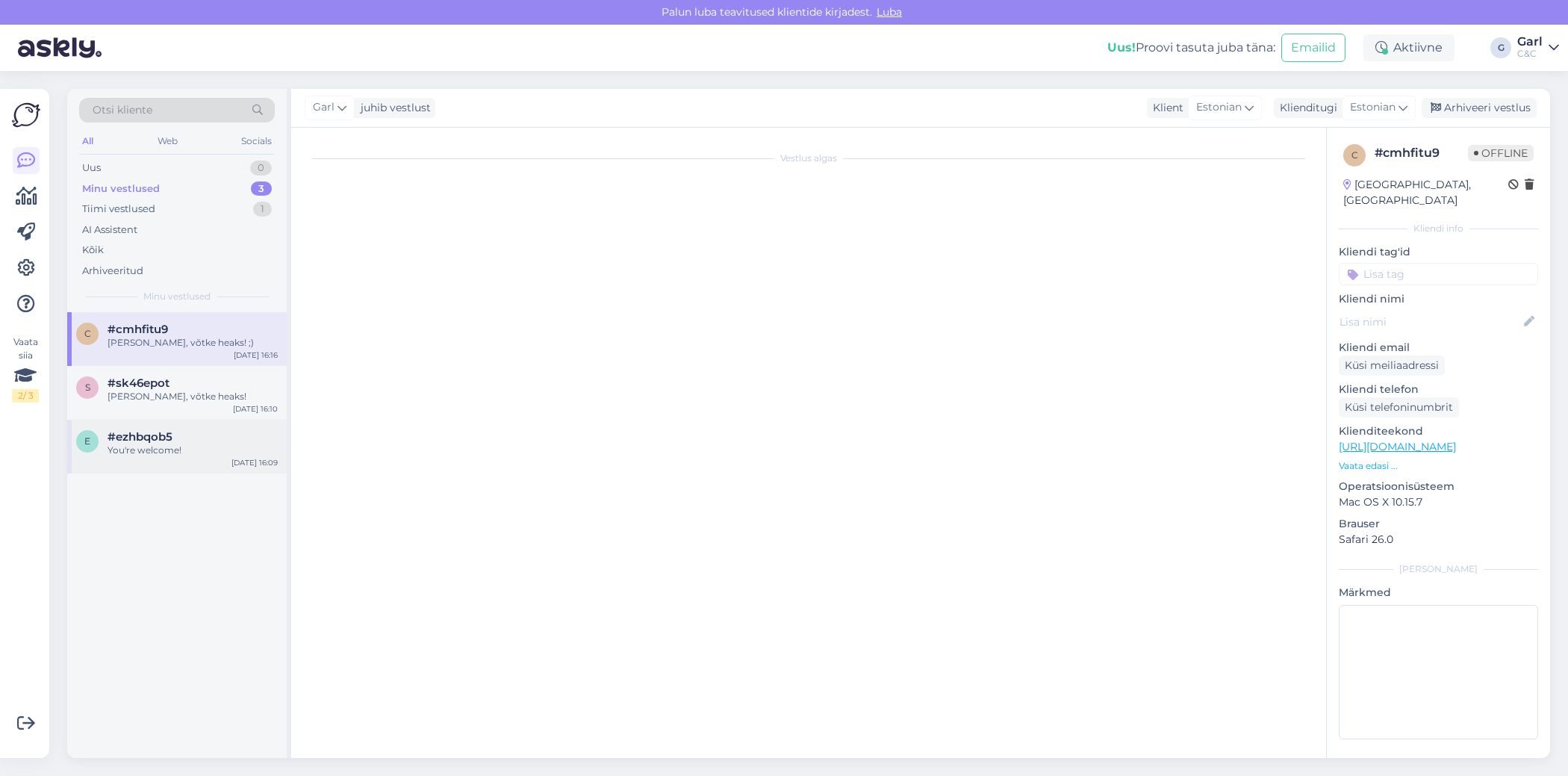
scroll to position [243, 0]
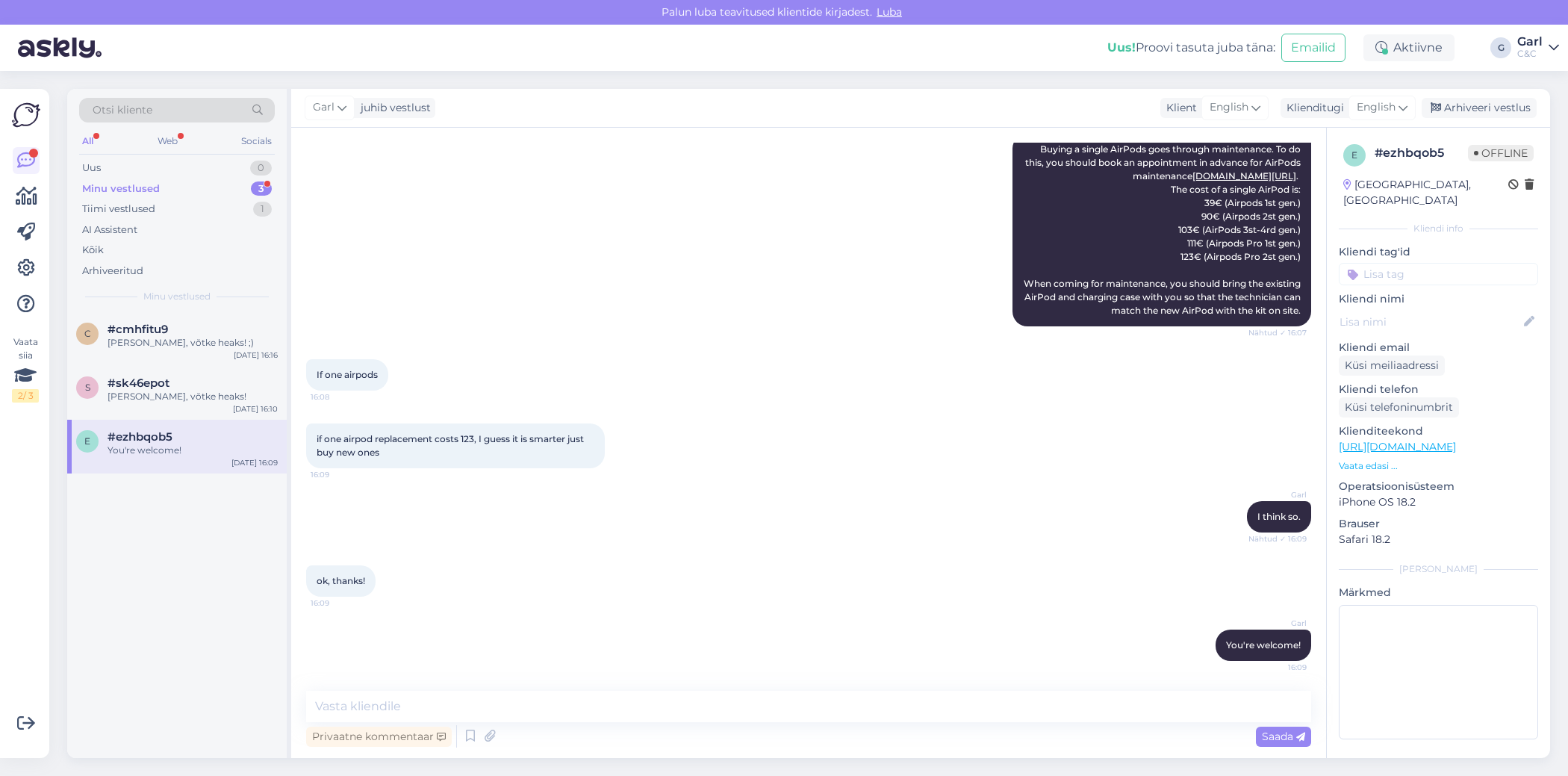
click at [206, 183] on div "Minu vestlused 3" at bounding box center [177, 189] width 196 height 21
click at [1450, 114] on div "Arhiveeri vestlus" at bounding box center [1478, 108] width 115 height 20
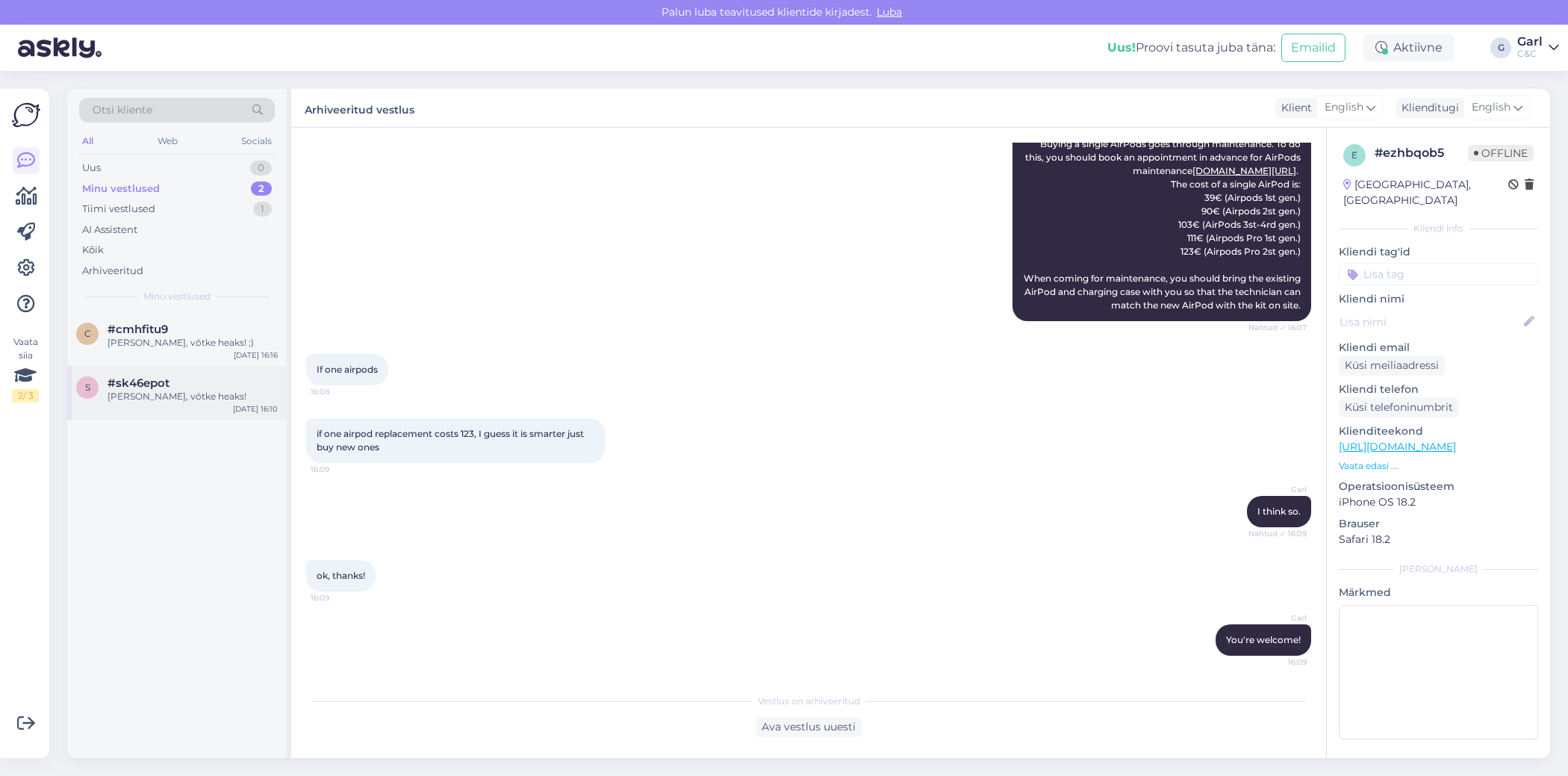
click at [191, 391] on div "[PERSON_NAME], võtke heaks!" at bounding box center [193, 396] width 171 height 13
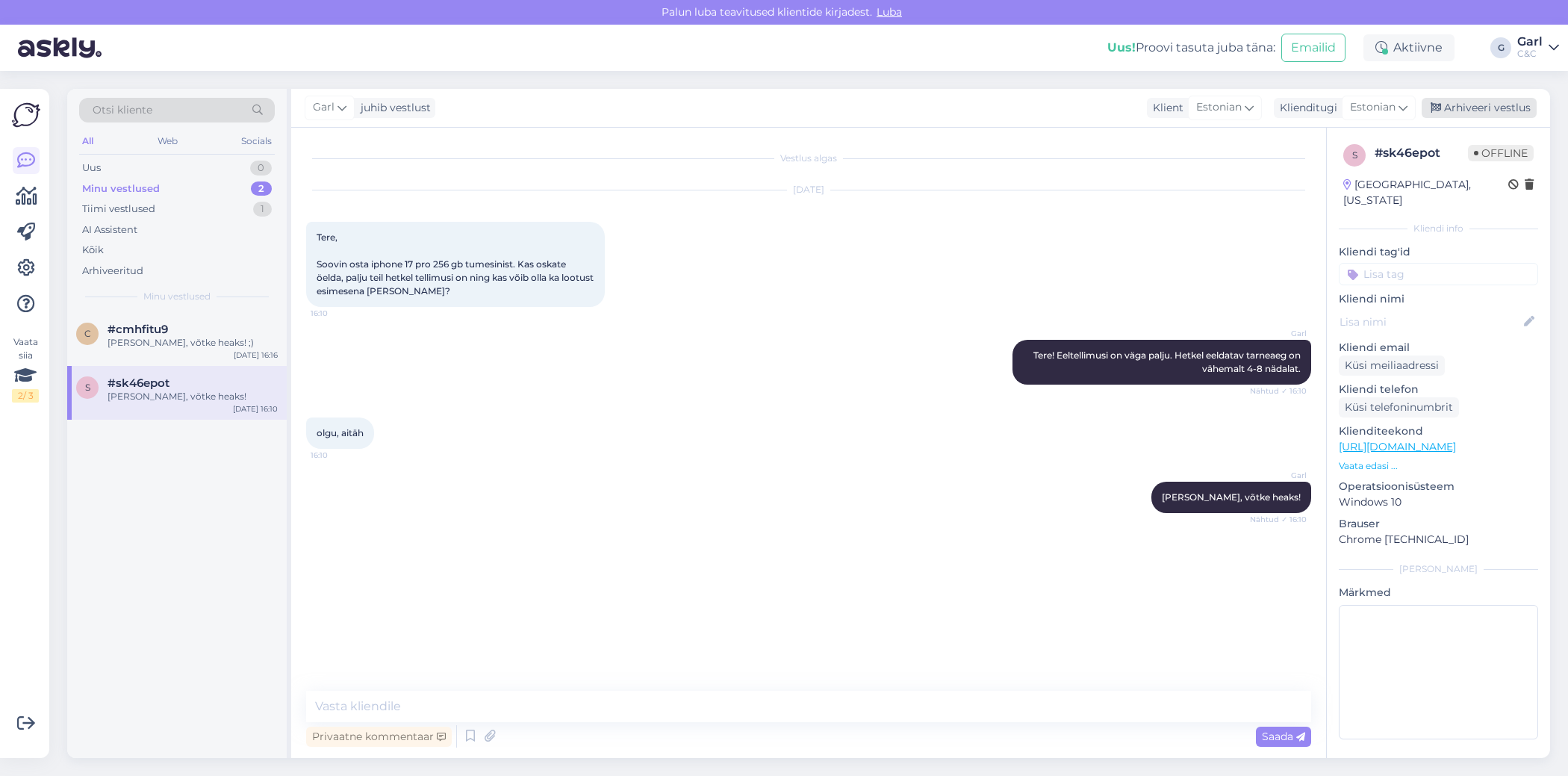
click at [1472, 105] on div "Arhiveeri vestlus" at bounding box center [1478, 108] width 115 height 20
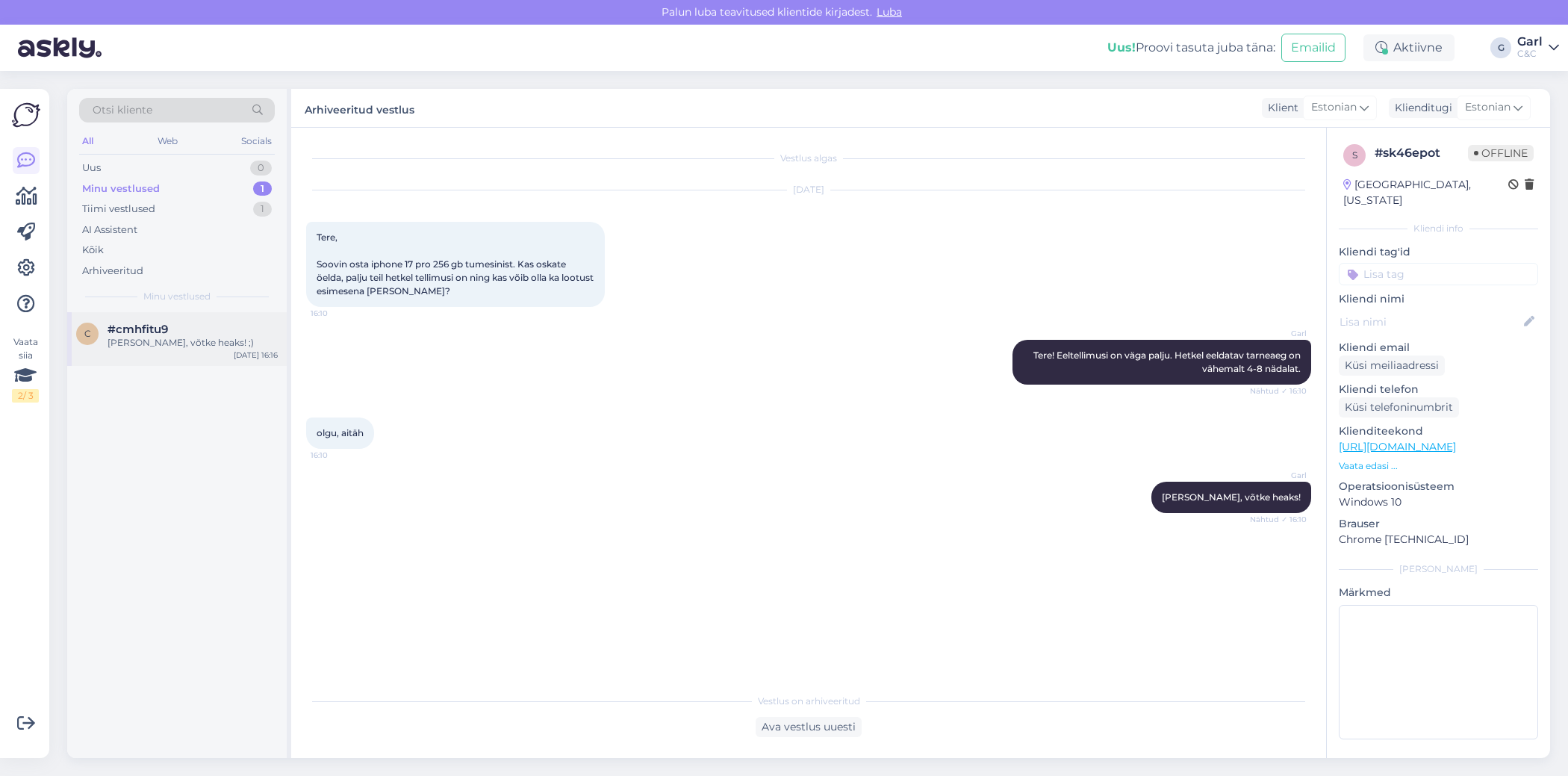
click at [213, 338] on div "[PERSON_NAME], võtke heaks! ;)" at bounding box center [193, 342] width 171 height 13
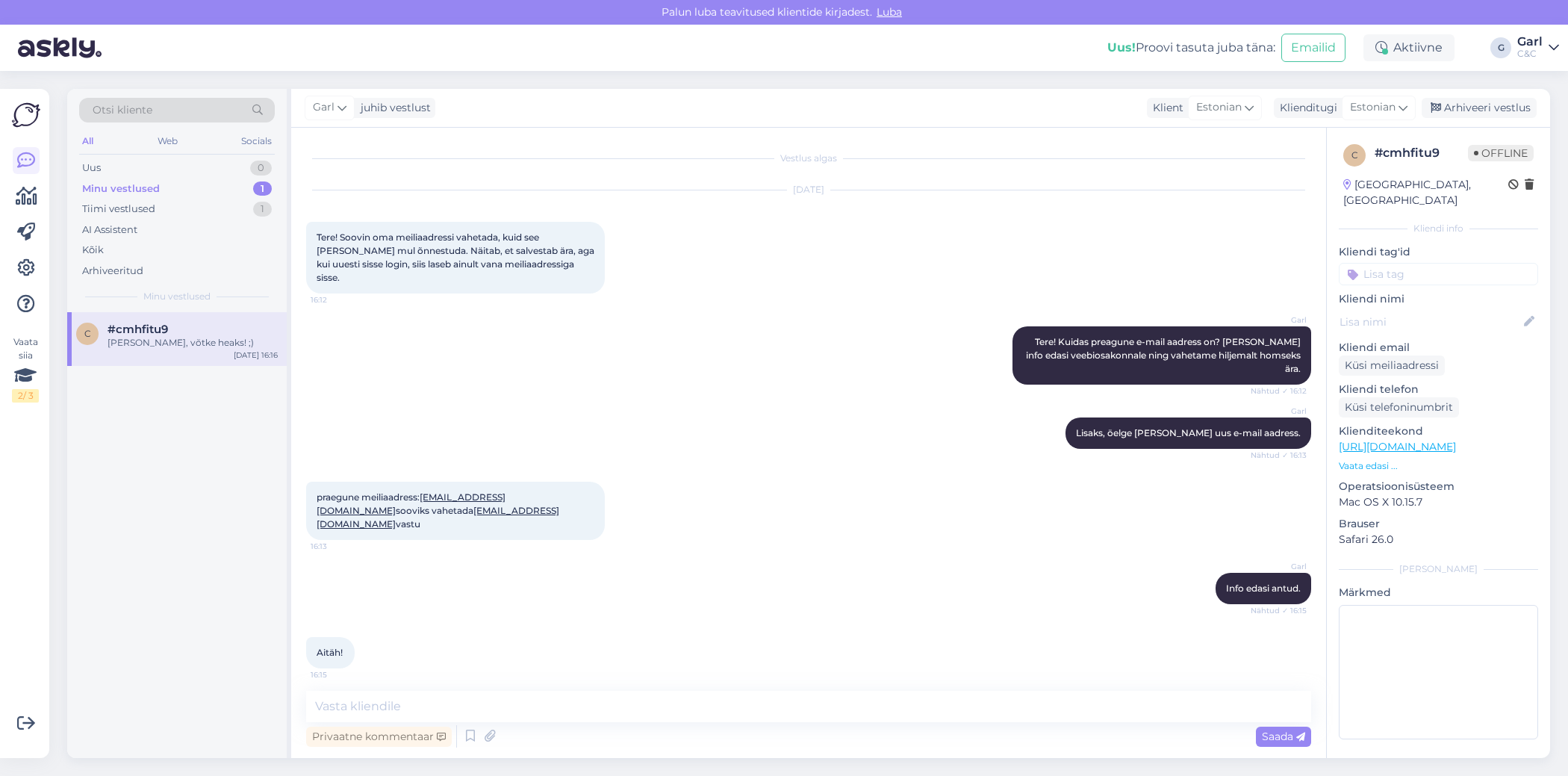
scroll to position [159, 0]
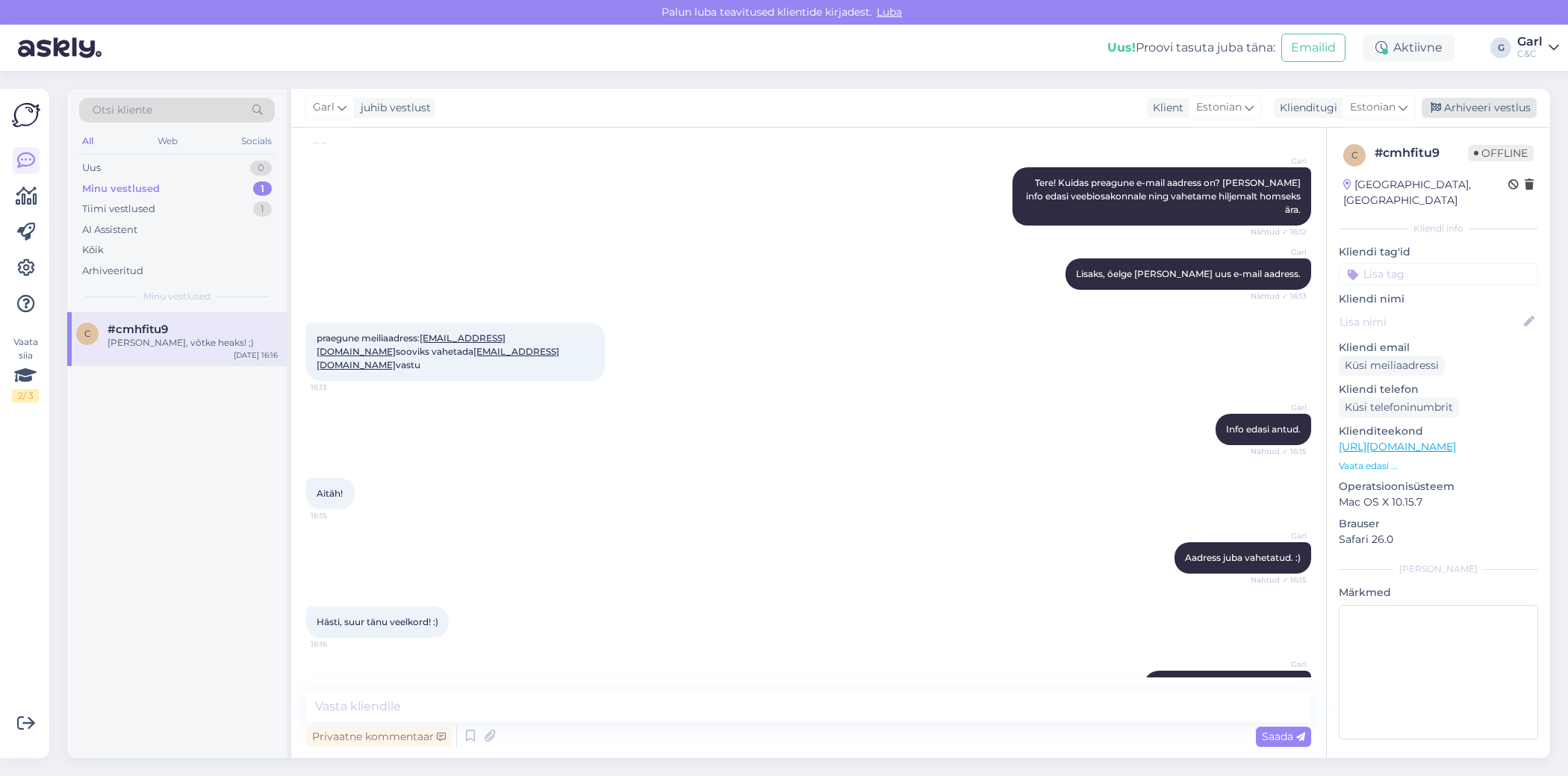
click at [1461, 112] on div "Arhiveeri vestlus" at bounding box center [1478, 108] width 115 height 20
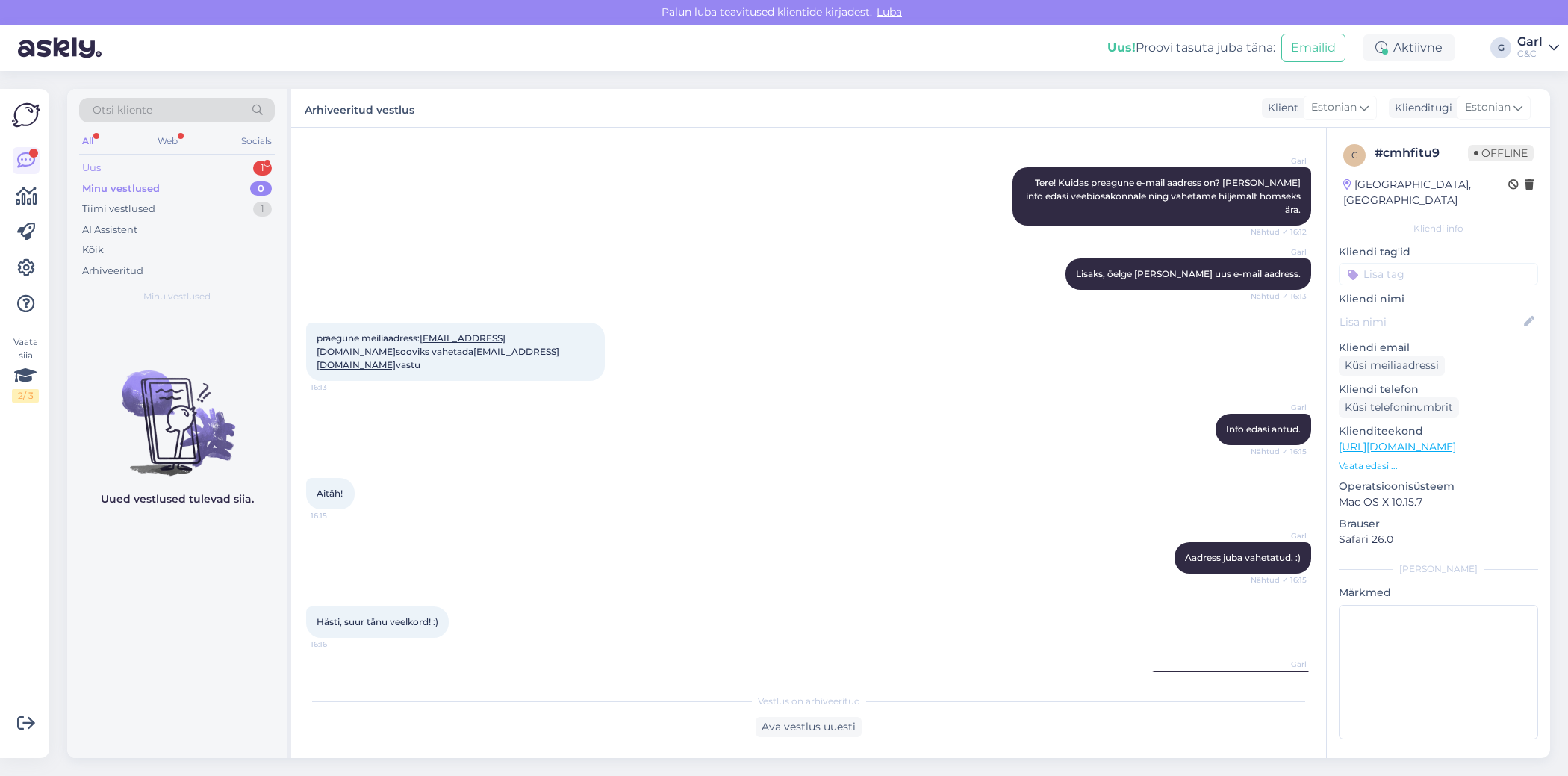
click at [248, 168] on div "Uus 1" at bounding box center [177, 168] width 196 height 21
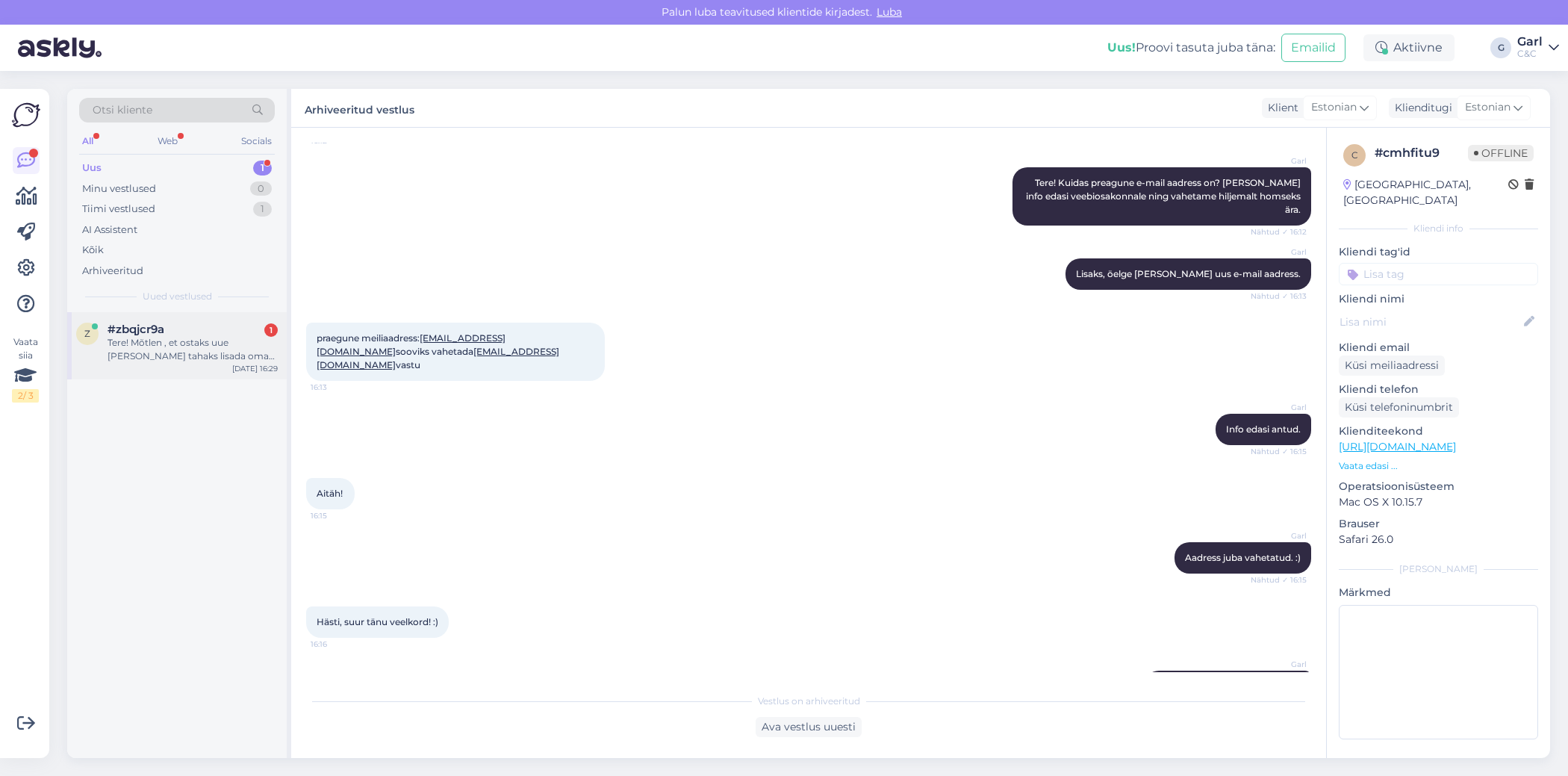
click at [246, 339] on div "Tere! Mõtlen , et ostaks uue [PERSON_NAME] tahaks lisada oma 2020 aasta macbook…" at bounding box center [193, 349] width 171 height 27
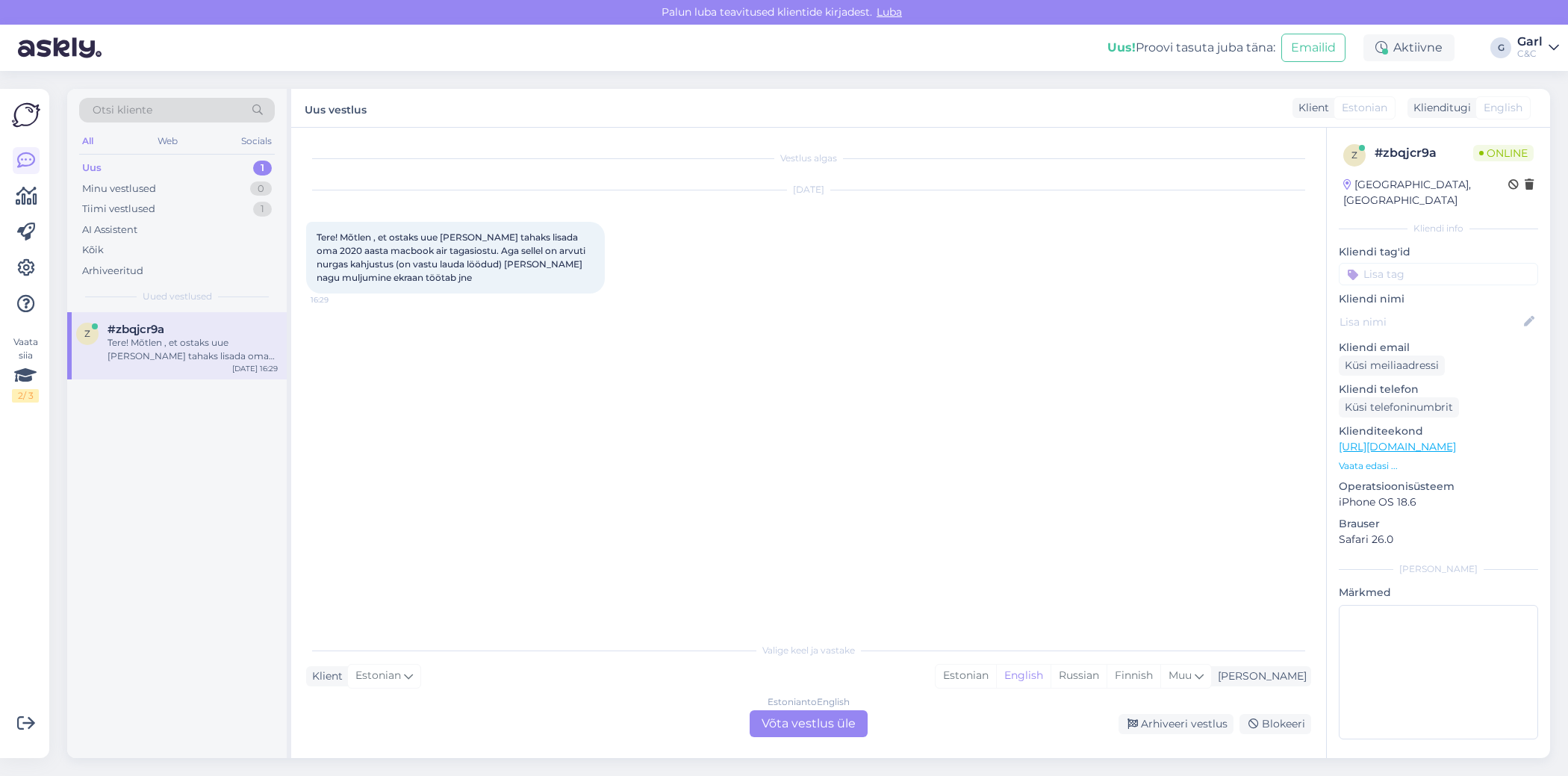
scroll to position [0, 0]
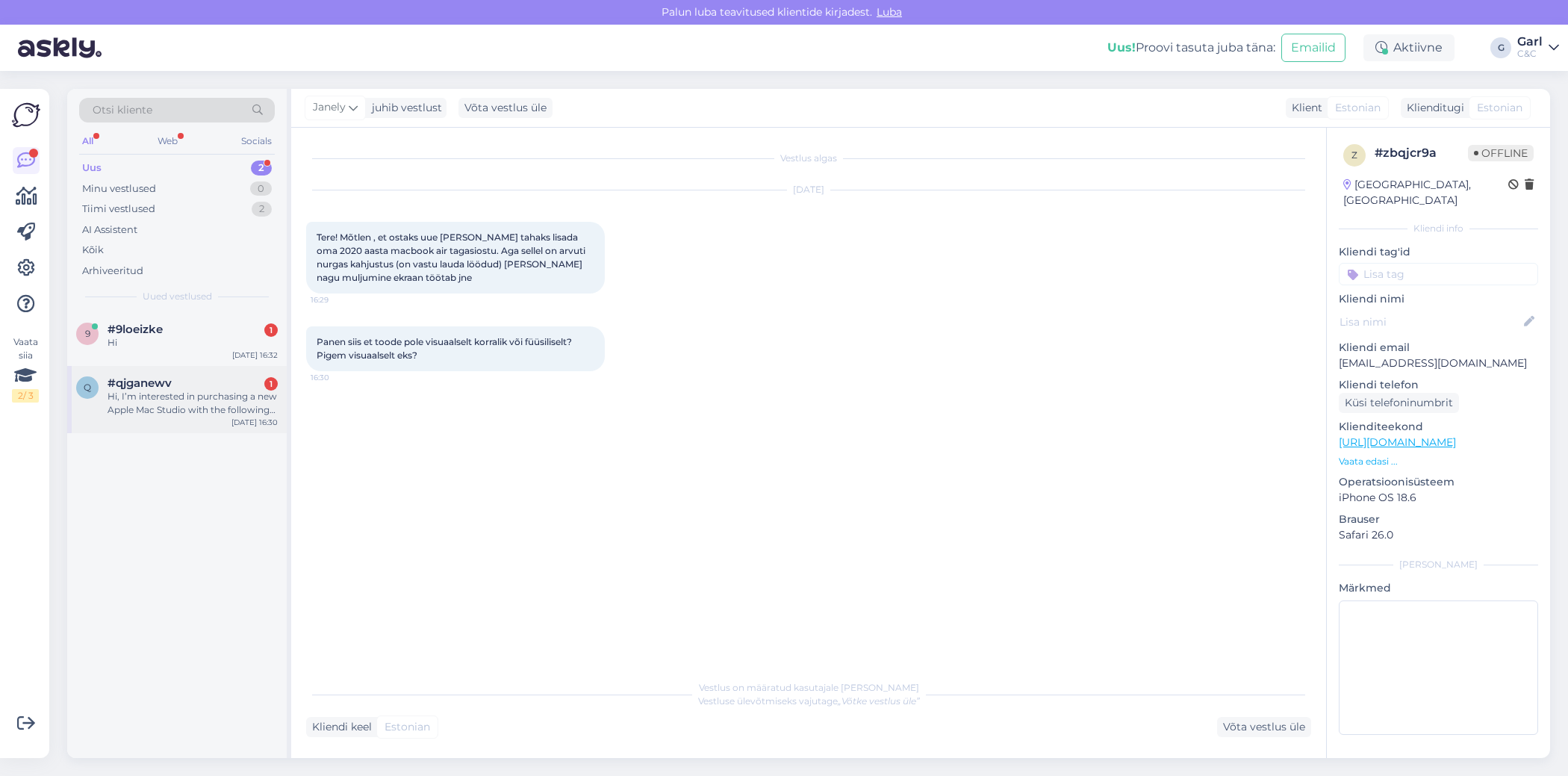
click at [227, 407] on div "Hi, I’m interested in purchasing a new Apple Mac Studio with the following conf…" at bounding box center [193, 403] width 171 height 27
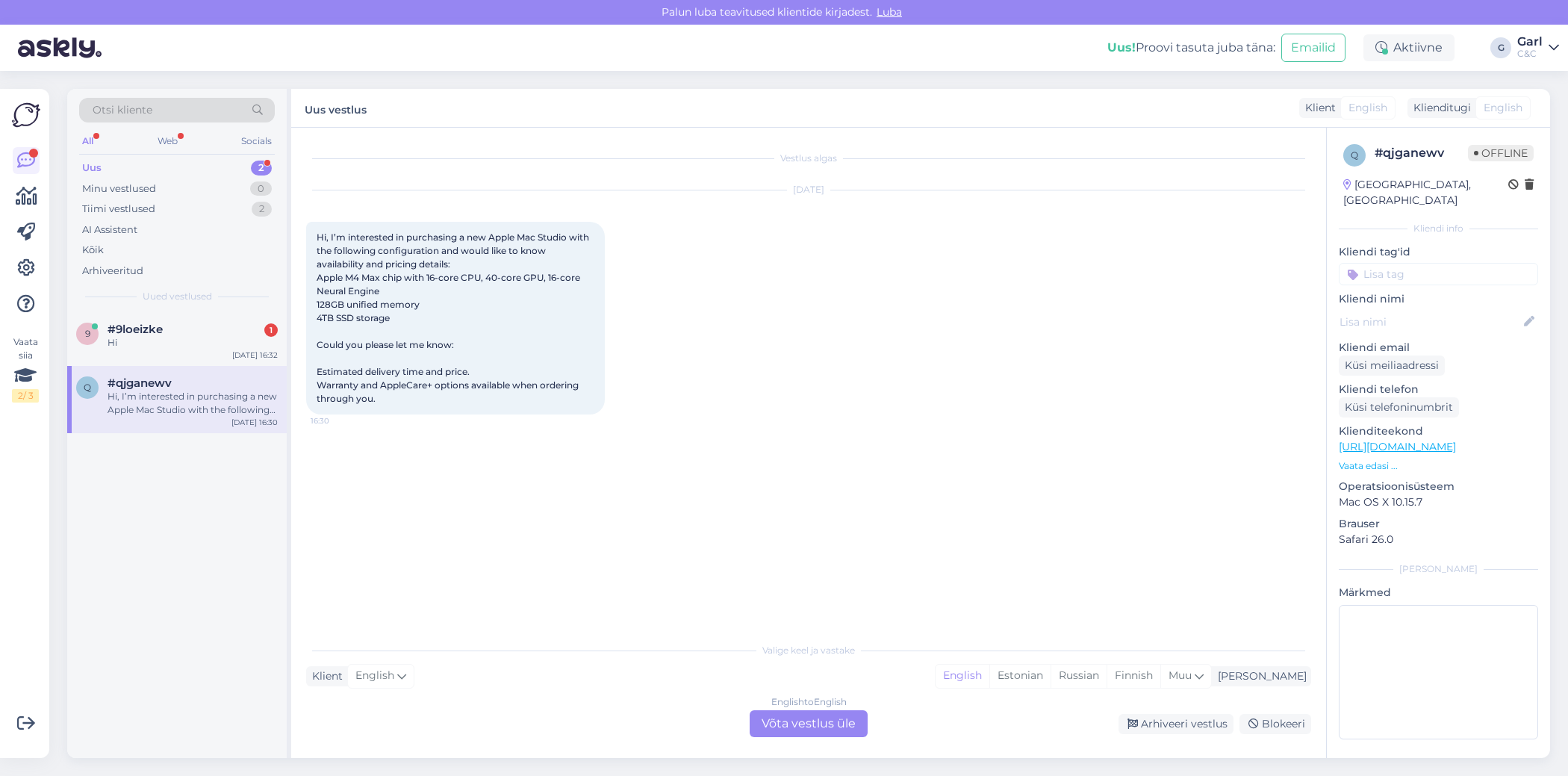
click at [816, 714] on div "English to English Võta vestlus üle" at bounding box center [809, 723] width 118 height 27
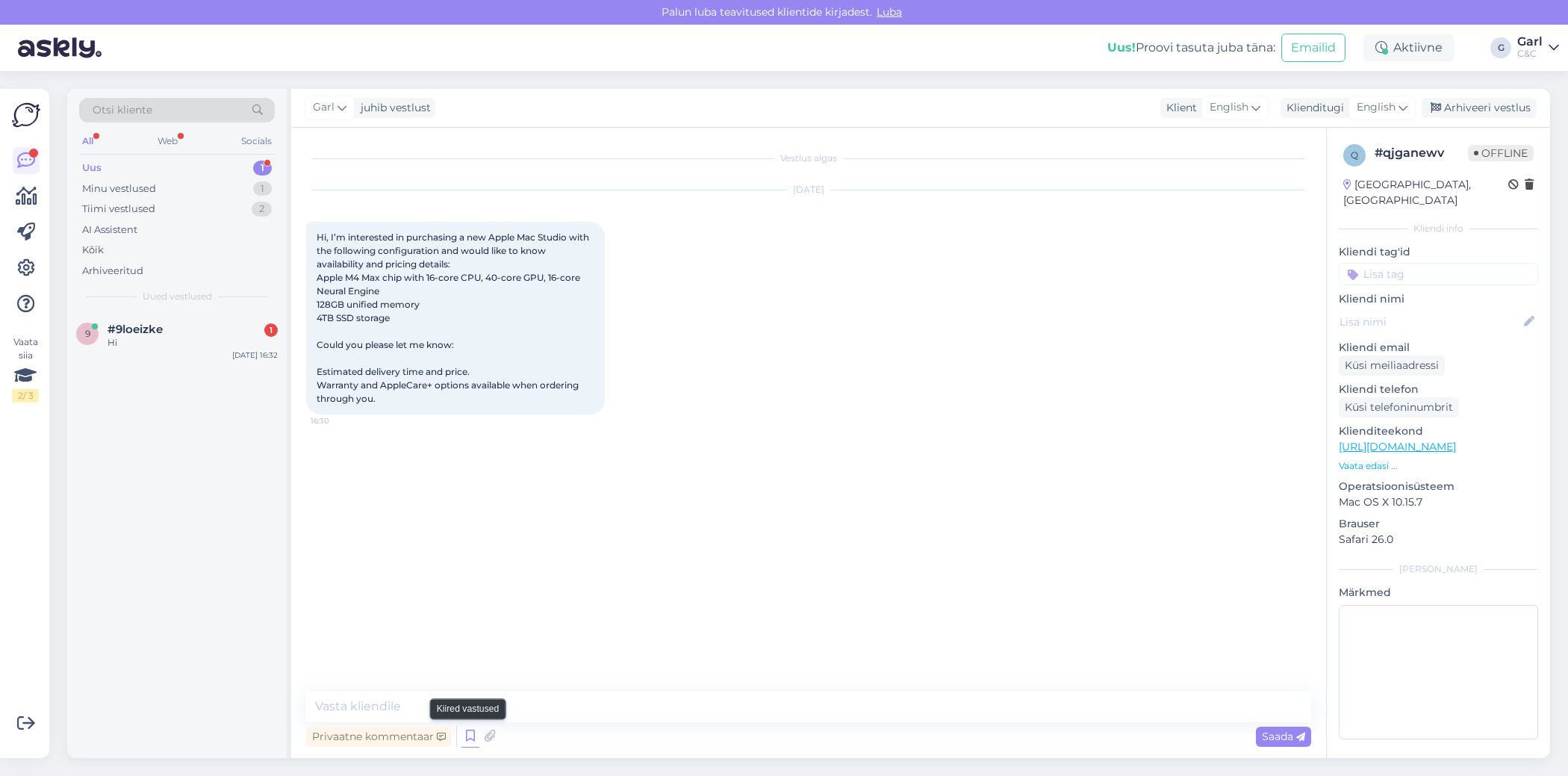
click at [468, 738] on icon at bounding box center [471, 736] width 18 height 22
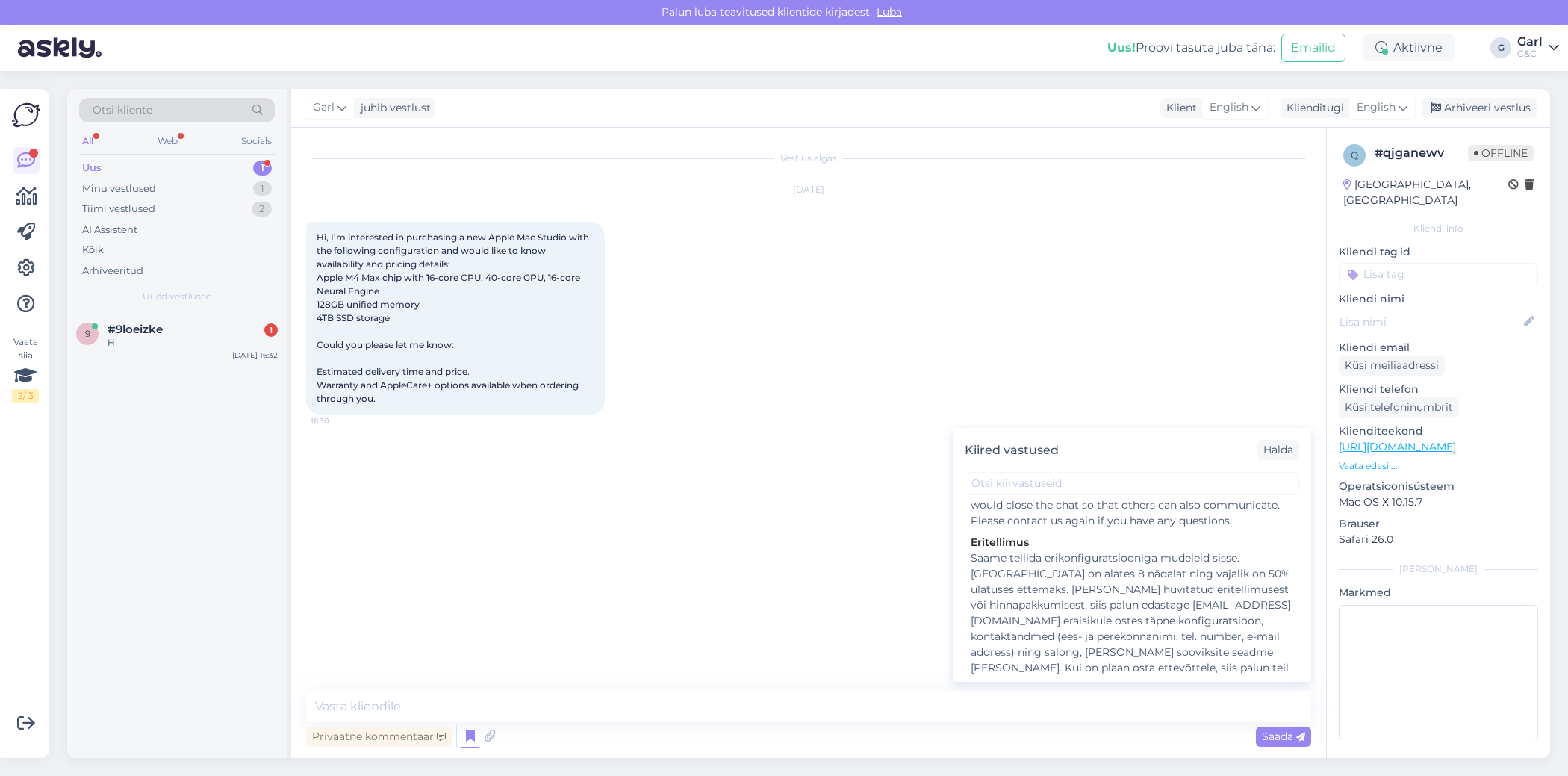
scroll to position [2680, 0]
click at [1150, 608] on div "Saame tellida erikonfiguratsiooniga mudeleid sisse. [GEOGRAPHIC_DATA] on alates…" at bounding box center [1131, 639] width 322 height 157
type textarea "Saame tellida erikonfiguratsiooniga mudeleid sisse. [GEOGRAPHIC_DATA] on alates…"
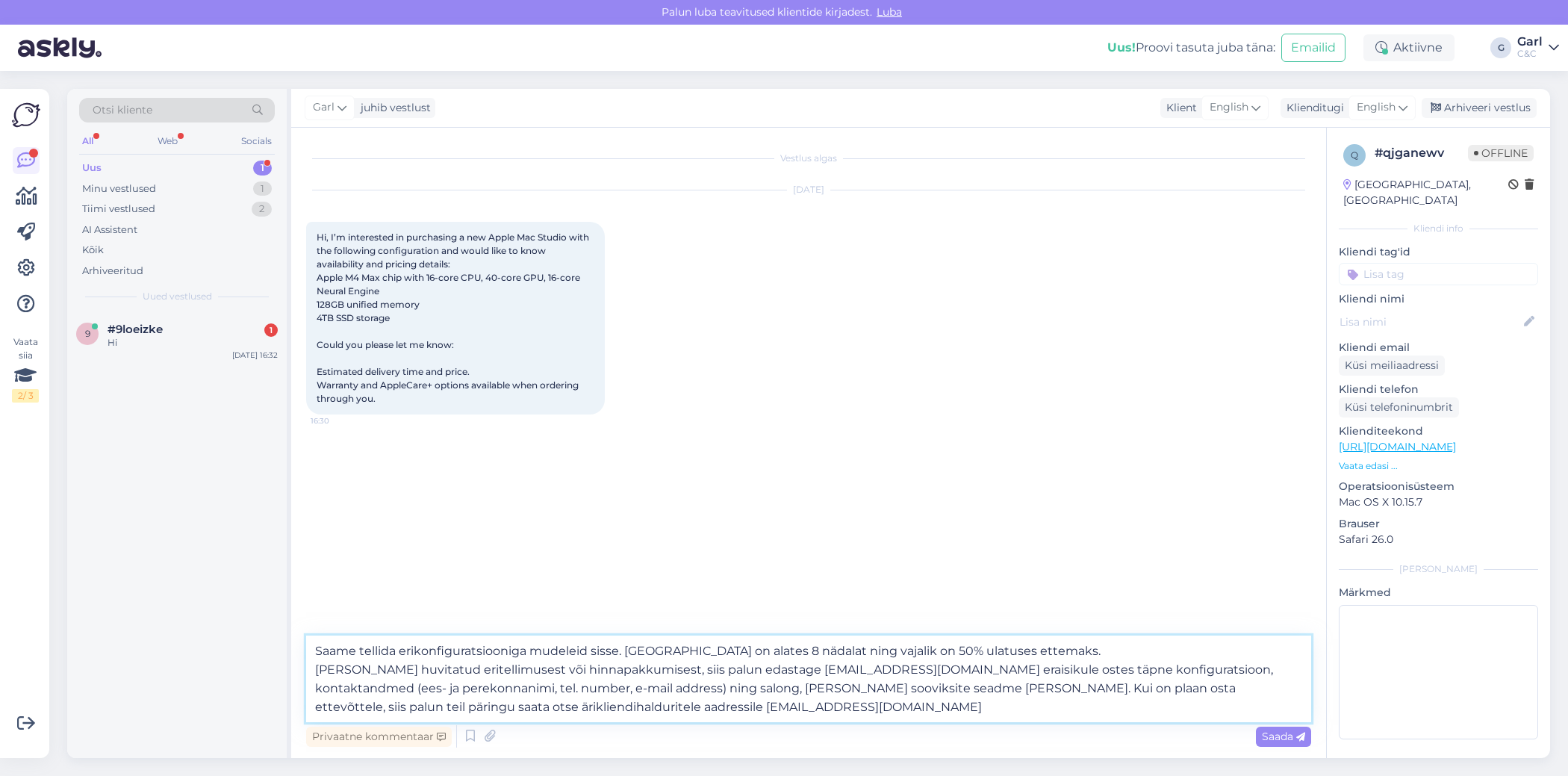
click at [845, 663] on textarea "Saame tellida erikonfiguratsiooniga mudeleid sisse. [GEOGRAPHIC_DATA] on alates…" at bounding box center [809, 678] width 1005 height 87
click at [696, 714] on textarea "Saame tellida erikonfiguratsiooniga mudeleid sisse. [GEOGRAPHIC_DATA] on alates…" at bounding box center [809, 678] width 1005 height 87
drag, startPoint x: 727, startPoint y: 714, endPoint x: 224, endPoint y: 563, distance: 525.2
click at [224, 566] on div "Otsi kliente All Web Socials Uus 1 Minu vestlused 1 Tiimi vestlused 2 AI Assist…" at bounding box center [808, 423] width 1483 height 669
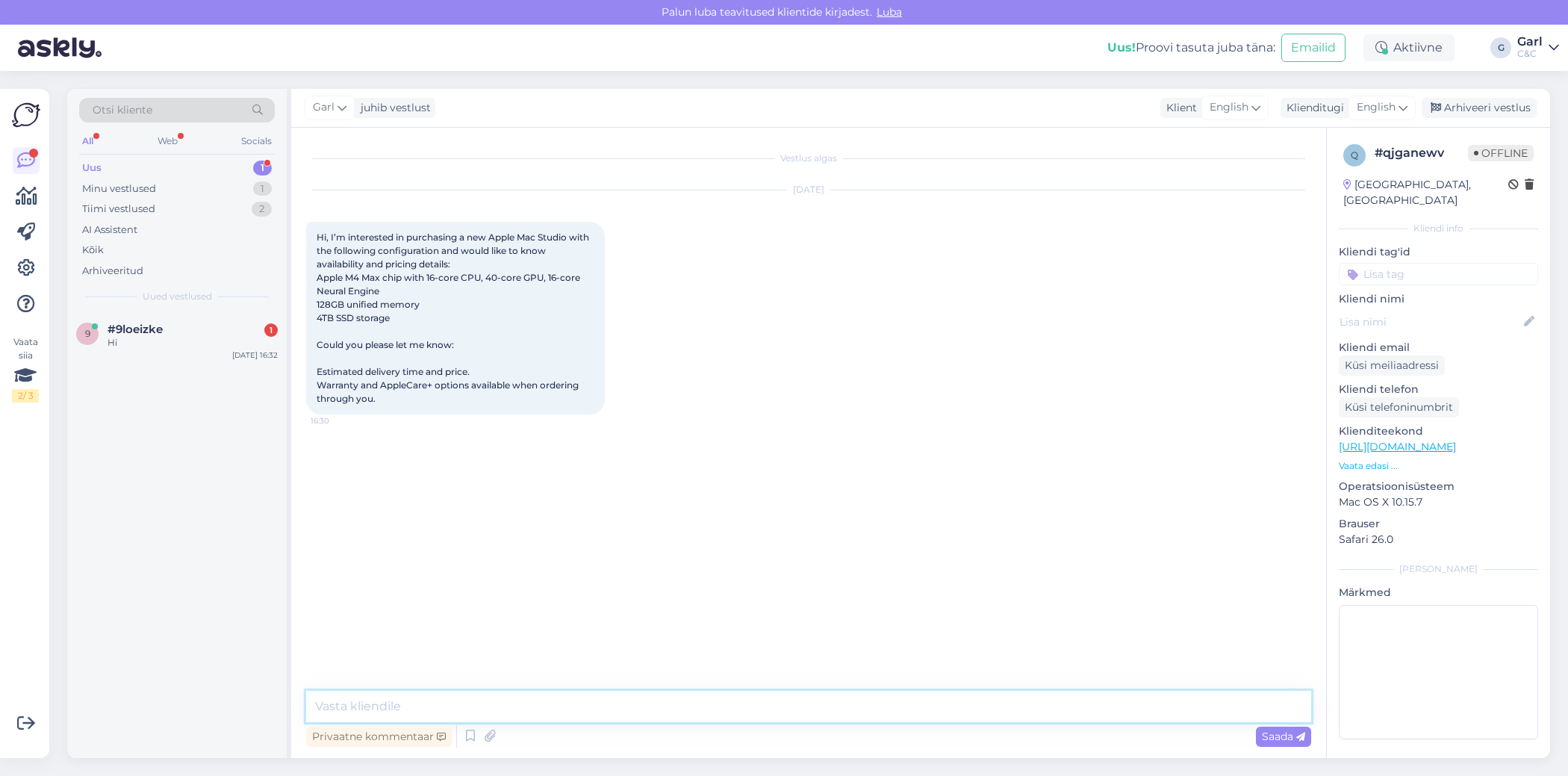
paste textarea "We can order models with special configurations. Delivery time is from 8 weeks …"
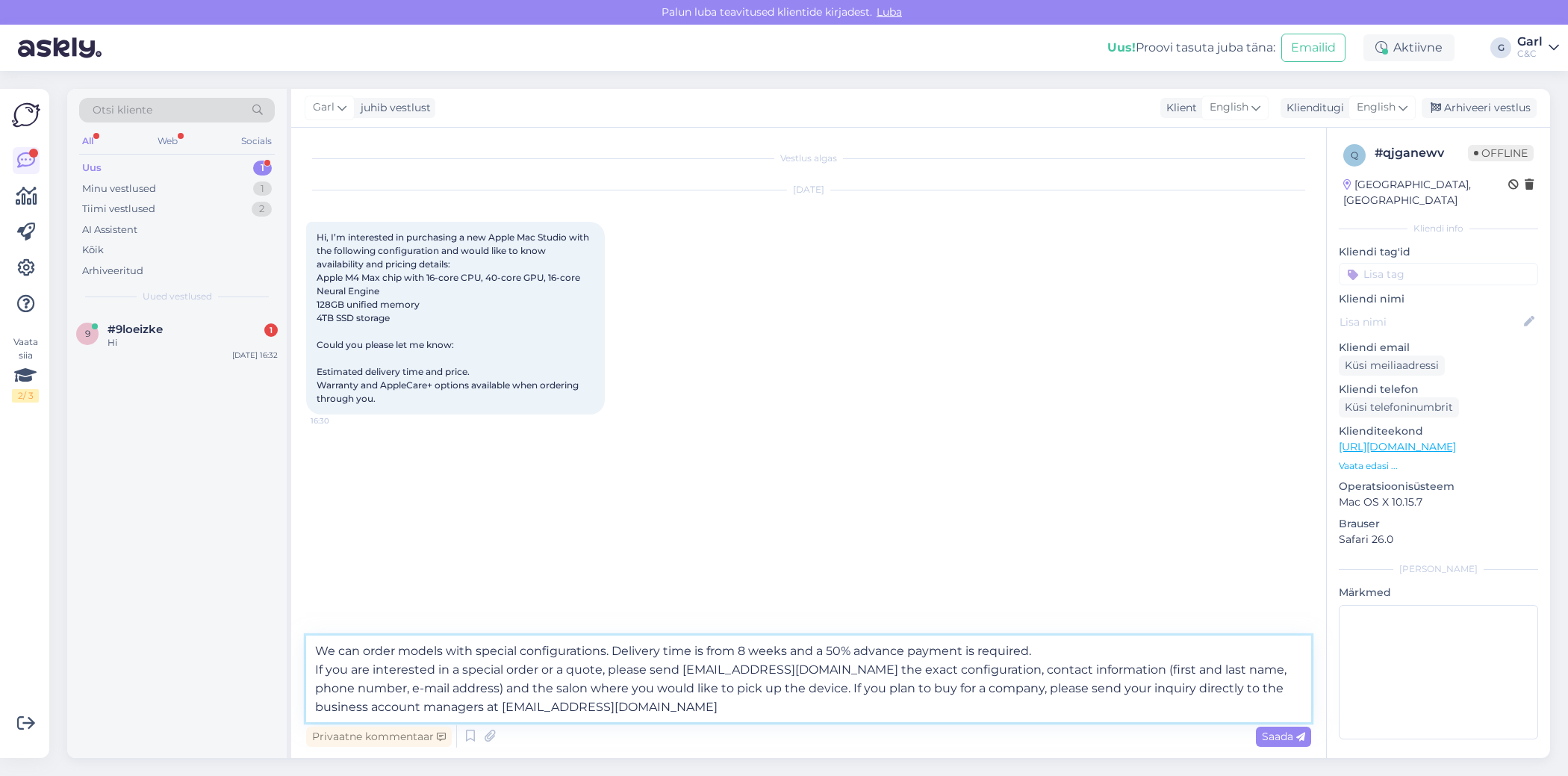
click at [747, 647] on textarea "We can order models with special configurations. Delivery time is from 8 weeks …" at bounding box center [809, 678] width 1005 height 87
click at [315, 643] on textarea "We can order models with special configurations. Delivery time is from 4 weeks …" at bounding box center [809, 678] width 1005 height 87
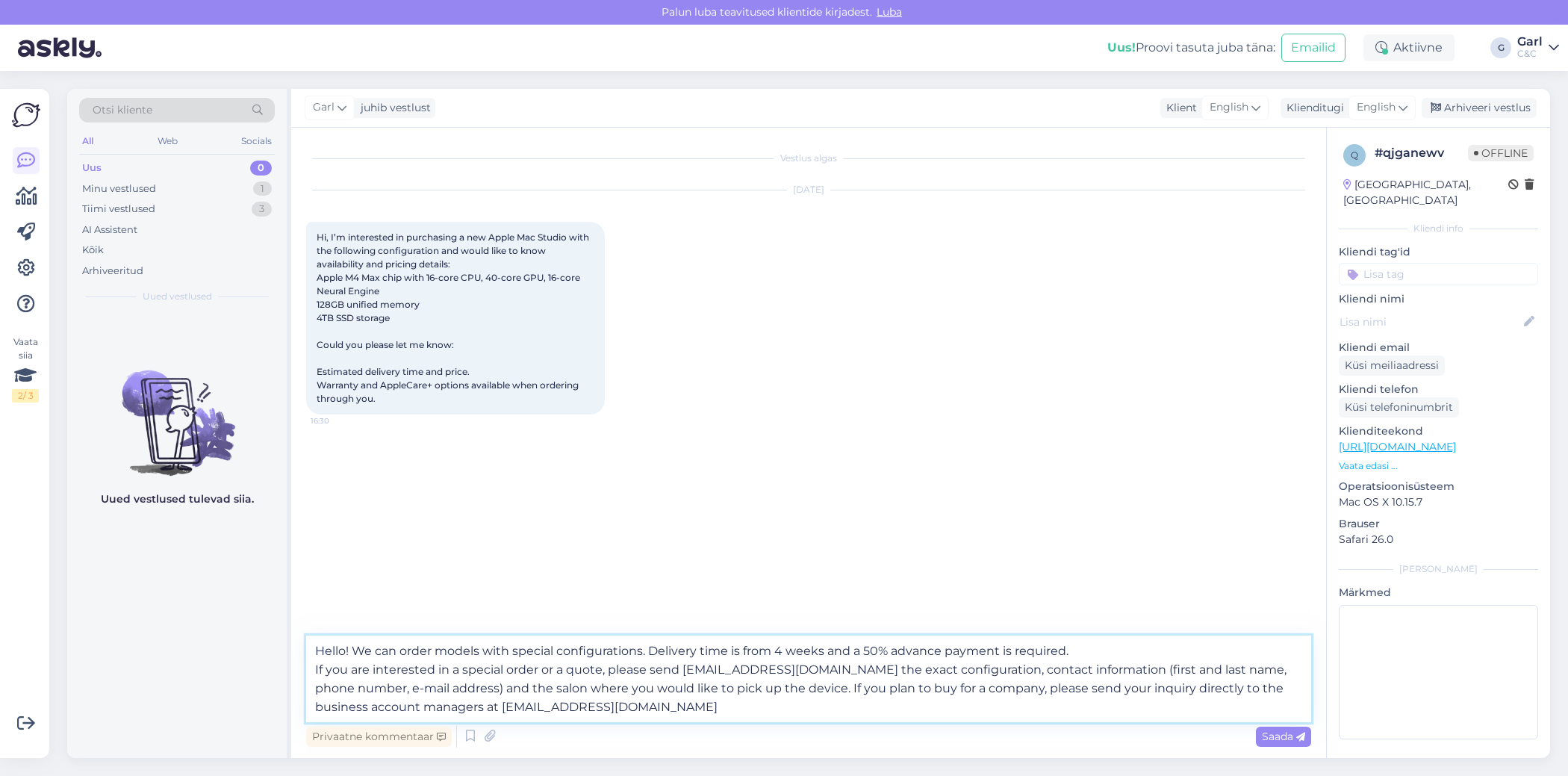
click at [610, 698] on textarea "Hello! We can order models with special configurations. Delivery time is from 4…" at bounding box center [809, 678] width 1005 height 87
click at [489, 687] on textarea "Hello! We can order models with special configurations. Delivery time is from 4…" at bounding box center [809, 678] width 1005 height 87
type textarea "Hello! We can order models with special configurations. Delivery time is from 4…"
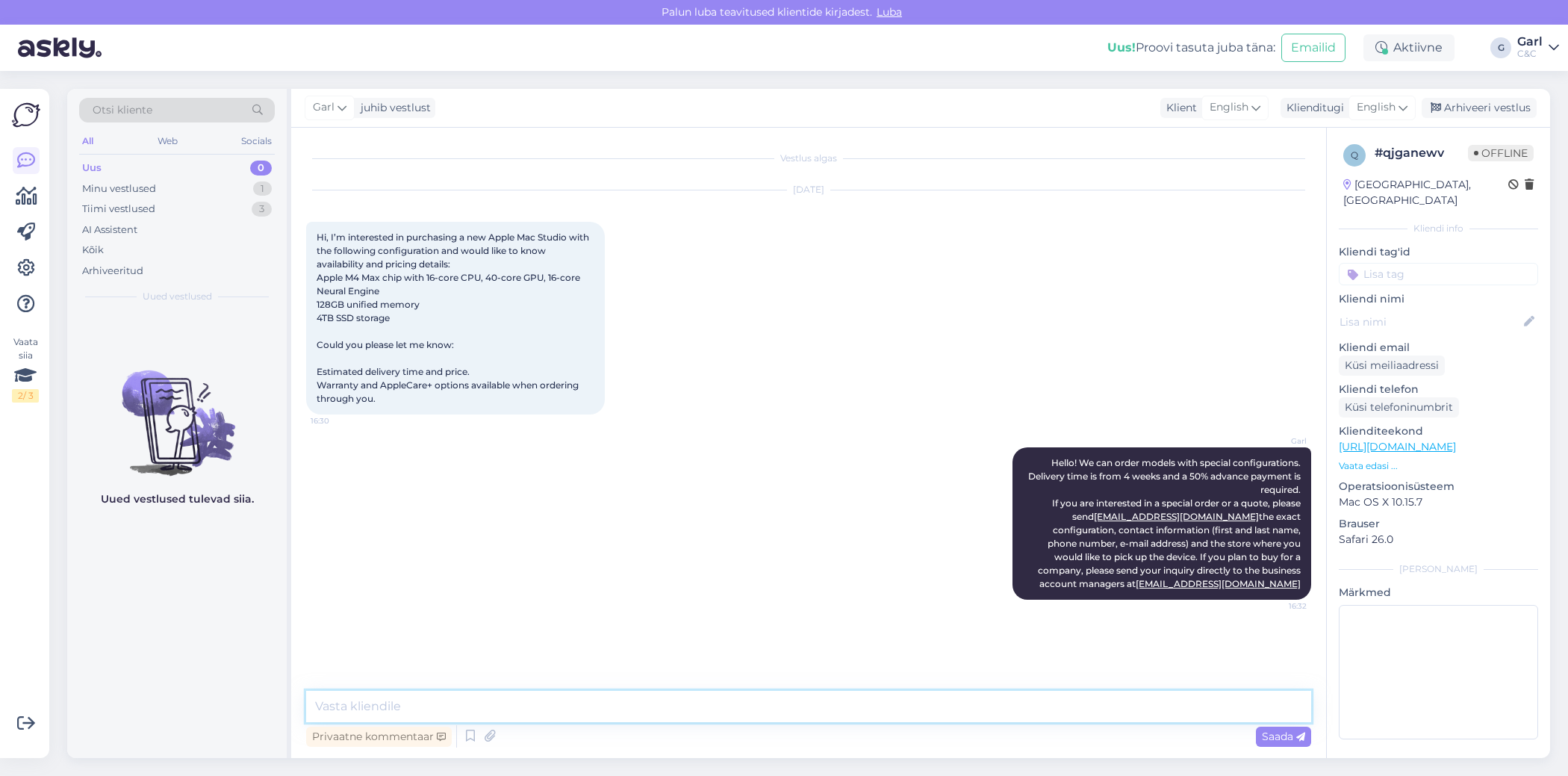
click at [624, 713] on textarea at bounding box center [809, 705] width 1005 height 31
click at [241, 215] on div "Tiimi vestlused 3" at bounding box center [177, 208] width 196 height 21
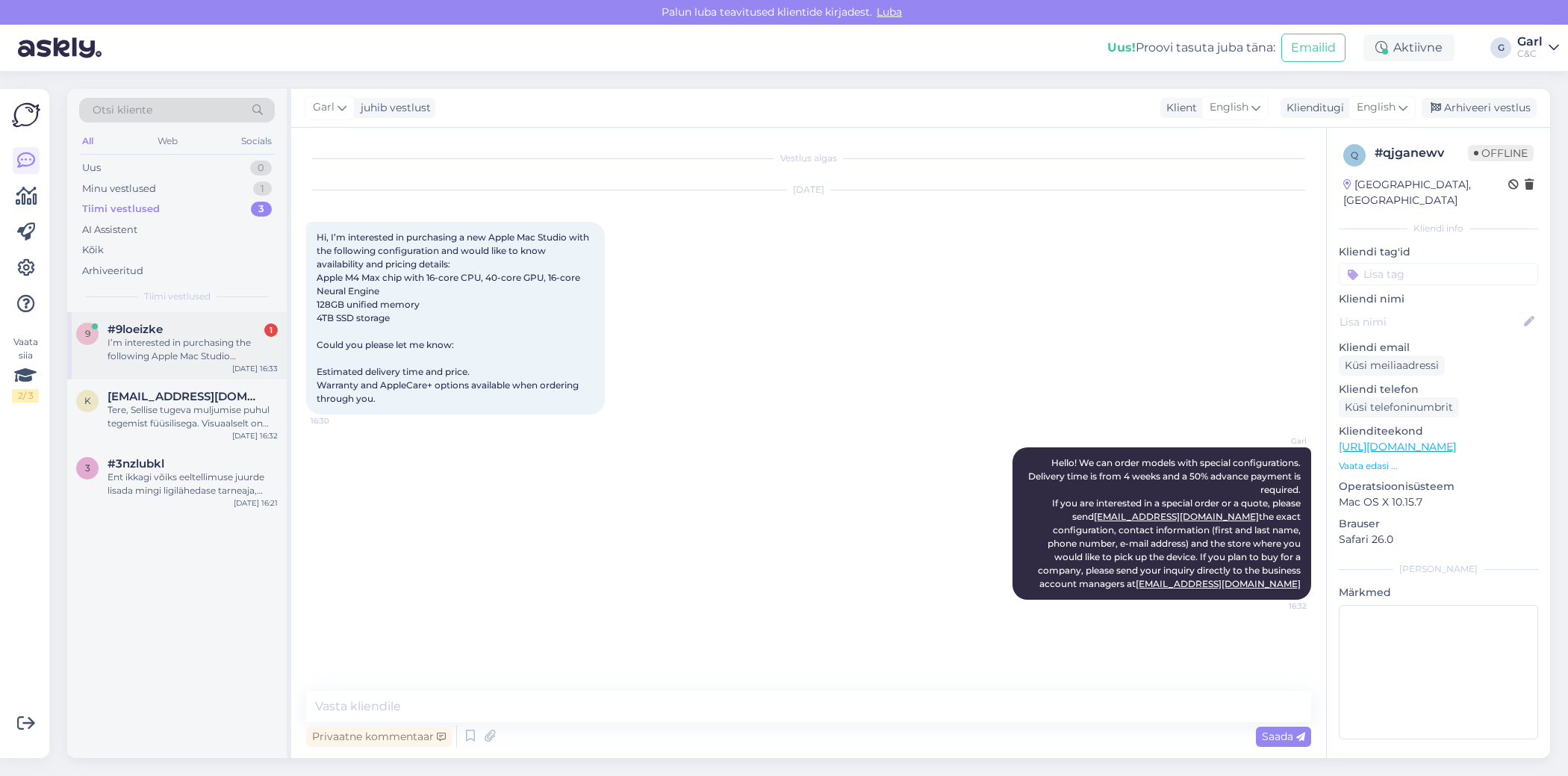
click at [225, 331] on div "#9loeizke 1" at bounding box center [193, 328] width 171 height 13
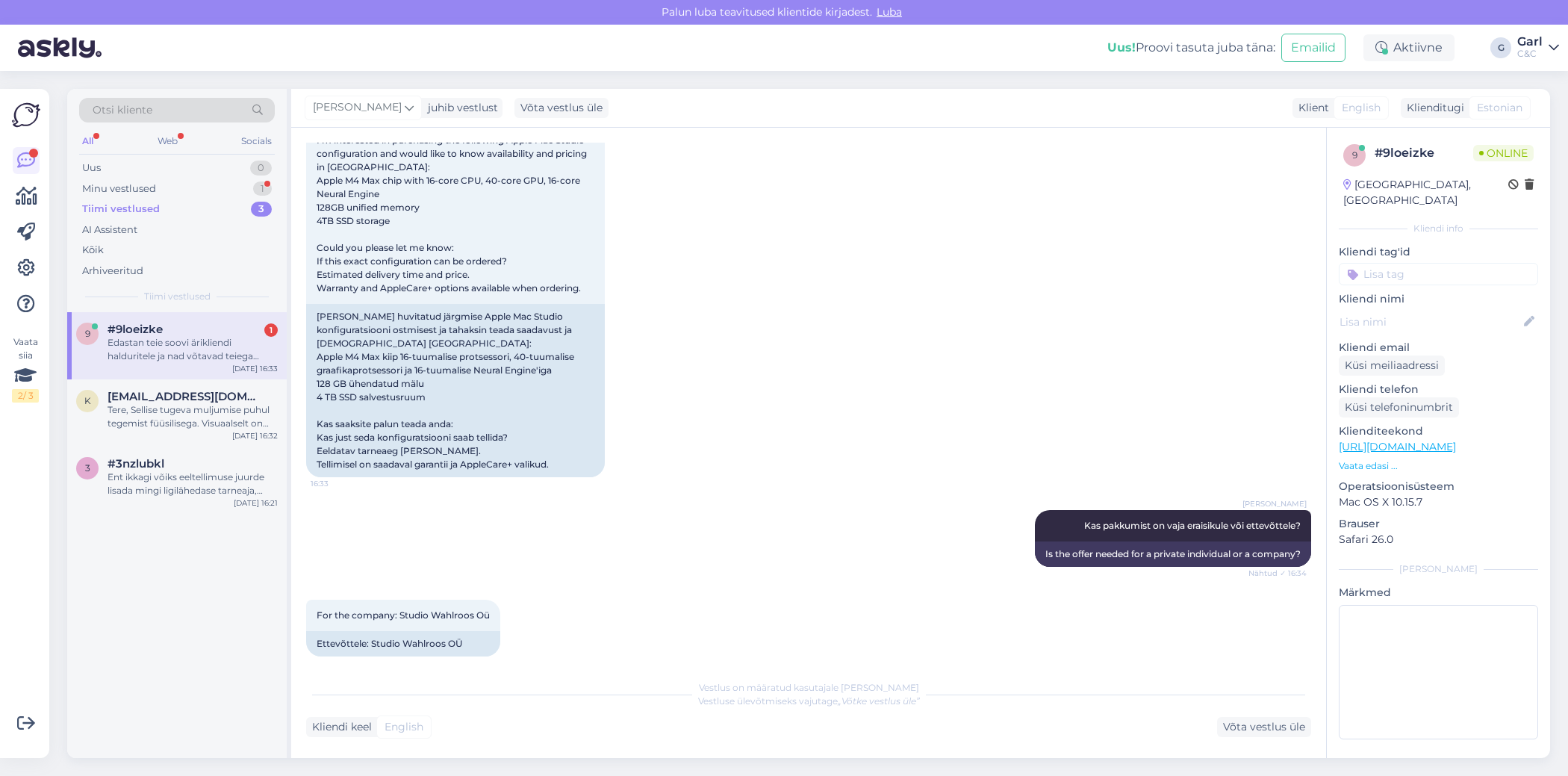
scroll to position [458, 0]
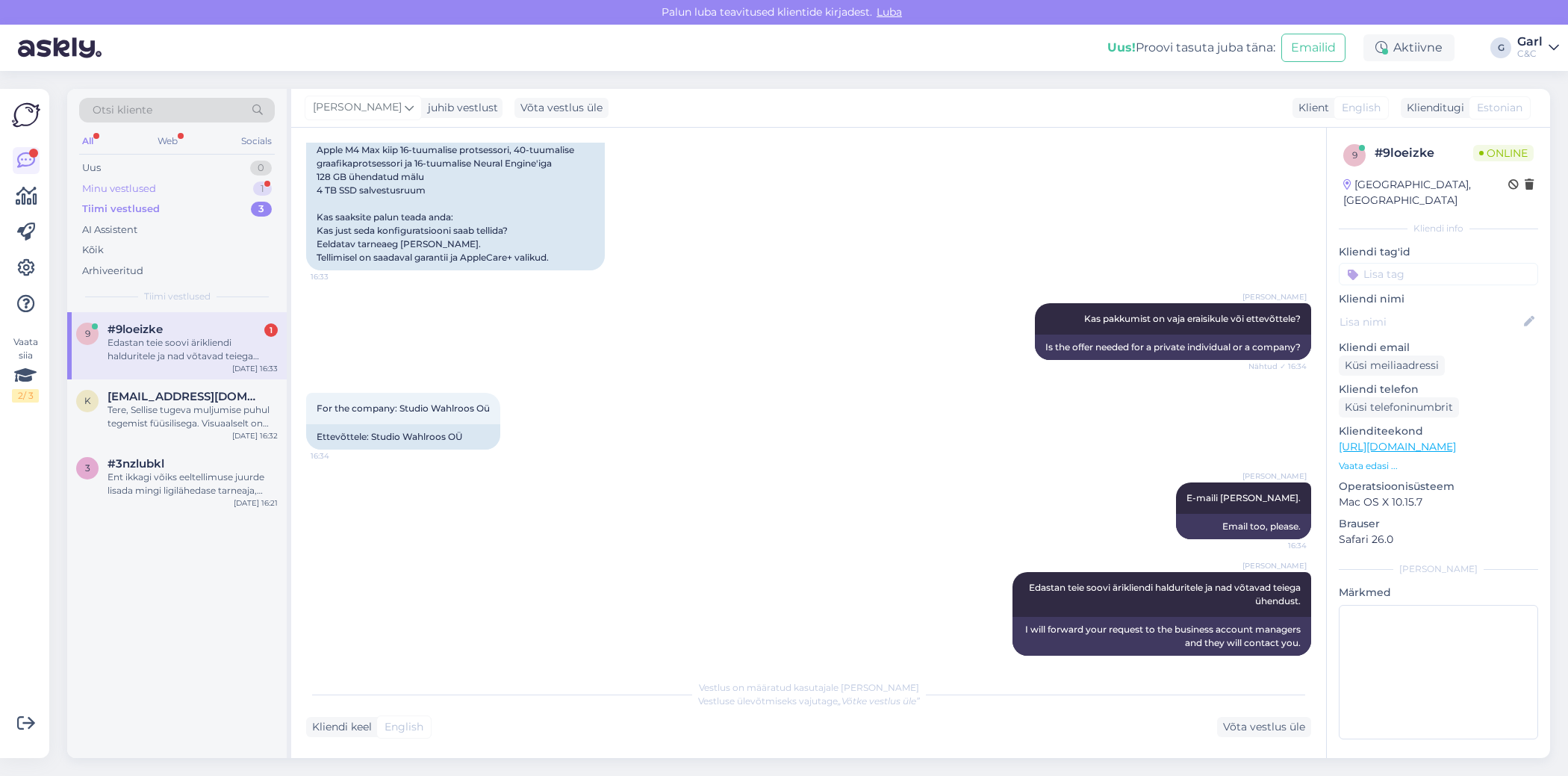
click at [245, 189] on div "Minu vestlused 1" at bounding box center [177, 189] width 196 height 21
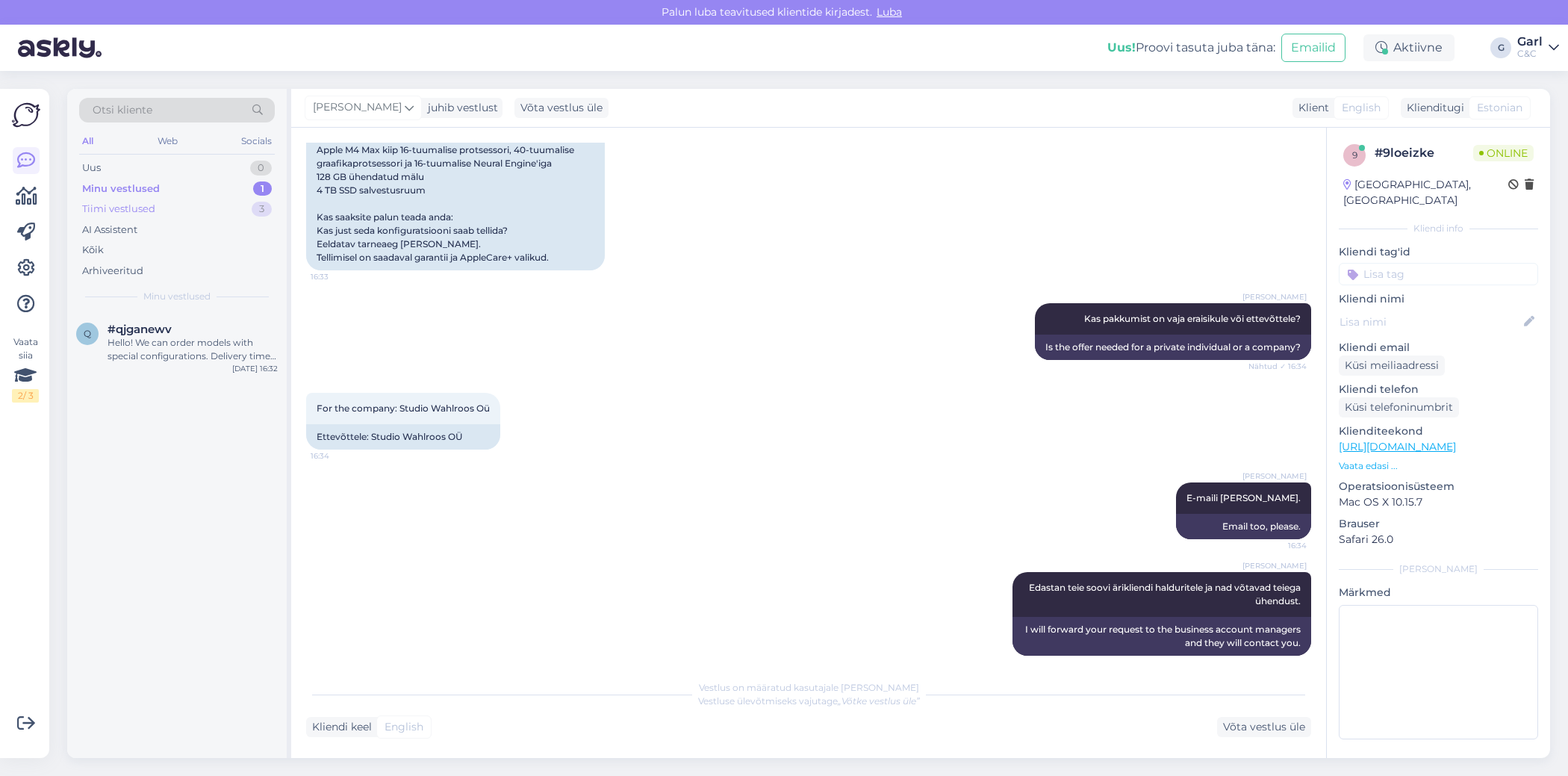
click at [233, 208] on div "Tiimi vestlused 3" at bounding box center [177, 208] width 196 height 21
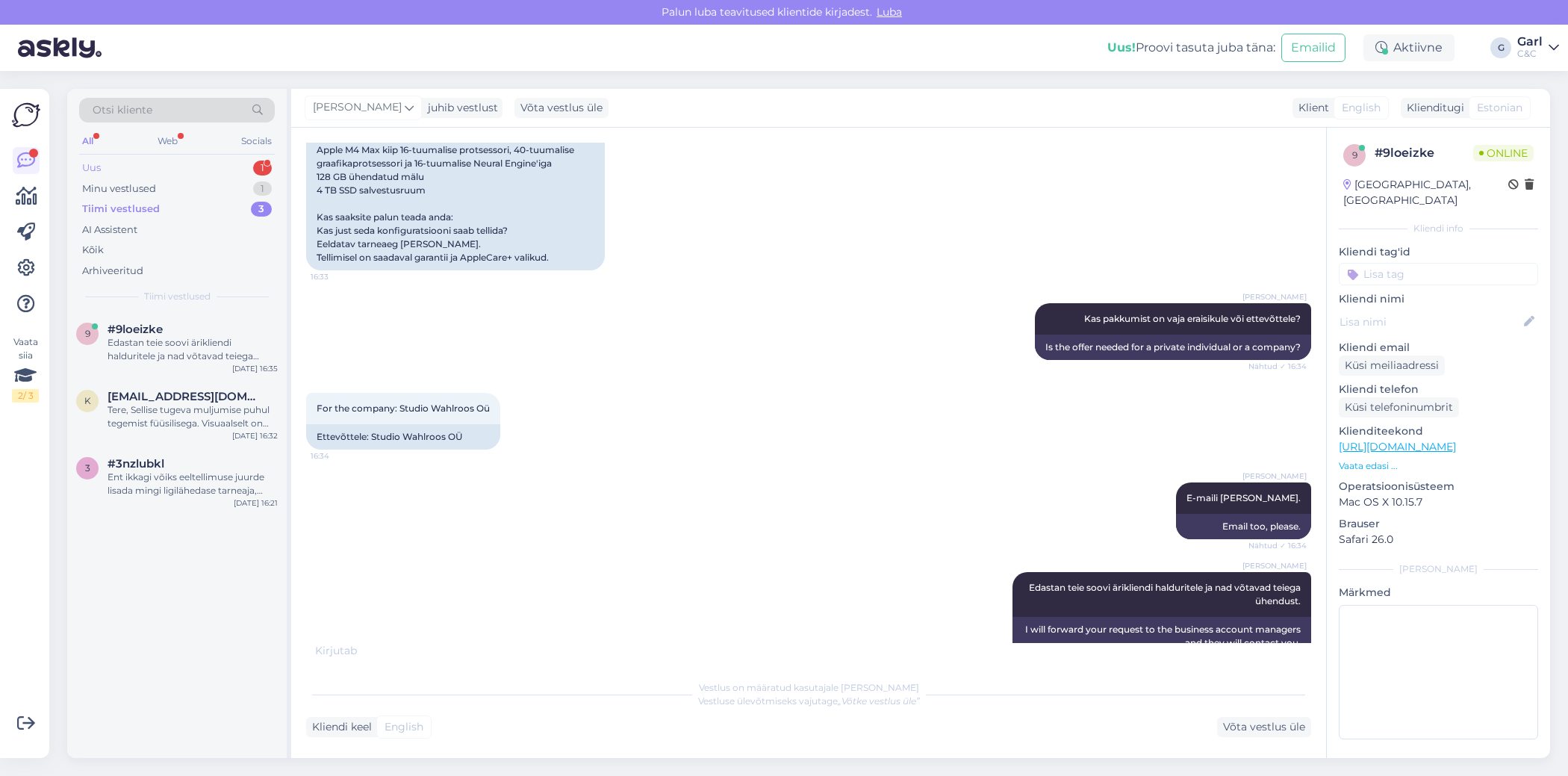
click at [237, 162] on div "Uus 1" at bounding box center [177, 168] width 196 height 21
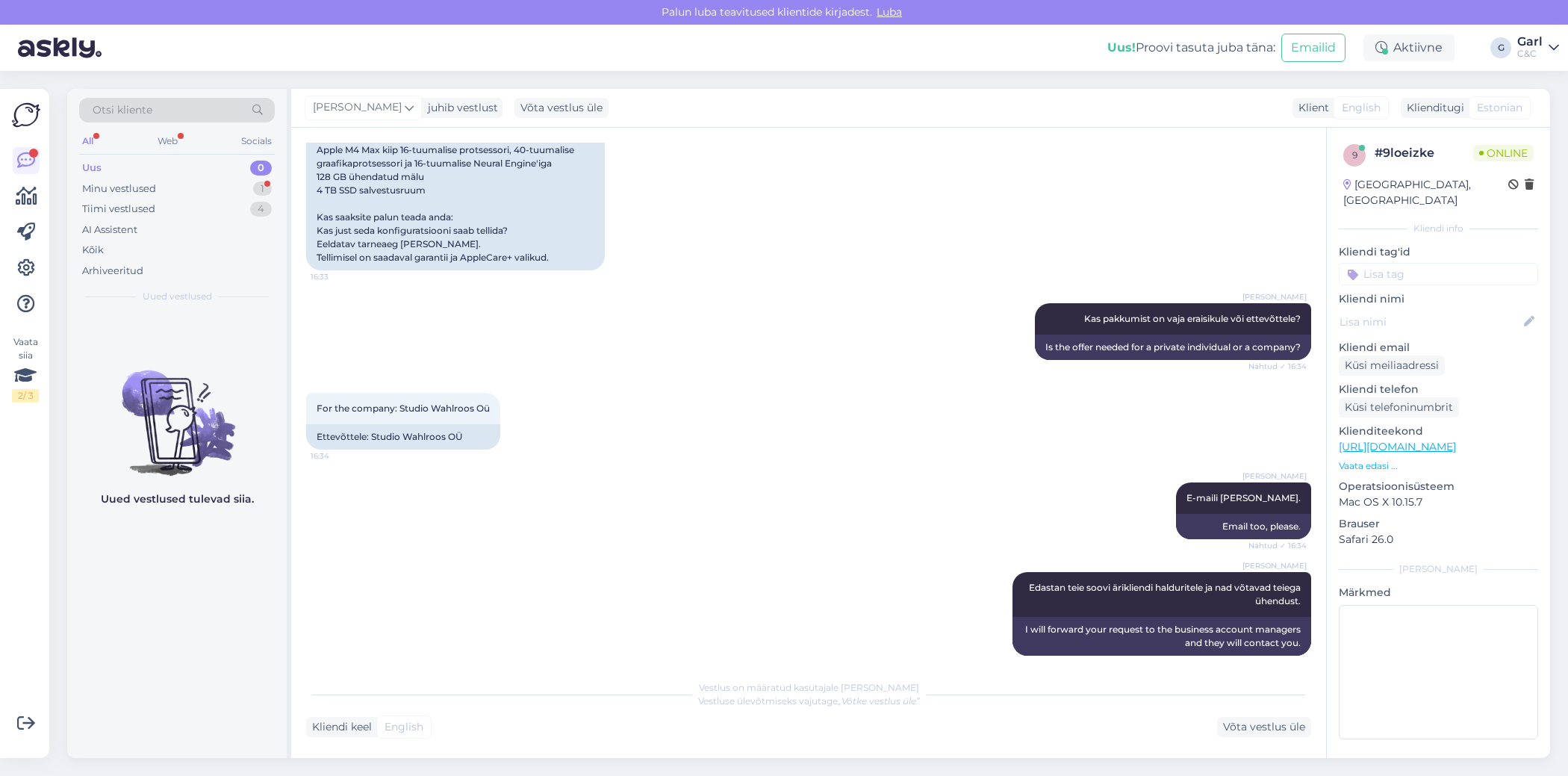
scroll to position [548, 0]
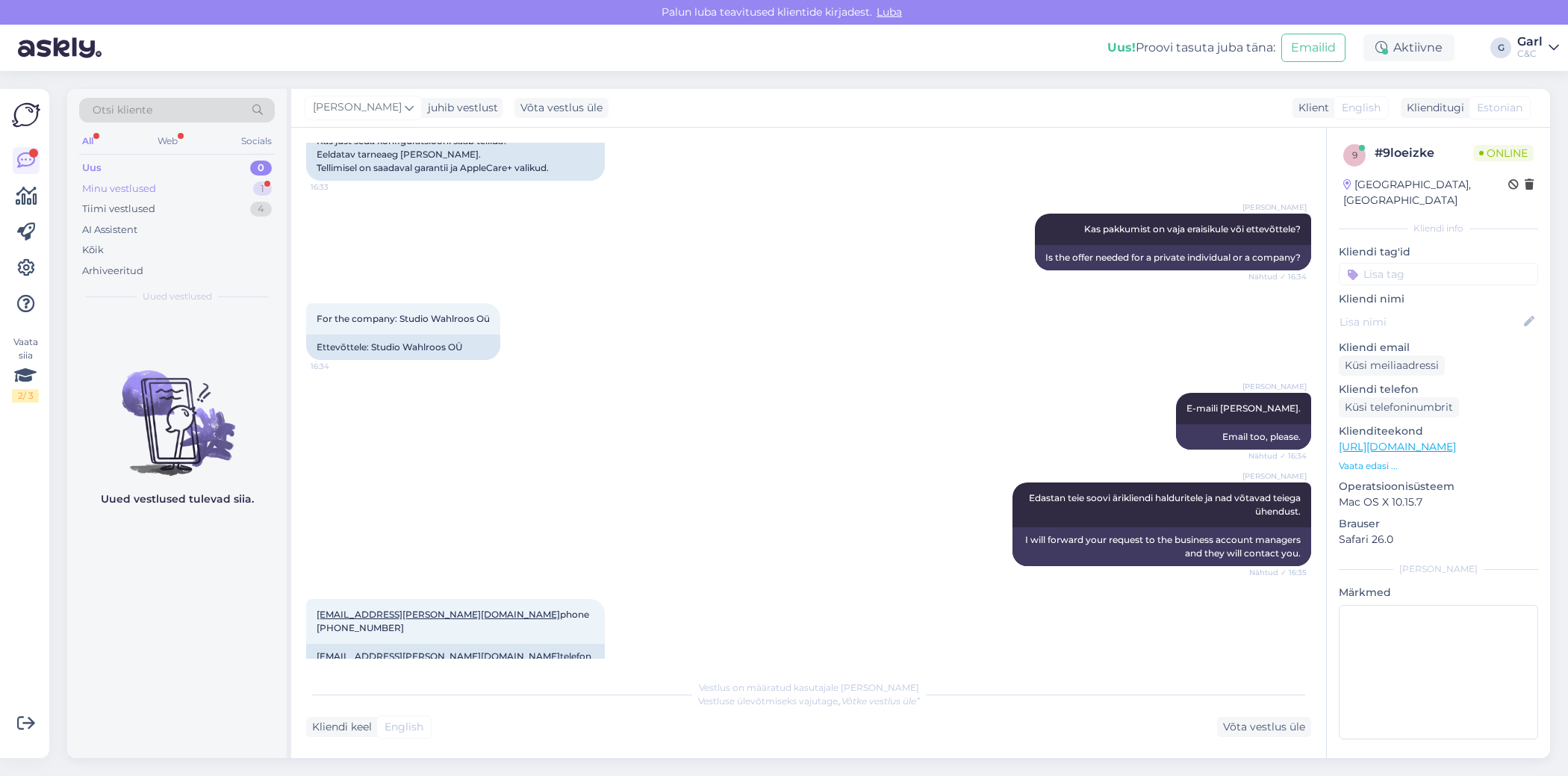
click at [212, 180] on div "Minu vestlused 1" at bounding box center [177, 189] width 196 height 21
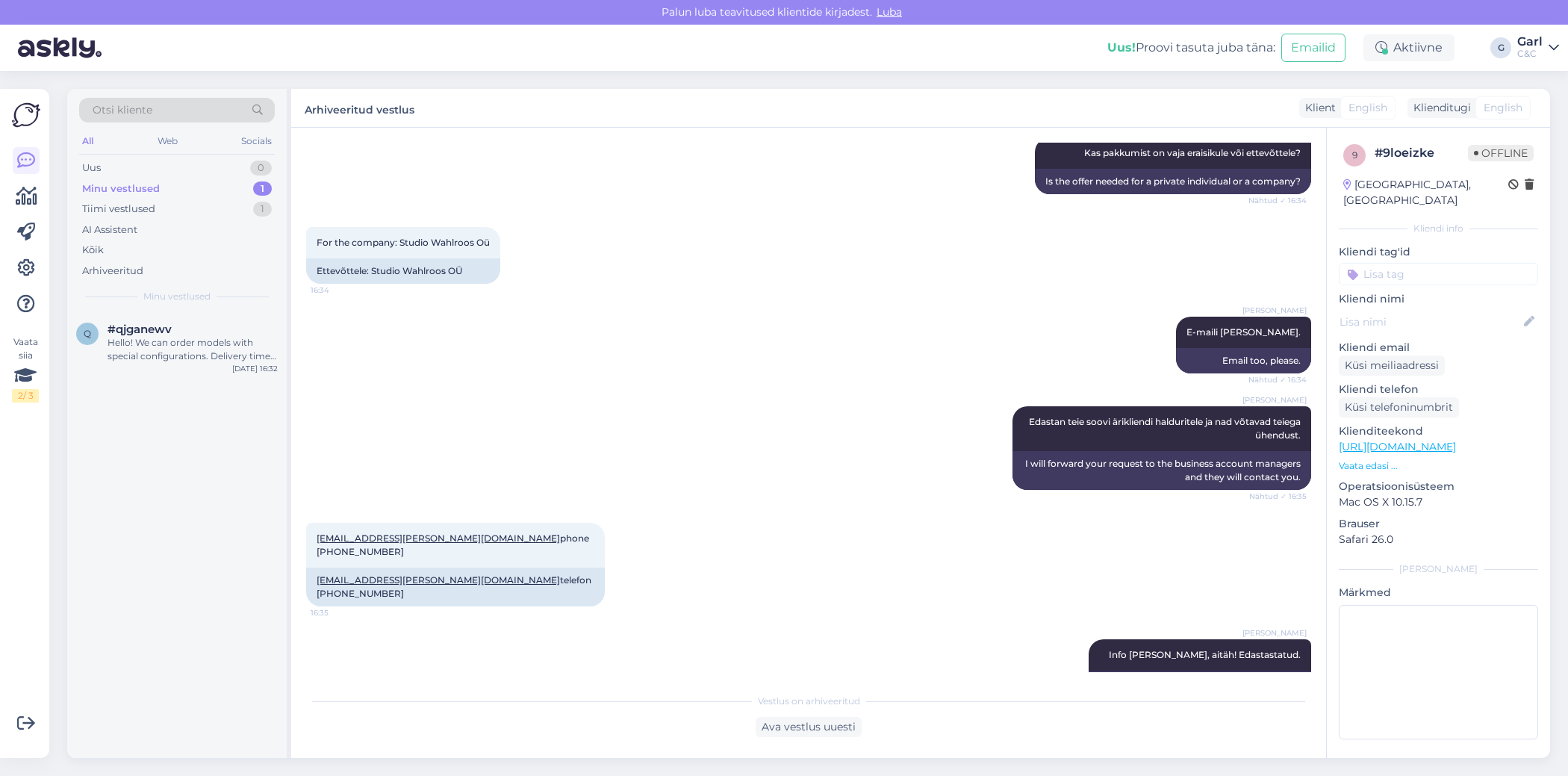
scroll to position [713, 0]
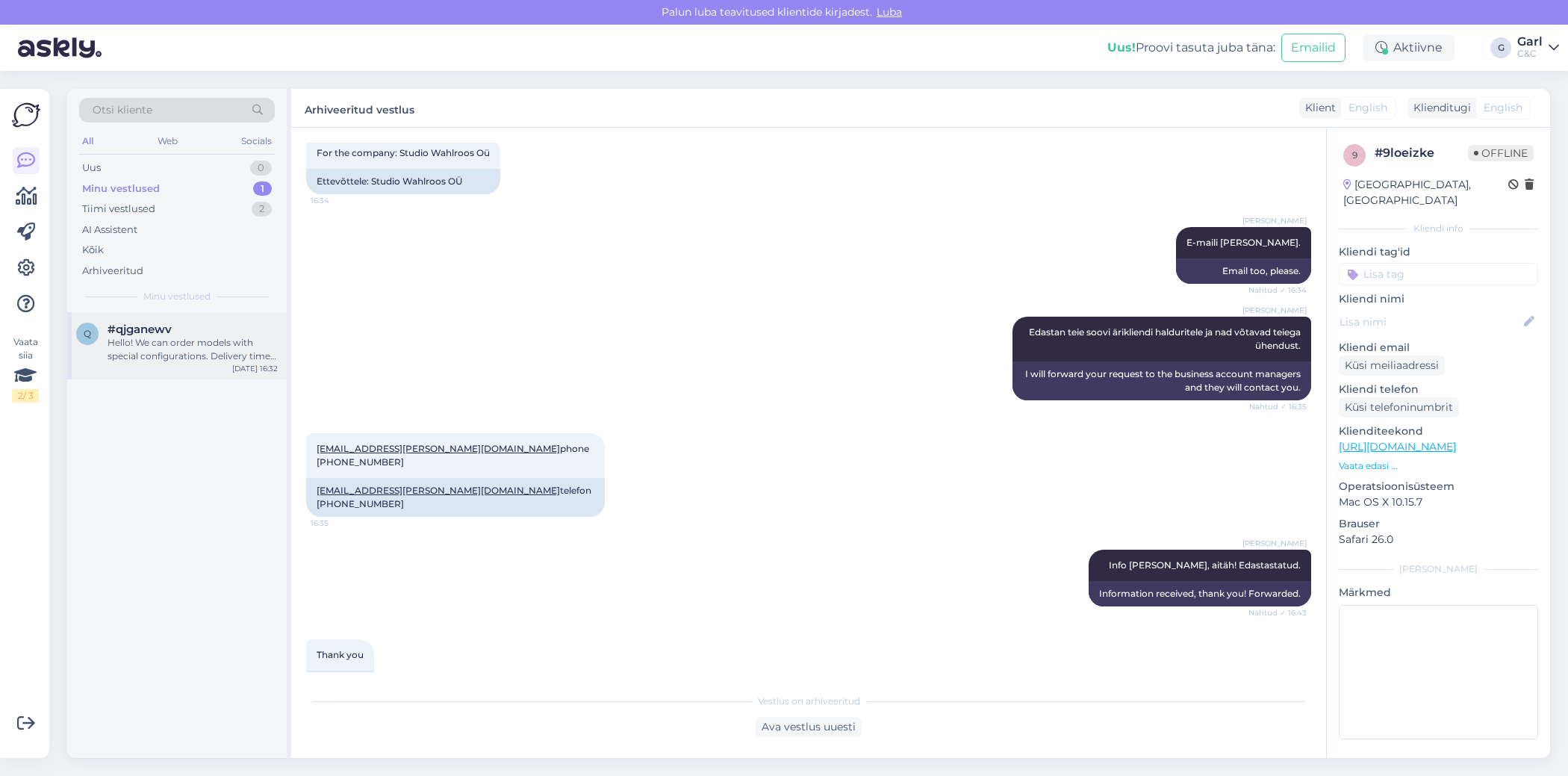
drag, startPoint x: 220, startPoint y: 353, endPoint x: 251, endPoint y: 353, distance: 31.0
click at [220, 353] on div "Hello! We can order models with special configurations. Delivery time is from 4…" at bounding box center [193, 349] width 171 height 27
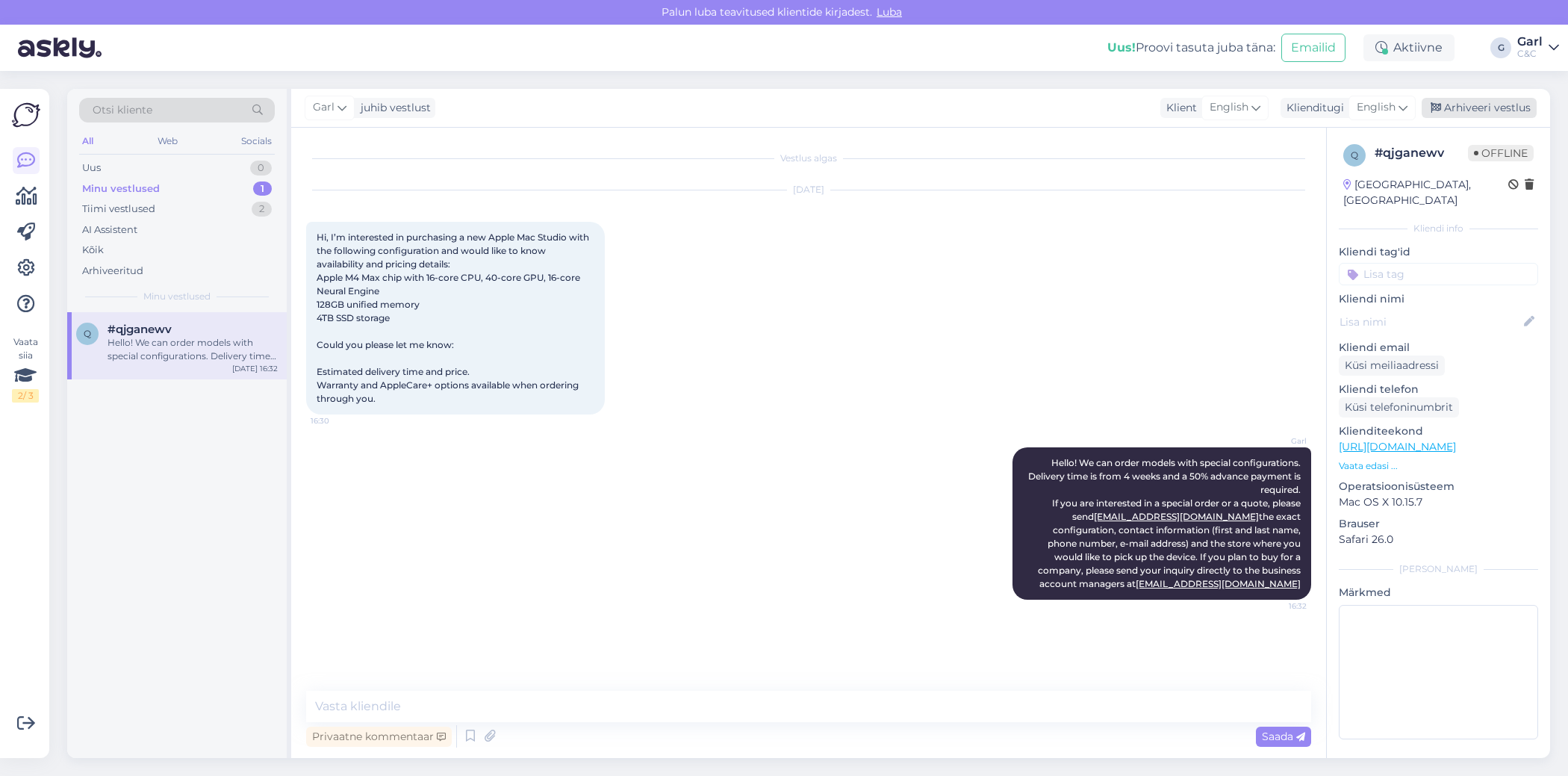
click at [1471, 111] on div "Arhiveeri vestlus" at bounding box center [1478, 108] width 115 height 20
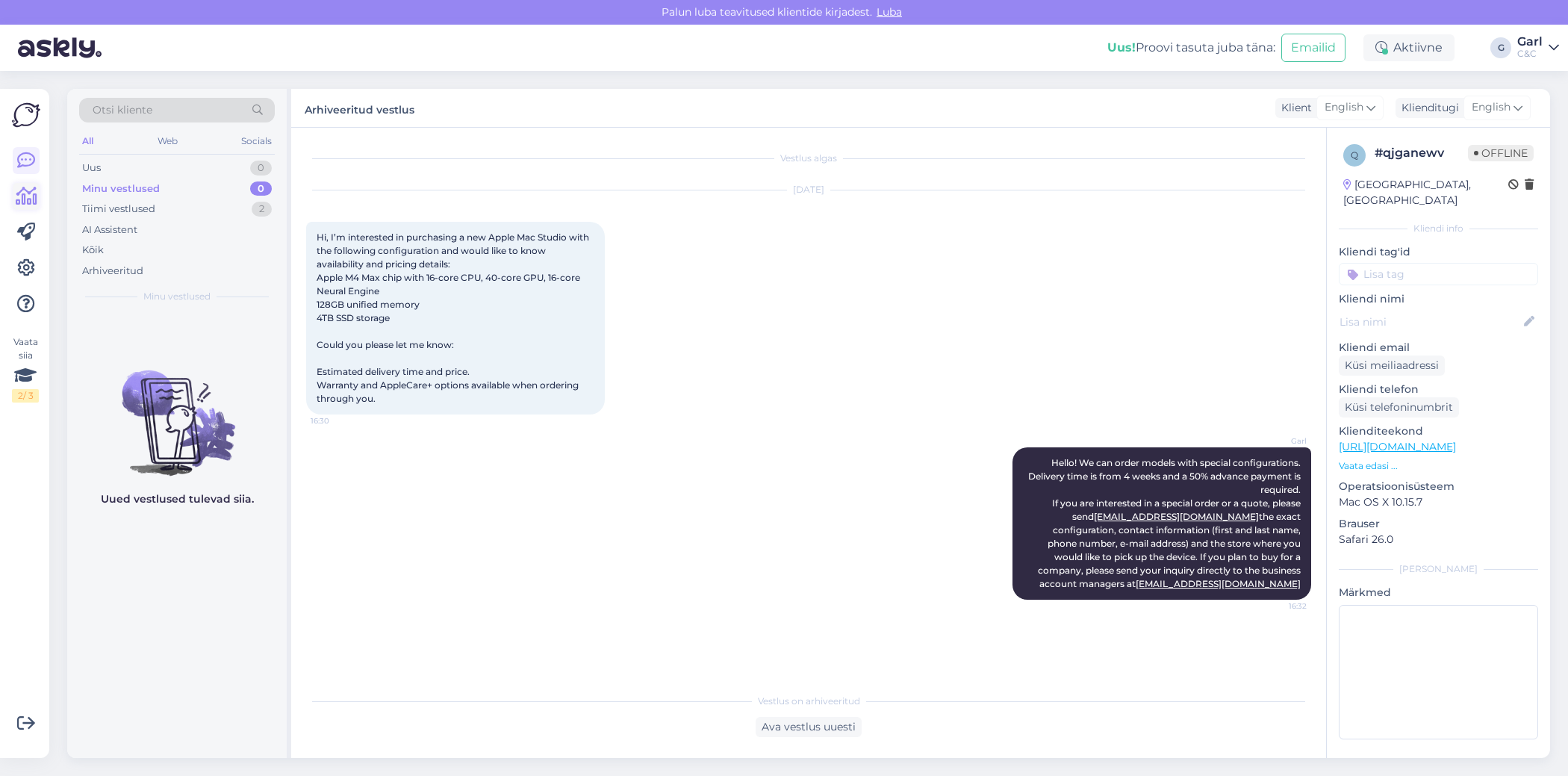
click at [25, 205] on icon at bounding box center [27, 196] width 22 height 18
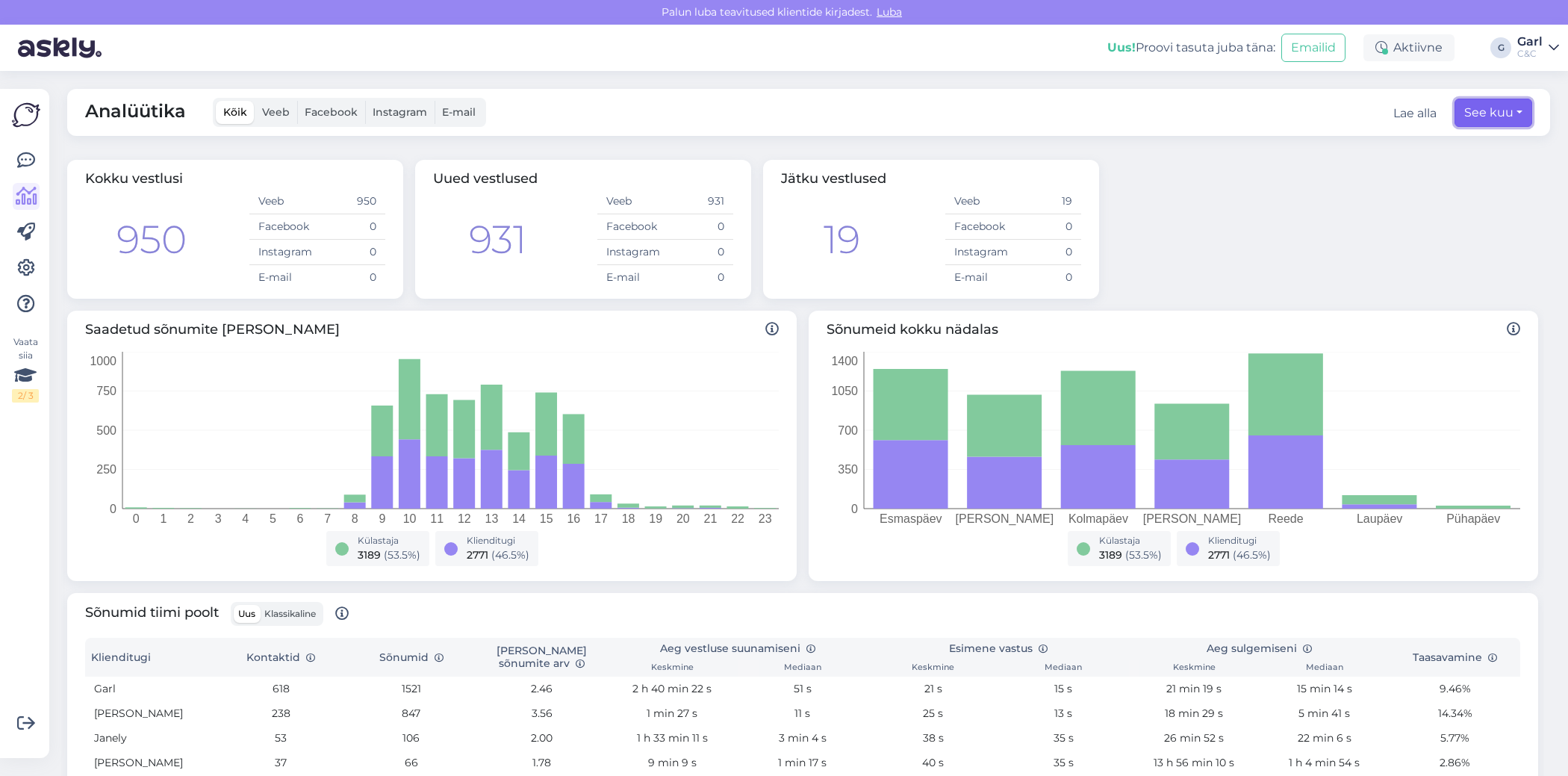
click at [1494, 114] on button "See kuu" at bounding box center [1493, 113] width 78 height 28
select select "8"
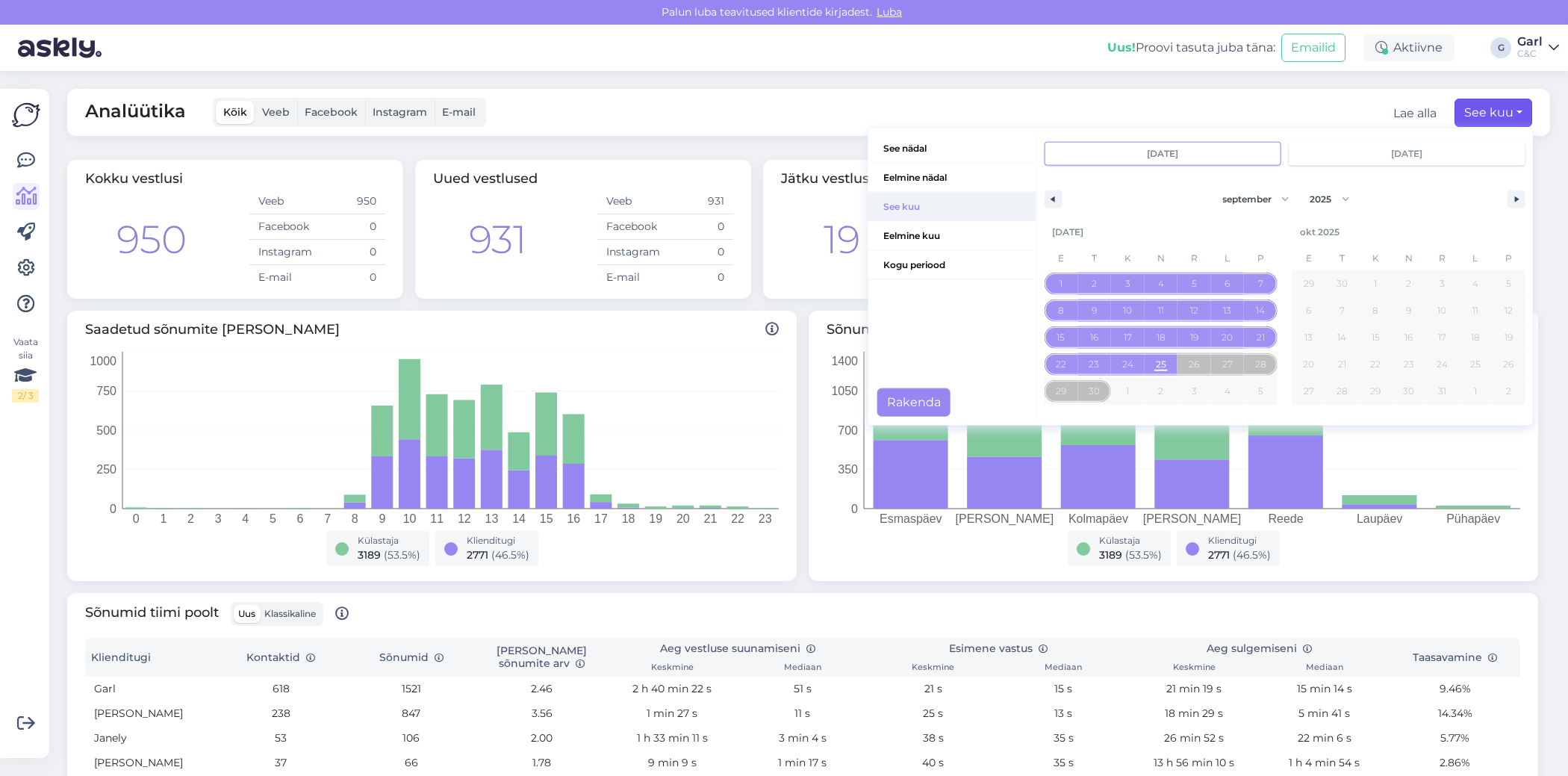
click at [936, 209] on span "See kuu" at bounding box center [953, 206] width 168 height 28
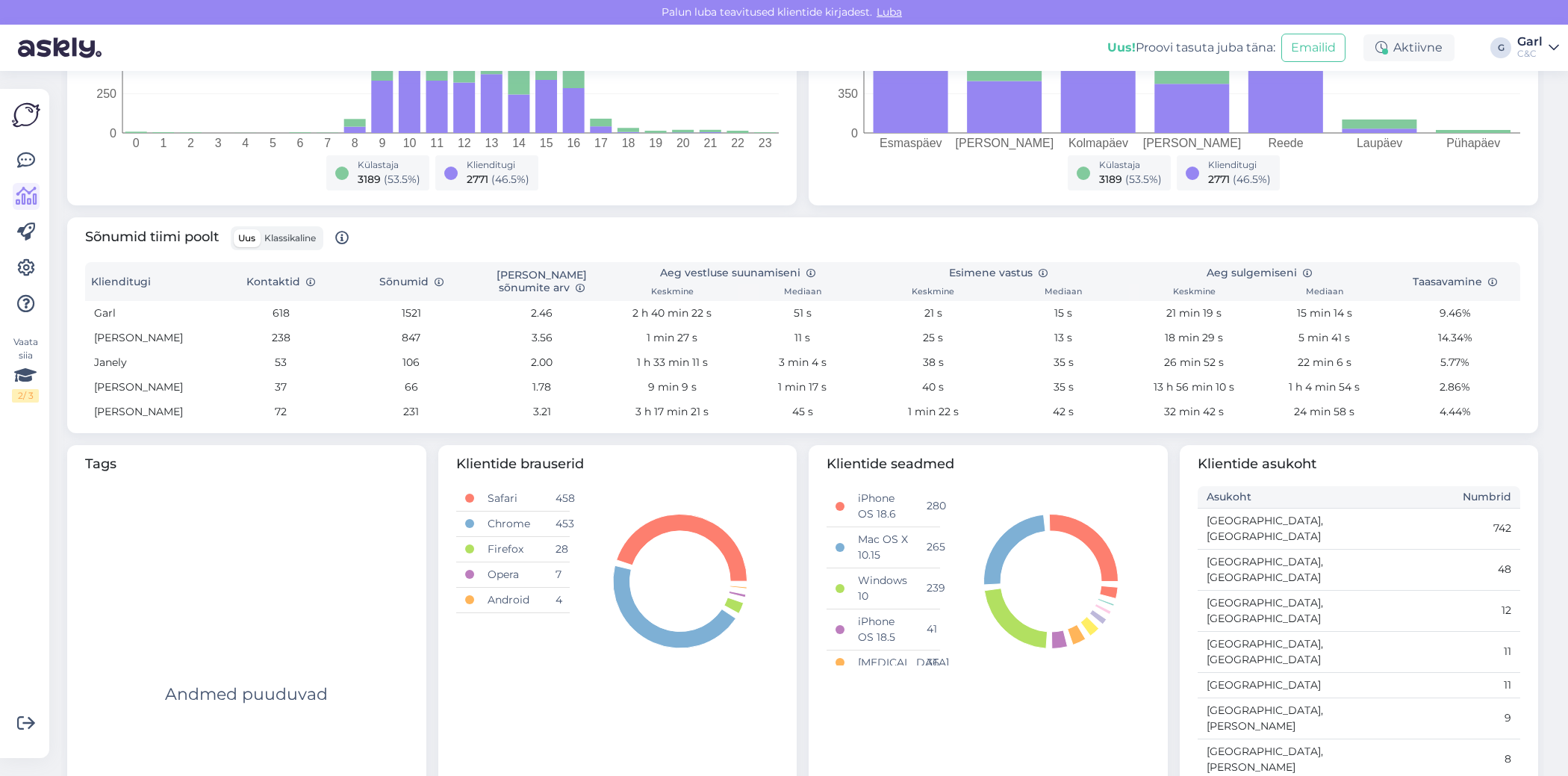
scroll to position [373, 0]
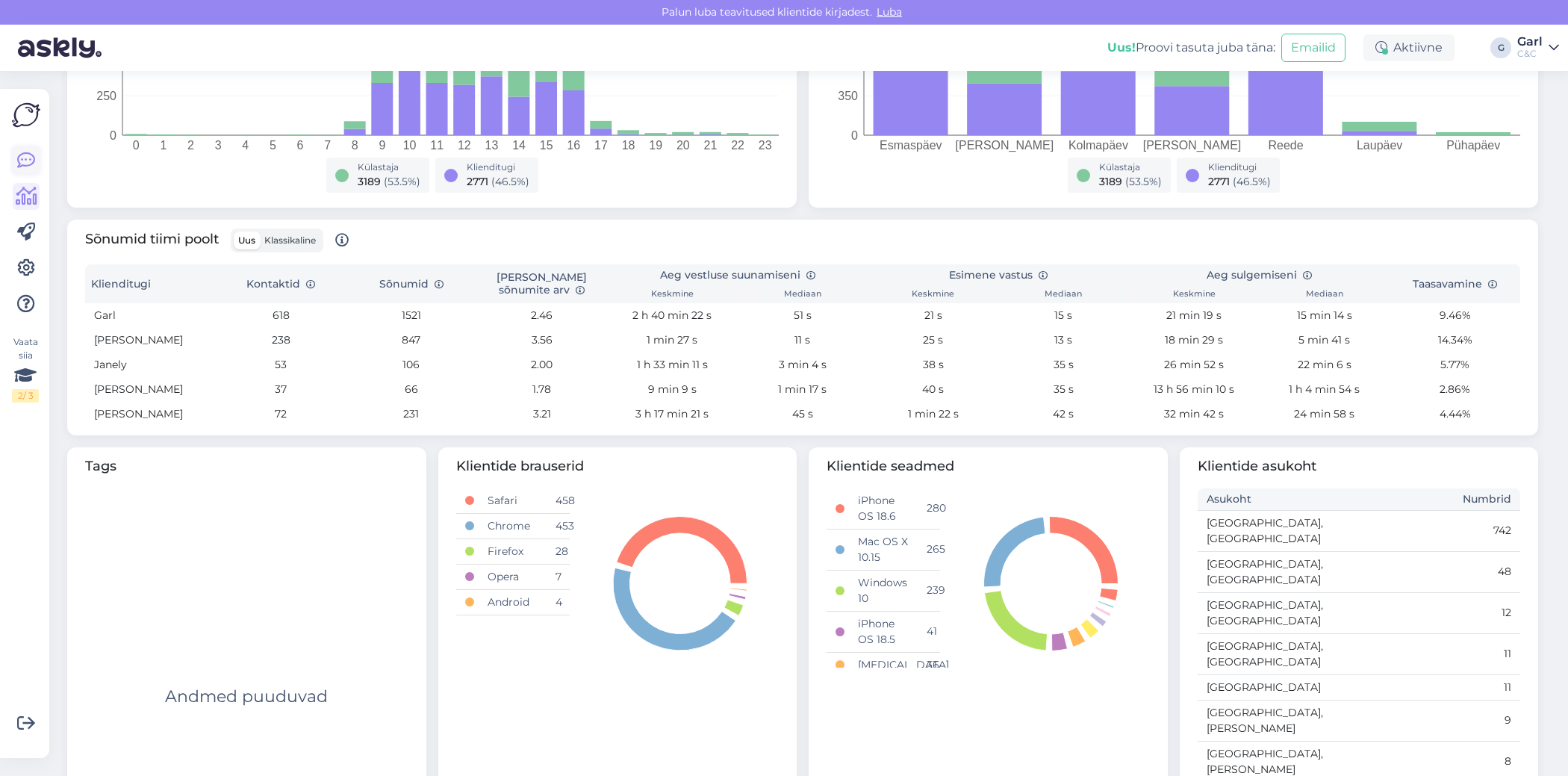
click at [25, 171] on link at bounding box center [26, 160] width 27 height 27
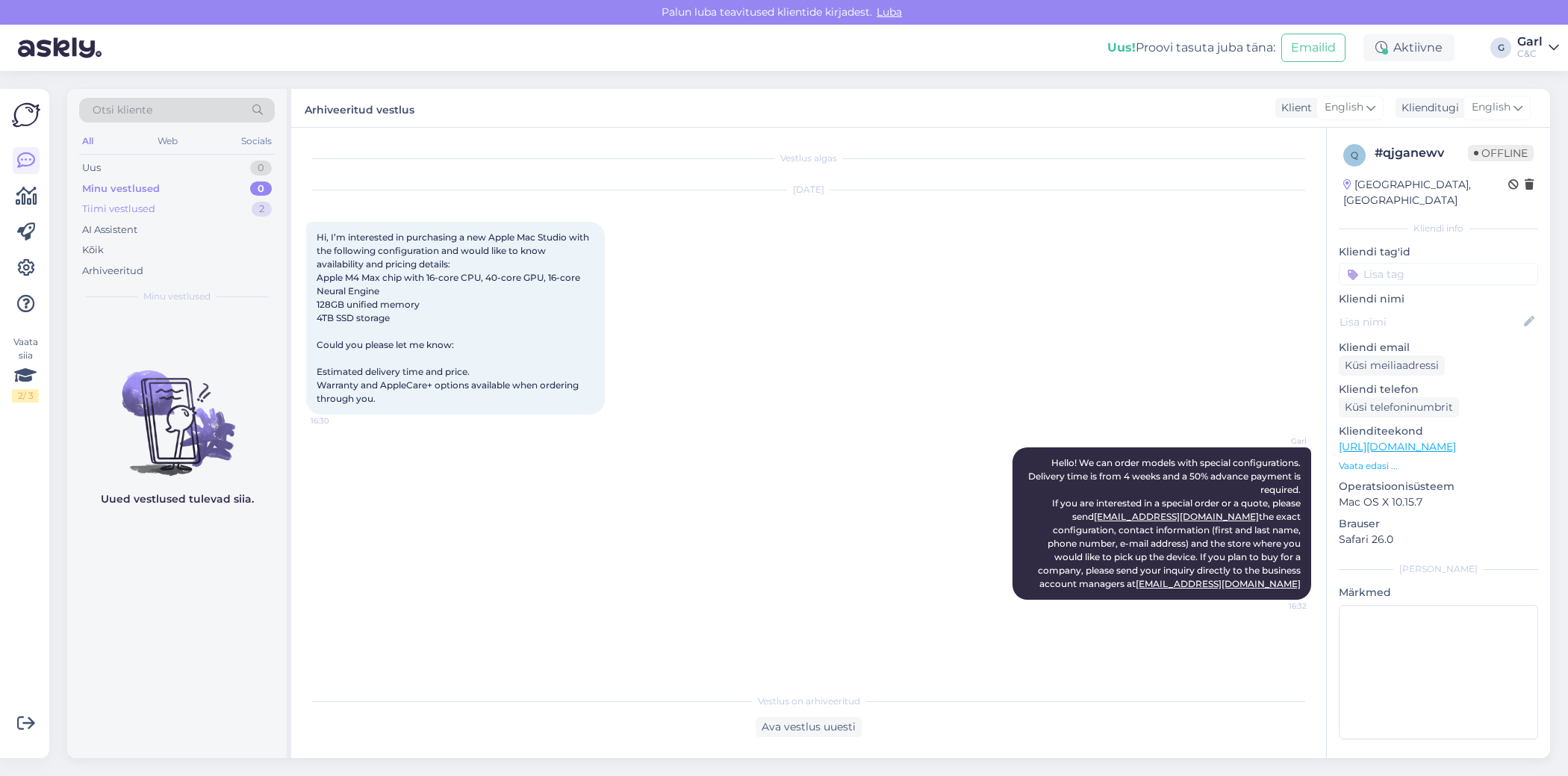
click at [247, 212] on div "Tiimi vestlused 2" at bounding box center [177, 208] width 196 height 21
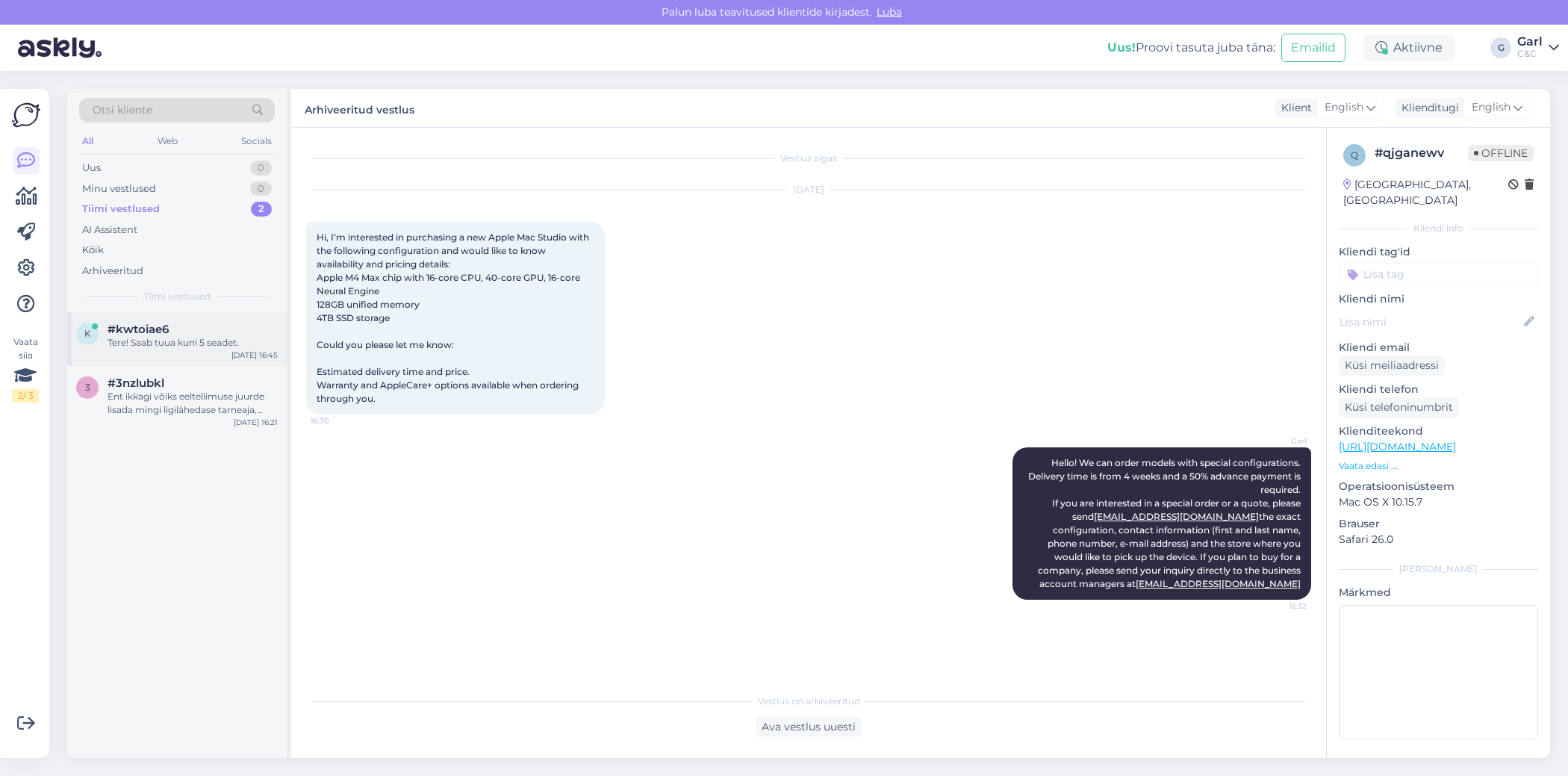
click at [216, 339] on div "Tere! Saab tuua kuni 5 seadet." at bounding box center [193, 342] width 171 height 13
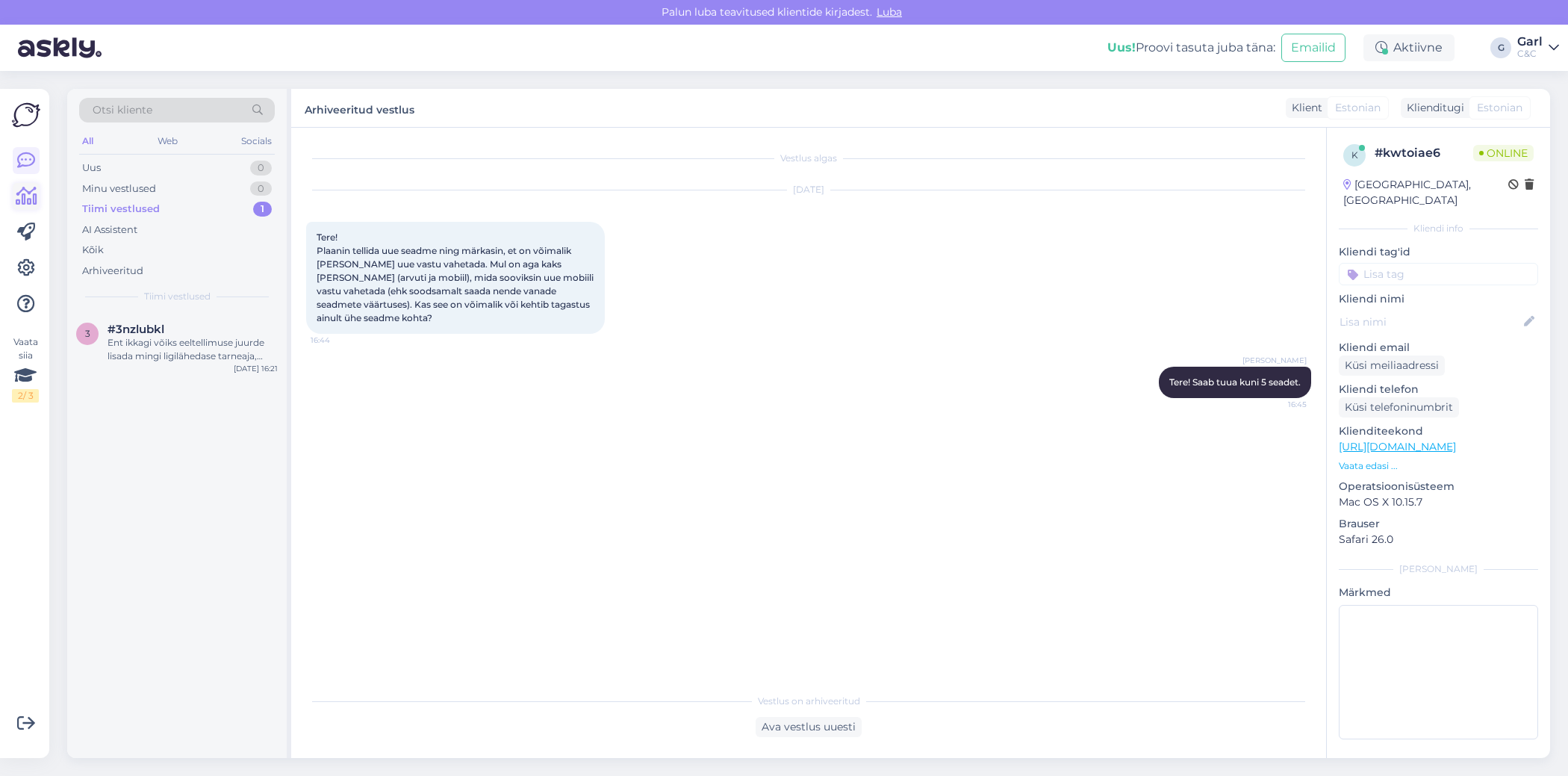
click at [28, 201] on icon at bounding box center [27, 196] width 22 height 18
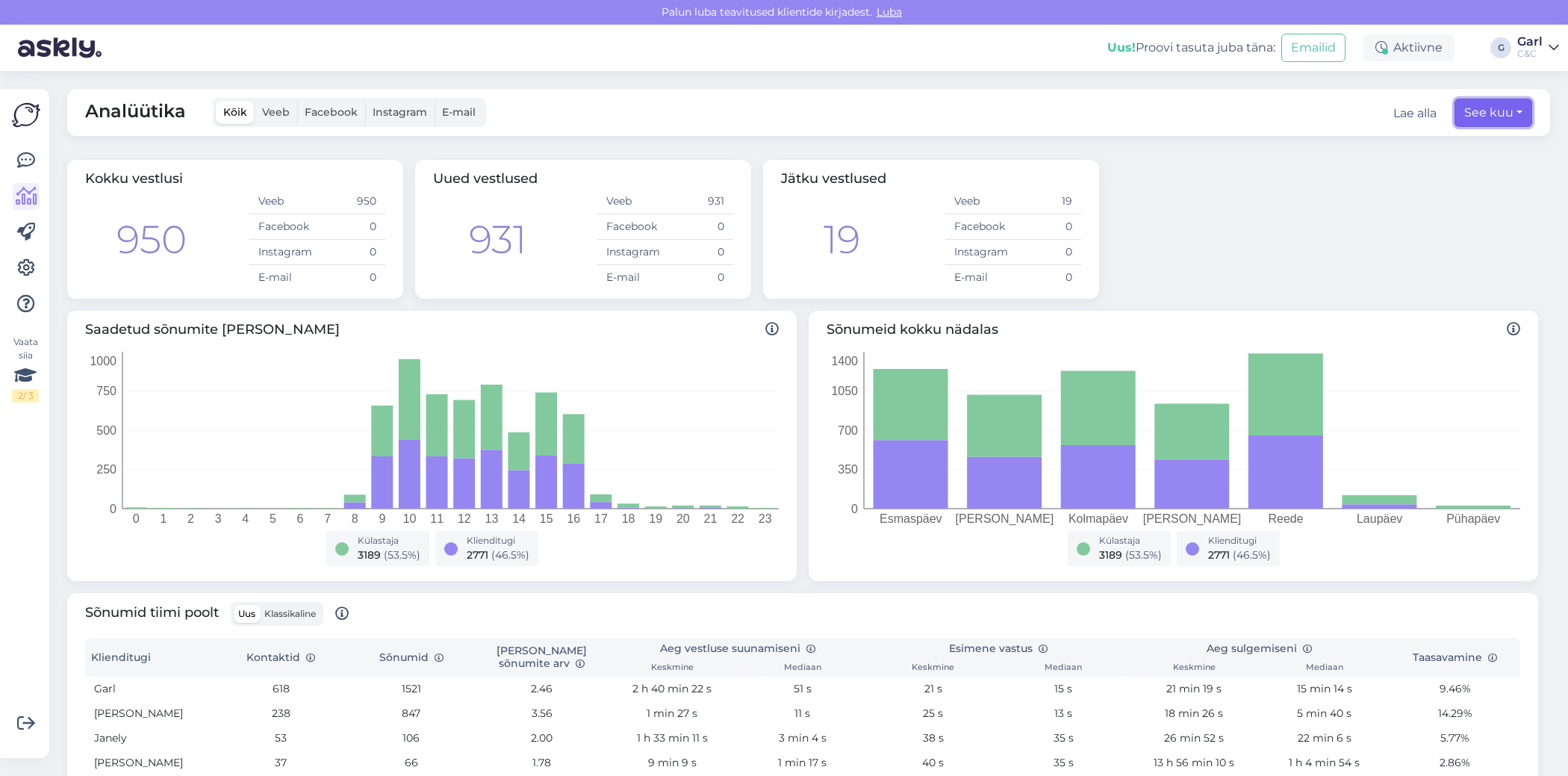
click at [1507, 115] on button "See kuu" at bounding box center [1493, 113] width 78 height 28
select select "8"
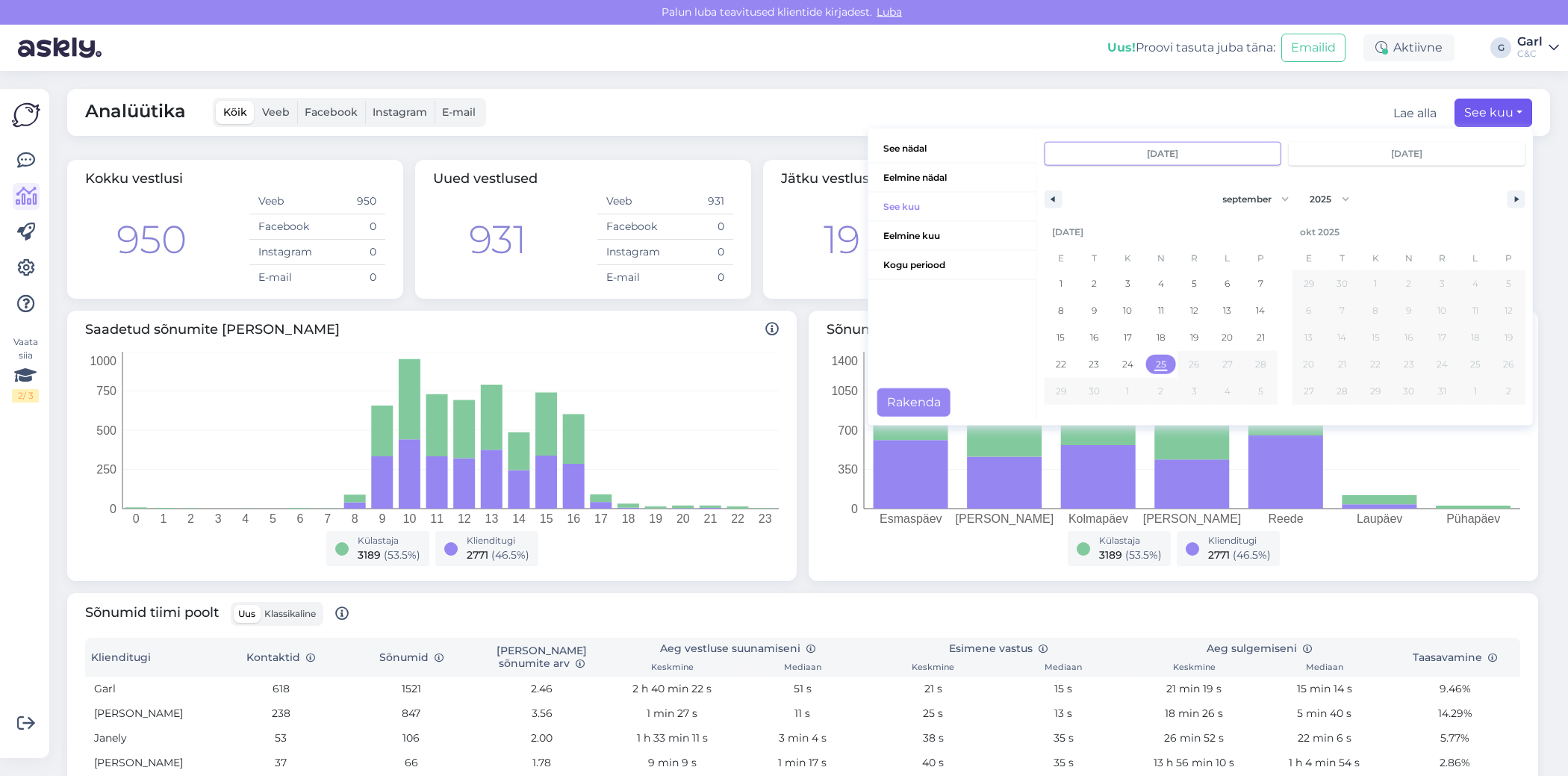
click at [1147, 365] on span "25" at bounding box center [1161, 364] width 34 height 19
type input "[DATE]"
click at [1147, 365] on span "25" at bounding box center [1161, 364] width 34 height 19
click at [925, 403] on button "Rakenda" at bounding box center [914, 402] width 73 height 28
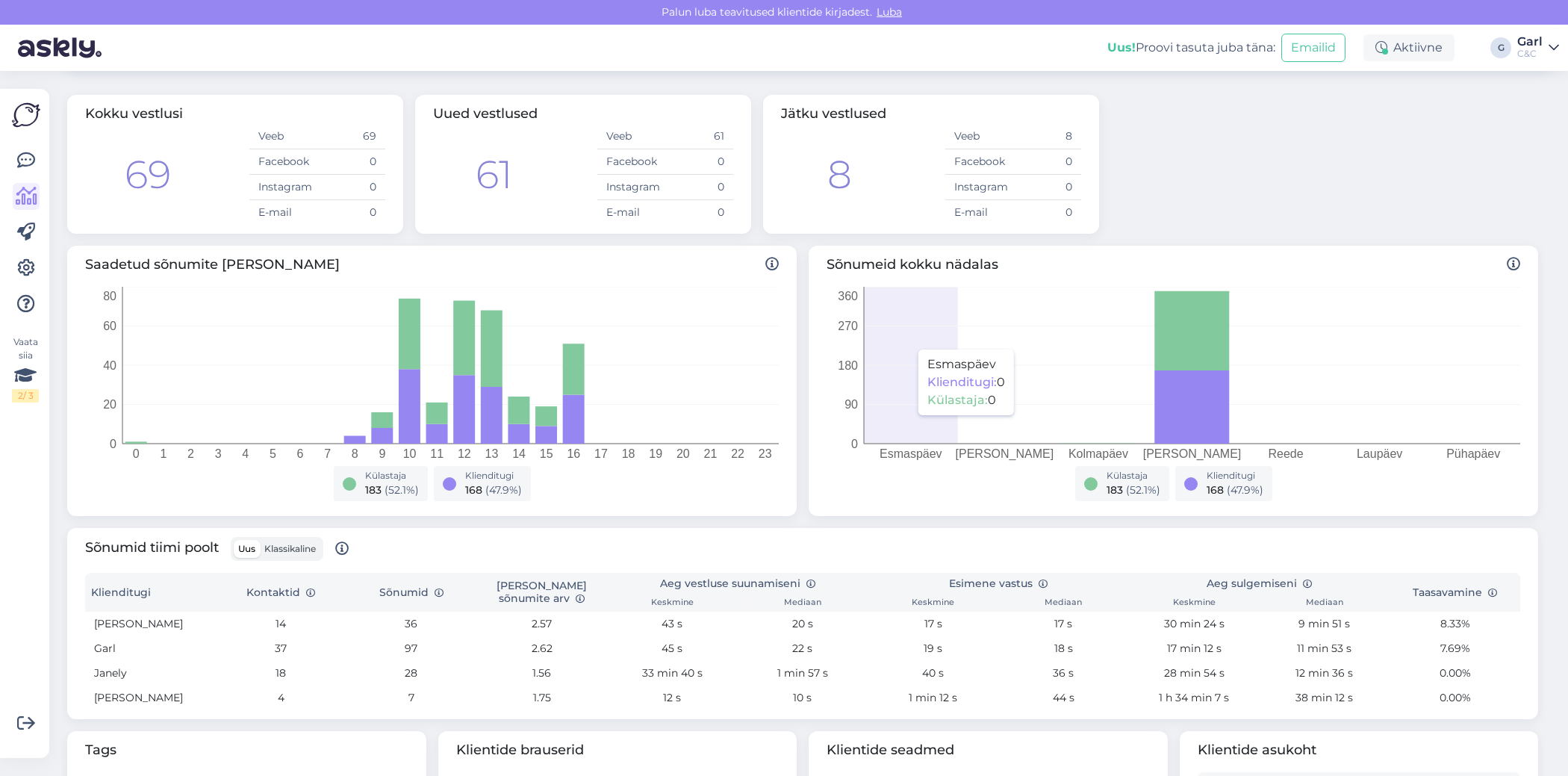
scroll to position [71, 0]
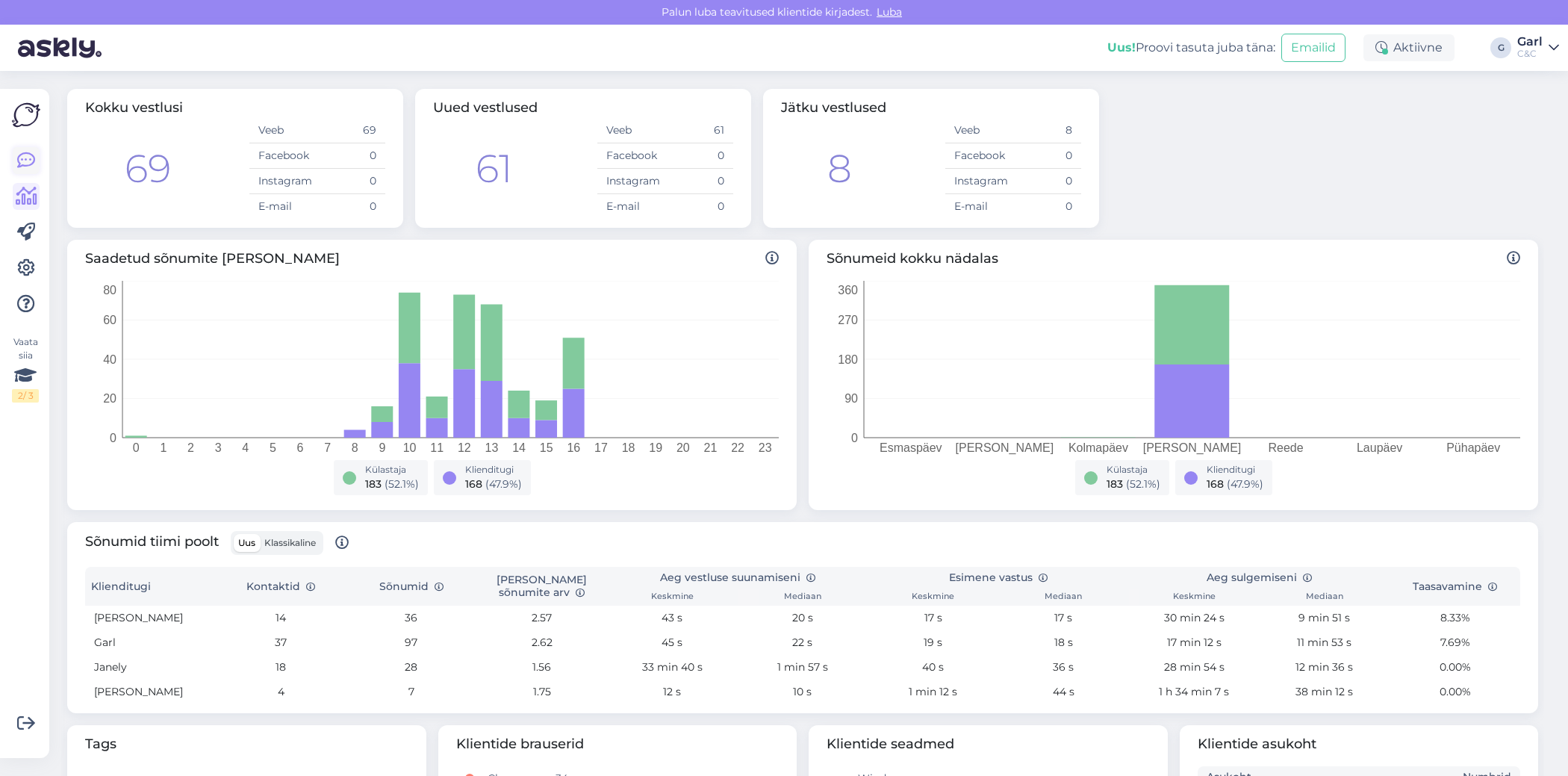
click at [31, 153] on icon at bounding box center [26, 161] width 18 height 18
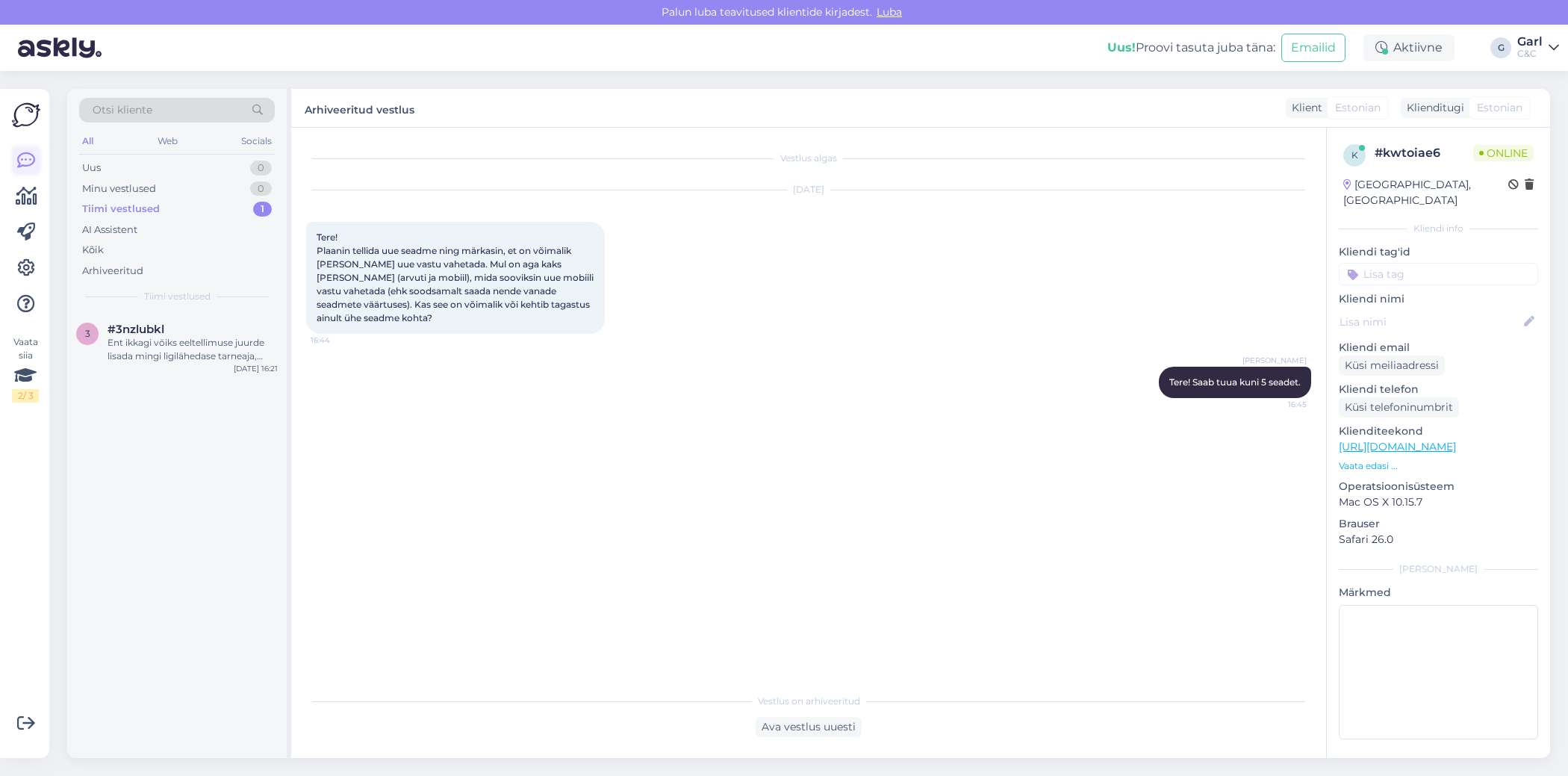
click at [31, 156] on icon at bounding box center [26, 161] width 18 height 18
click at [200, 162] on div "Uus 1" at bounding box center [177, 168] width 196 height 21
click at [252, 332] on div "#kwtoiae6 1" at bounding box center [193, 328] width 171 height 13
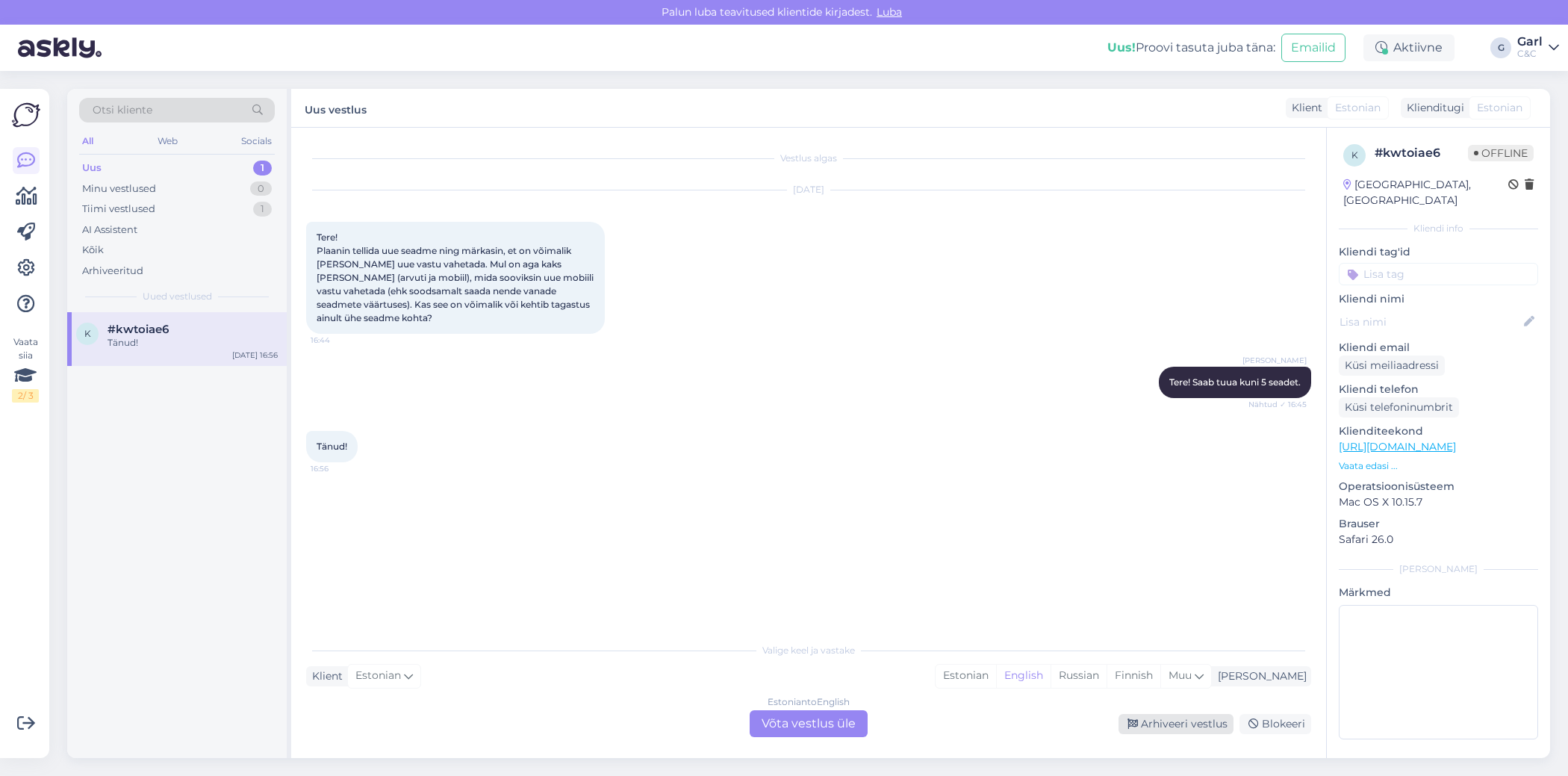
click at [1140, 720] on div "Arhiveeri vestlus" at bounding box center [1175, 724] width 115 height 20
